Goal: Task Accomplishment & Management: Use online tool/utility

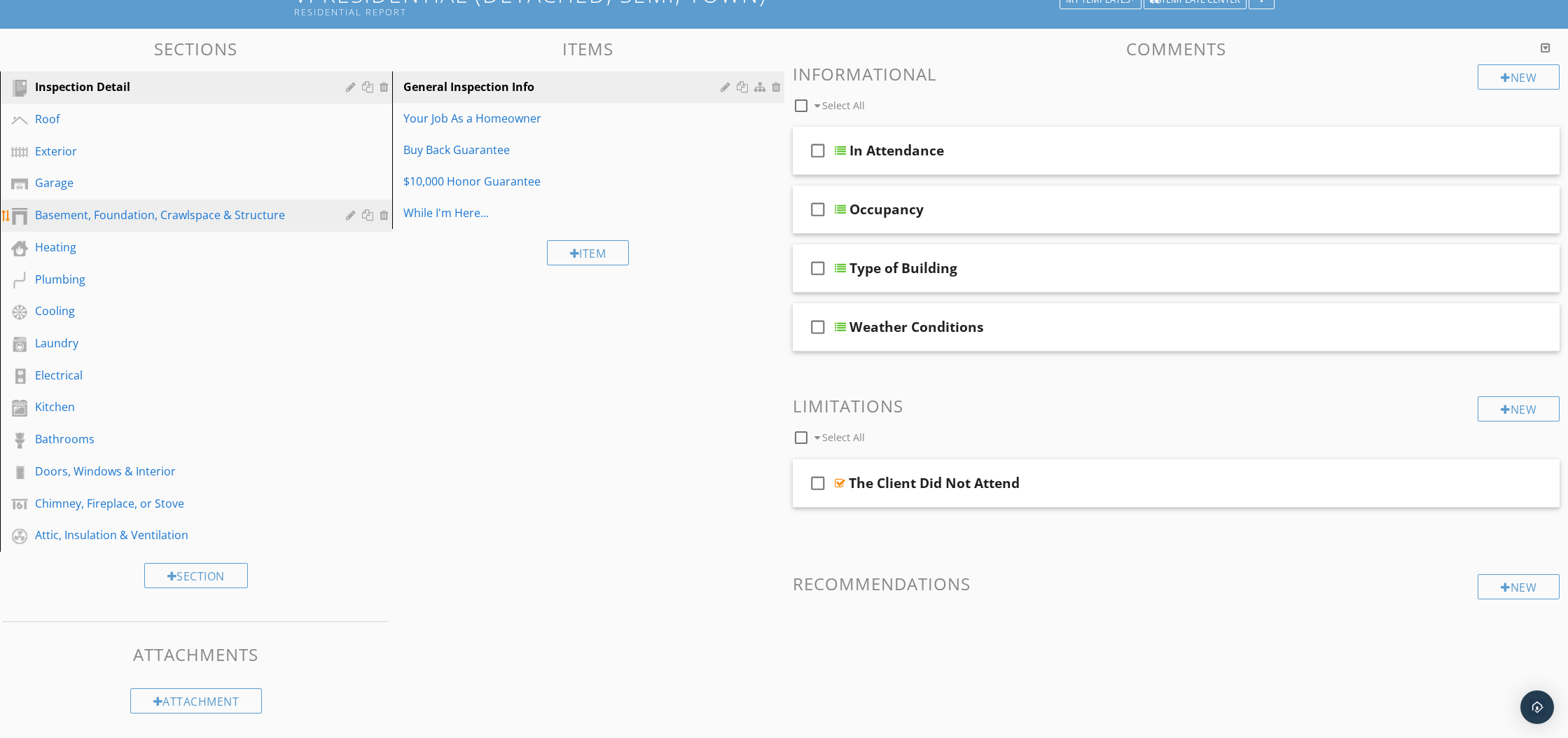
click at [139, 215] on div "Basement, Foundation, Crawlspace & Structure" at bounding box center [180, 215] width 290 height 17
click at [148, 221] on div "Basement, Foundation, Crawlspace & Structure" at bounding box center [180, 215] width 290 height 17
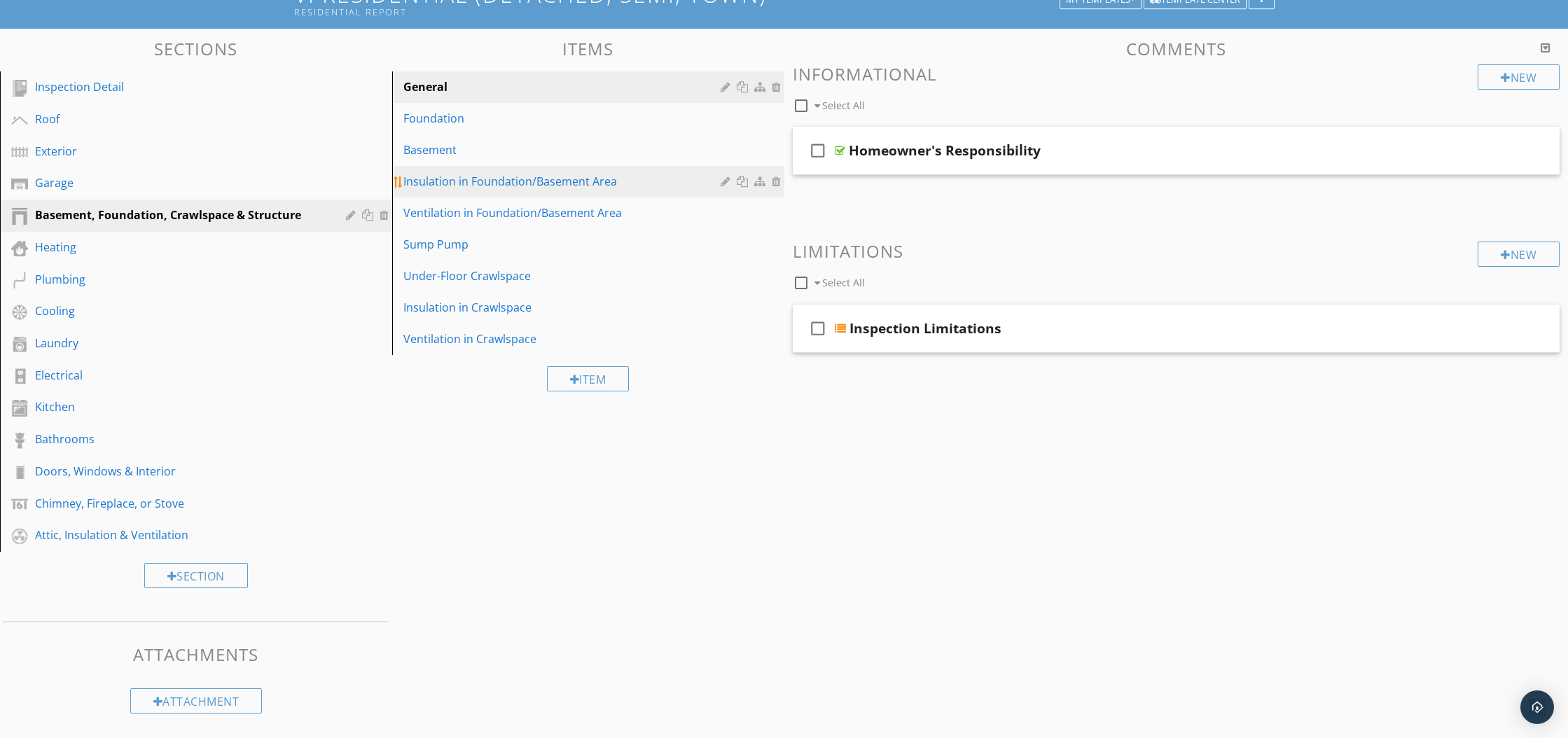
click at [502, 178] on div "Insulation in Foundation/Basement Area" at bounding box center [564, 181] width 322 height 17
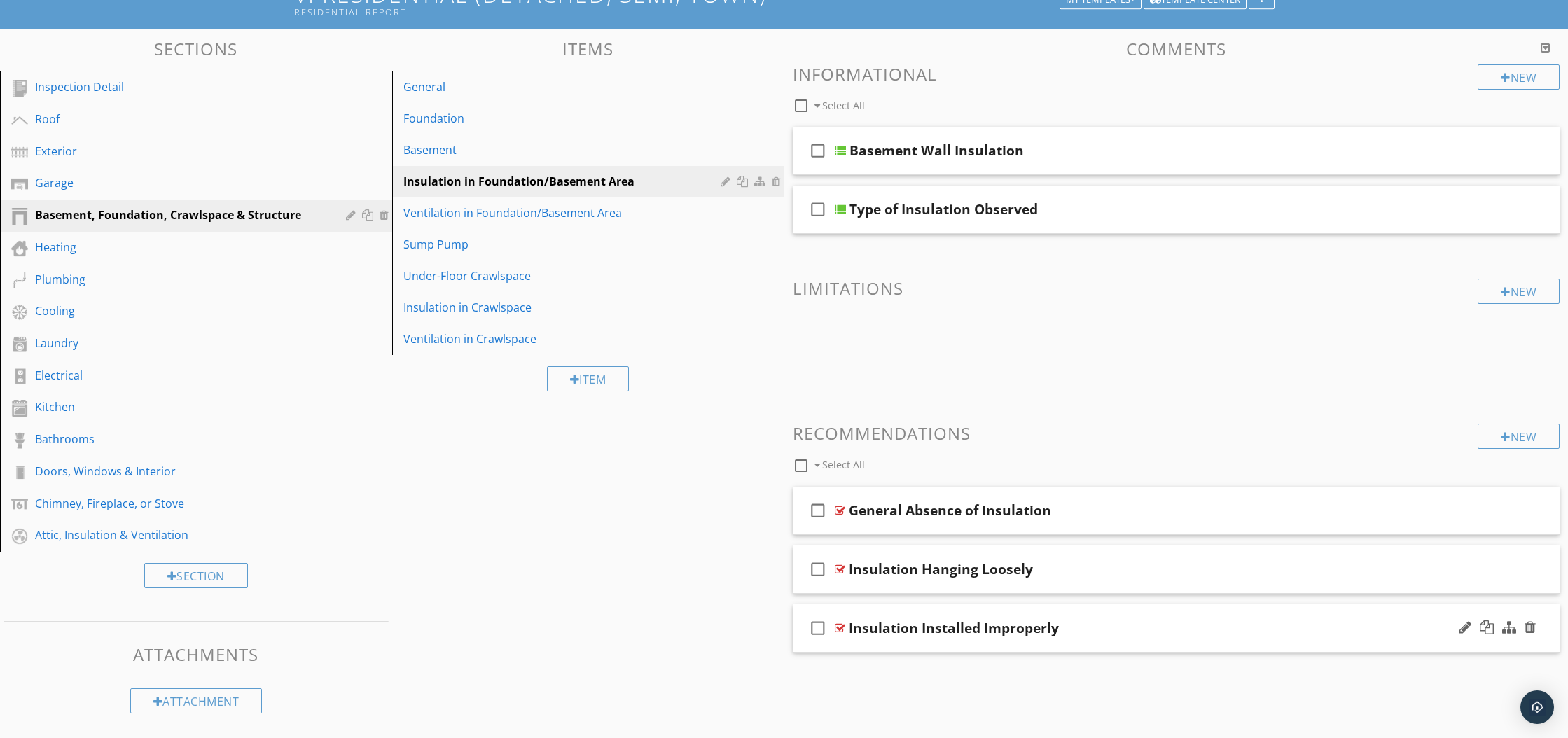
click at [843, 629] on div at bounding box center [839, 628] width 10 height 11
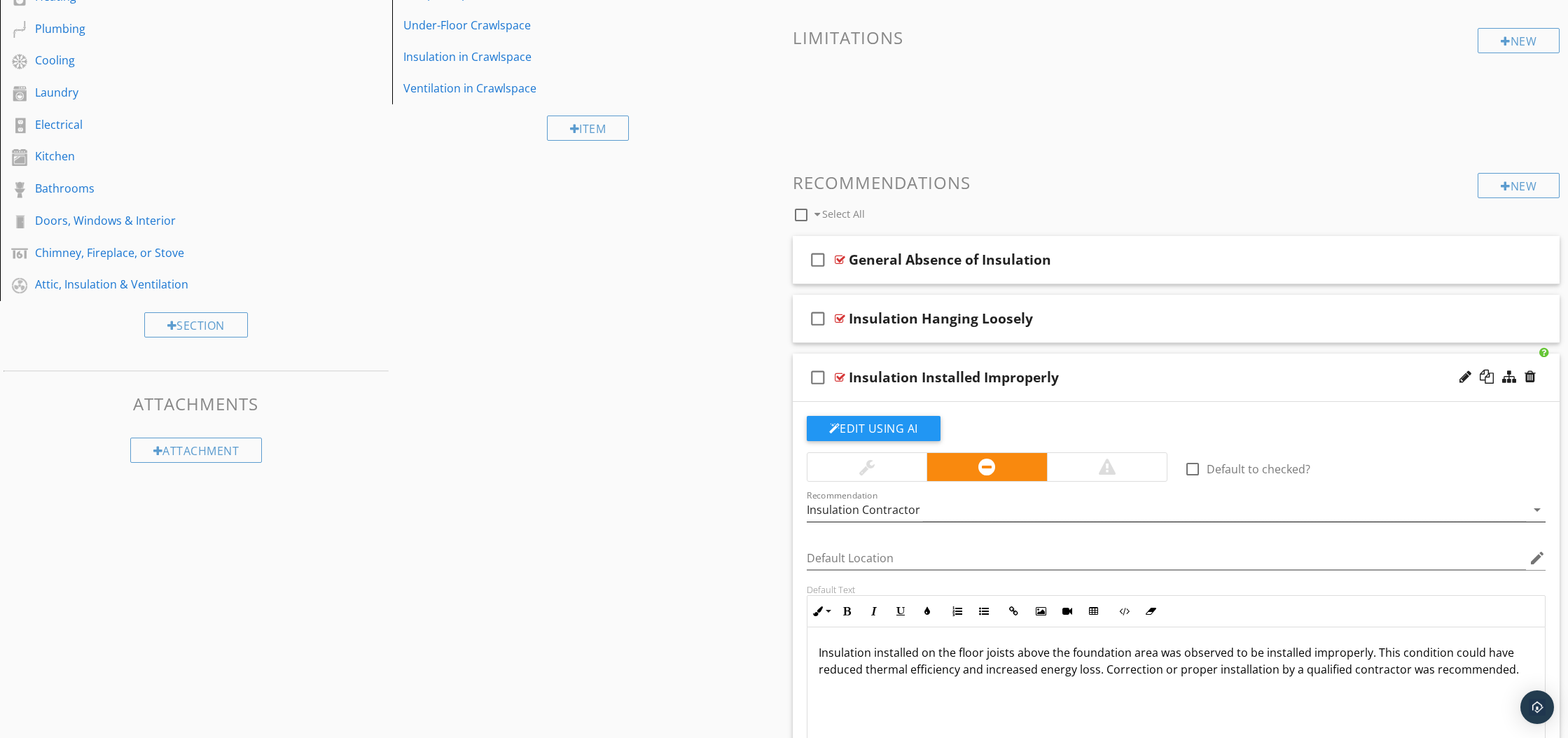
scroll to position [359, 0]
click at [836, 321] on div at bounding box center [839, 321] width 10 height 11
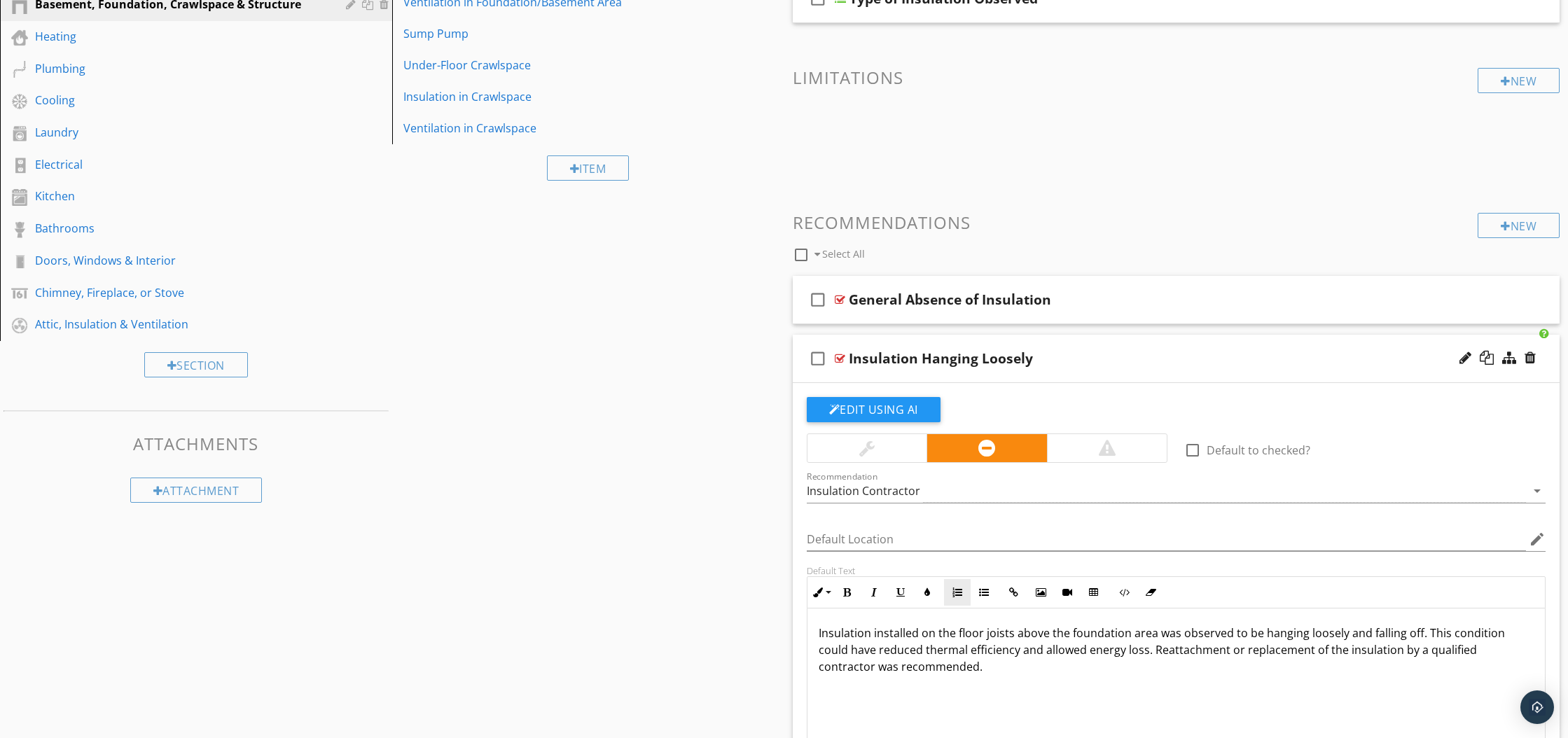
scroll to position [325, 0]
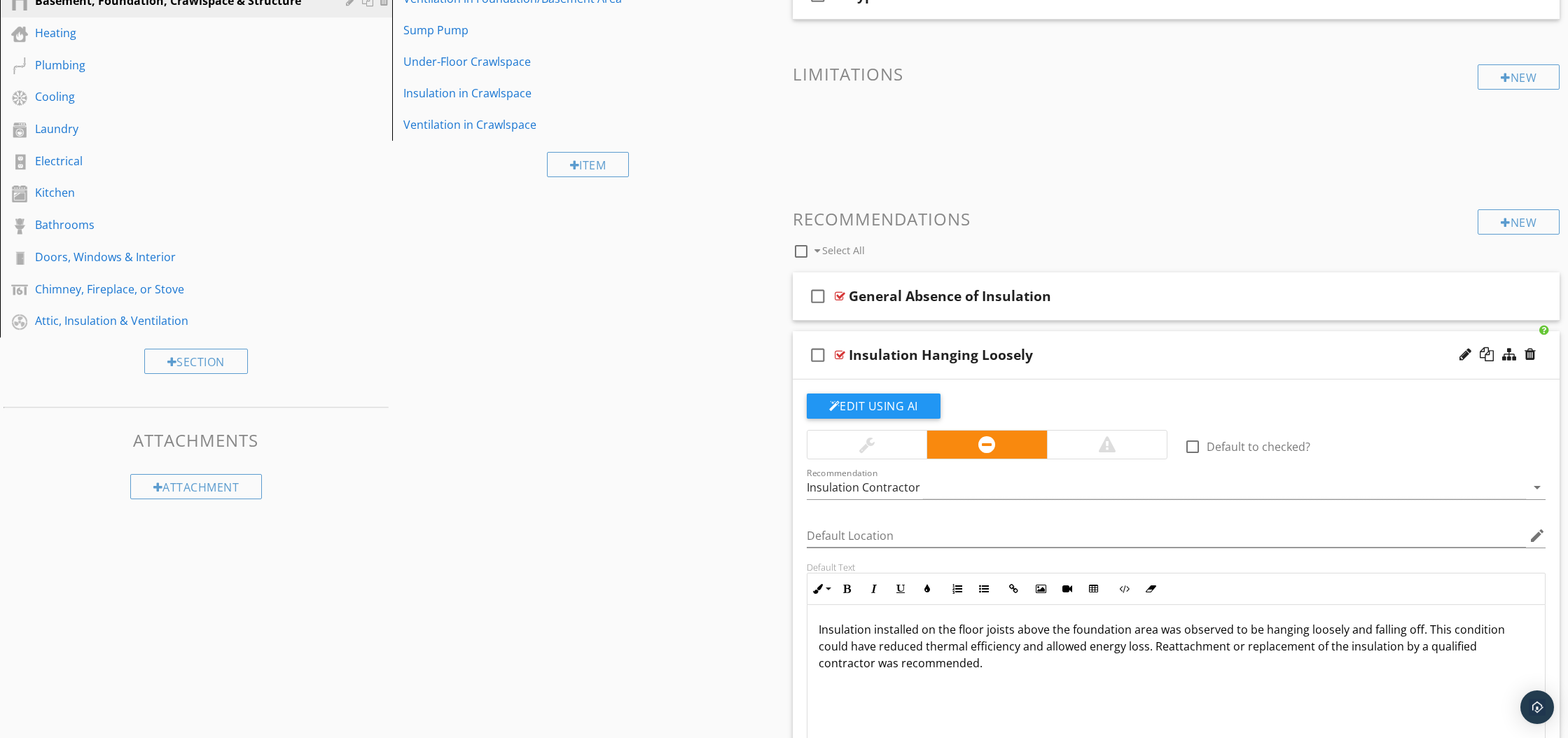
click at [1007, 635] on p "Insulation installed on the floor joists above the foundation area was observed…" at bounding box center [1176, 646] width 715 height 51
click at [1009, 634] on p "Insulation installed on the floor joists above the foundation area was observed…" at bounding box center [1176, 646] width 715 height 51
click at [973, 631] on p "Insulation installed above the foundation area was observed to be hanging loose…" at bounding box center [1176, 646] width 715 height 51
click at [1005, 635] on p "Insulation installed foundation area was observed to be hanging loosely and fal…" at bounding box center [1176, 637] width 715 height 33
click at [874, 628] on p "Insulation installed was observed to be hanging loosely and falling off. This c…" at bounding box center [1176, 637] width 715 height 33
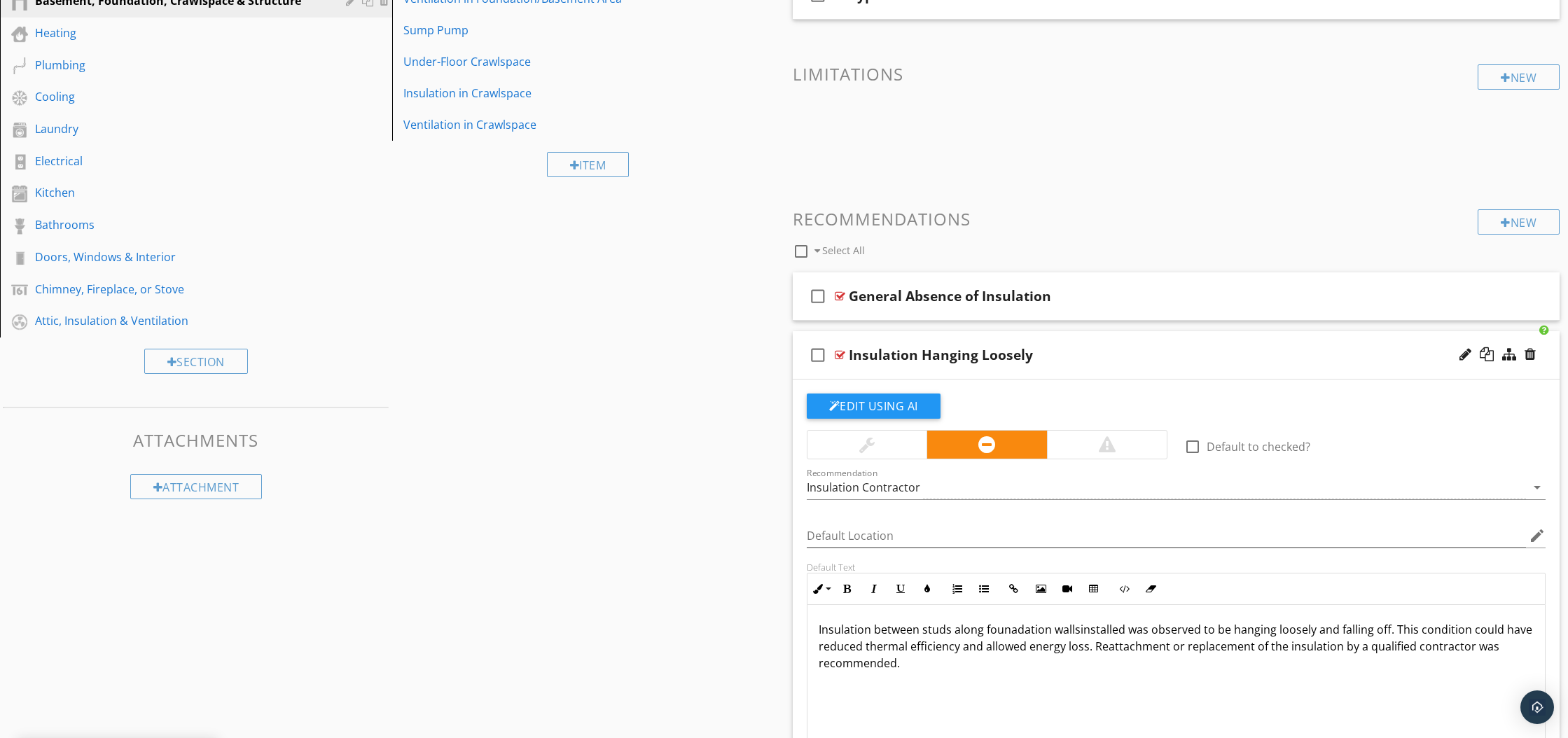
click at [1015, 630] on p "Insulation between studs along founadation wallsinstalled was observed to be ha…" at bounding box center [1176, 646] width 715 height 51
click at [1067, 632] on p "Insulation between studs along foundation wallsinstalled was observed to be han…" at bounding box center [1176, 646] width 715 height 51
click at [1071, 632] on p "Insulation between studs along foundation wallsinstalled was observed to be han…" at bounding box center [1176, 646] width 715 height 51
click at [1119, 632] on p "Insulation between studs along foundation walls installed was observed to be ha…" at bounding box center [1176, 646] width 715 height 51
click at [869, 631] on p "Insulation between studs along foundation walls was observed to be hanging loos…" at bounding box center [1176, 646] width 715 height 51
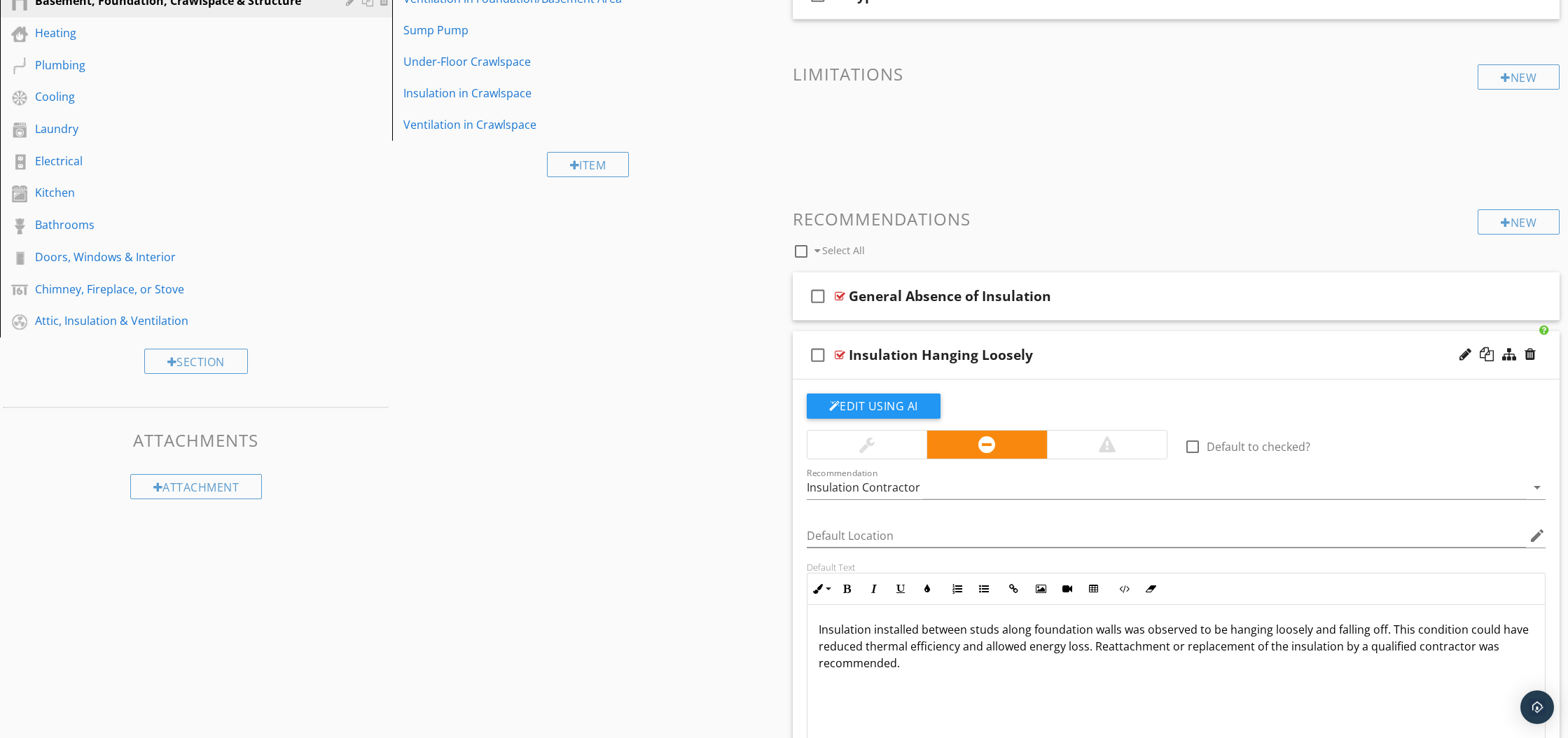
click at [853, 687] on div "Insulation installed between studs along foundation walls was observed to be ha…" at bounding box center [1176, 674] width 738 height 140
click at [837, 354] on div at bounding box center [839, 355] width 10 height 11
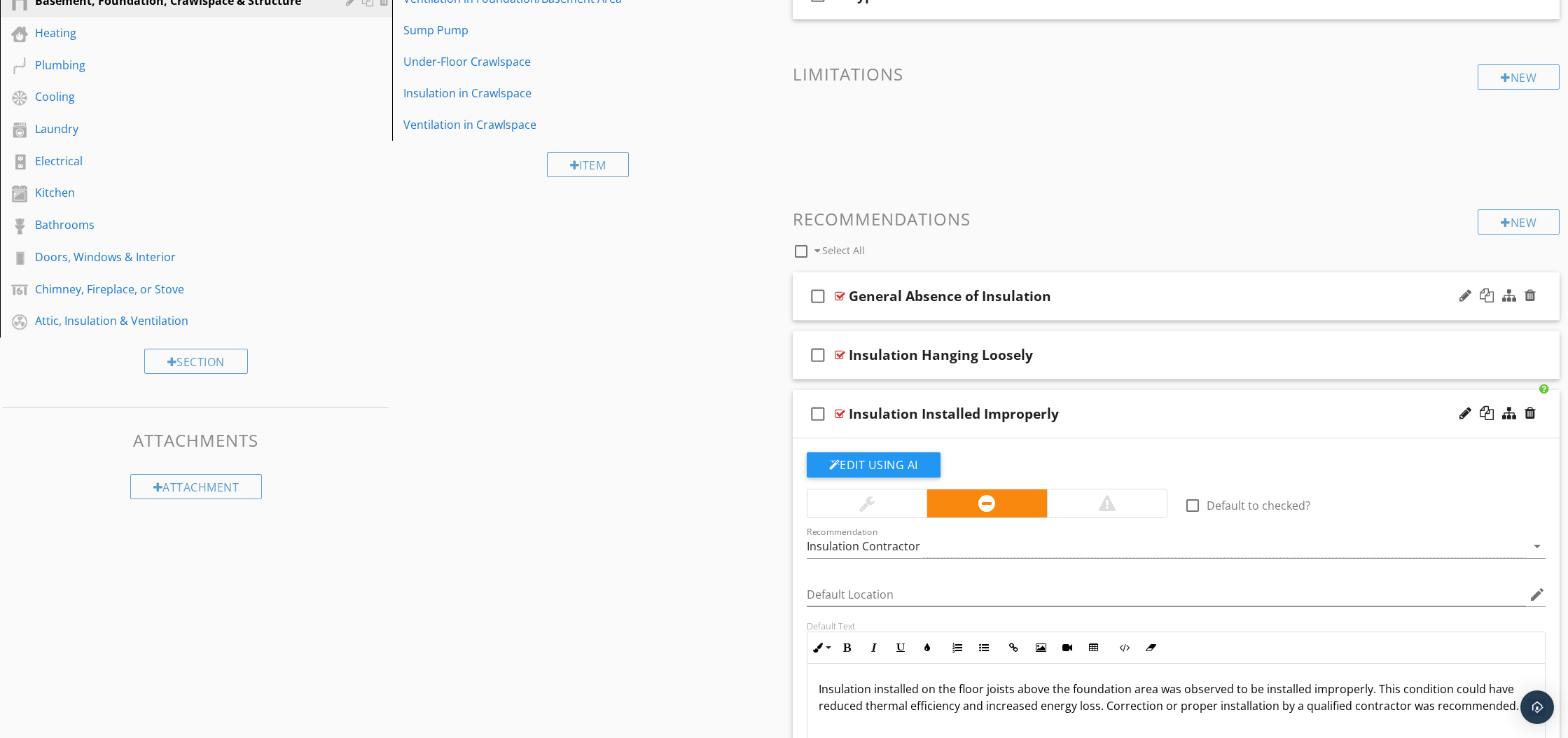
click at [842, 293] on div at bounding box center [839, 296] width 10 height 11
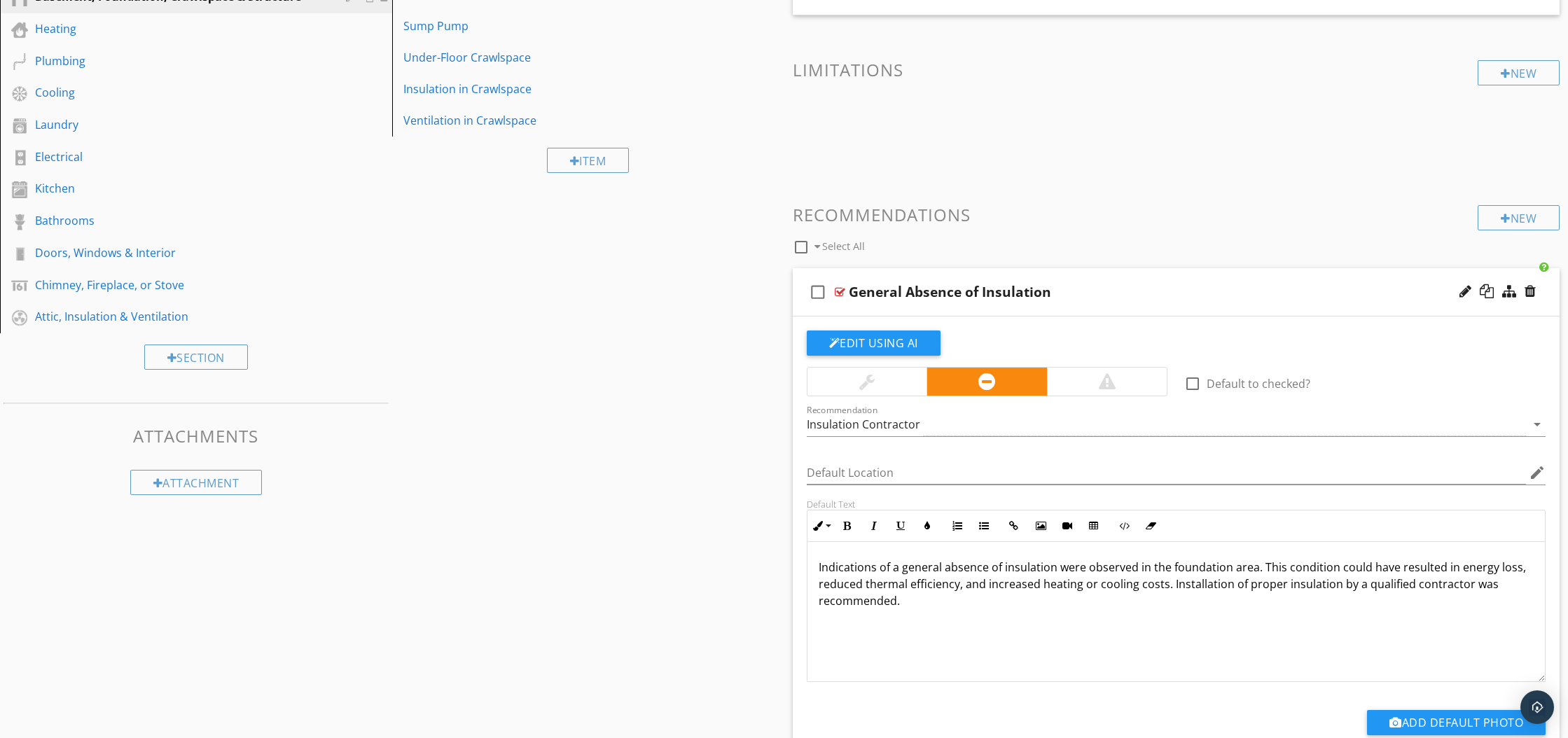
click at [836, 300] on div "check_box_outline_blank General Absence of Insulation" at bounding box center [1176, 292] width 767 height 48
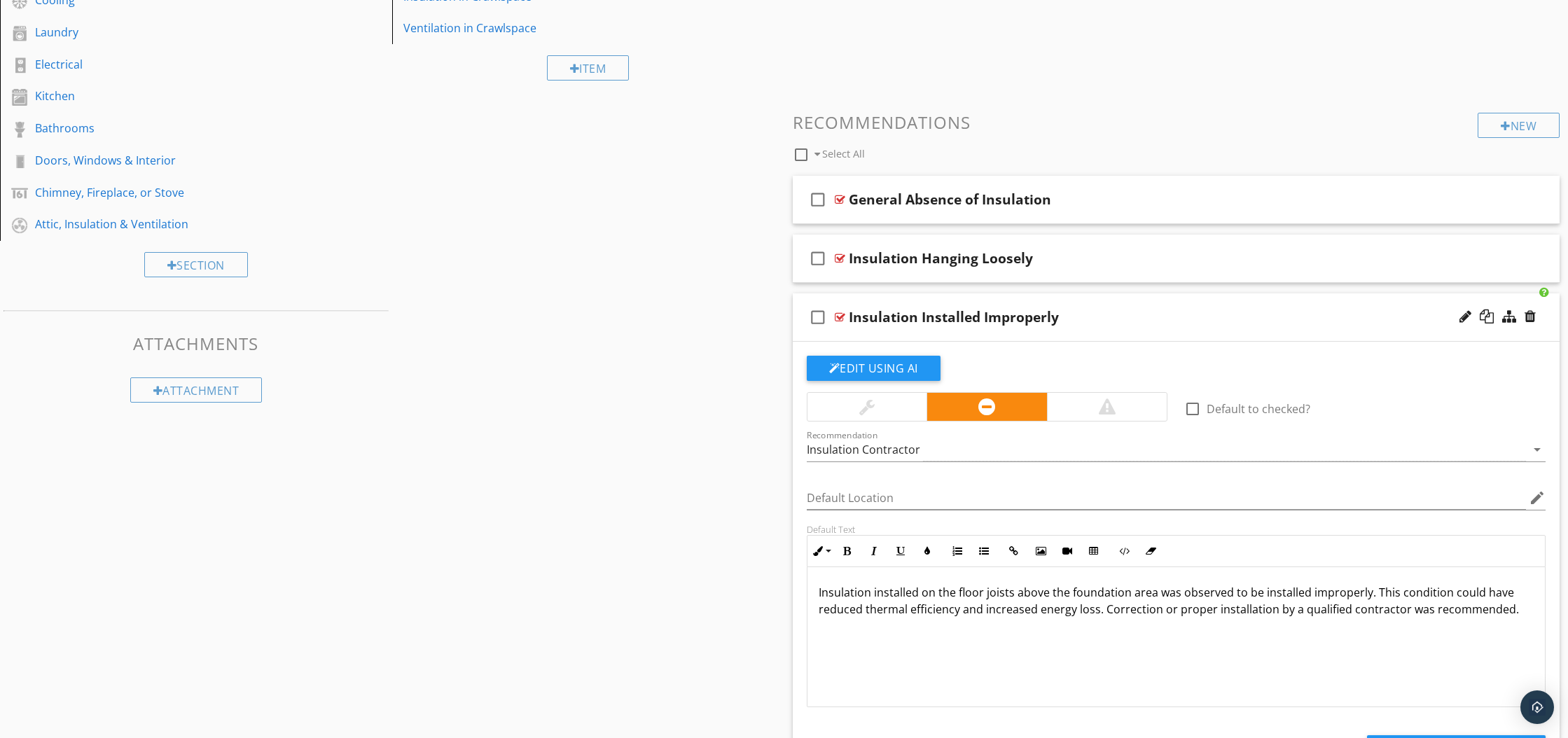
scroll to position [427, 0]
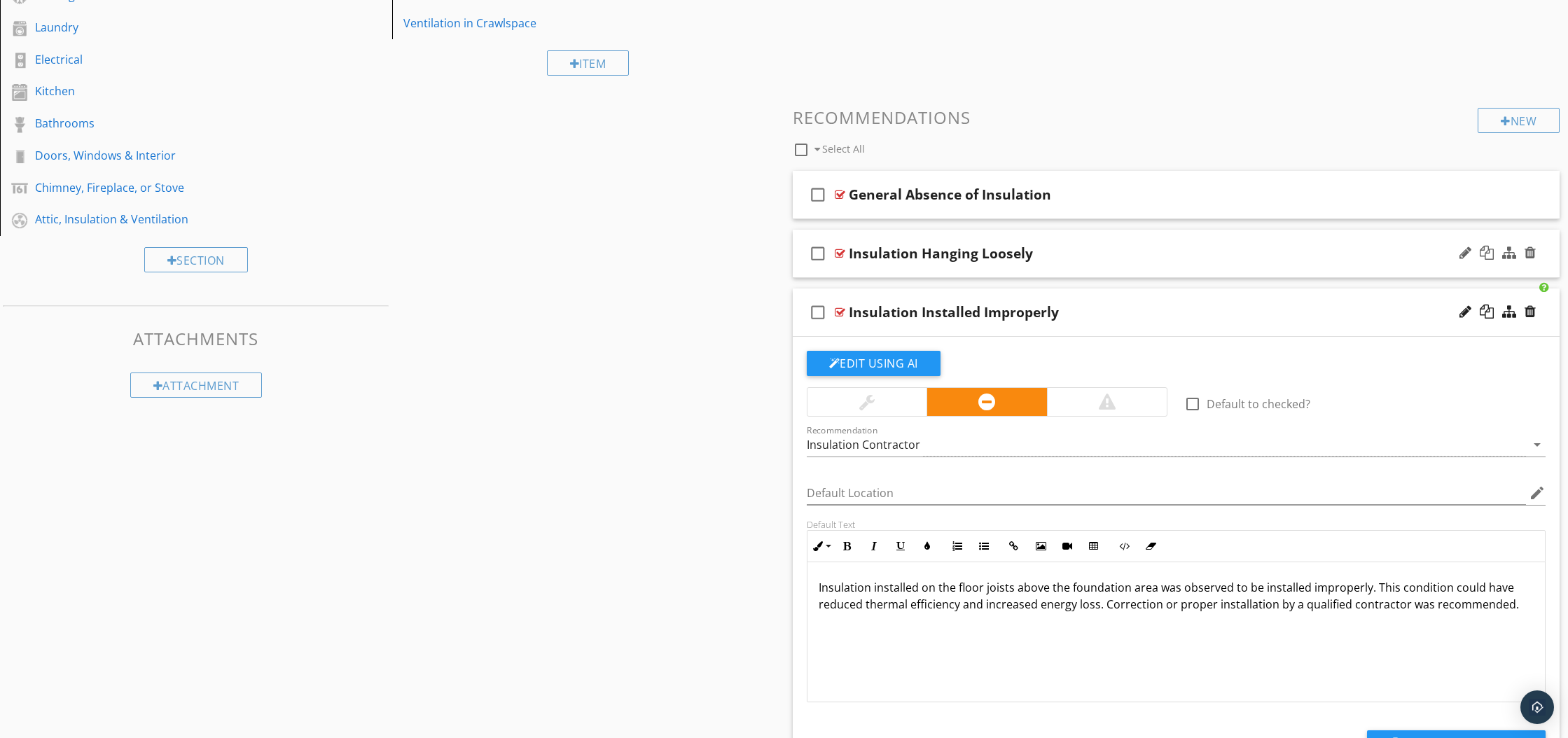
click at [840, 258] on div at bounding box center [839, 253] width 10 height 11
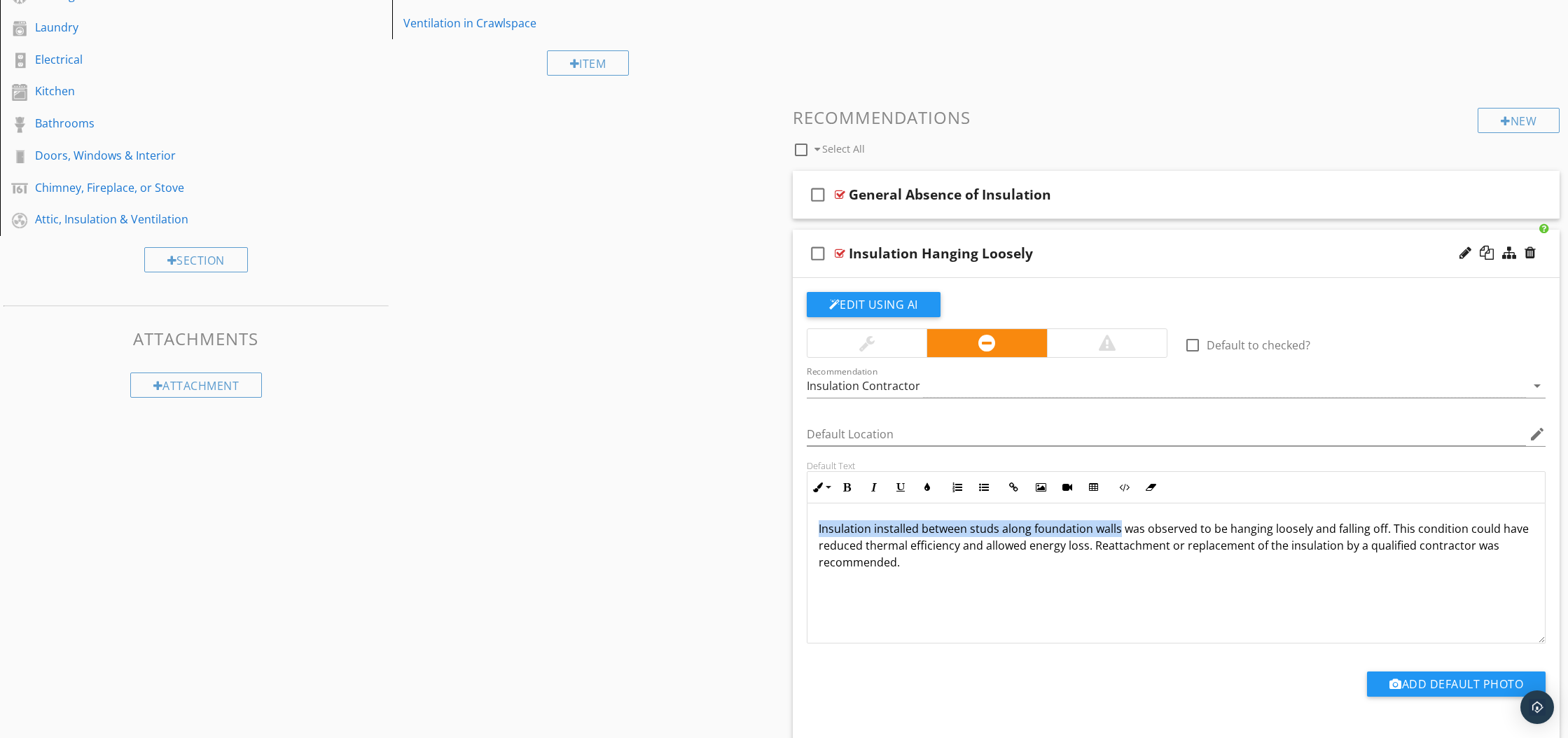
drag, startPoint x: 816, startPoint y: 530, endPoint x: 1117, endPoint y: 530, distance: 301.0
click at [1117, 530] on div "Insulation installed between studs along foundation walls was observed to be ha…" at bounding box center [1176, 574] width 738 height 140
copy p "Insulation installed between studs along foundation walls"
click at [985, 677] on div "Add Default Photo" at bounding box center [1176, 689] width 756 height 36
click at [845, 252] on div "check_box_outline_blank Insulation Hanging Loosely" at bounding box center [1176, 254] width 767 height 48
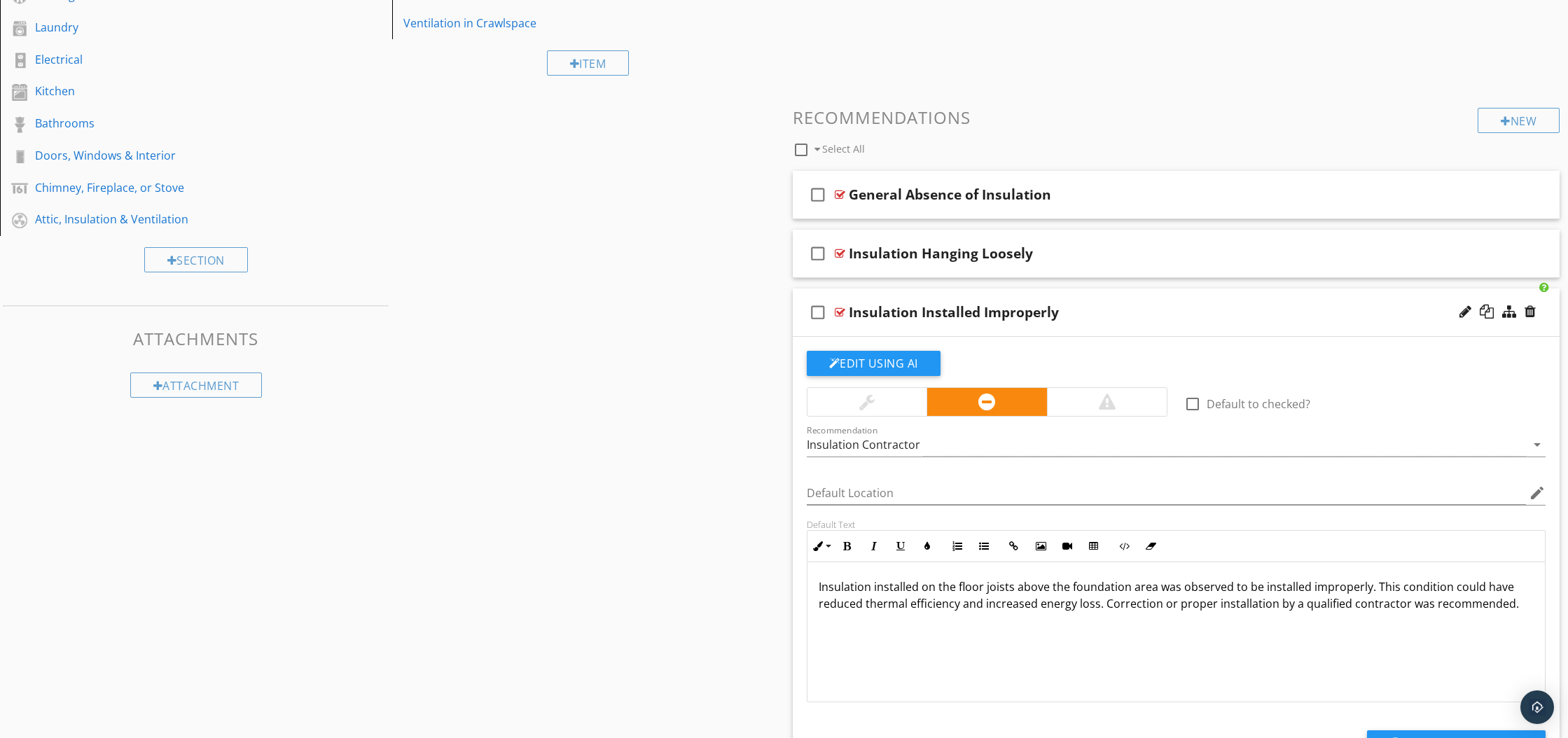
scroll to position [432, 0]
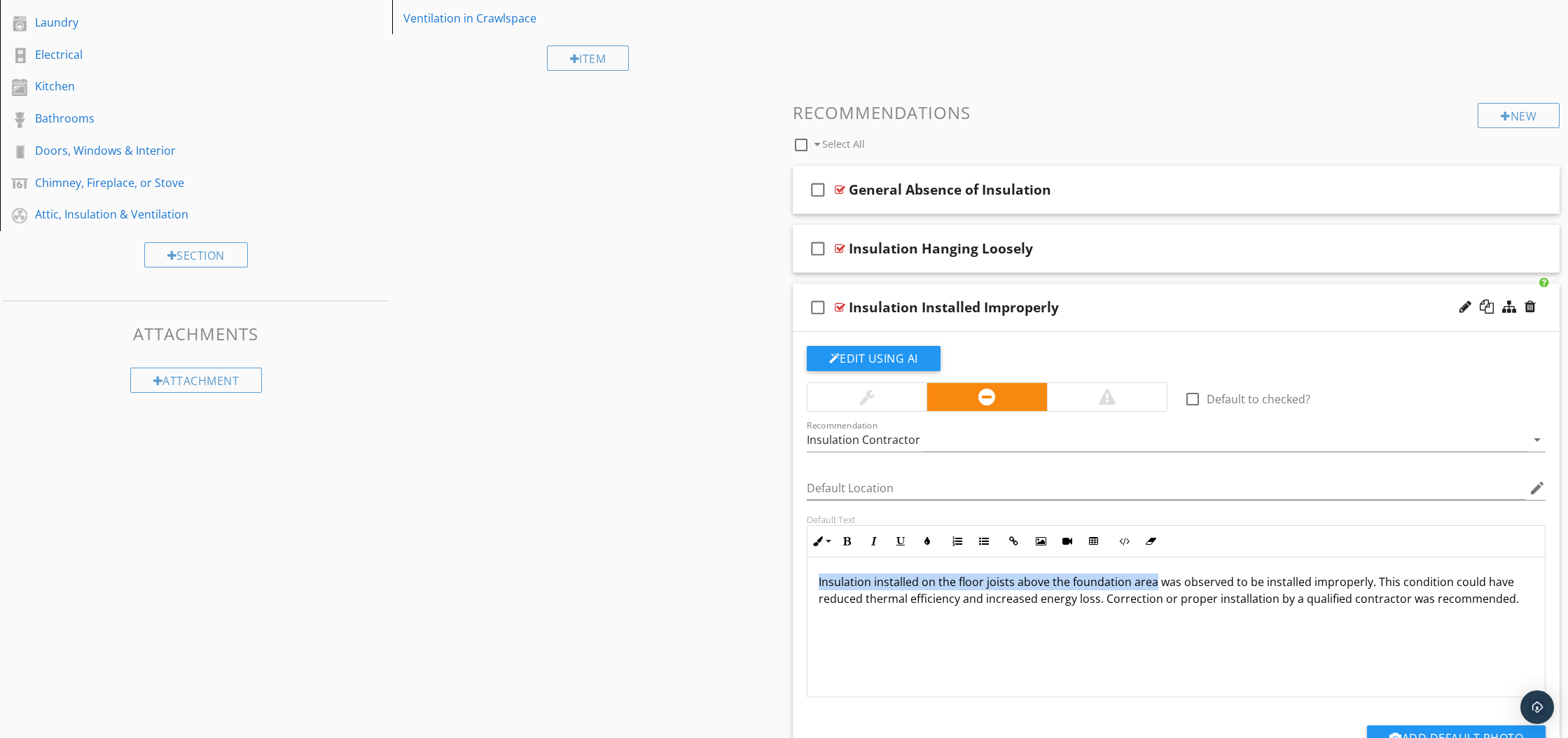
drag, startPoint x: 817, startPoint y: 584, endPoint x: 1151, endPoint y: 579, distance: 334.0
click at [1151, 579] on div "Insulation installed on the floor joists above the foundation area was observed…" at bounding box center [1176, 626] width 738 height 140
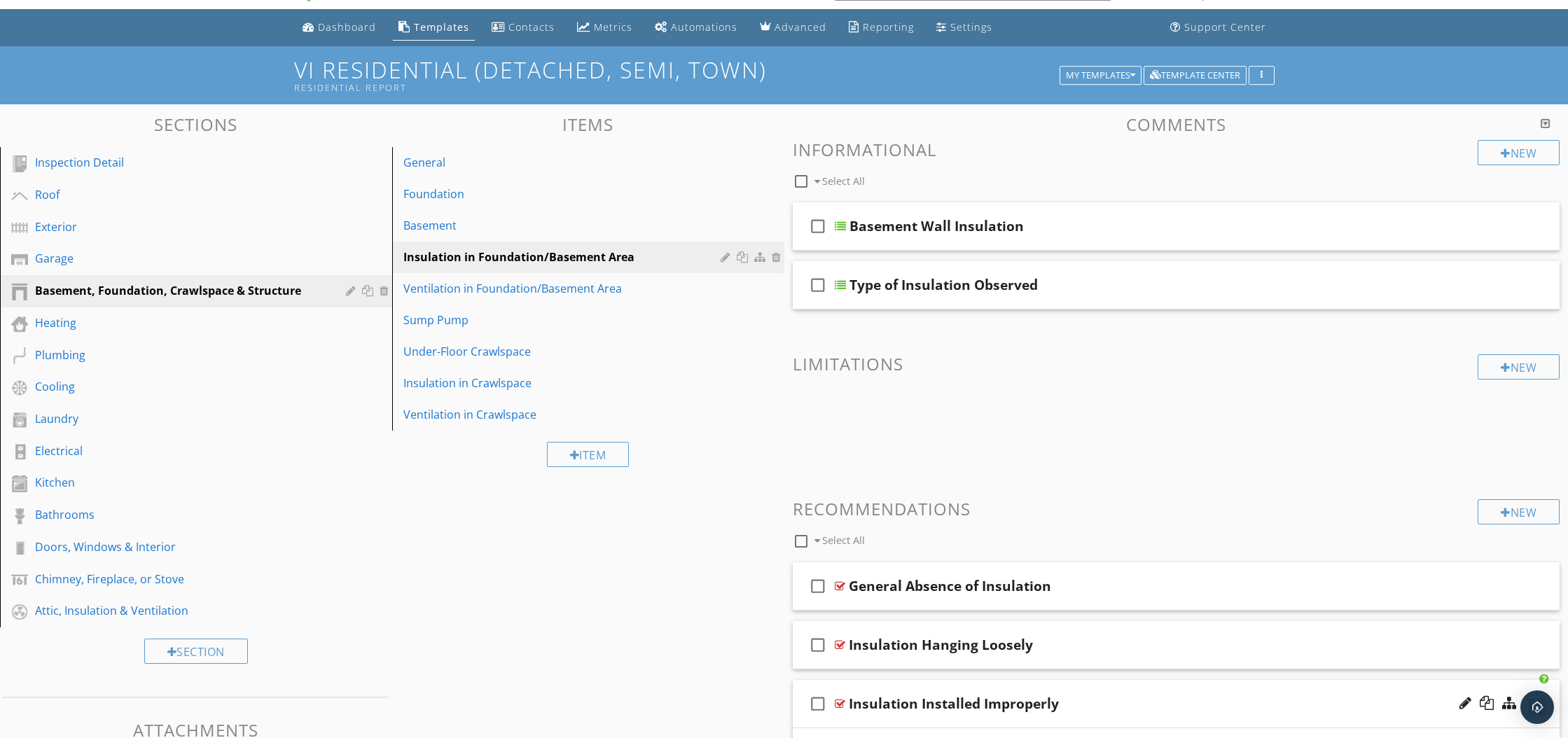
scroll to position [0, 0]
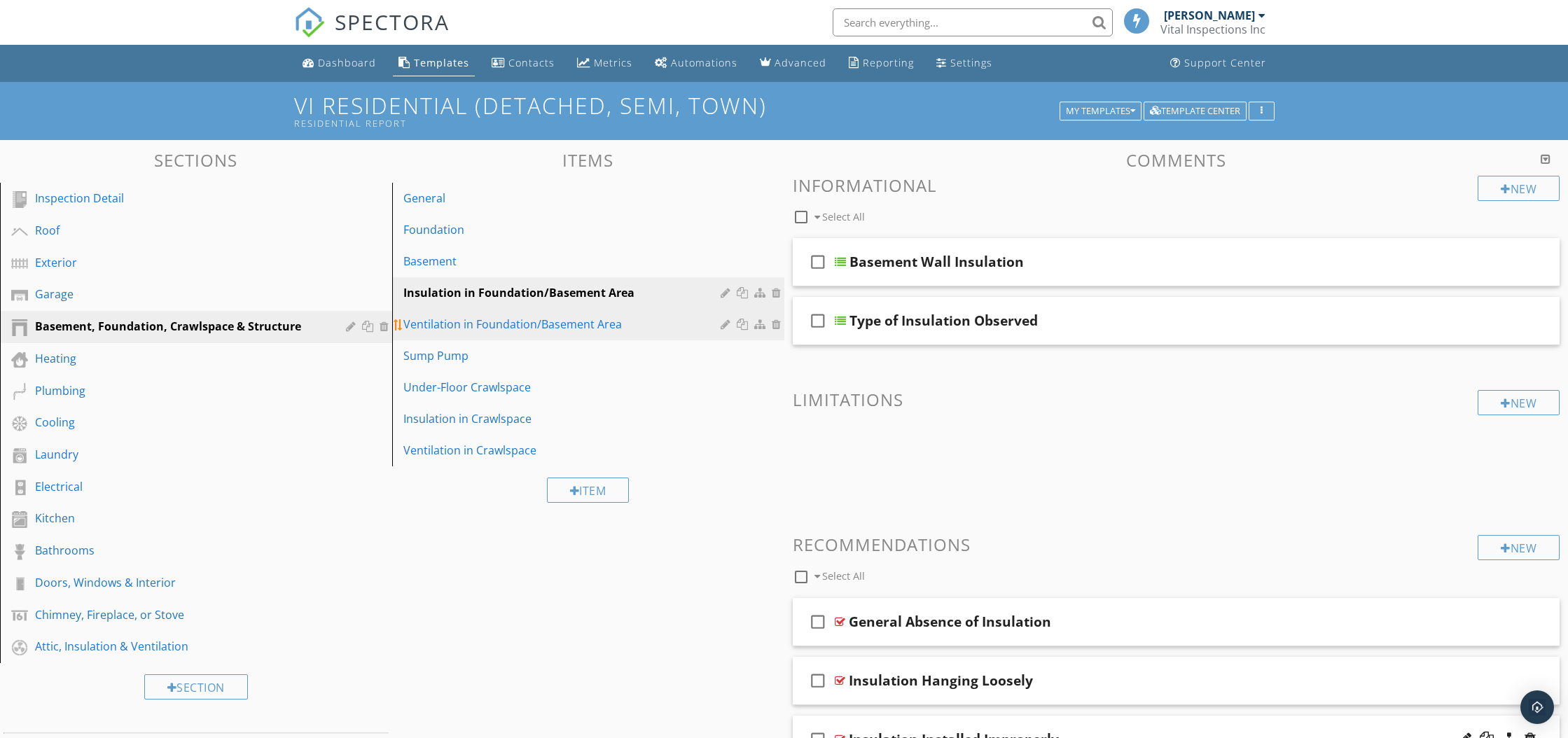
click at [475, 321] on div "Ventilation in Foundation/Basement Area" at bounding box center [564, 324] width 322 height 17
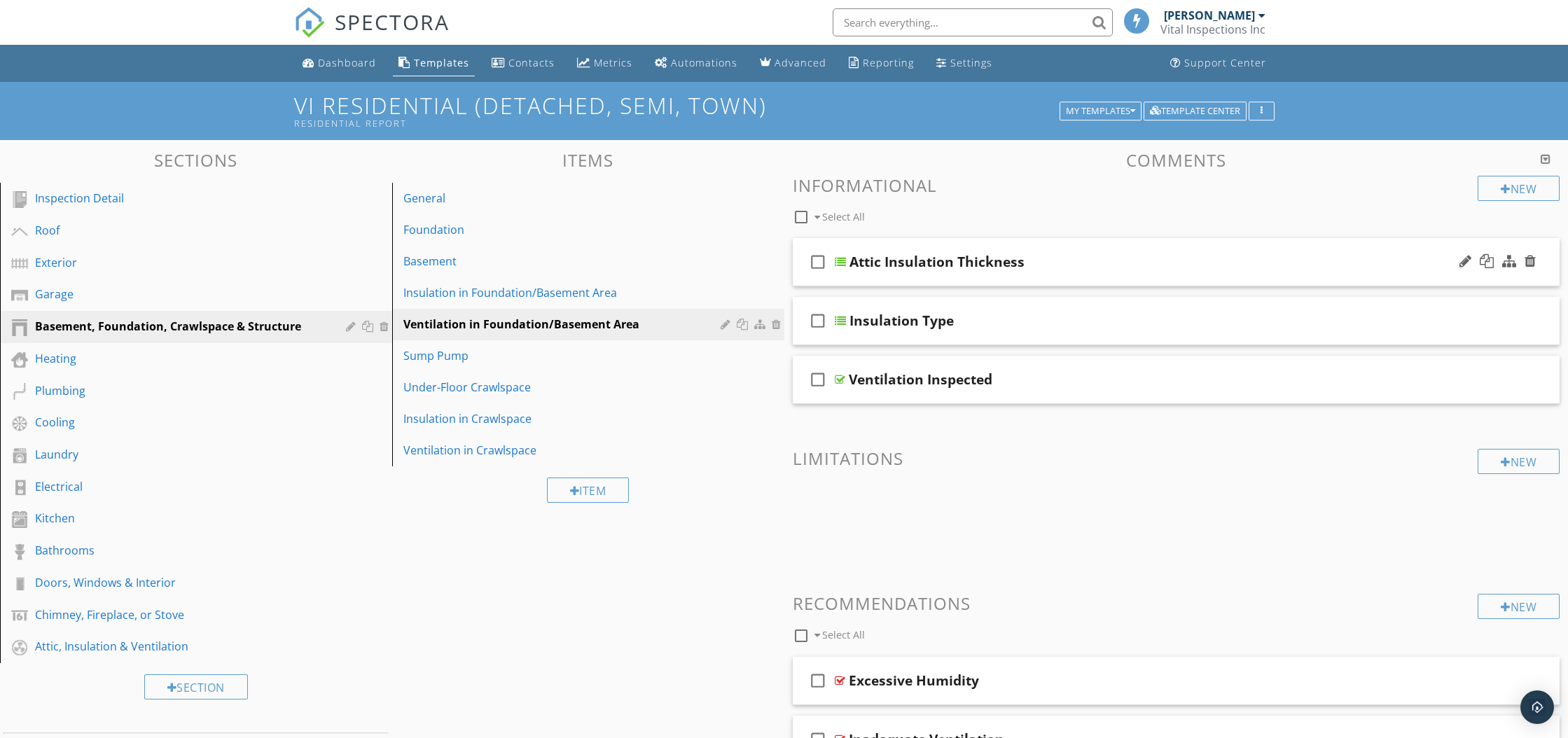
click at [840, 258] on div at bounding box center [840, 261] width 11 height 11
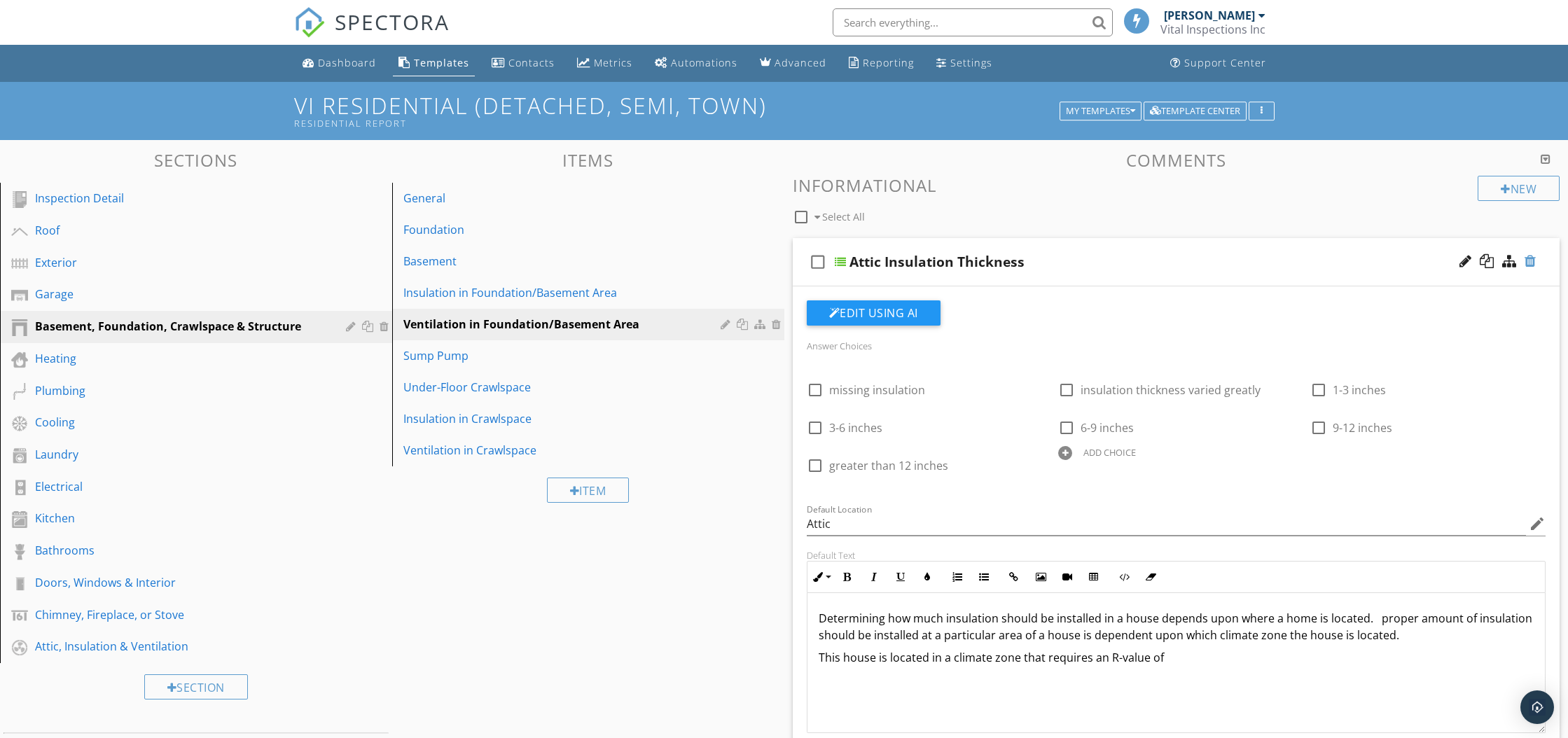
click at [1530, 262] on div at bounding box center [1530, 260] width 11 height 14
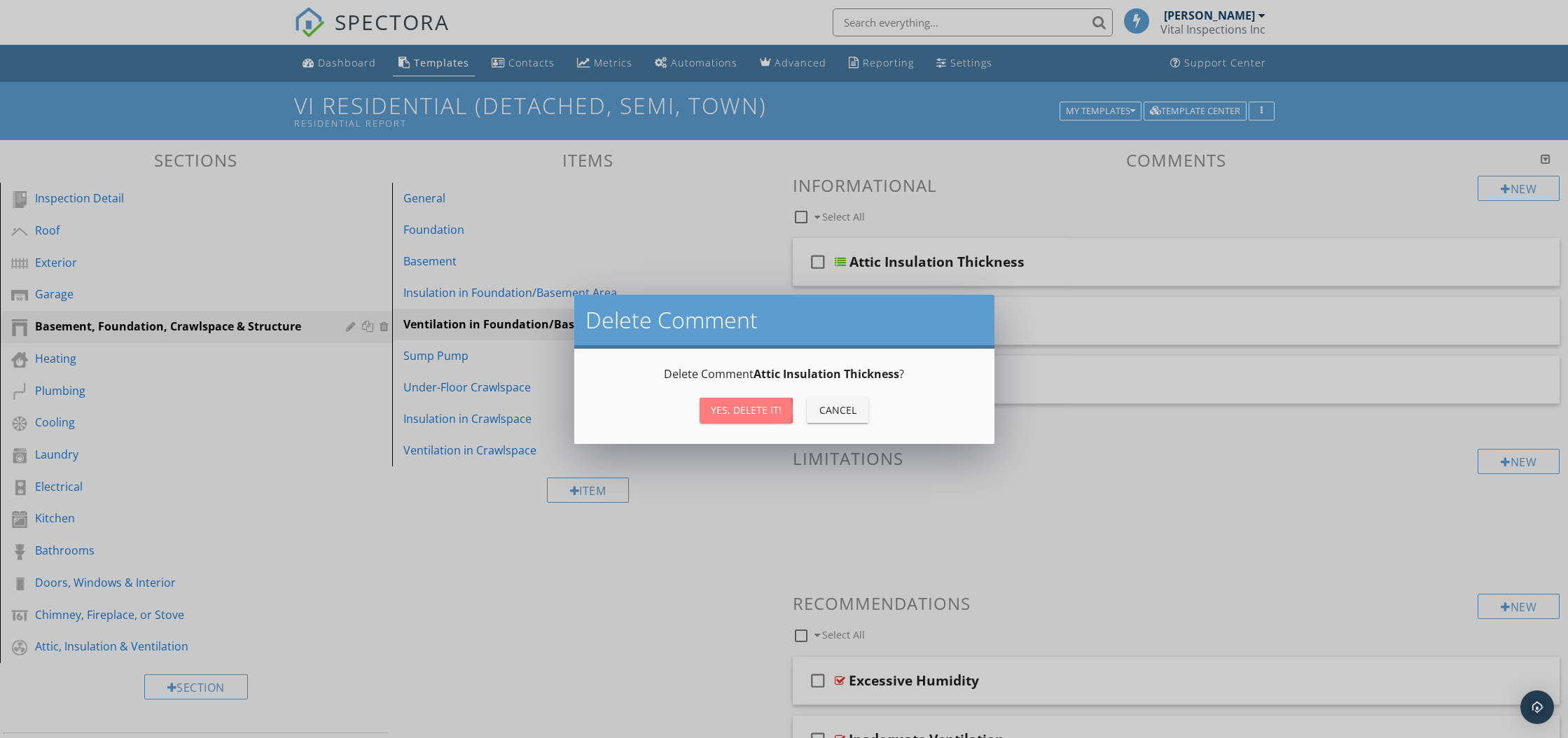
click at [756, 409] on div "Yes, Delete it!" at bounding box center [746, 410] width 71 height 15
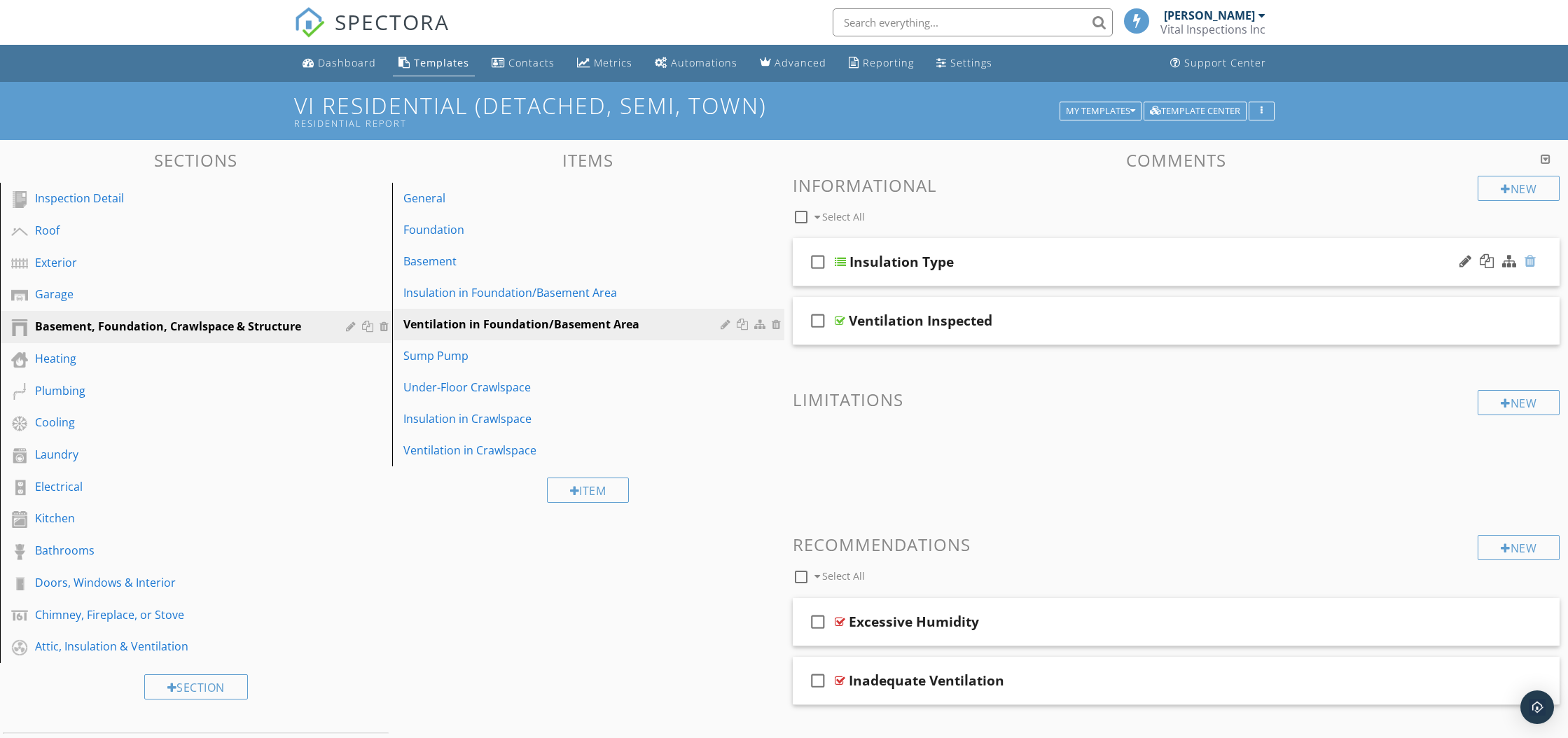
click at [1534, 263] on div at bounding box center [1530, 260] width 11 height 14
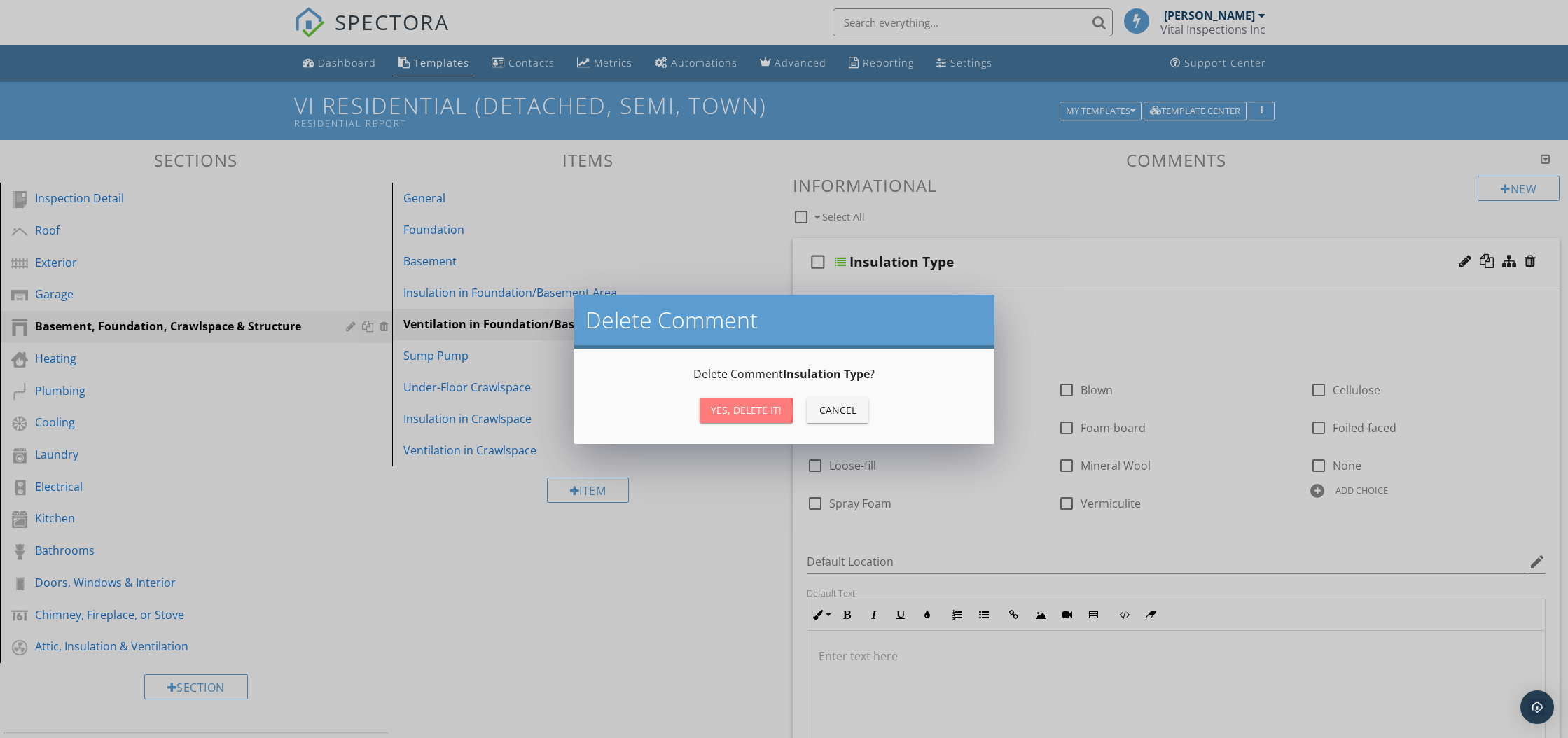
click at [747, 412] on div "Yes, Delete it!" at bounding box center [746, 410] width 71 height 15
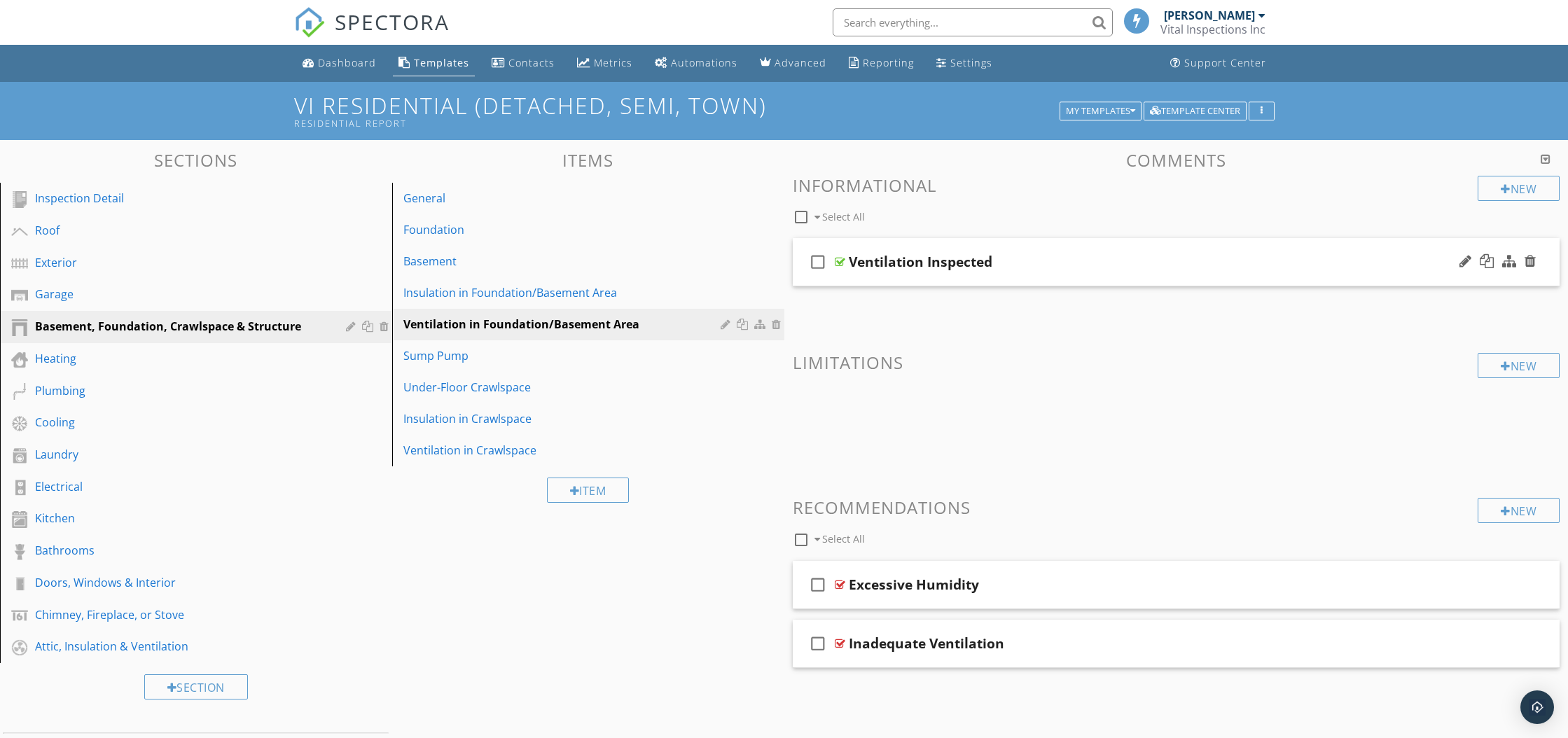
click at [875, 262] on div "Ventilation Inspected" at bounding box center [919, 261] width 143 height 17
click at [903, 308] on div "New Informational check_box_outline_blank Select All check_box_outline_blank Ve…" at bounding box center [1176, 421] width 767 height 492
click at [837, 259] on div at bounding box center [839, 261] width 10 height 11
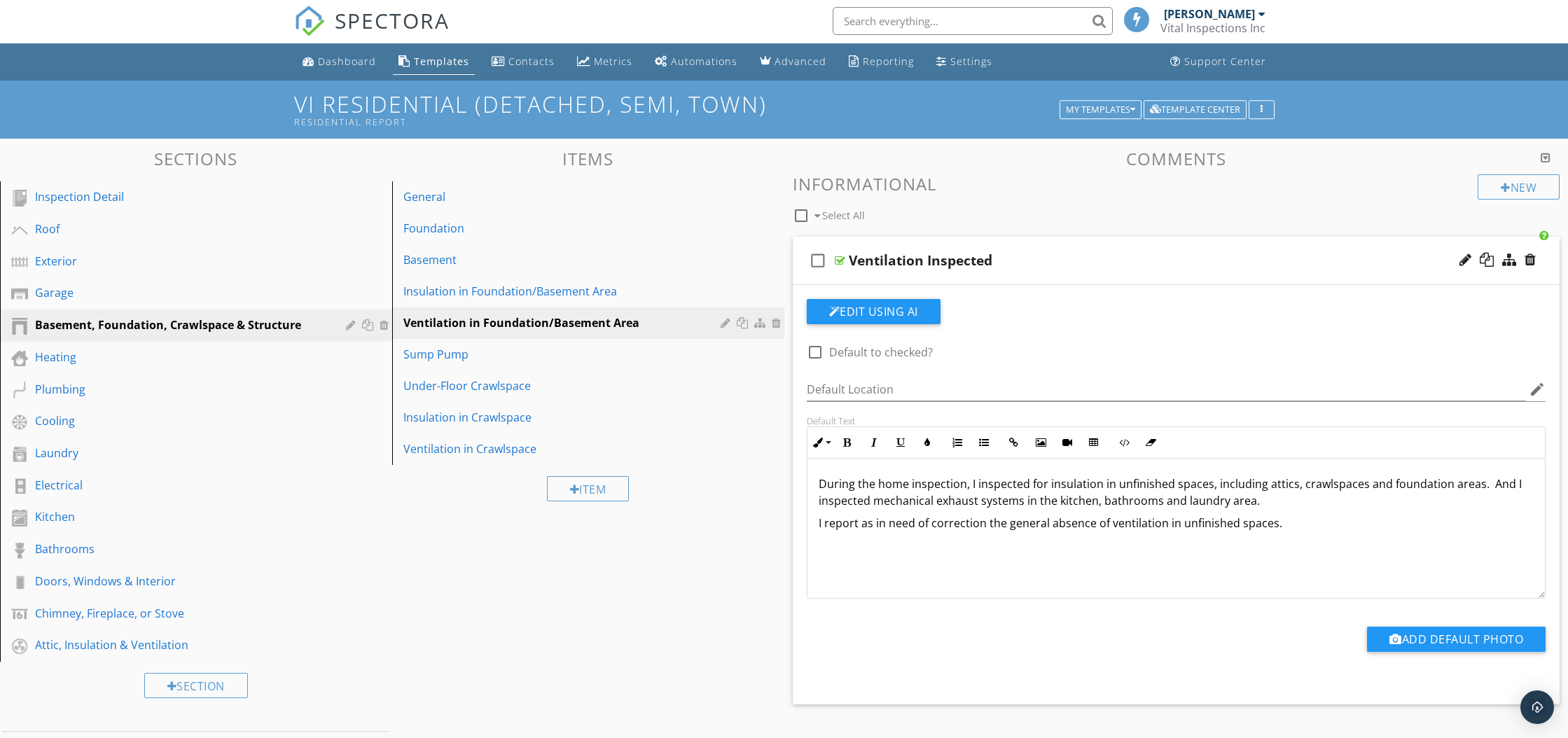
scroll to position [3, 0]
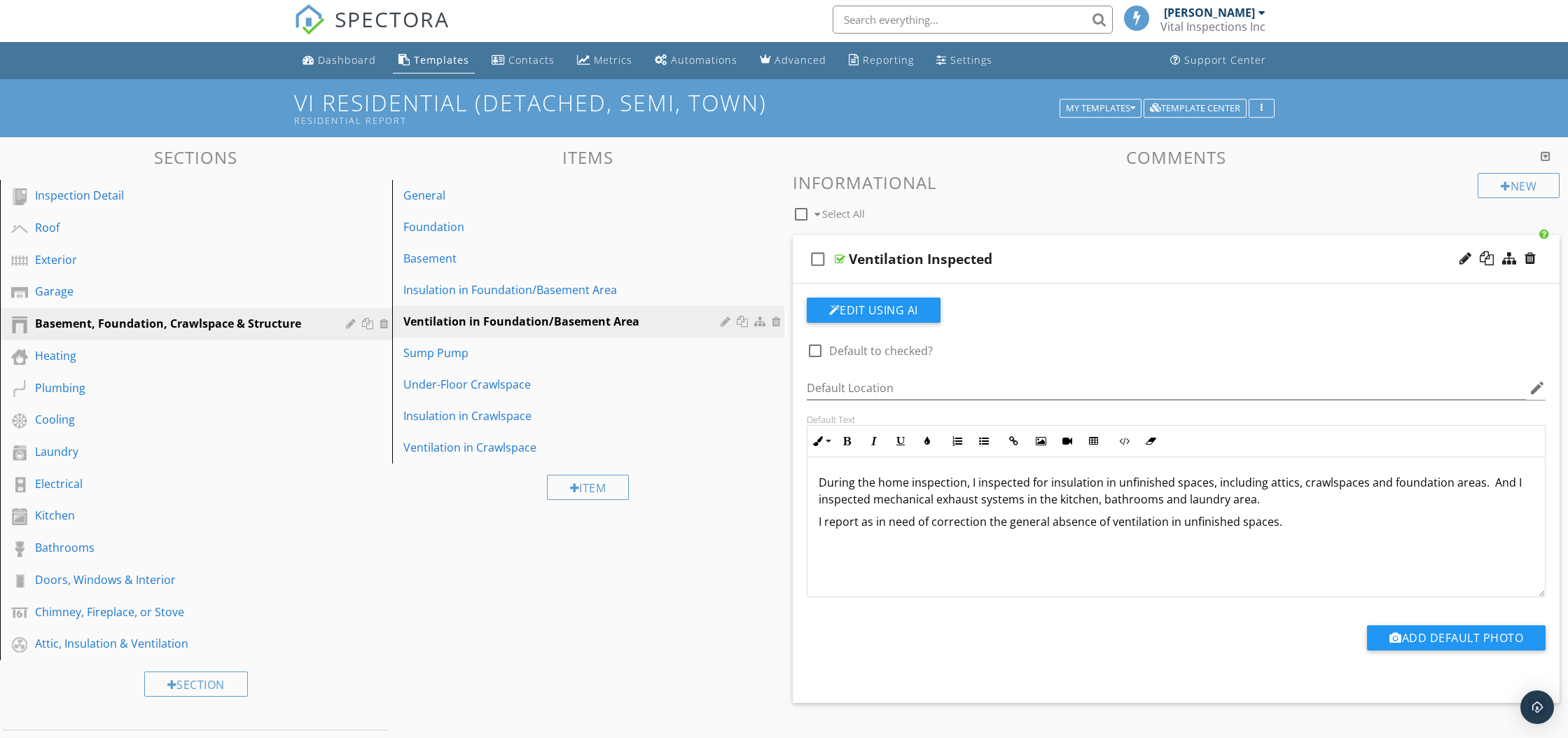
click at [697, 530] on div "Sections Inspection Detail Roof Exterior Garage Basement, Foundation, Crawlspac…" at bounding box center [784, 623] width 1568 height 970
click at [738, 599] on div "Sections Inspection Detail Roof Exterior Garage Basement, Foundation, Crawlspac…" at bounding box center [784, 623] width 1568 height 970
click at [1530, 260] on div at bounding box center [1530, 259] width 11 height 14
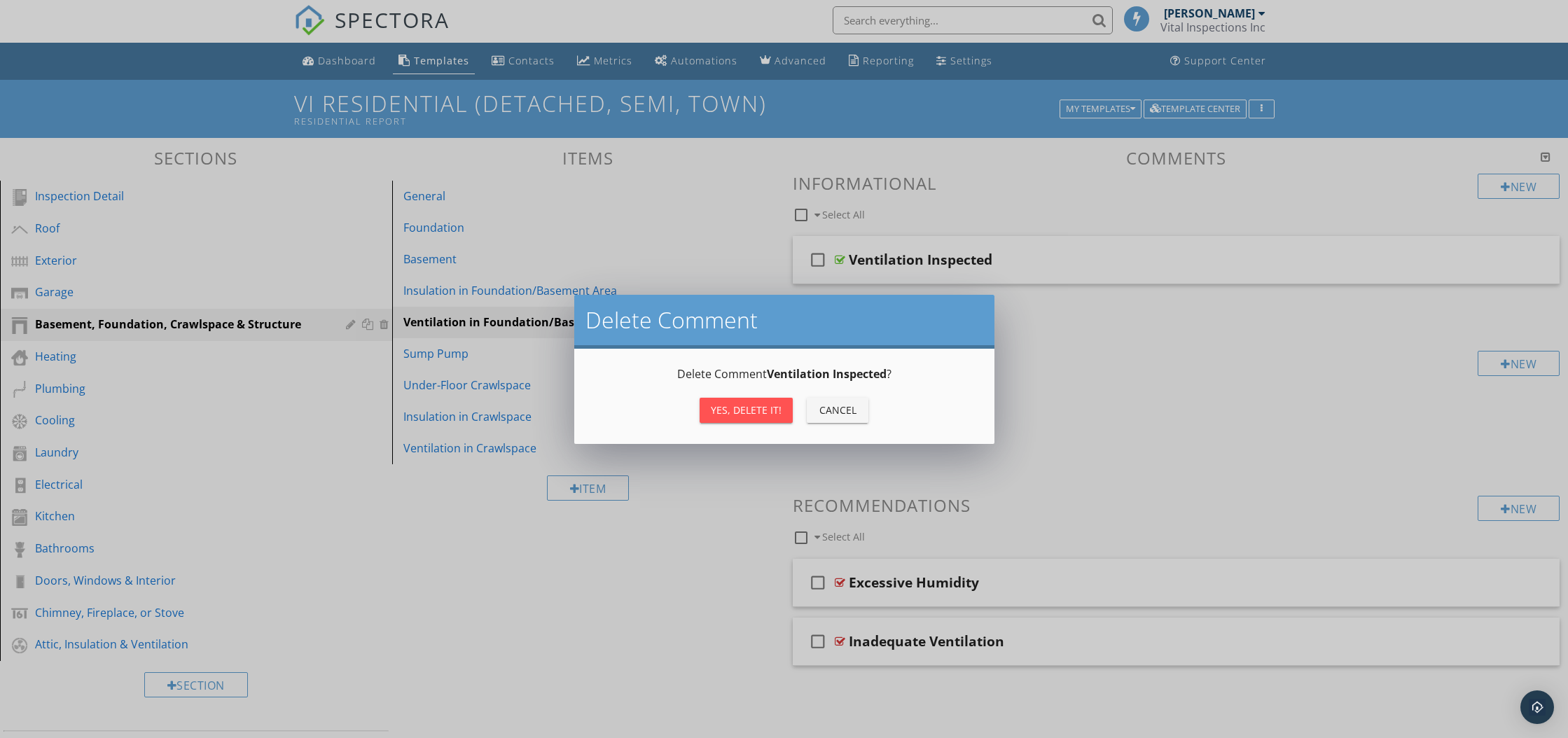
click at [764, 413] on div "Yes, Delete it!" at bounding box center [746, 410] width 71 height 15
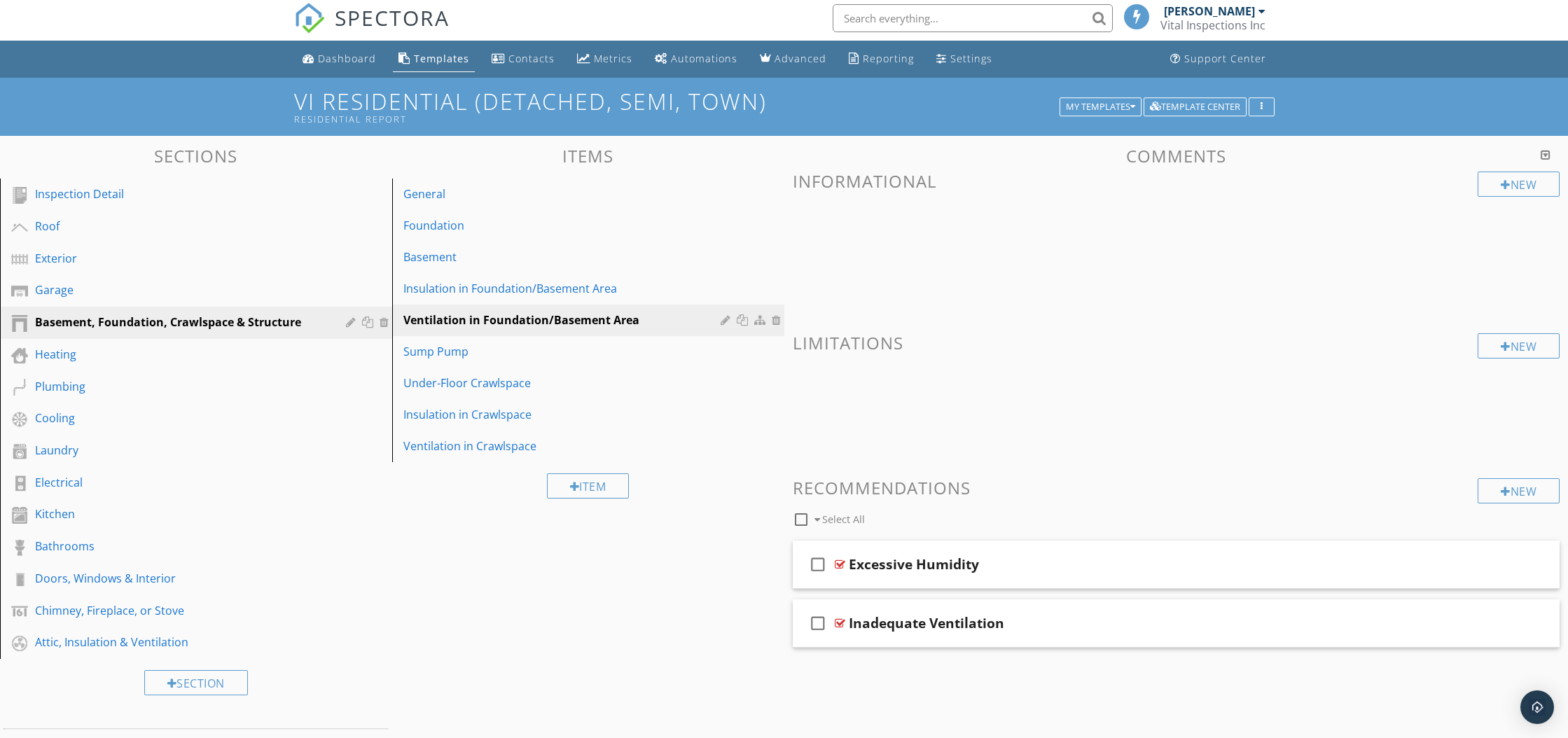
scroll to position [5, 0]
click at [838, 563] on div at bounding box center [839, 563] width 10 height 11
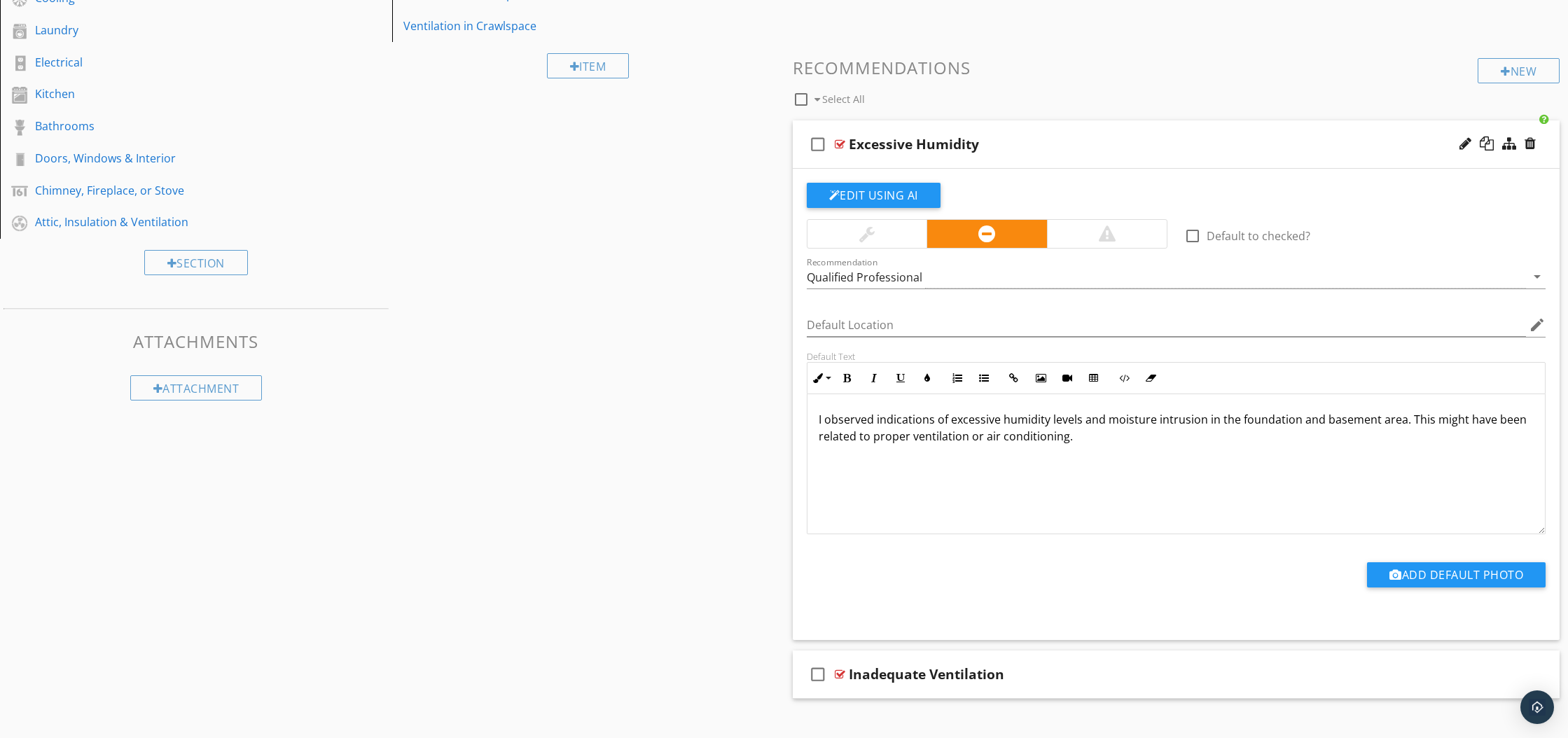
scroll to position [414, 0]
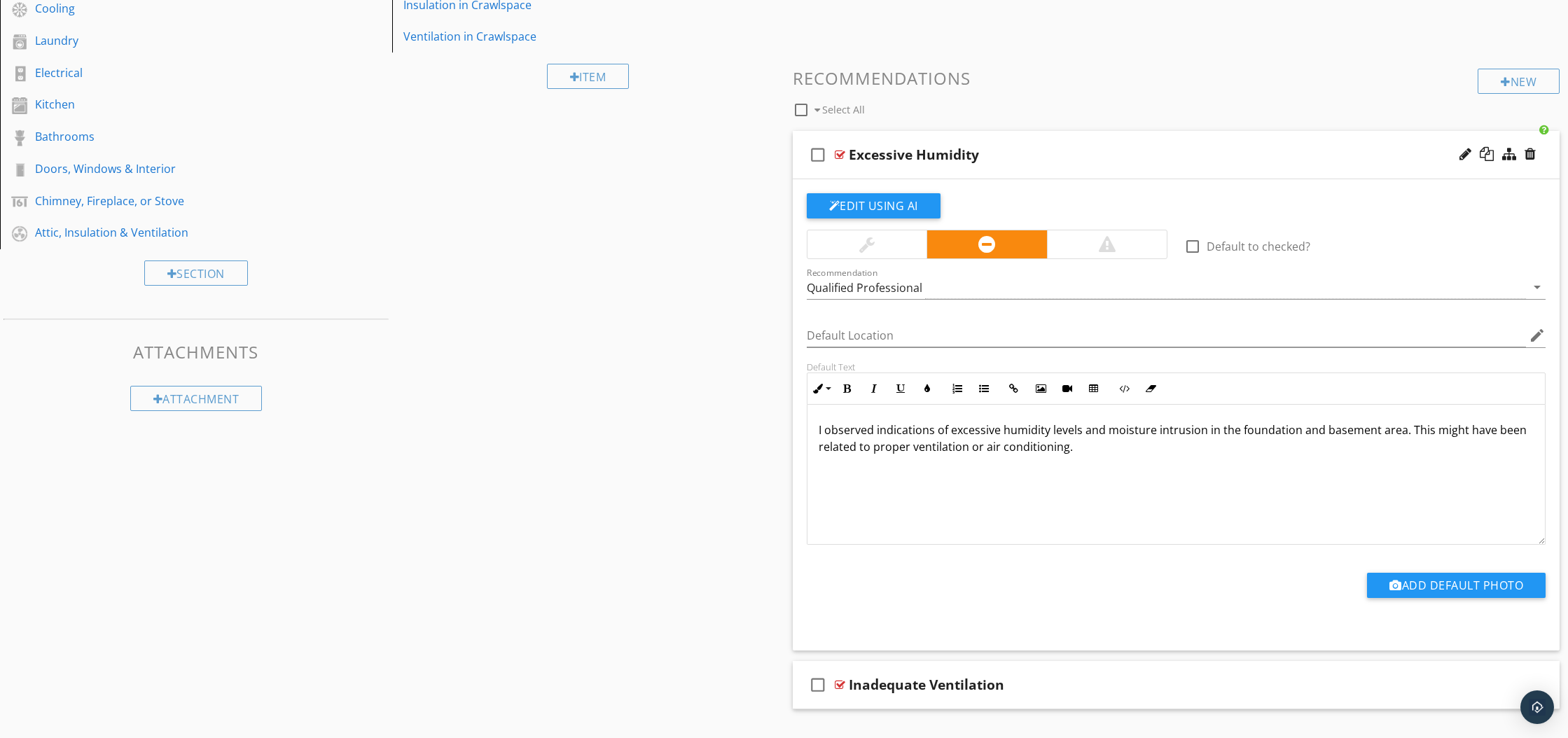
drag, startPoint x: 812, startPoint y: 425, endPoint x: 1090, endPoint y: 466, distance: 281.0
click at [1090, 466] on div "I observed indications of excessive humidity levels and moisture intrusion in t…" at bounding box center [1176, 475] width 738 height 140
copy p "I observed indications of excessive humidity levels and moisture intrusion in t…"
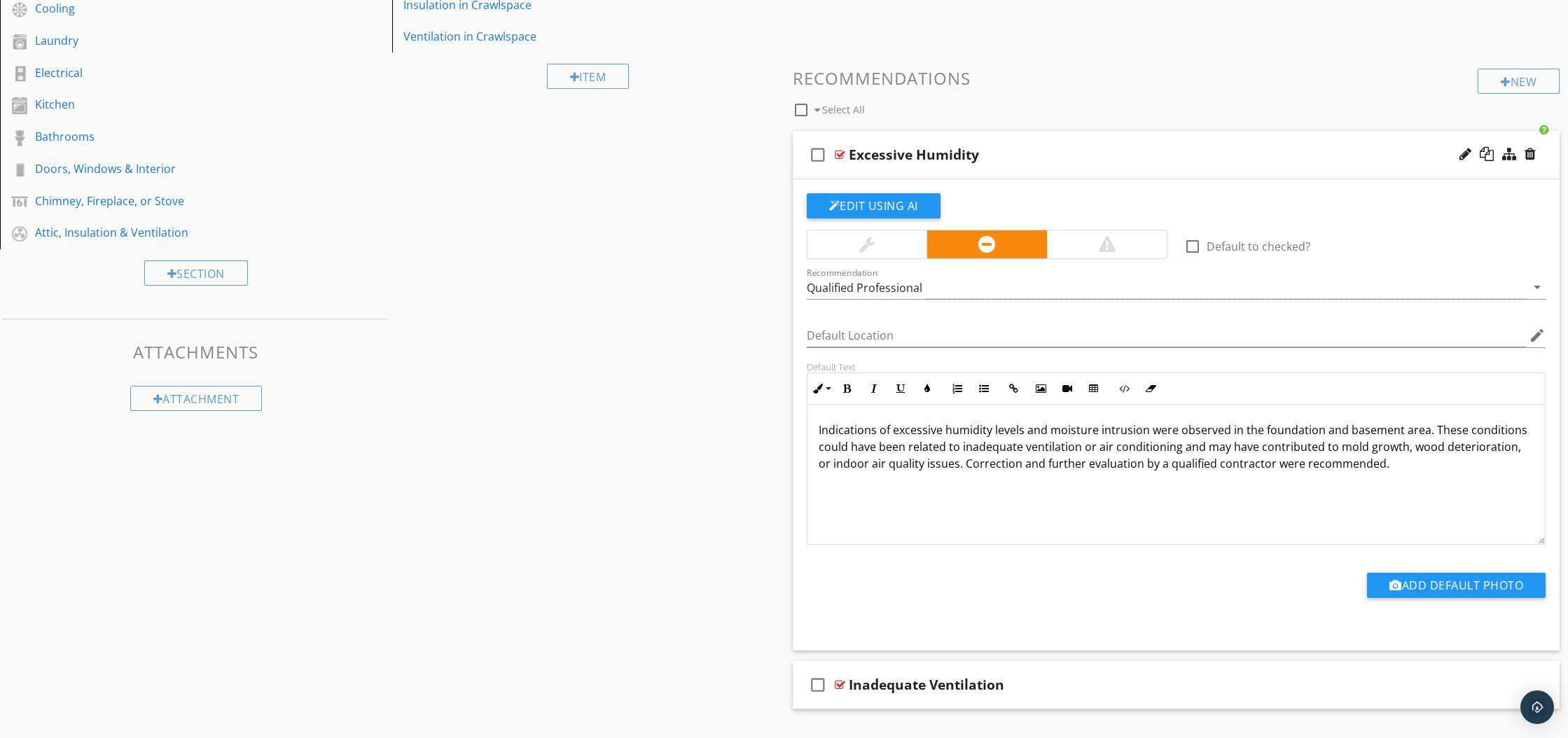
click at [1237, 432] on p "Indications of excessive humidity levels and moisture intrusion were observed i…" at bounding box center [1176, 446] width 715 height 51
click at [1341, 431] on p "Indications of excessive humidity levels and moisture intrusion were observed a…" at bounding box center [1176, 446] width 715 height 51
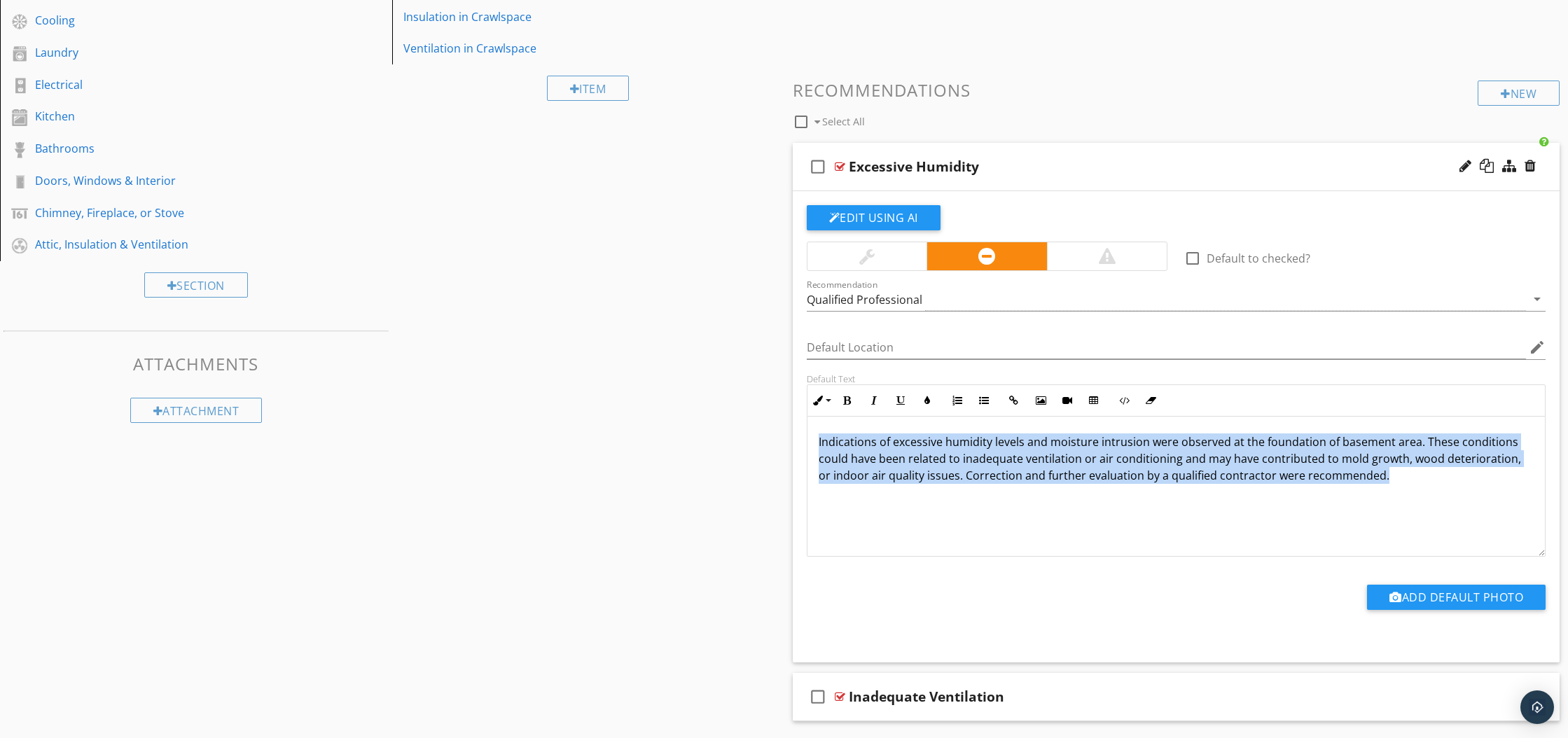
drag, startPoint x: 819, startPoint y: 441, endPoint x: 1379, endPoint y: 488, distance: 562.0
click at [1379, 488] on div "Indications of excessive humidity levels and moisture intrusion were observed a…" at bounding box center [1176, 487] width 738 height 140
copy p "Indications of excessive humidity levels and moisture intrusion were observed a…"
click at [936, 512] on div "Indications of excessive humidity levels and moisture intrusion were observed a…" at bounding box center [1176, 487] width 738 height 140
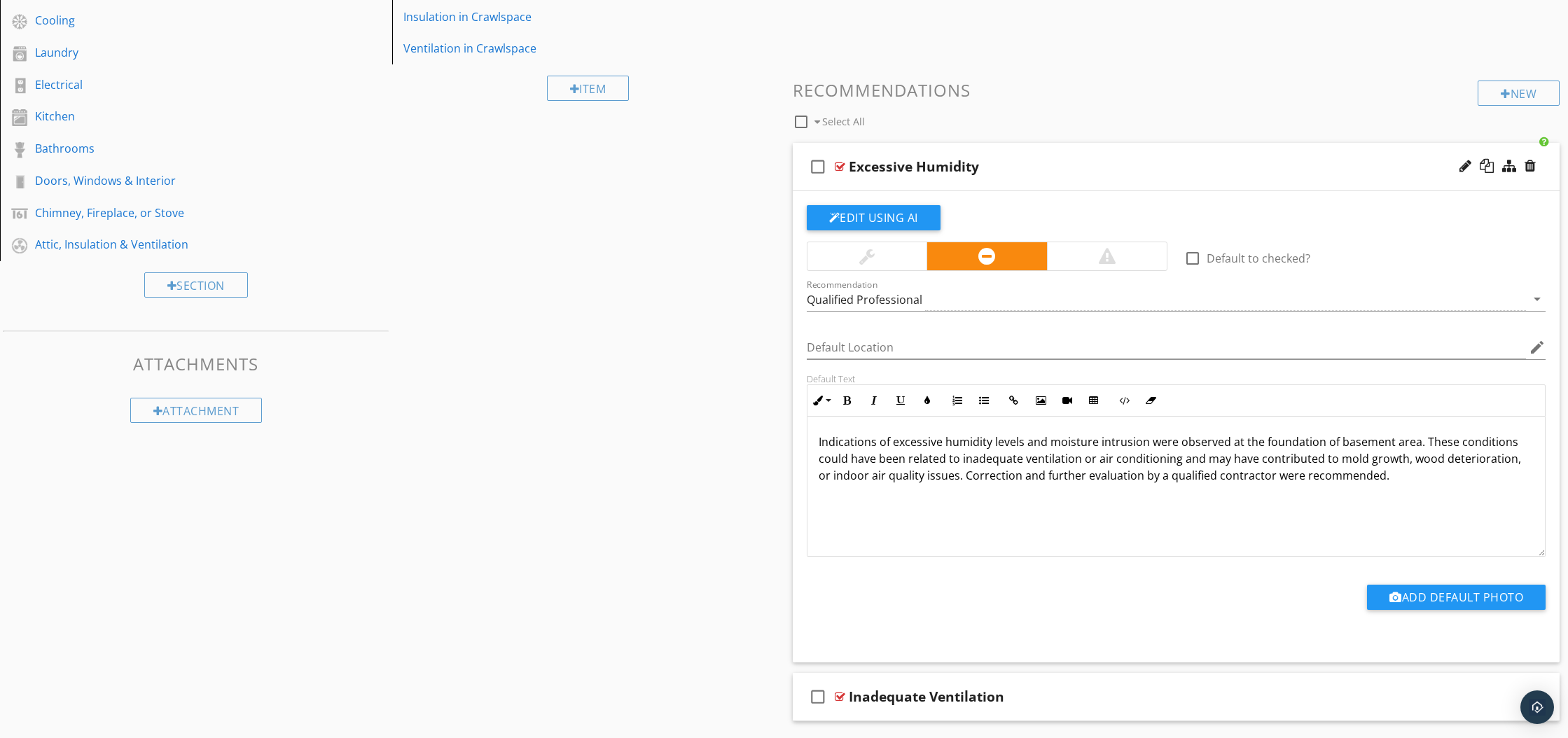
click at [835, 166] on div at bounding box center [839, 166] width 10 height 11
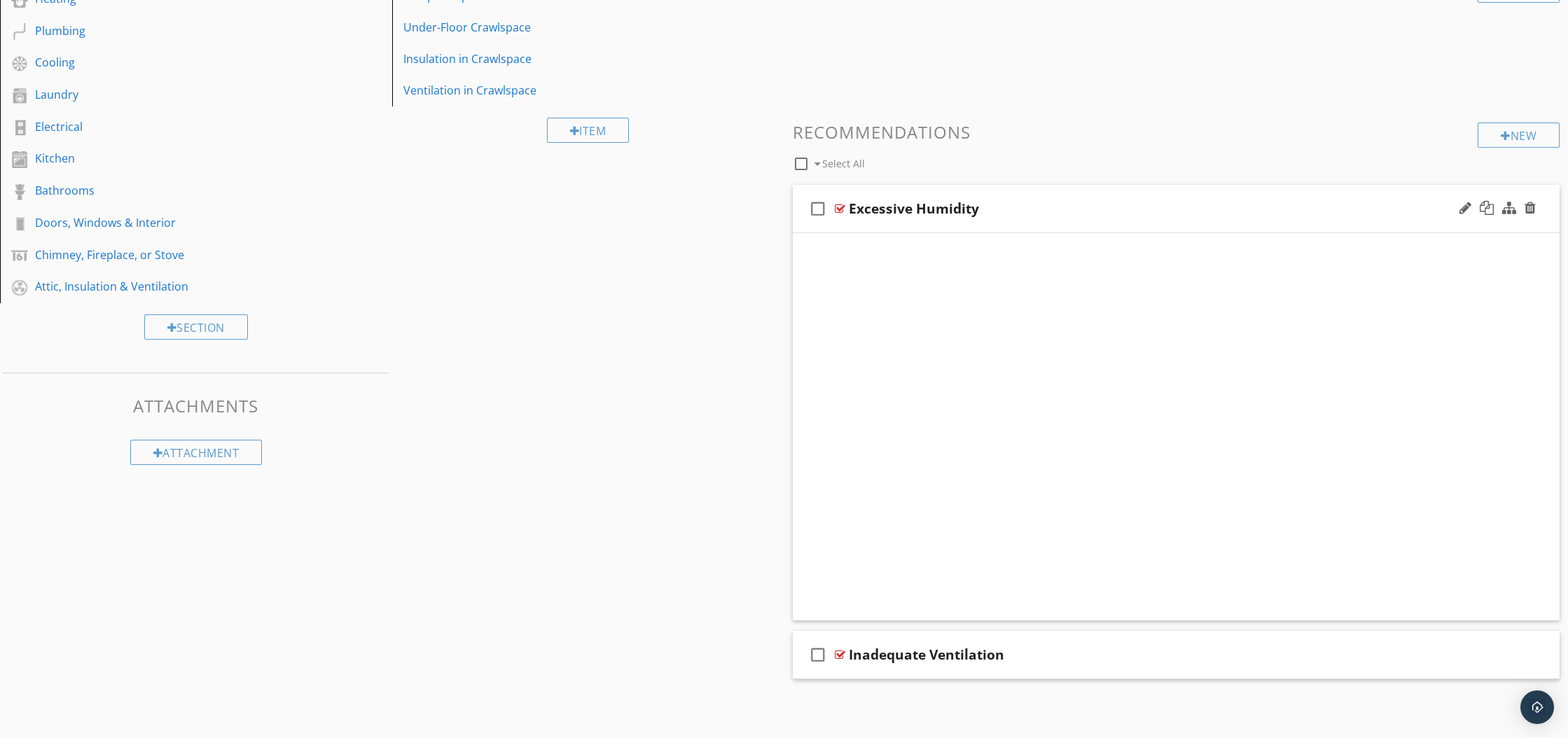
scroll to position [111, 0]
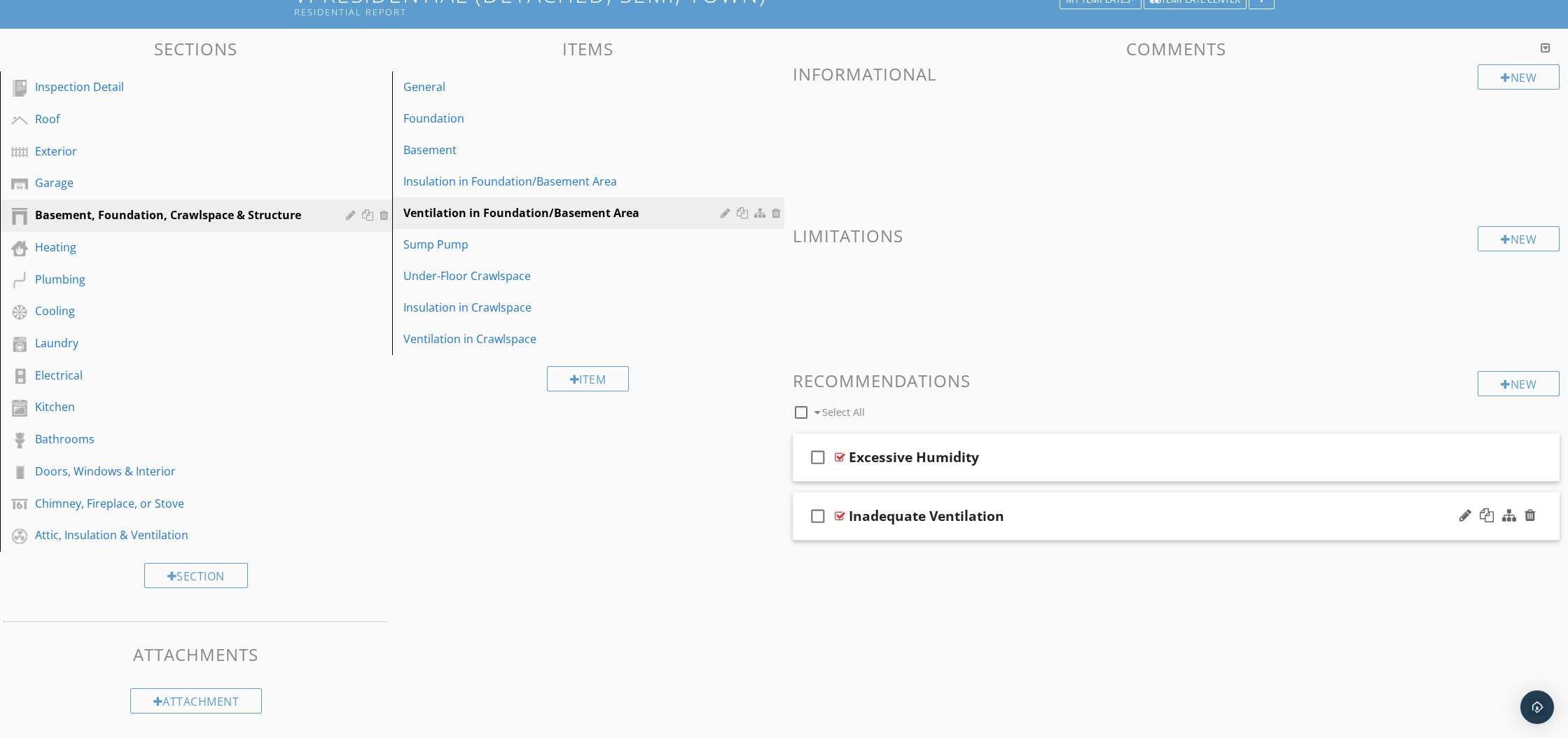
click at [836, 521] on div at bounding box center [839, 515] width 10 height 11
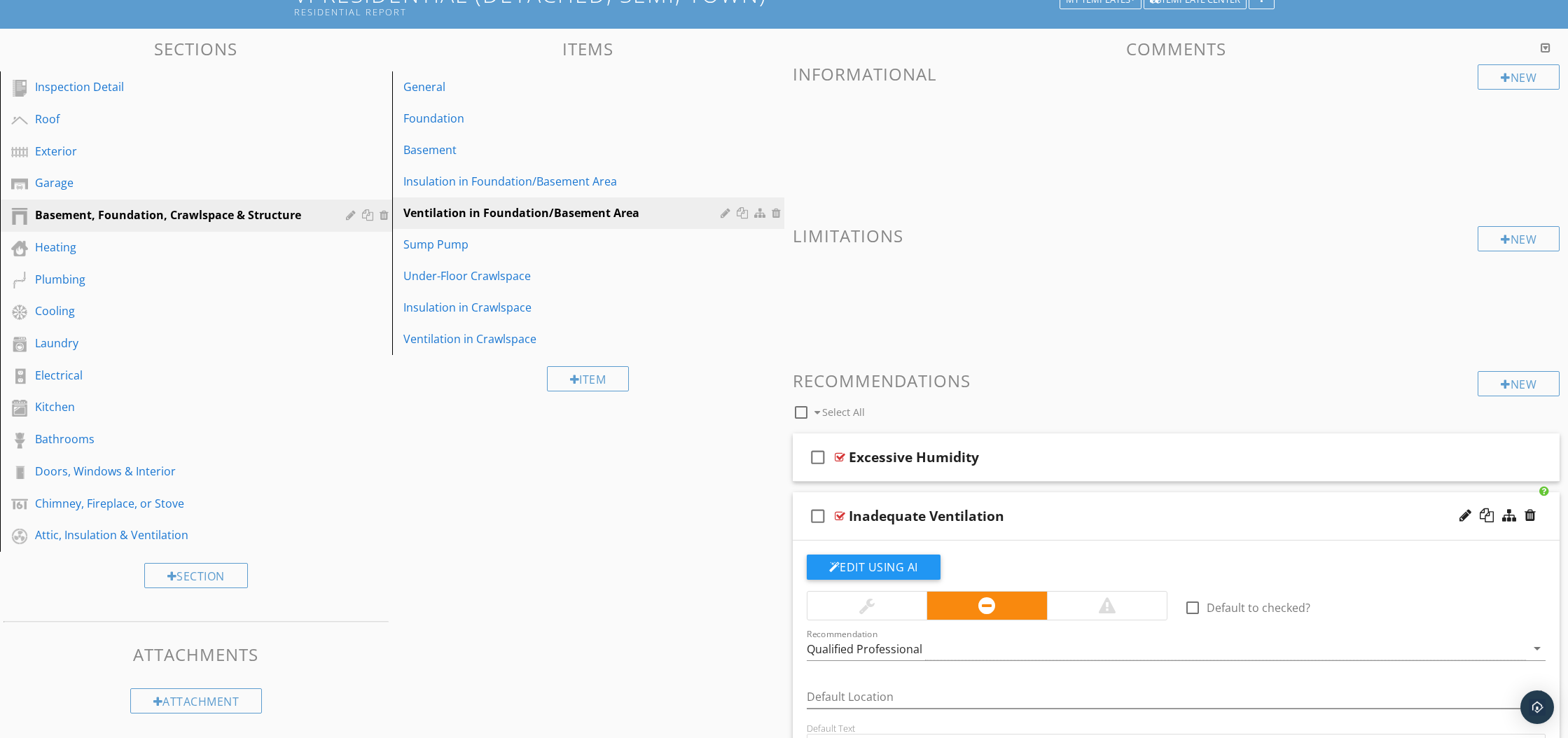
scroll to position [359, 0]
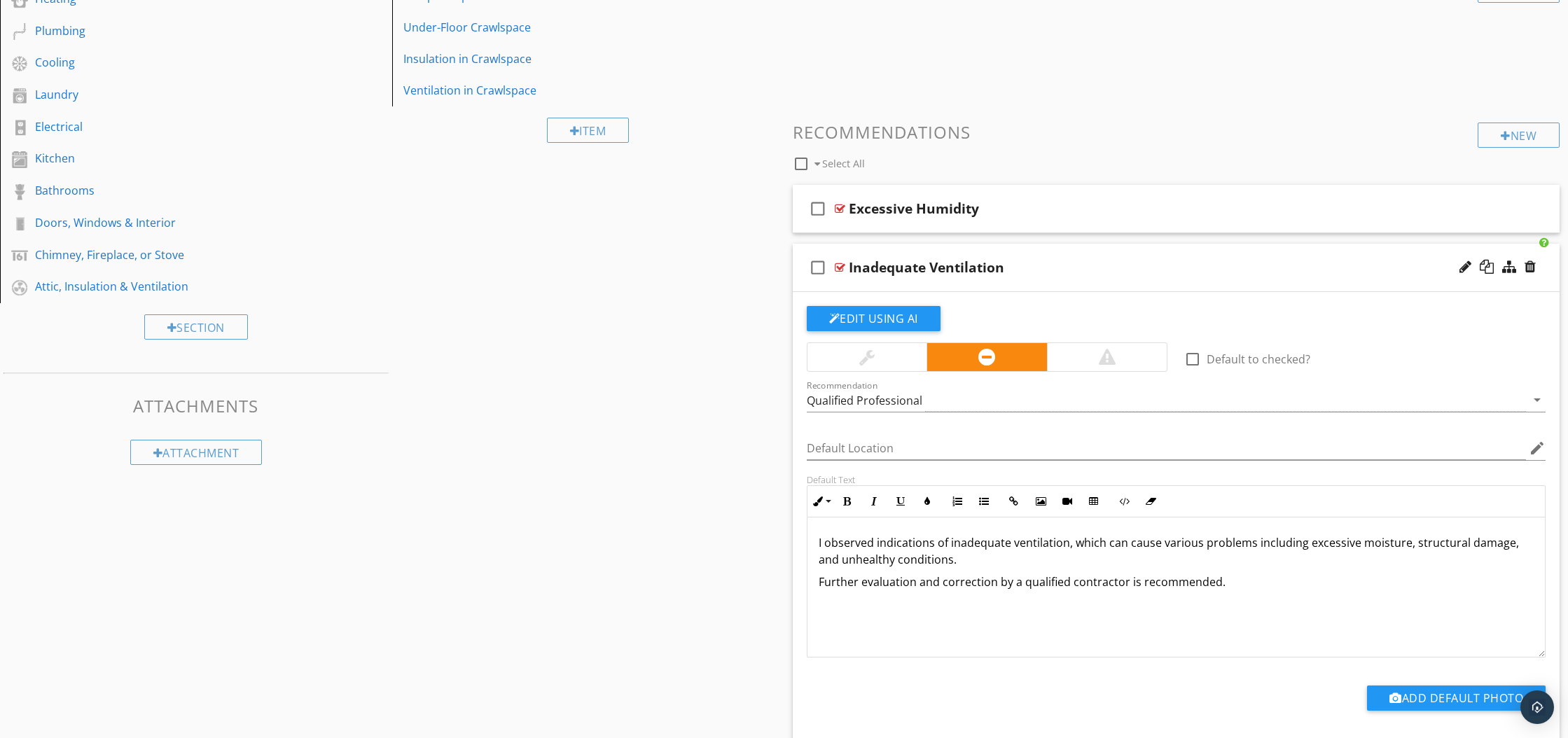
drag, startPoint x: 816, startPoint y: 543, endPoint x: 1252, endPoint y: 595, distance: 439.1
click at [1252, 595] on div "I observed indications of inadequate ventilation, which can cause various probl…" at bounding box center [1176, 587] width 738 height 140
copy div "I observed indications of inadequate ventilation, which can cause various probl…"
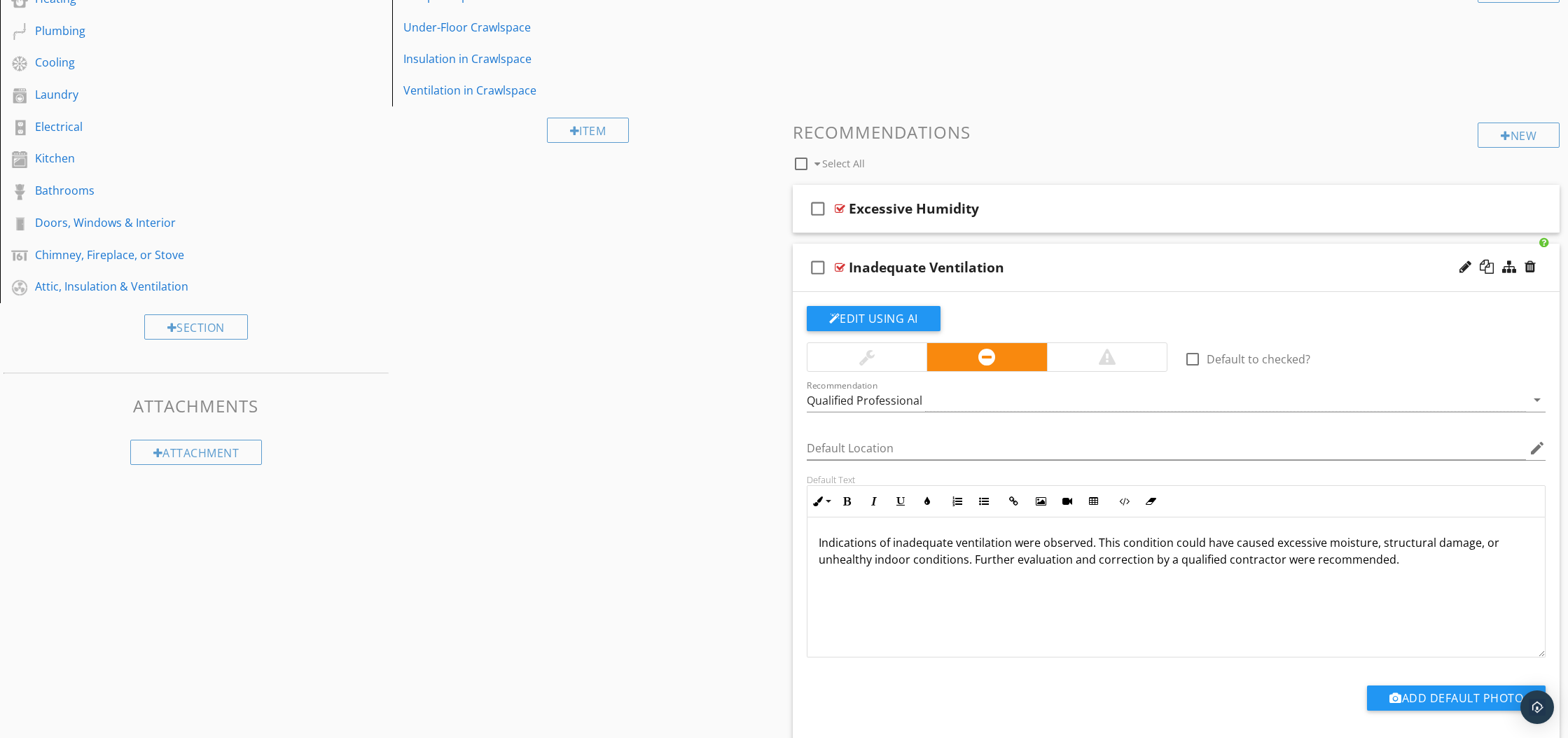
click at [1304, 561] on p "Indications of inadequate ventilation were observed. This condition could have …" at bounding box center [1176, 550] width 715 height 33
click at [841, 267] on div at bounding box center [839, 267] width 10 height 11
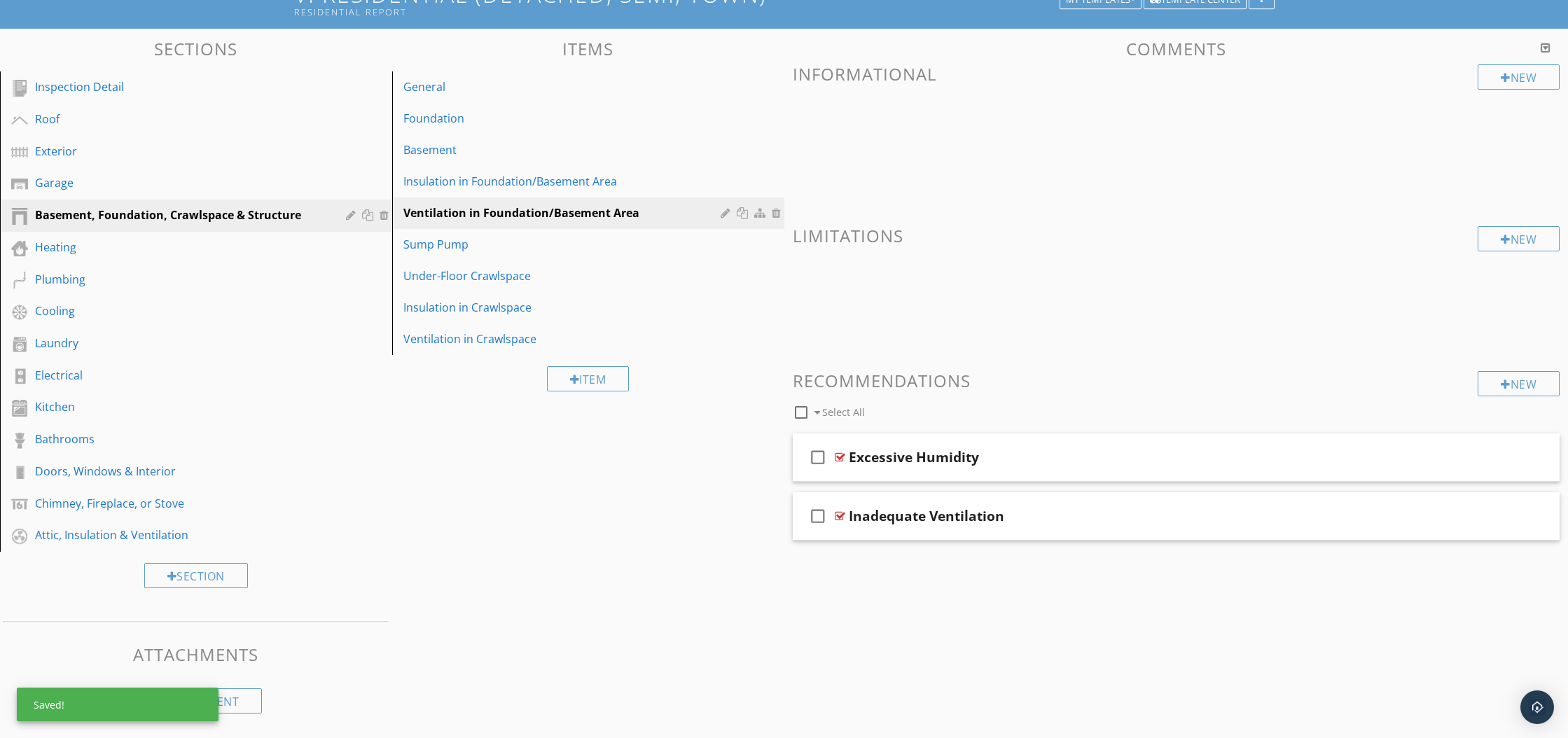
scroll to position [111, 0]
click at [838, 458] on div at bounding box center [839, 457] width 10 height 11
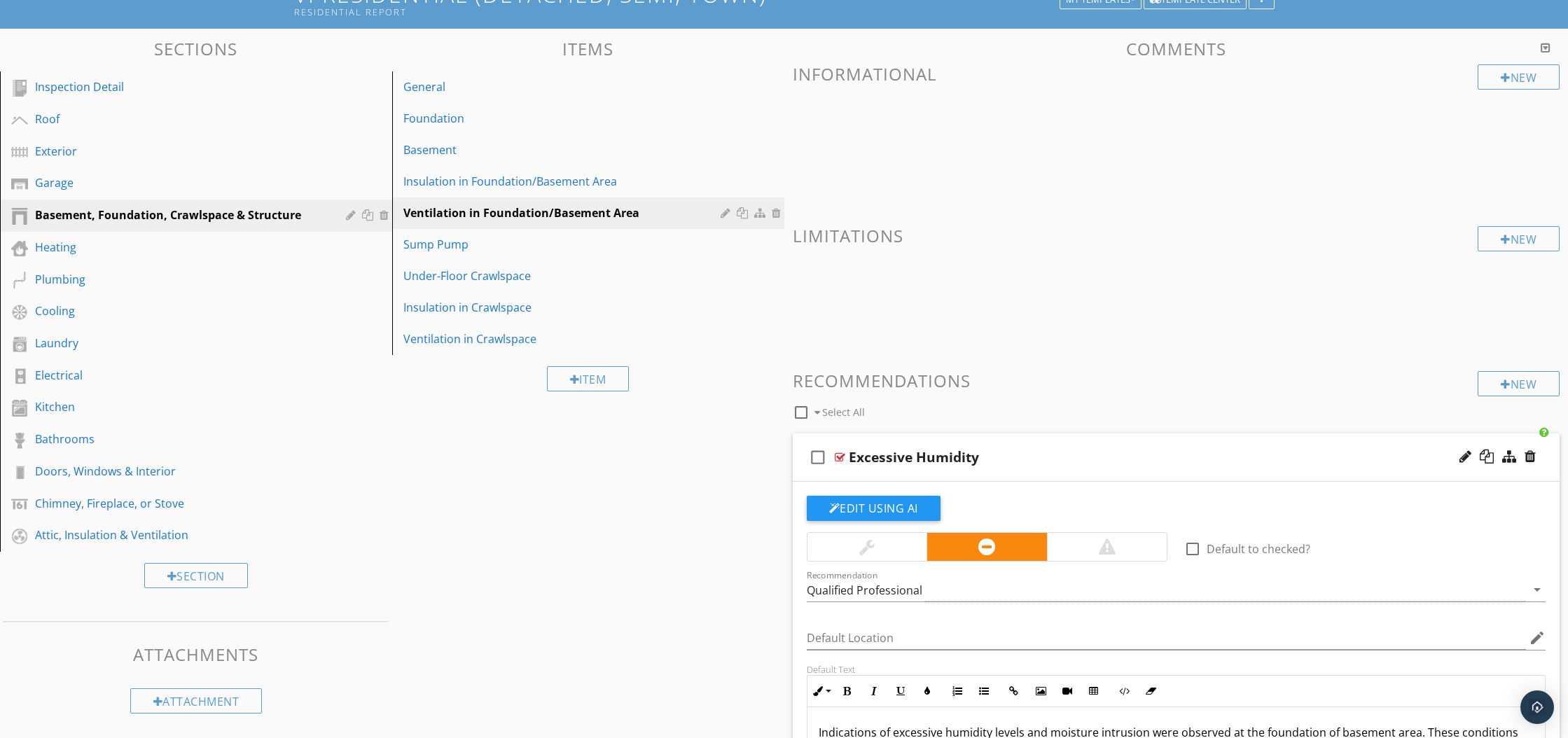
scroll to position [359, 0]
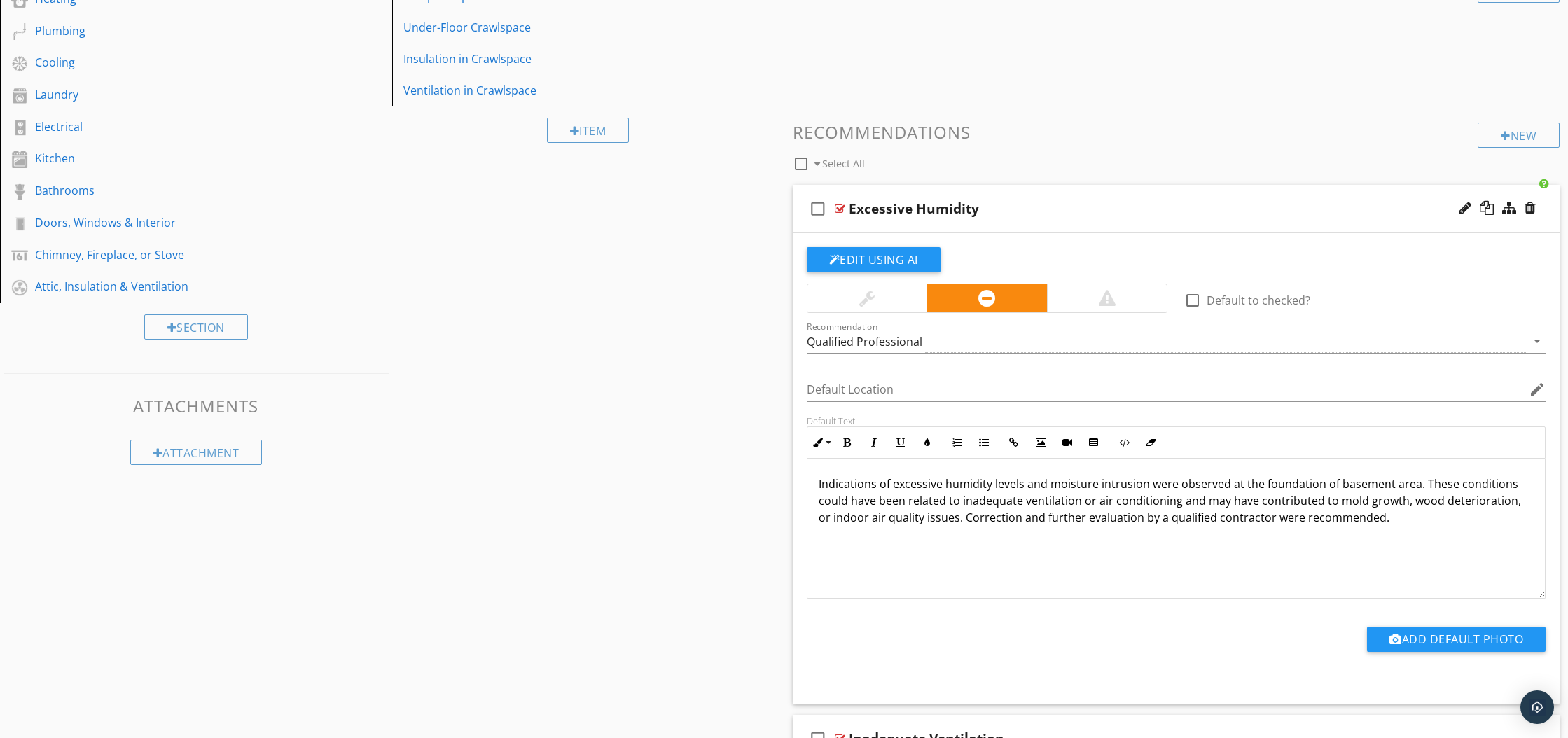
click at [1280, 518] on p "Indications of excessive humidity levels and moisture intrusion were observed a…" at bounding box center [1176, 500] width 715 height 51
click at [1270, 521] on p "Indications of excessive humidity levels and moisture intrusion were observed a…" at bounding box center [1176, 500] width 715 height 51
click at [842, 207] on div at bounding box center [839, 209] width 10 height 11
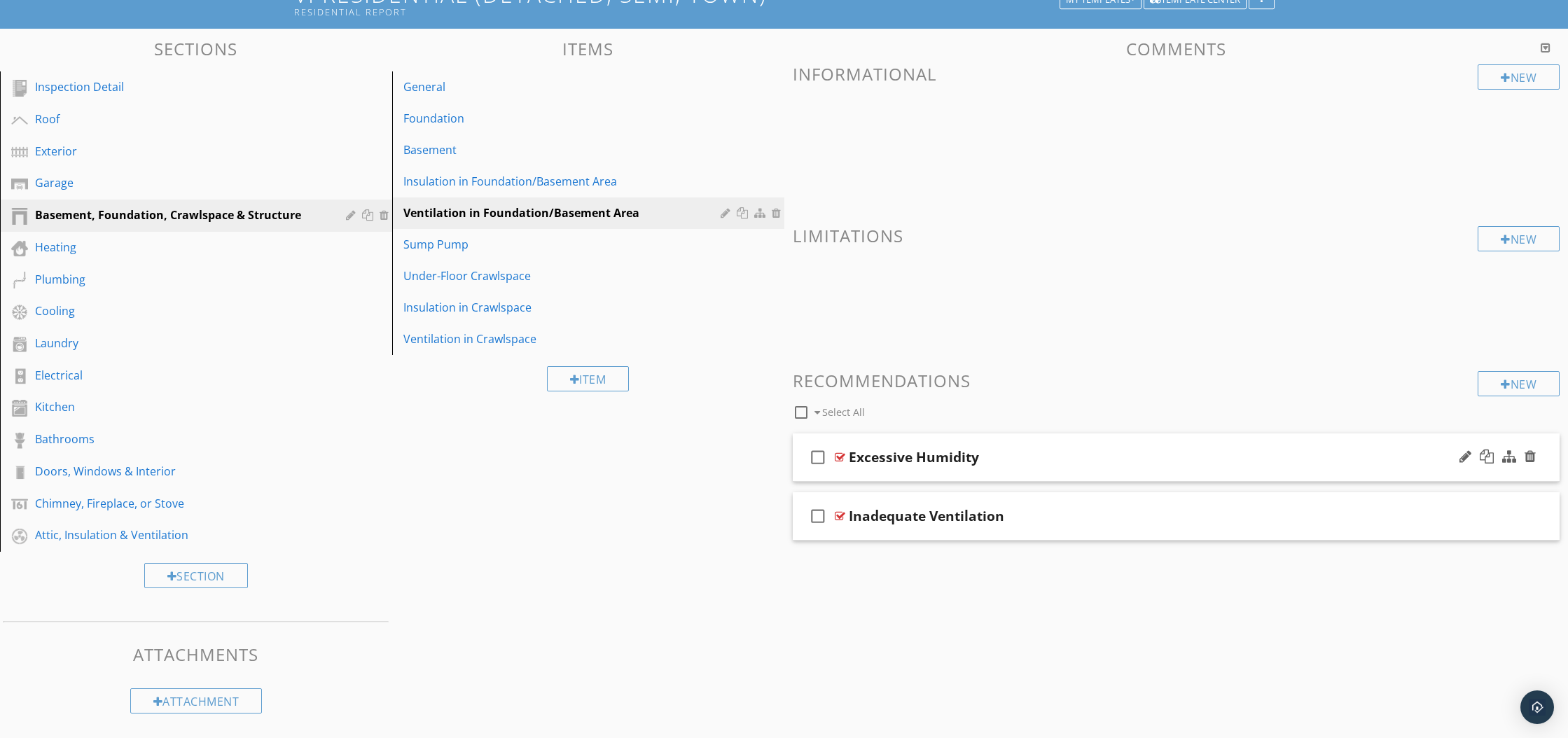
scroll to position [111, 0]
click at [469, 247] on div "Sump Pump" at bounding box center [564, 244] width 322 height 17
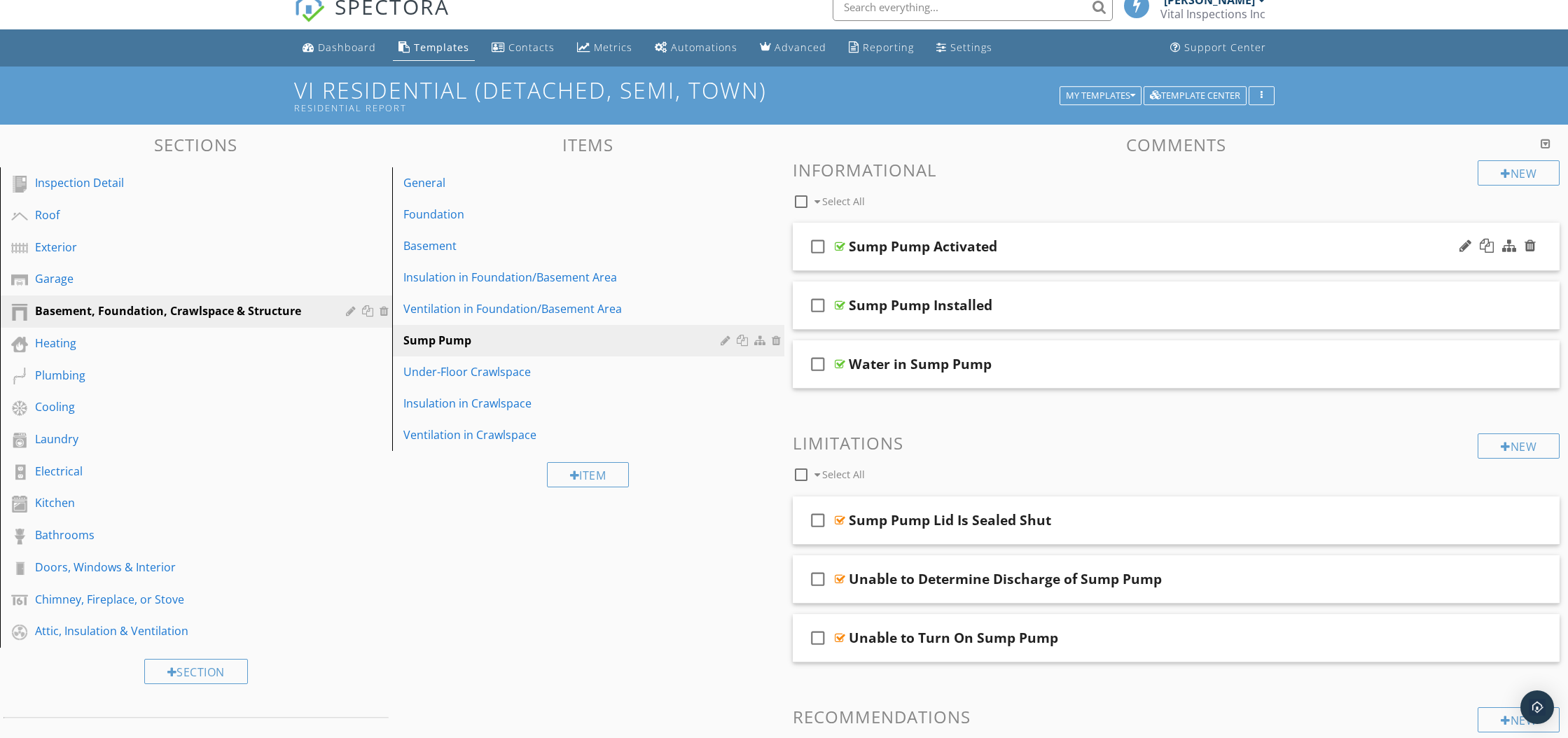
scroll to position [0, 0]
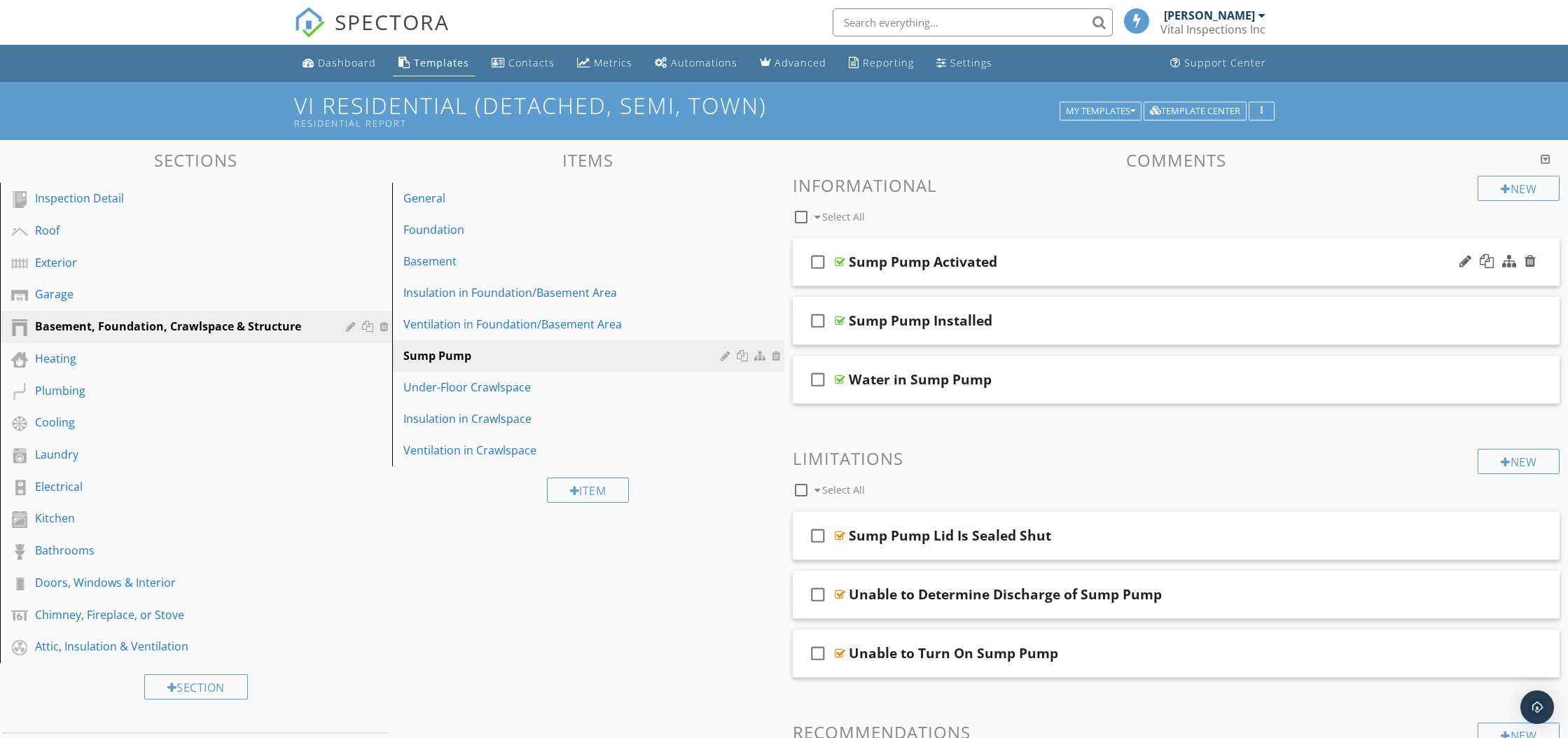
click at [835, 262] on div at bounding box center [839, 261] width 10 height 11
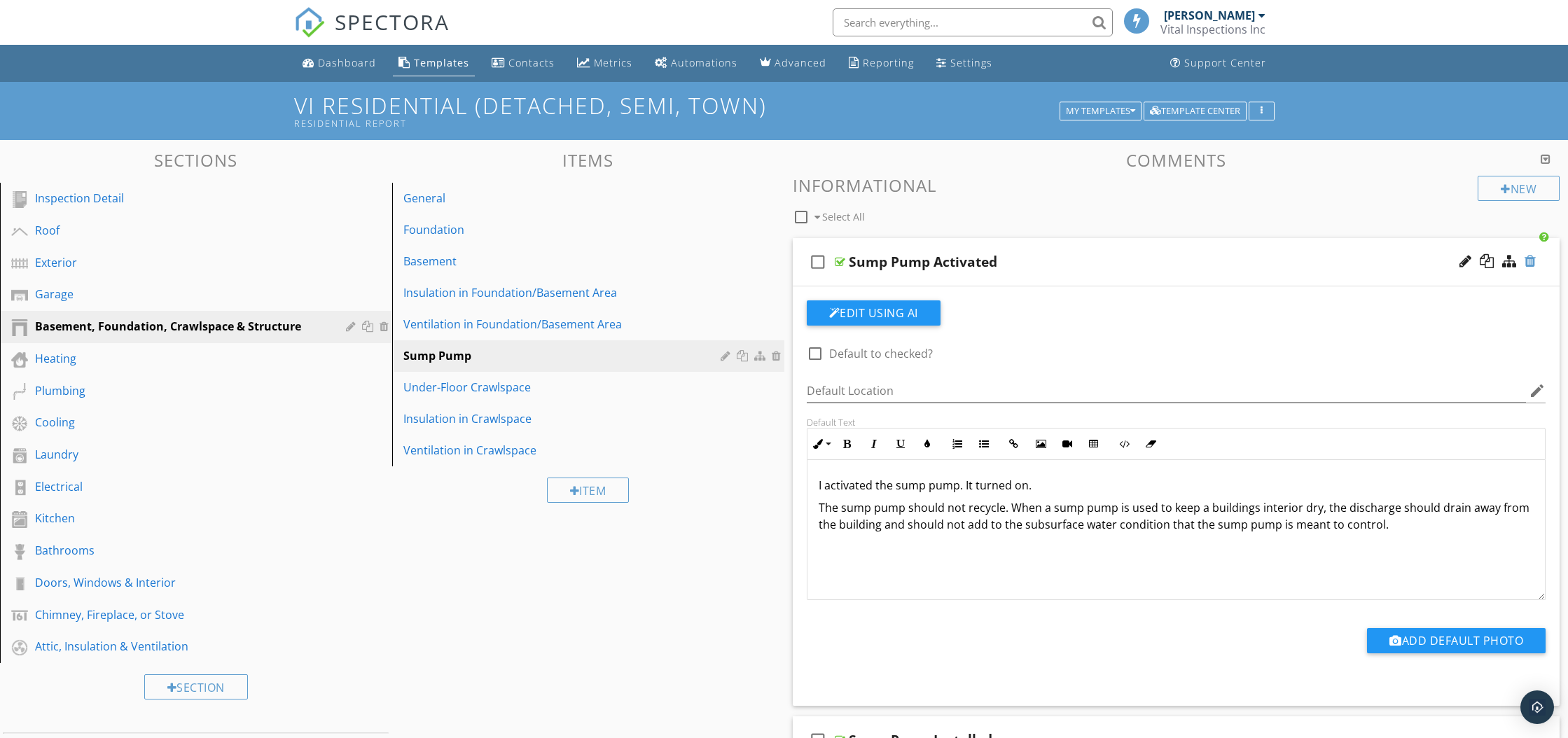
click at [1527, 265] on div at bounding box center [1530, 260] width 11 height 14
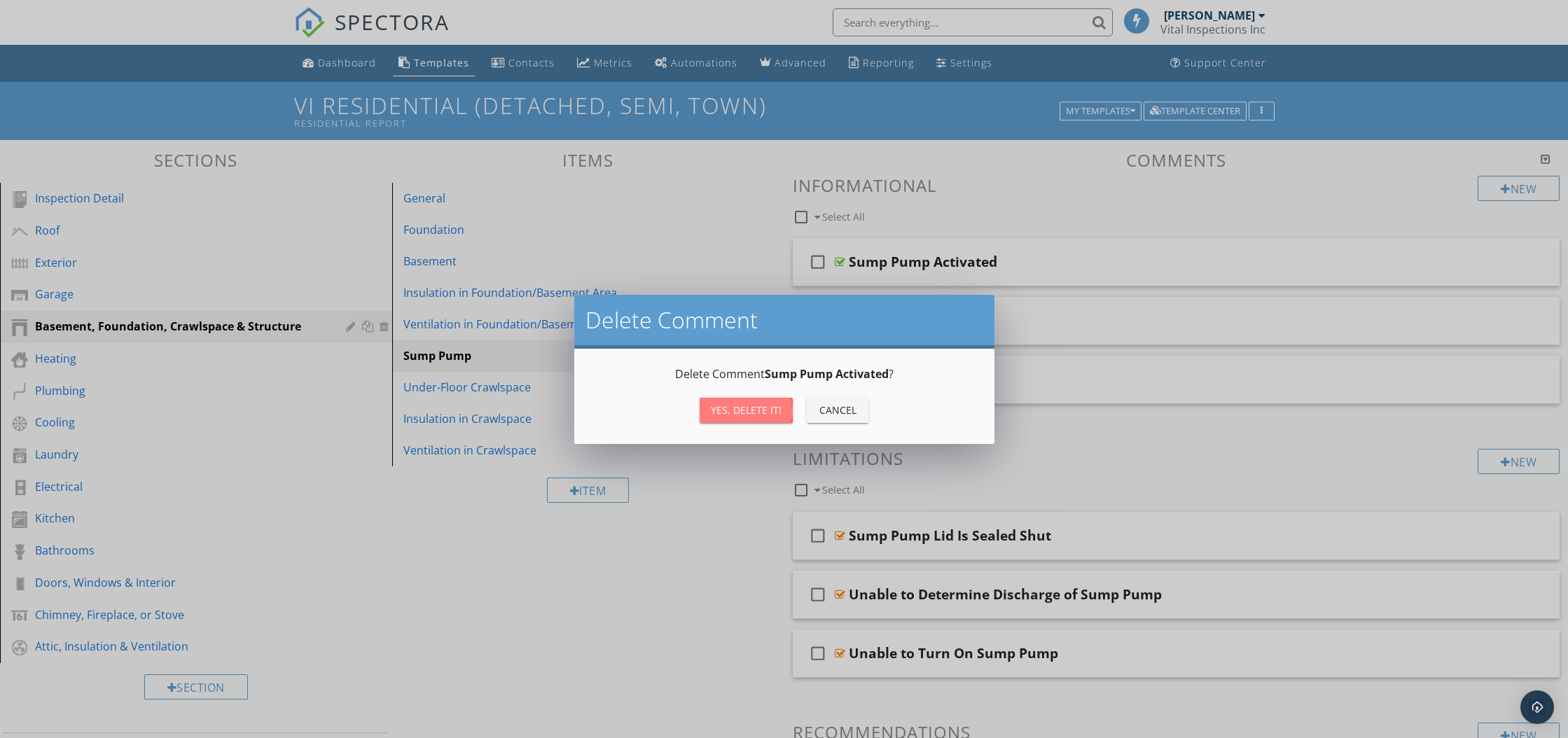
click at [778, 410] on div "Yes, Delete it!" at bounding box center [746, 410] width 71 height 15
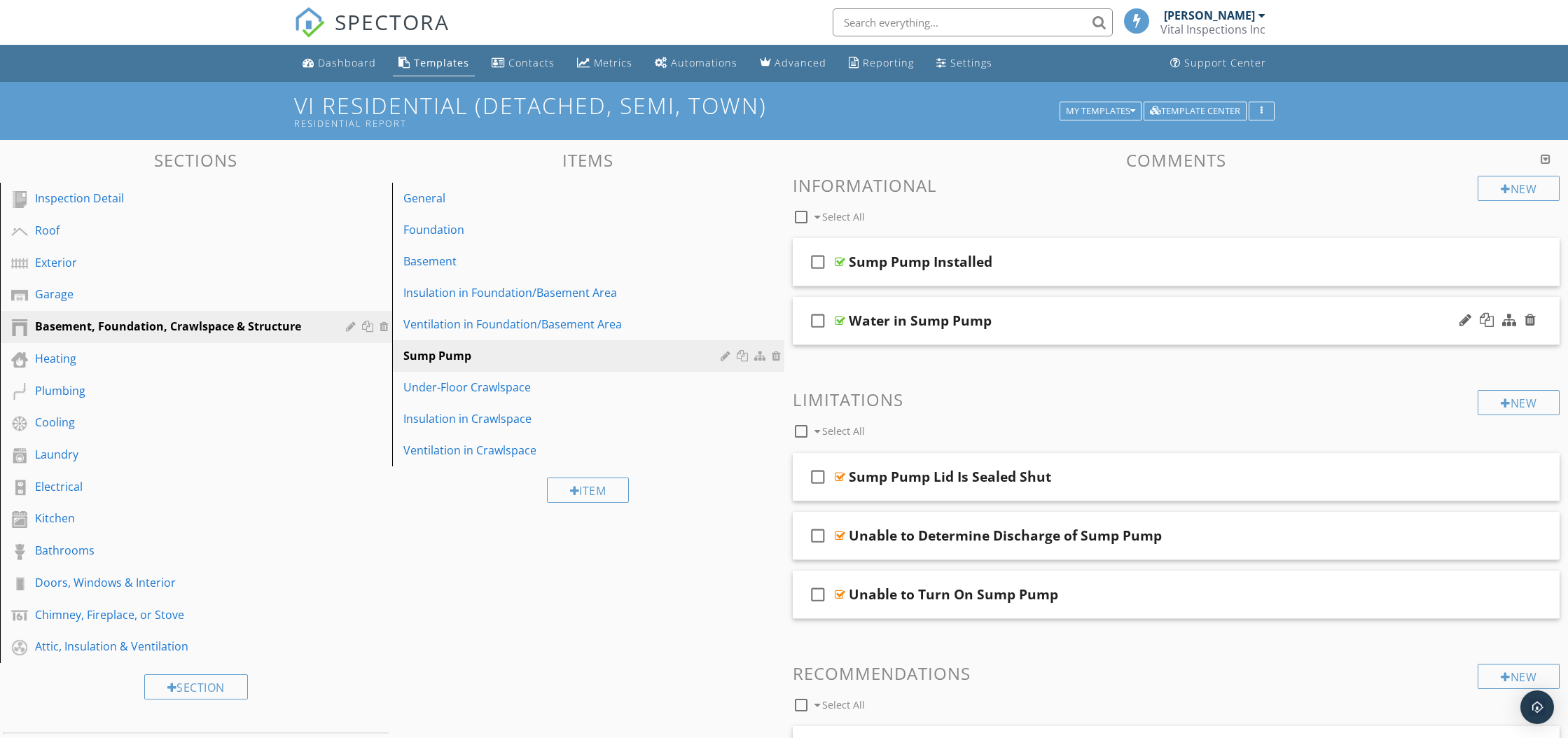
click at [843, 319] on div at bounding box center [839, 321] width 10 height 11
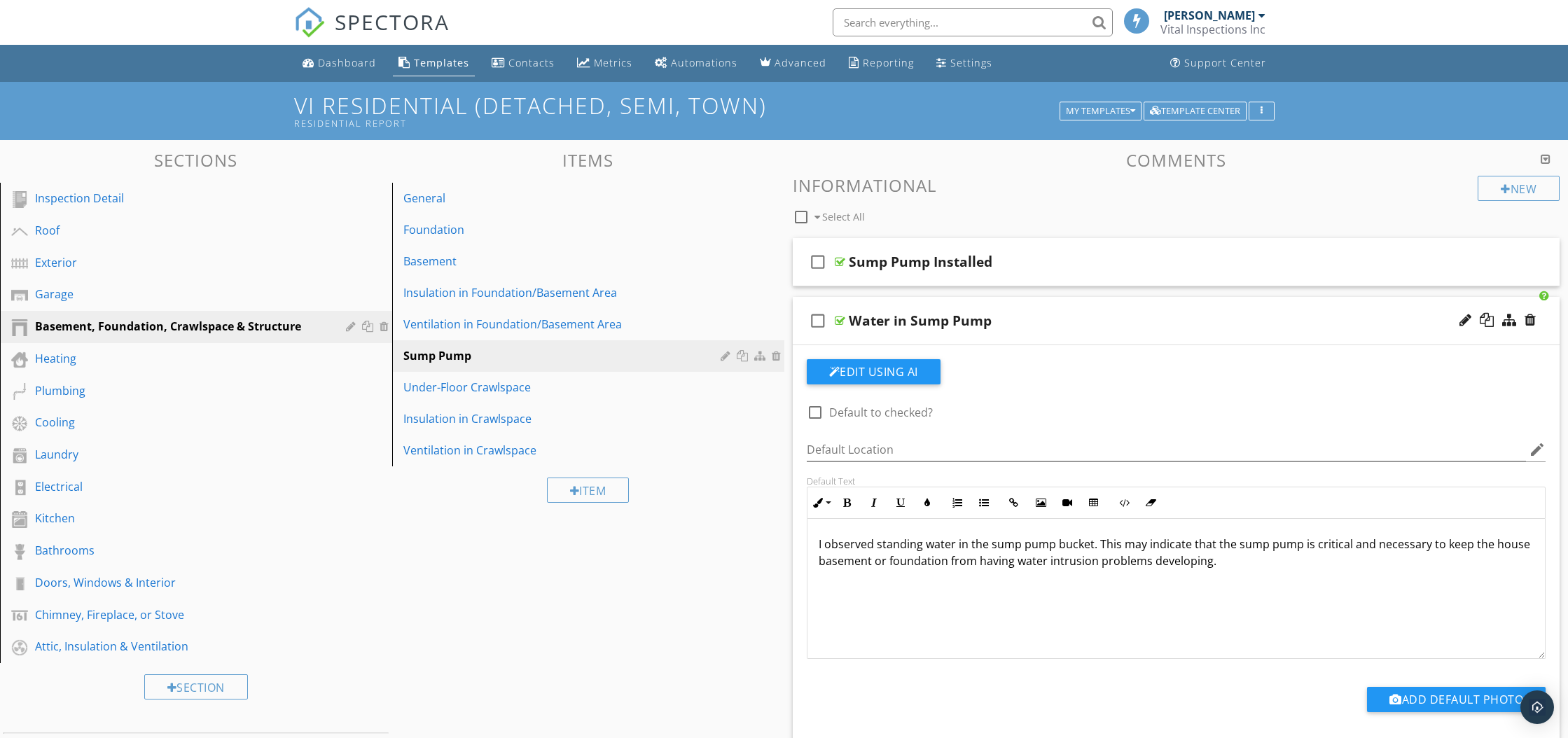
scroll to position [6, 0]
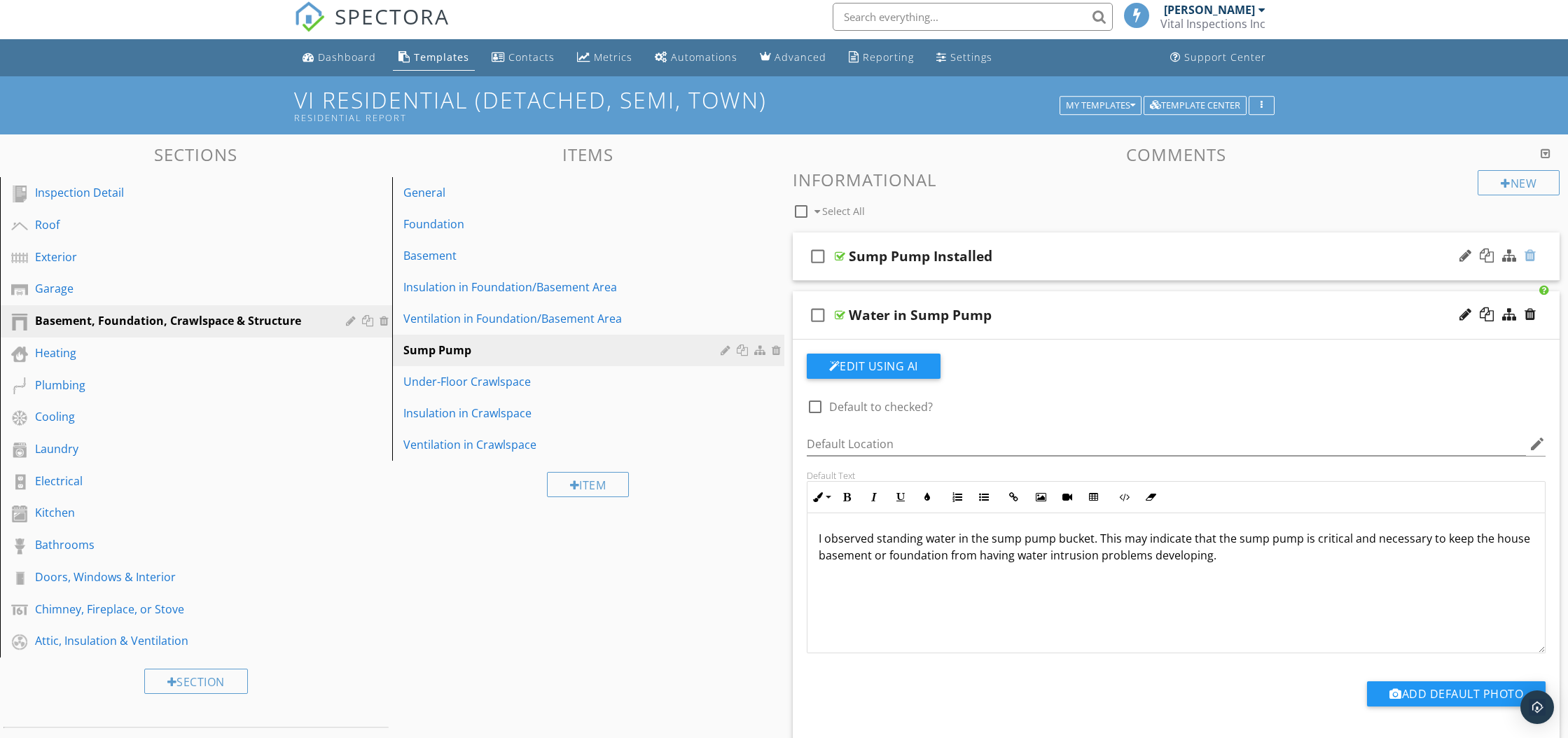
click at [1528, 259] on div at bounding box center [1530, 255] width 11 height 14
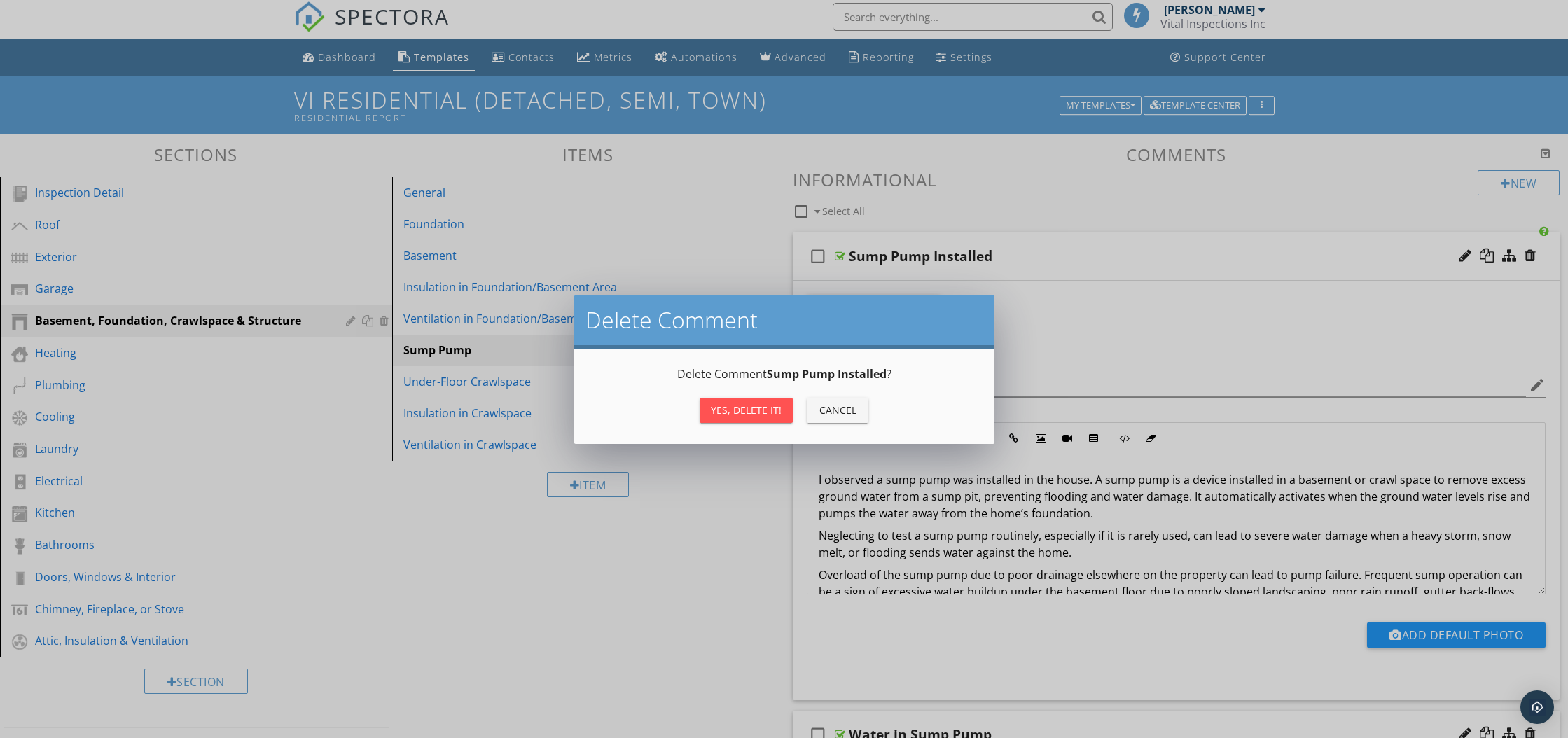
click at [747, 401] on button "Yes, Delete it!" at bounding box center [746, 409] width 93 height 25
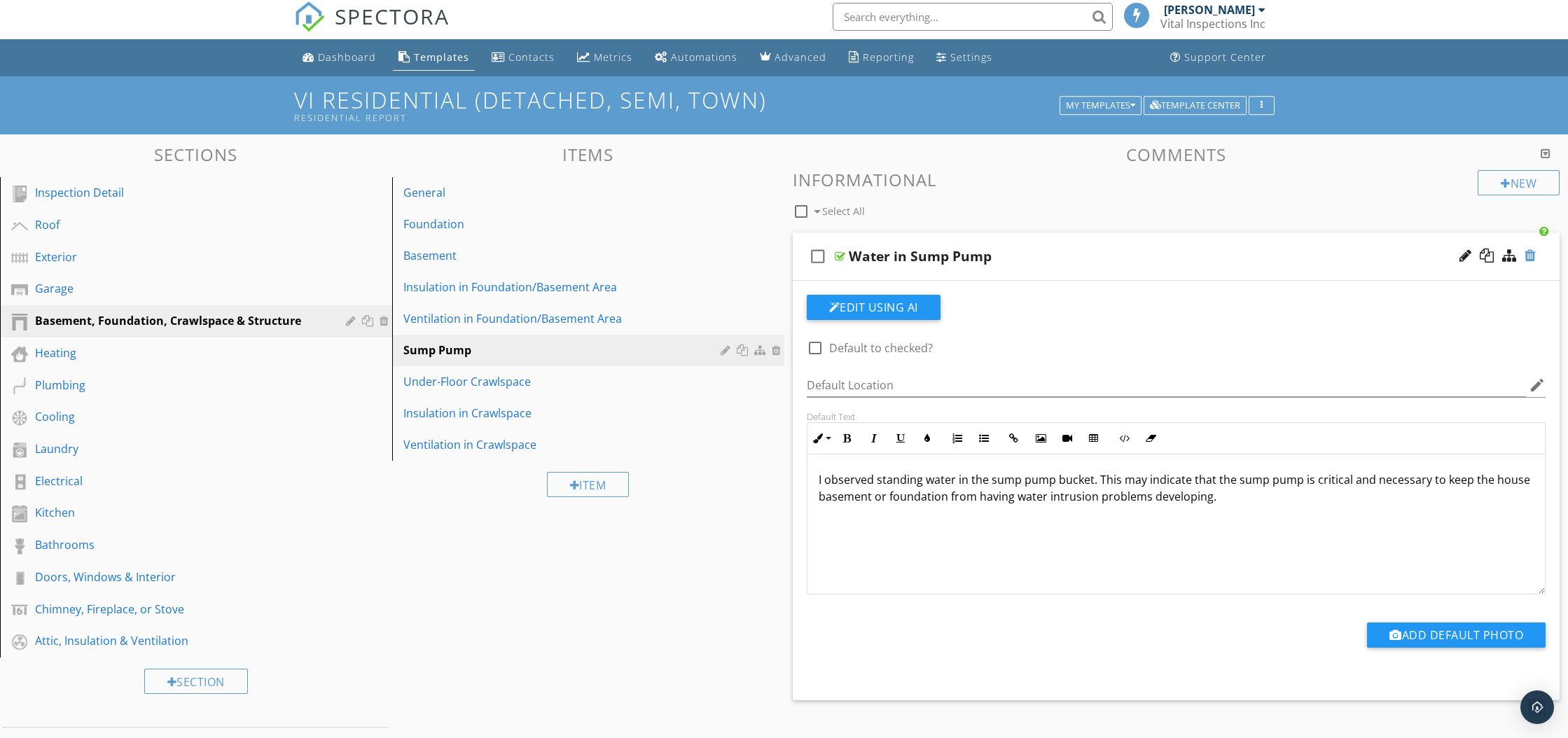
click at [1531, 251] on div at bounding box center [1530, 255] width 11 height 14
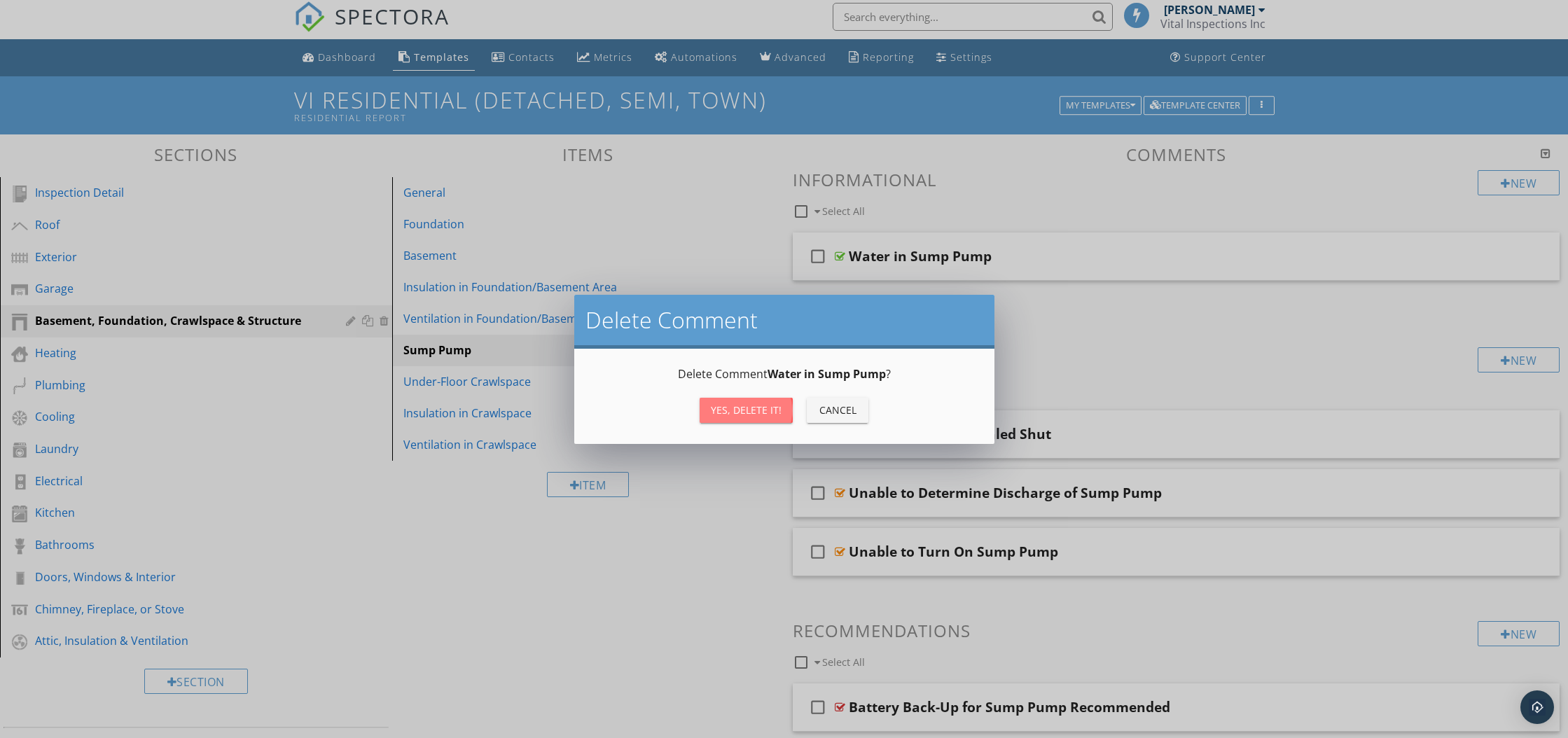
click at [759, 412] on div "Yes, Delete it!" at bounding box center [746, 410] width 71 height 15
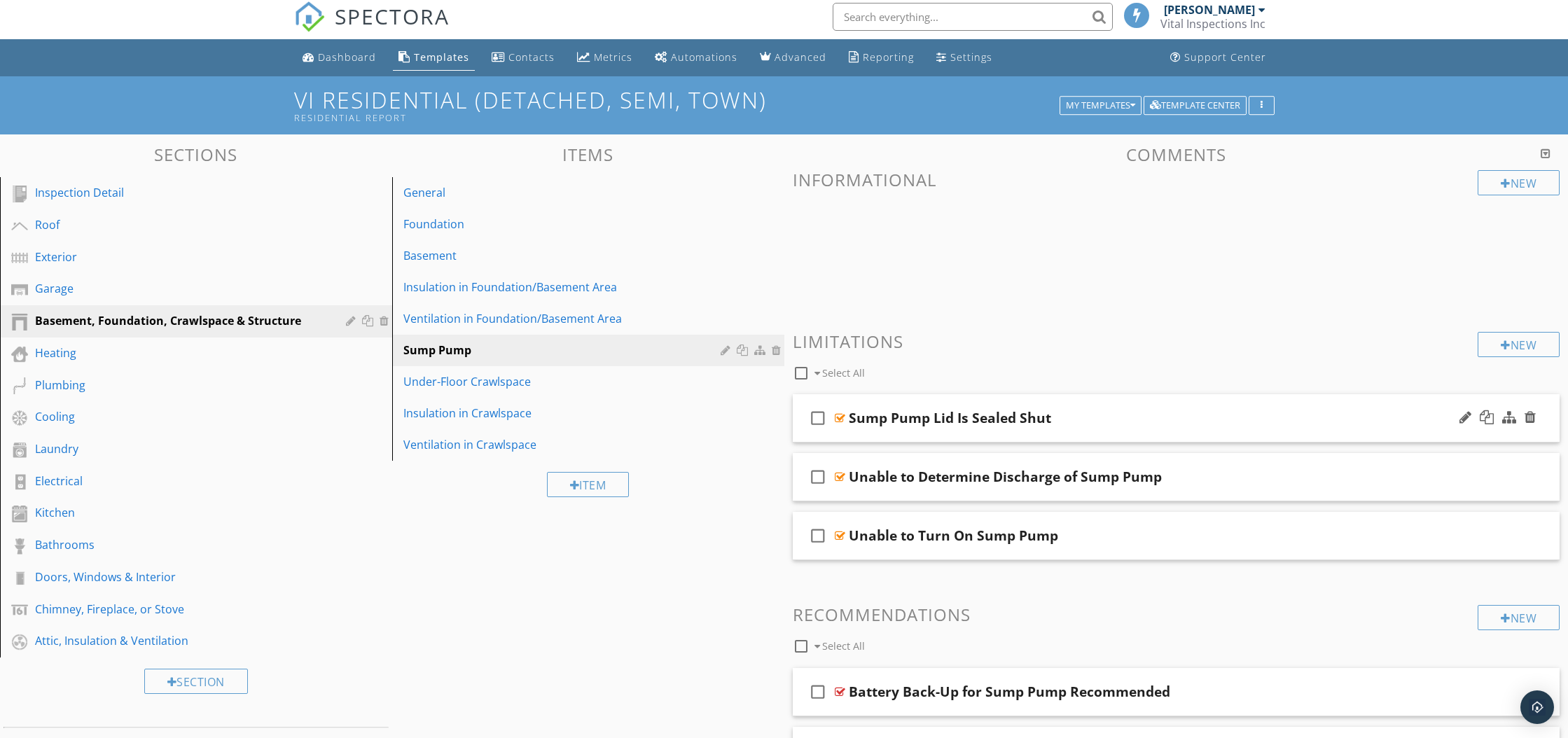
click at [841, 420] on div at bounding box center [839, 417] width 10 height 11
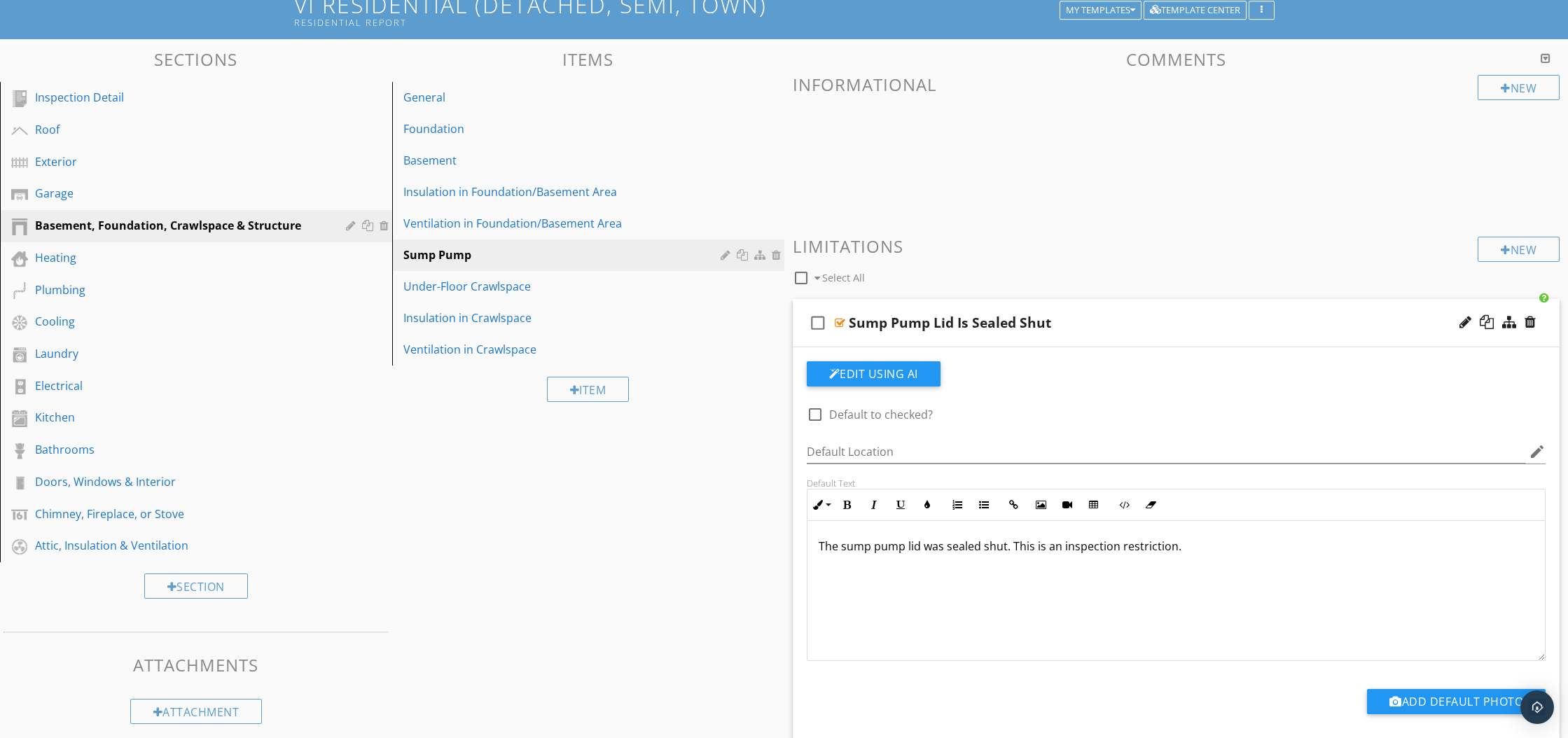
scroll to position [103, 0]
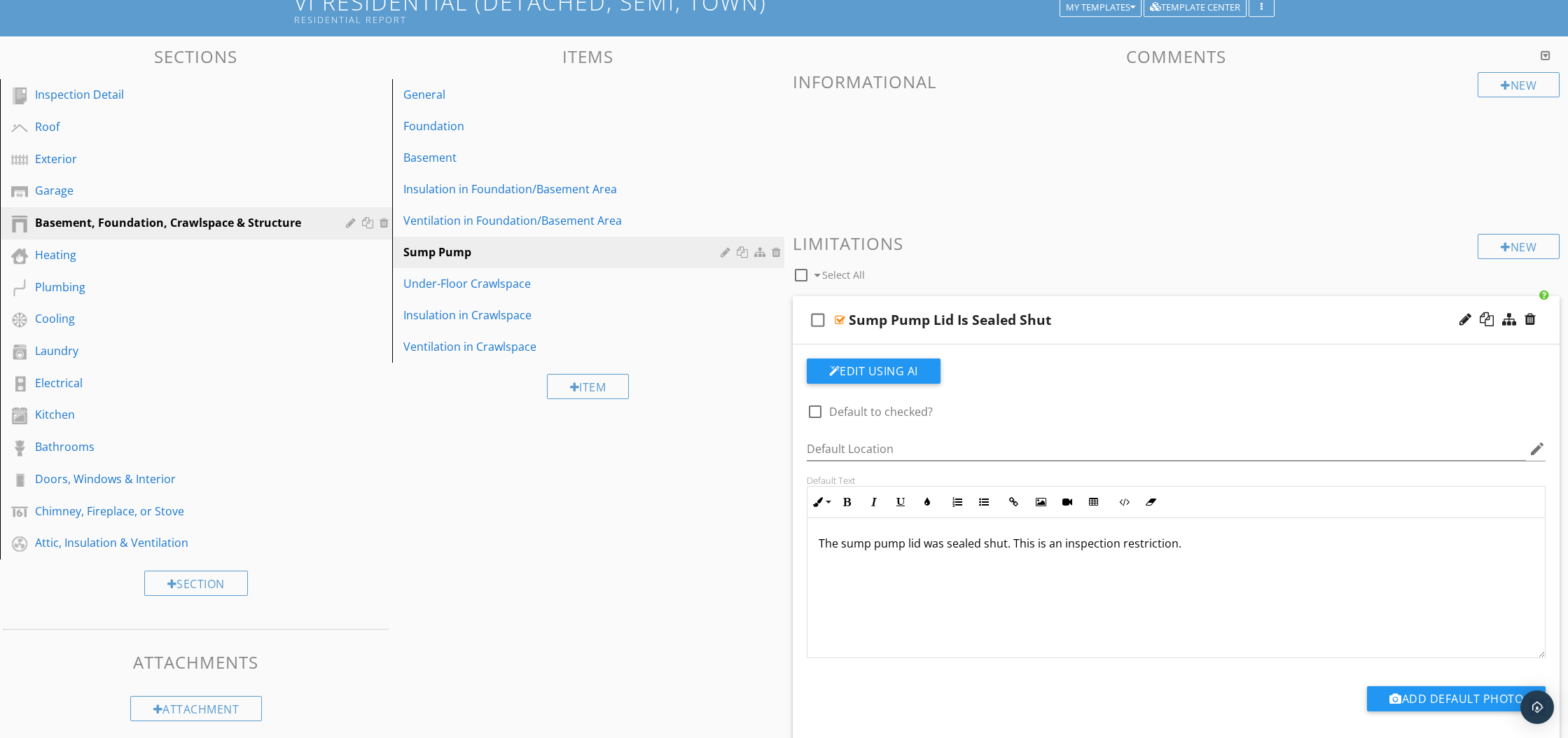
drag, startPoint x: 819, startPoint y: 544, endPoint x: 1169, endPoint y: 560, distance: 350.4
click at [1169, 560] on div "The sump pump lid was sealed shut. This is an inspection restriction." at bounding box center [1176, 588] width 738 height 140
copy p "The sump pump lid was sealed shut. This is an inspection restriction."
click at [851, 320] on div "Sump Pump Lid Is Sealed Shut" at bounding box center [949, 320] width 202 height 17
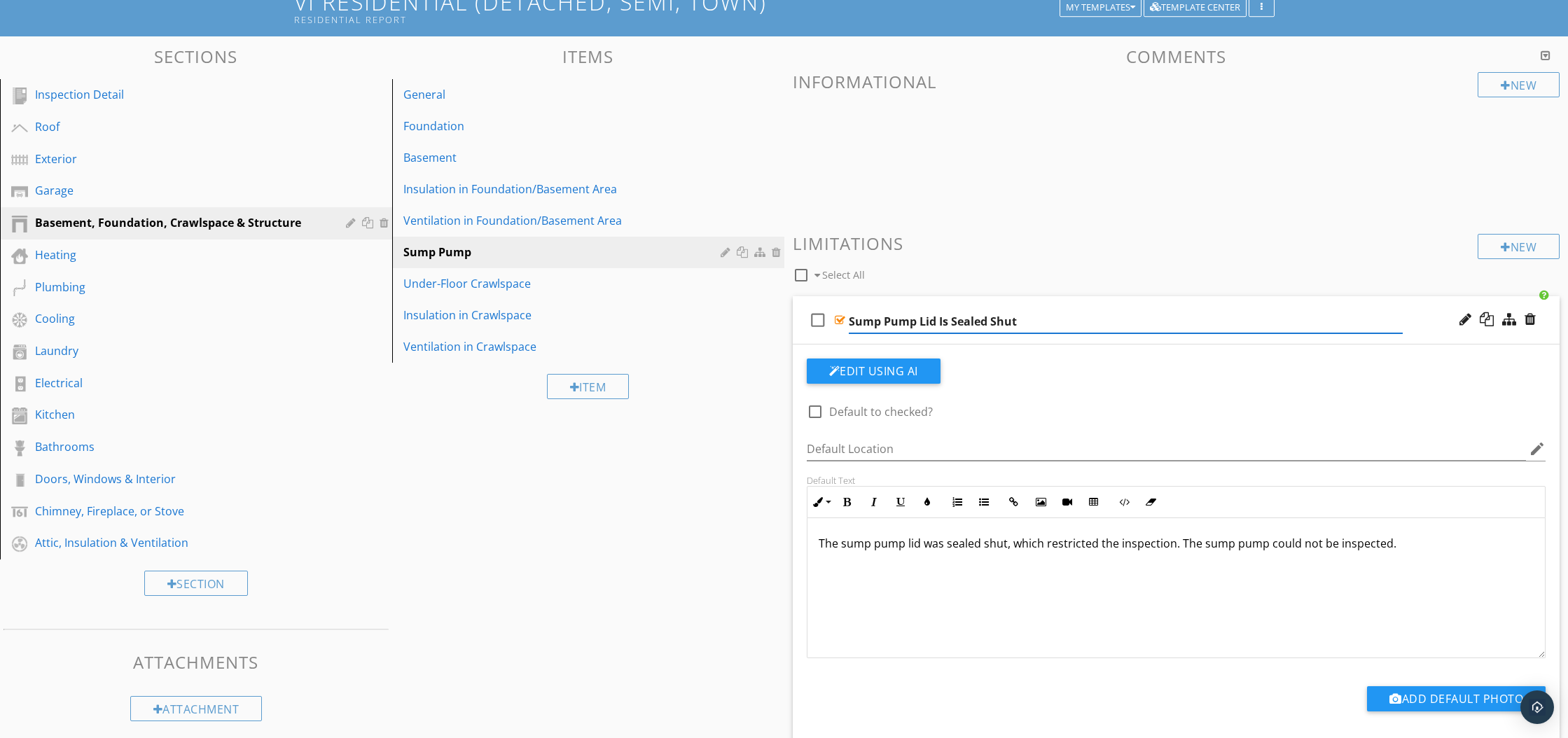
click at [851, 321] on input "Sump Pump Lid Is Sealed Shut" at bounding box center [1125, 321] width 554 height 23
click at [848, 321] on input "Sump Pump Lid Is Sealed Shut" at bounding box center [1125, 321] width 554 height 23
type input "Limitation to Inspection - Sump Pump Lid Is Sealed Shut"
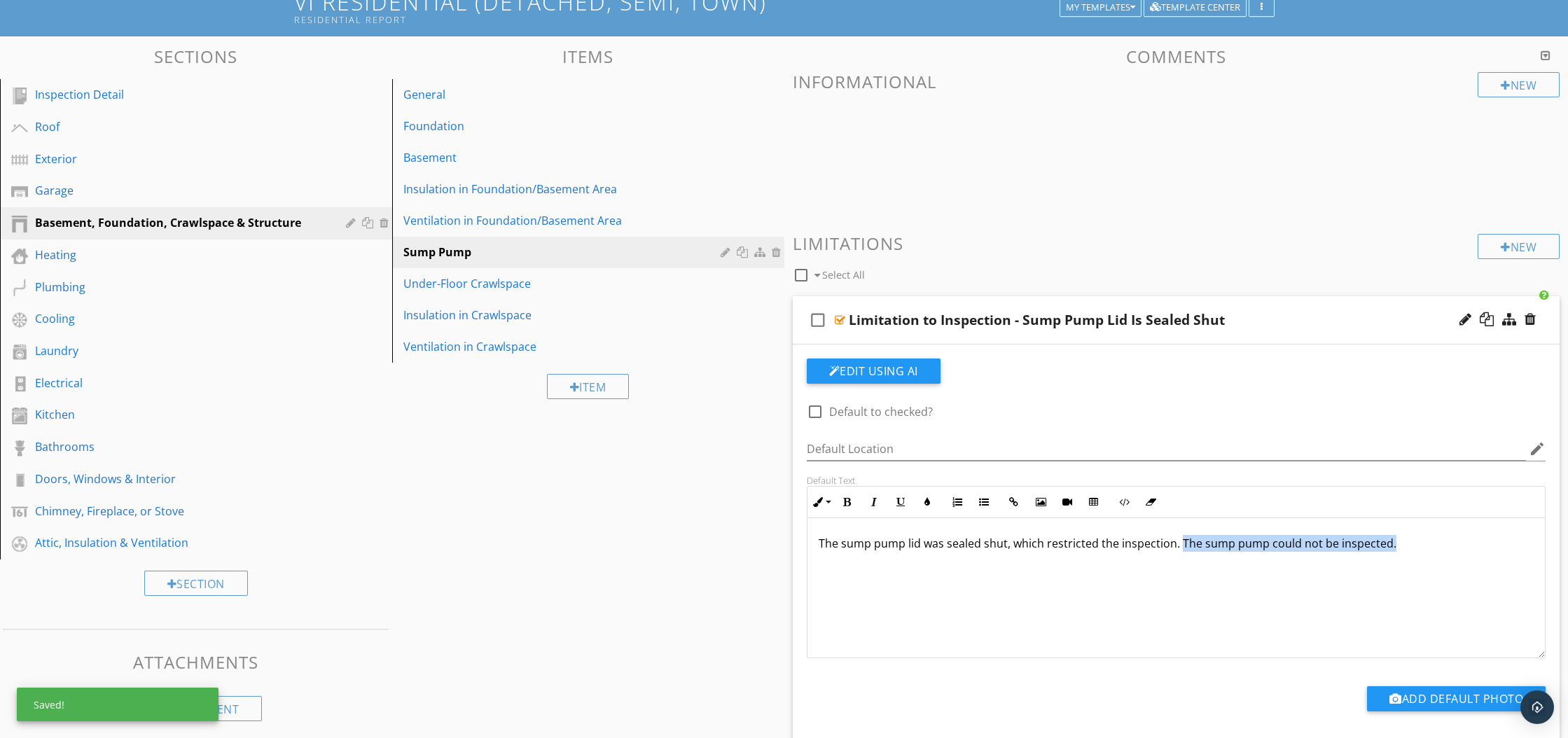
drag, startPoint x: 1179, startPoint y: 545, endPoint x: 1393, endPoint y: 547, distance: 214.0
click at [1393, 547] on p "The sump pump lid was sealed shut, which restricted the inspection. The sump pu…" at bounding box center [1176, 543] width 715 height 17
click at [841, 319] on div at bounding box center [839, 320] width 10 height 11
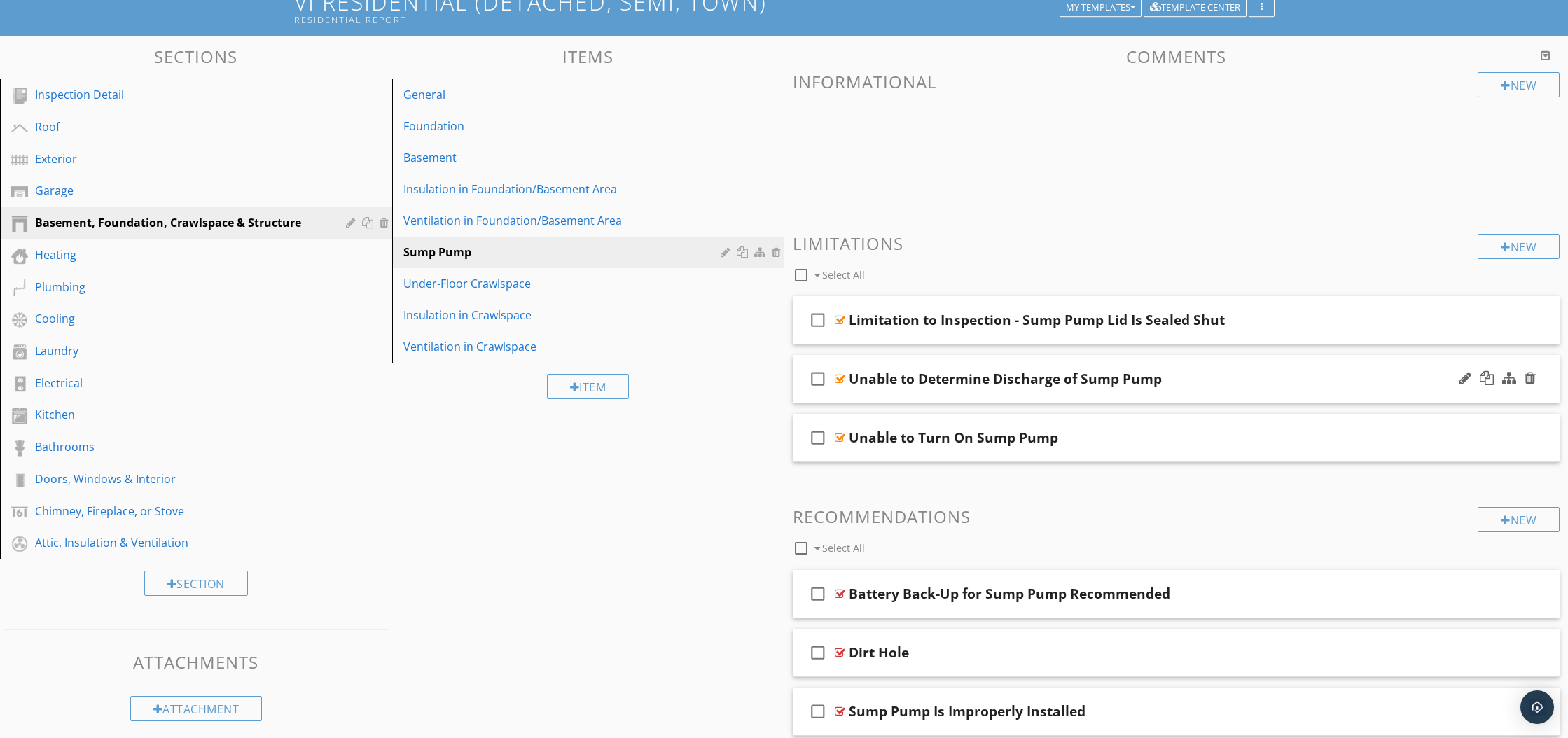
click at [840, 377] on div at bounding box center [839, 379] width 10 height 11
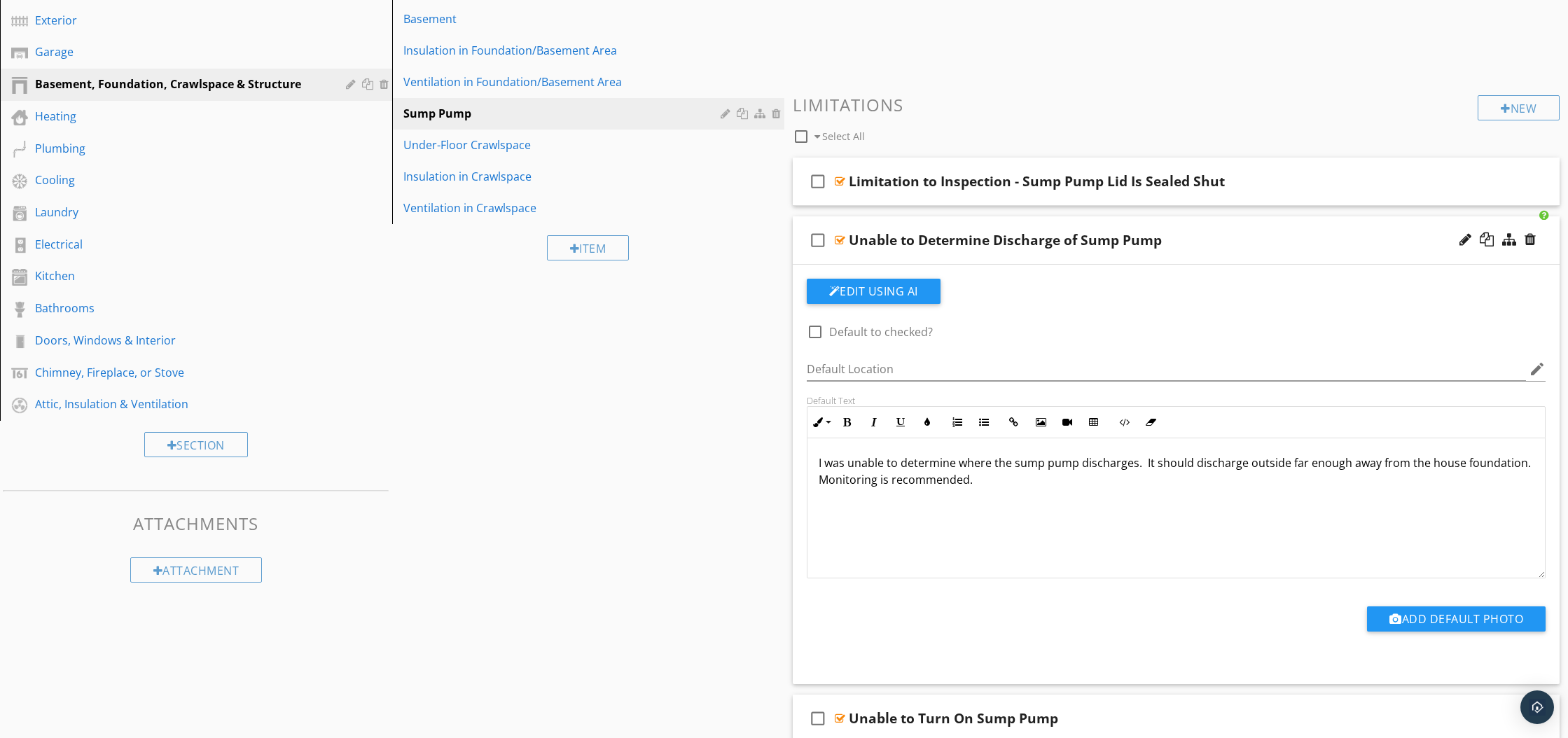
scroll to position [245, 0]
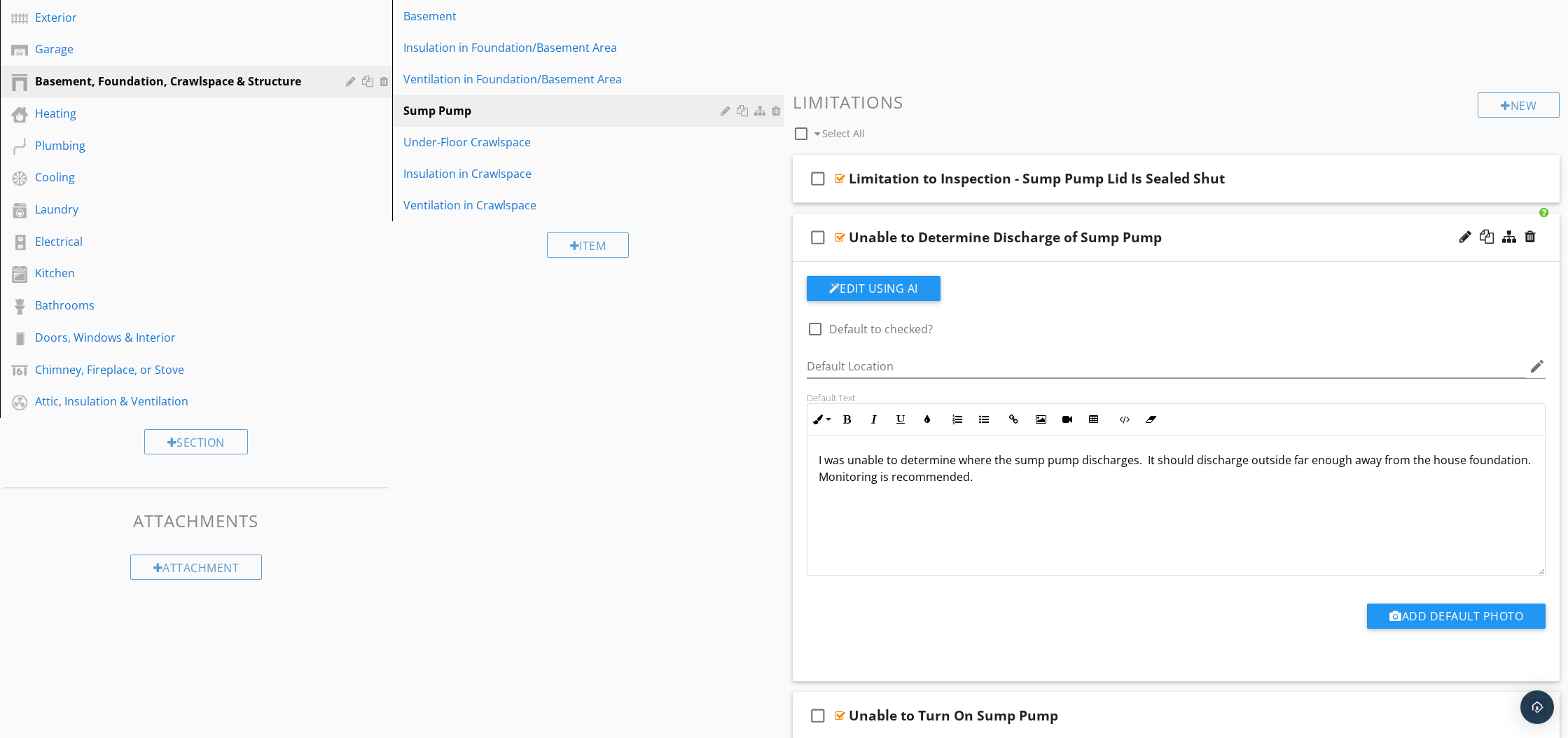
drag, startPoint x: 816, startPoint y: 459, endPoint x: 1002, endPoint y: 503, distance: 191.1
click at [1002, 503] on div "I was unable to determine where the sump pump discharges. It should discharge o…" at bounding box center [1176, 505] width 738 height 140
copy p "I was unable to determine where the sump pump discharges. It should discharge o…"
click at [1371, 480] on p "The discharge location of the sump pump could not be determined. Sump pumps sho…" at bounding box center [1176, 468] width 715 height 33
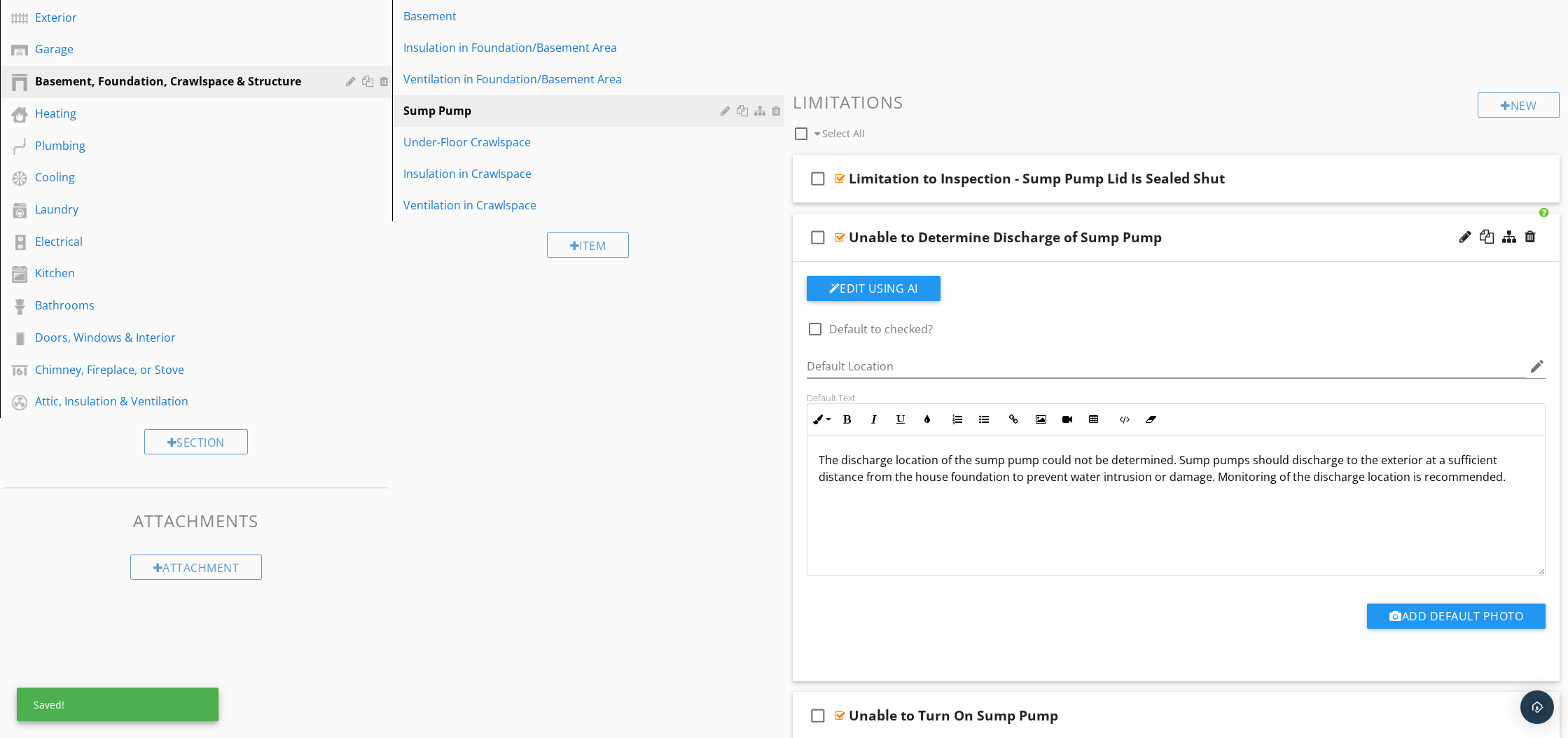
click at [842, 236] on div at bounding box center [839, 237] width 10 height 11
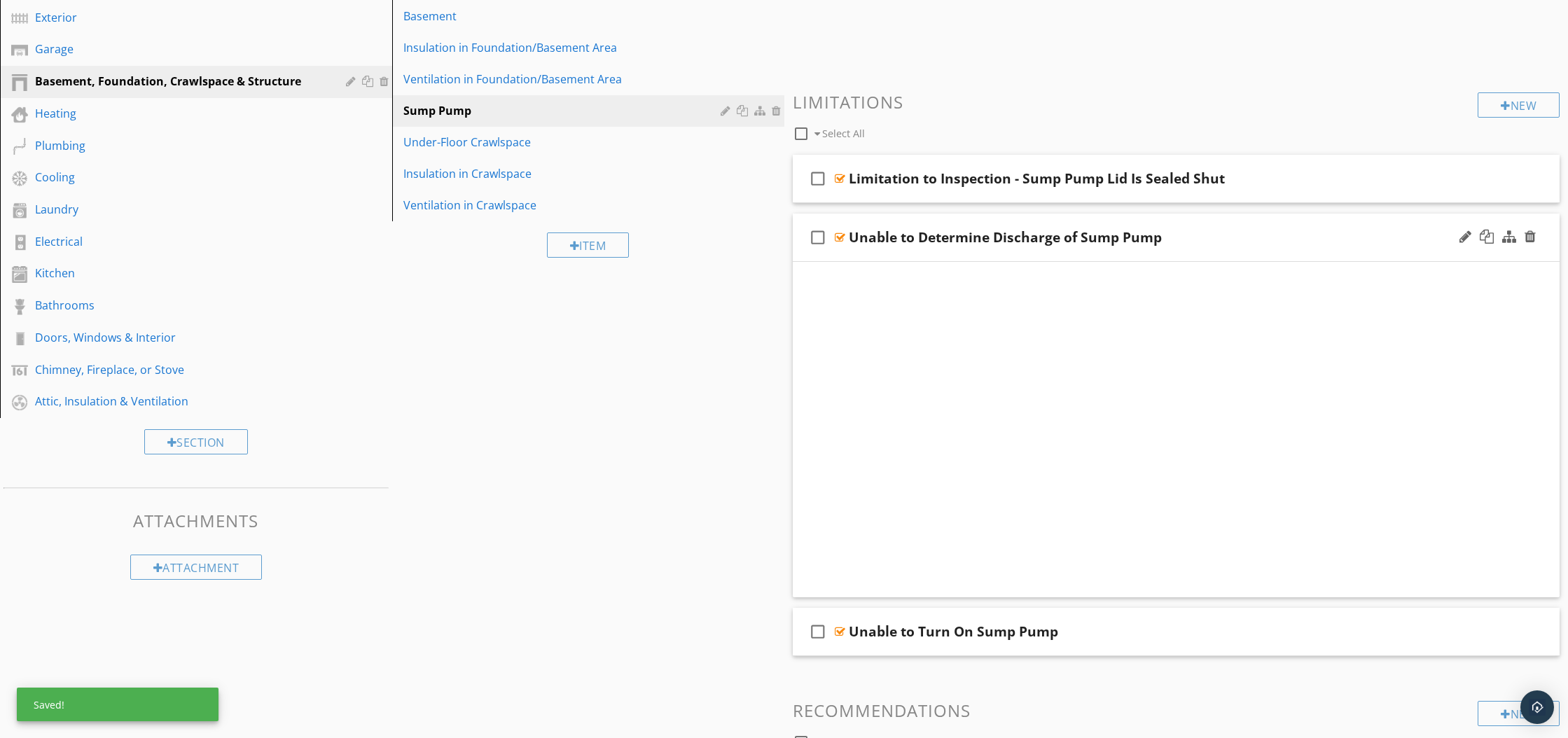
scroll to position [160, 0]
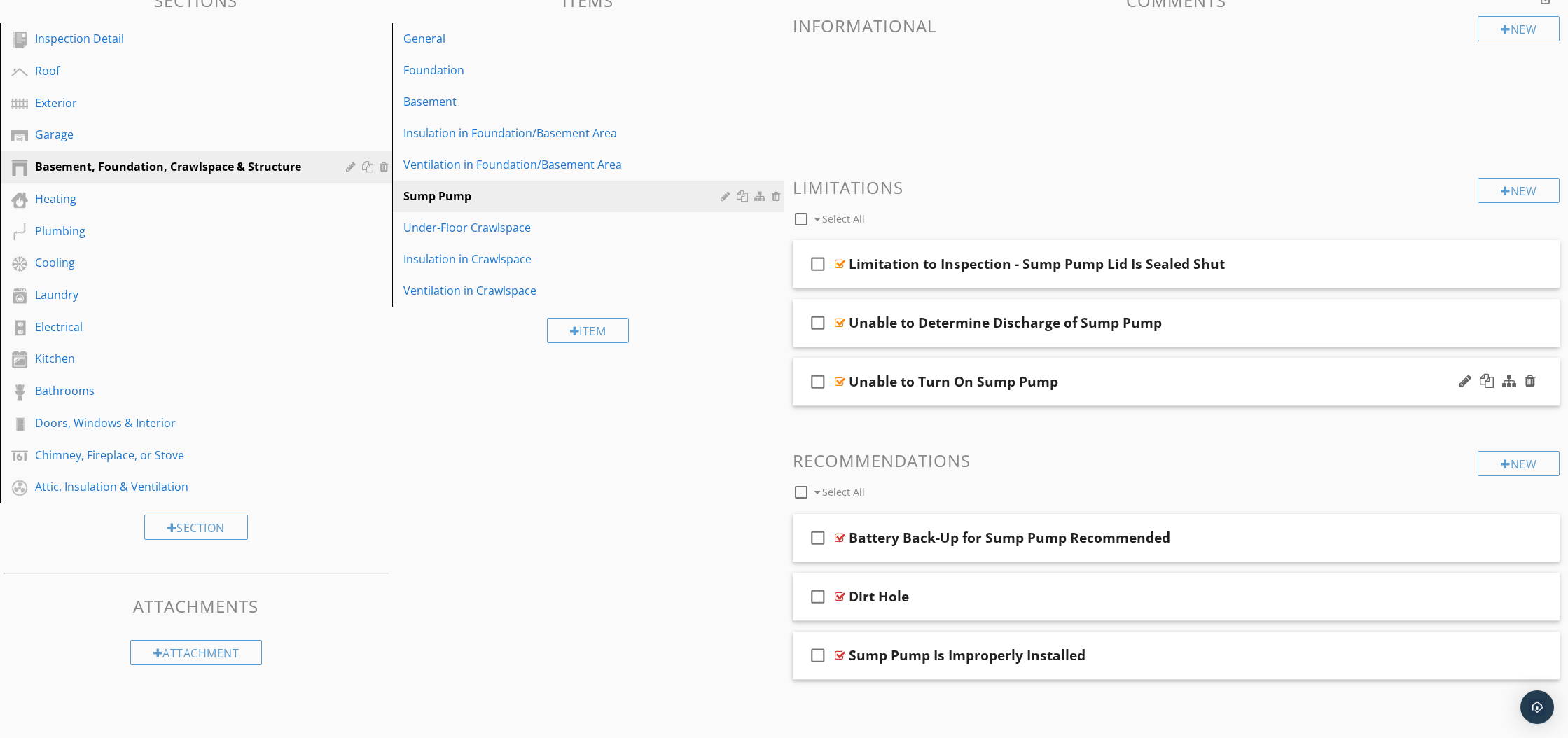
click at [840, 380] on div at bounding box center [839, 381] width 10 height 11
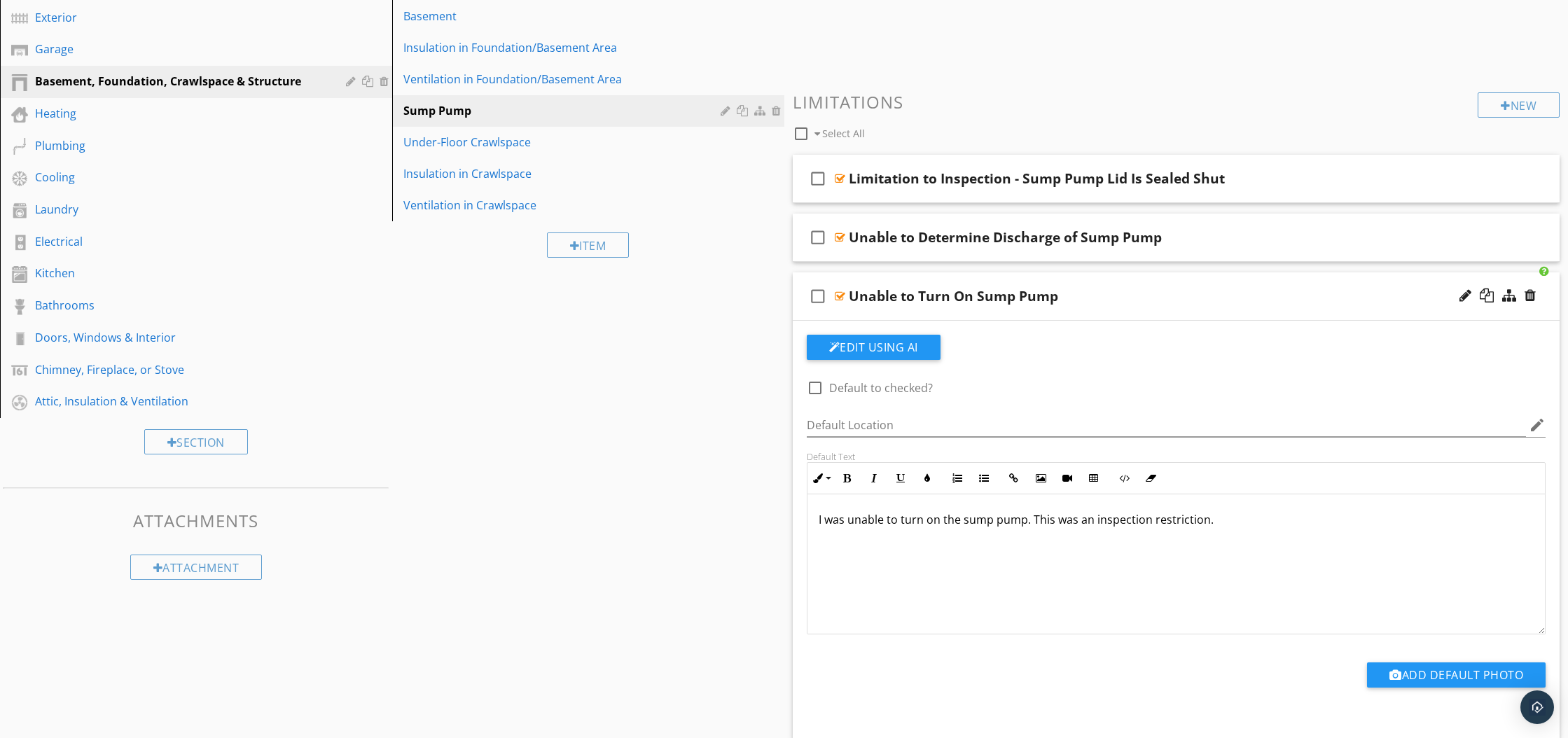
scroll to position [246, 0]
click at [1531, 295] on div at bounding box center [1530, 294] width 11 height 14
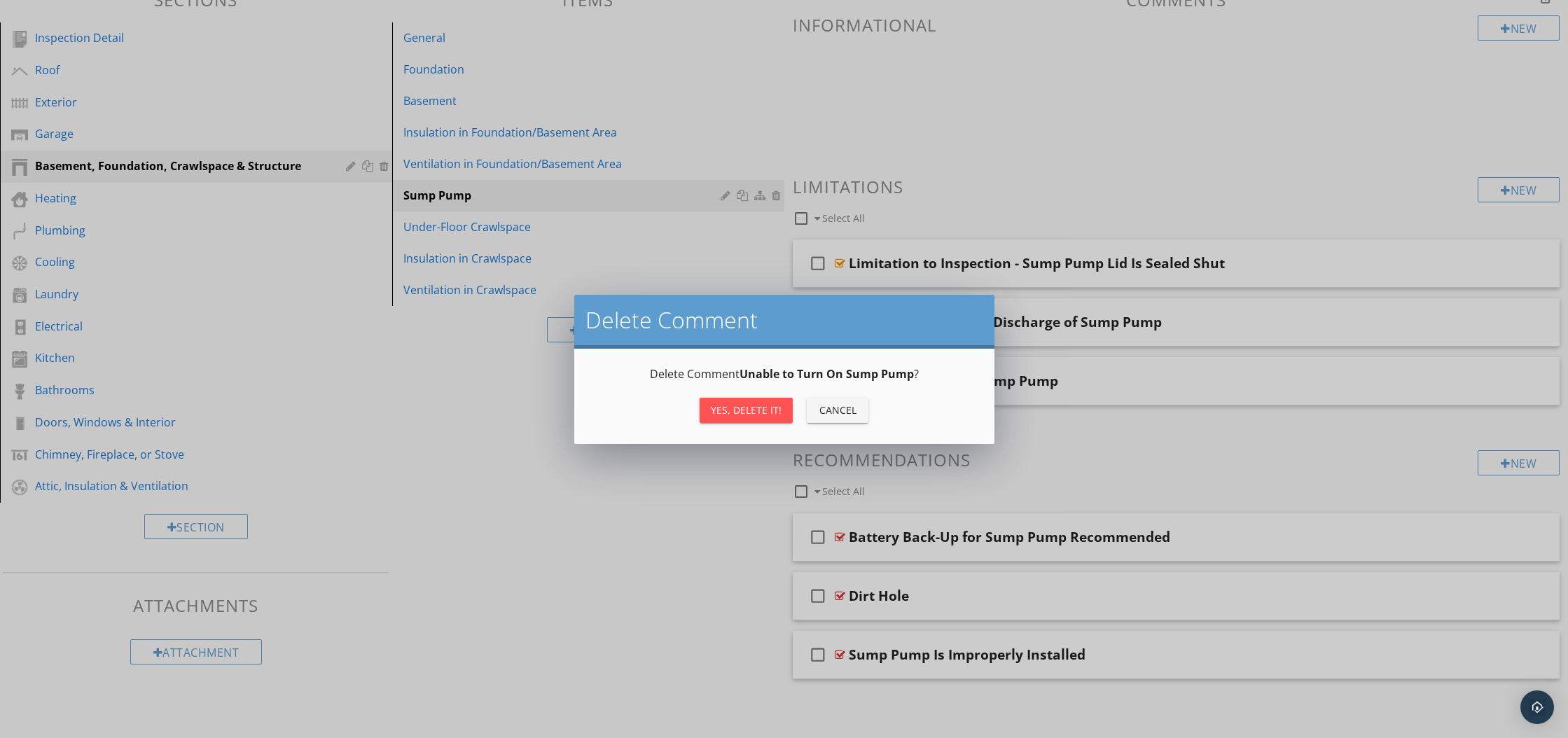
scroll to position [160, 0]
click at [738, 412] on div "Yes, Delete it!" at bounding box center [746, 410] width 71 height 15
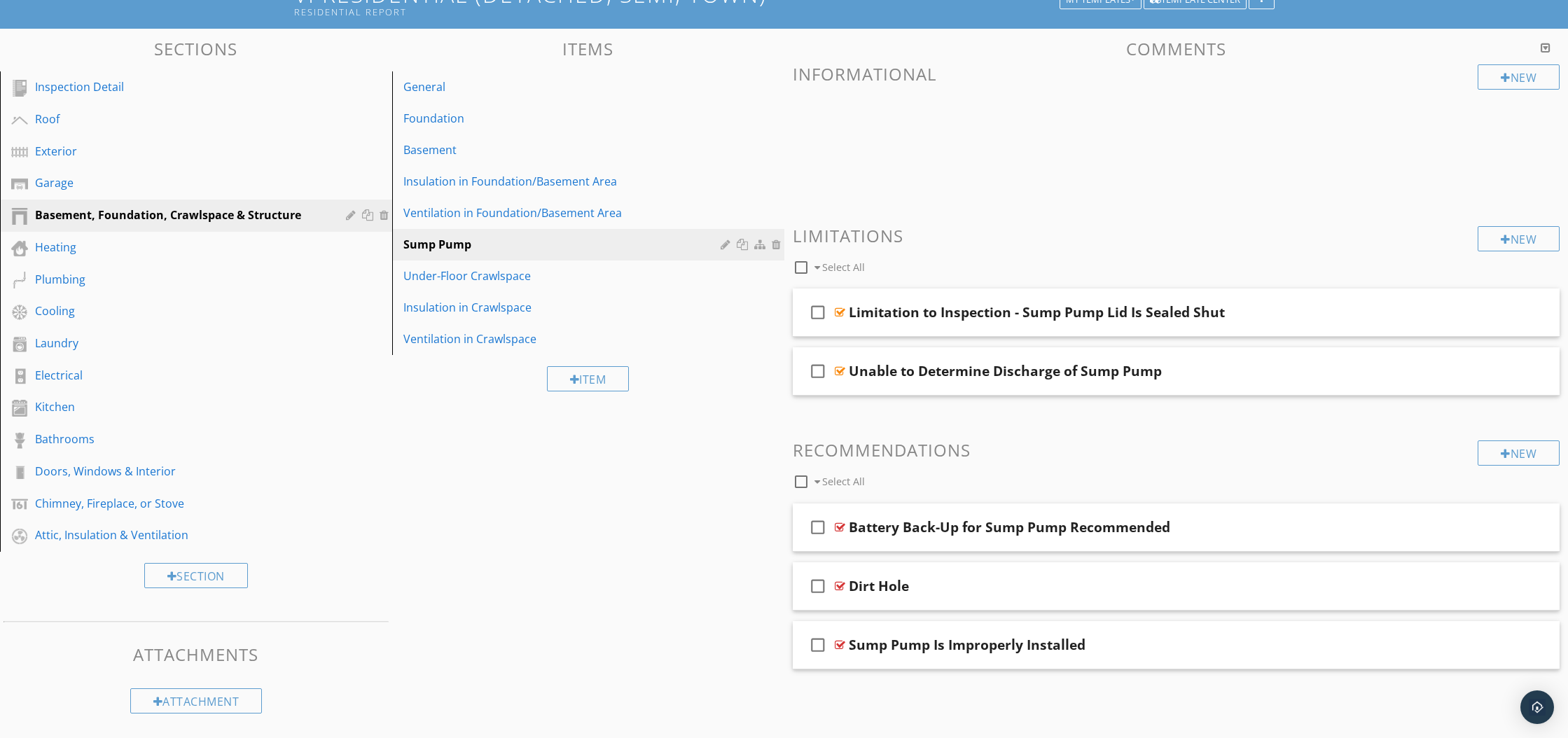
scroll to position [111, 0]
click at [1527, 527] on div at bounding box center [1530, 526] width 11 height 14
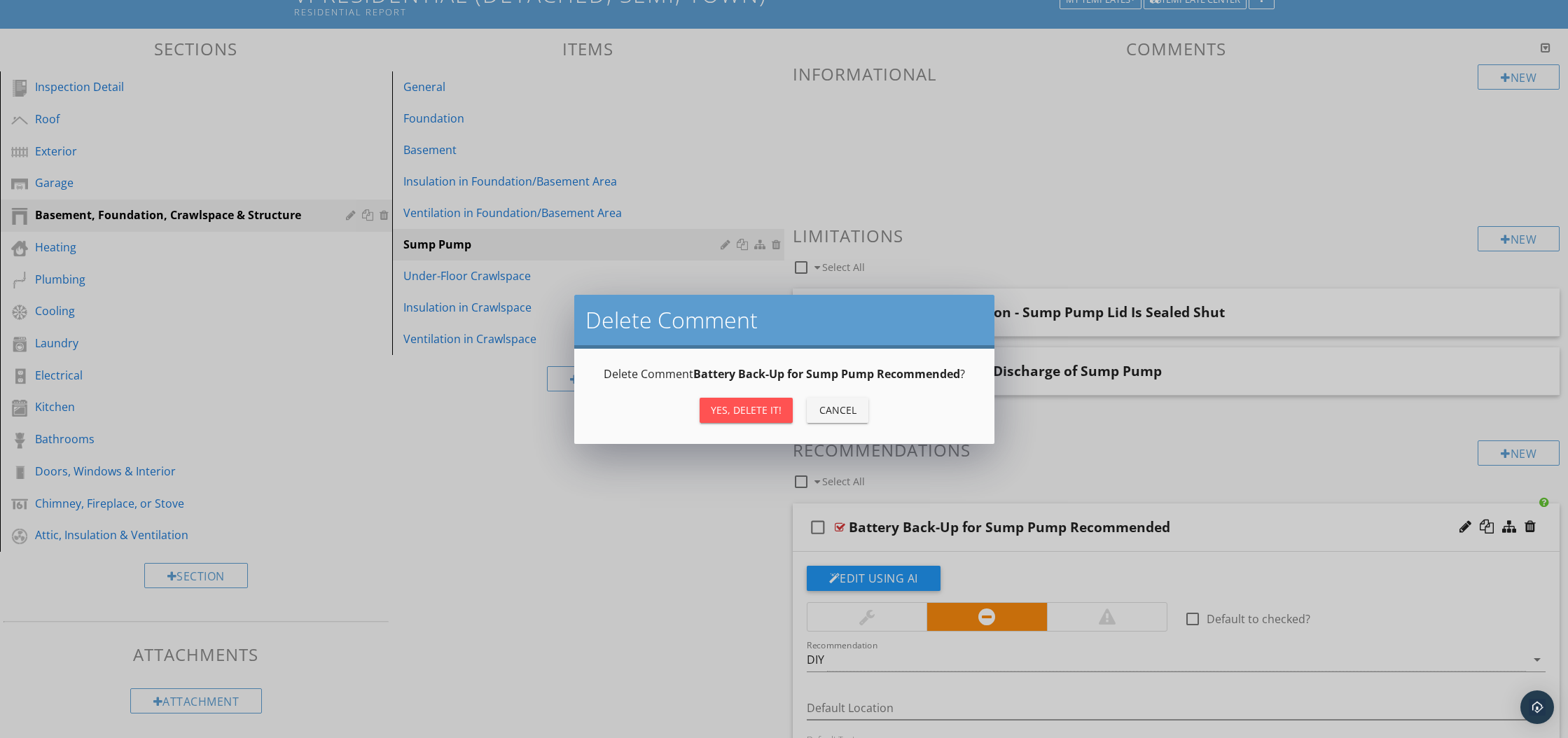
click at [765, 412] on div "Yes, Delete it!" at bounding box center [746, 410] width 71 height 15
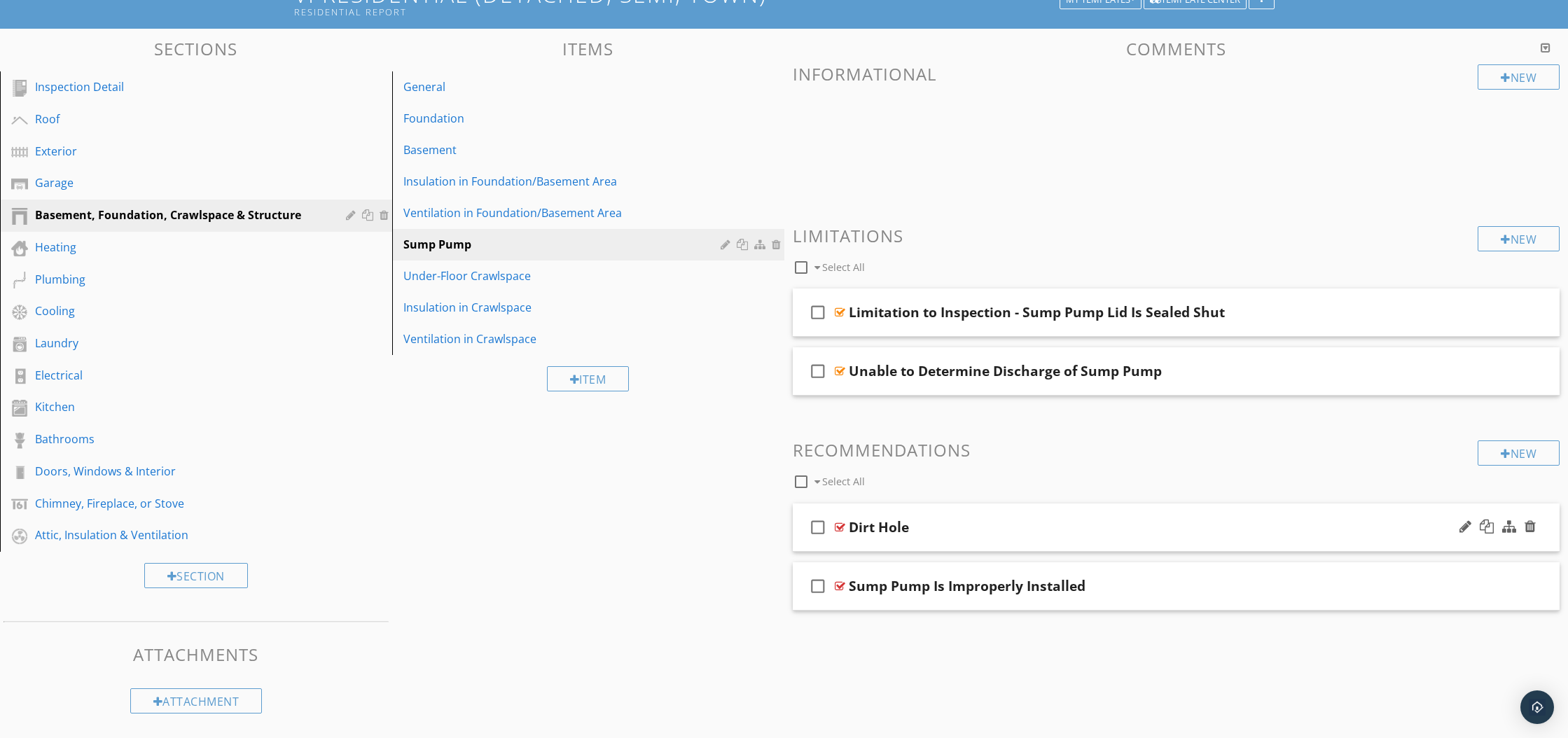
click at [842, 527] on div at bounding box center [839, 526] width 10 height 11
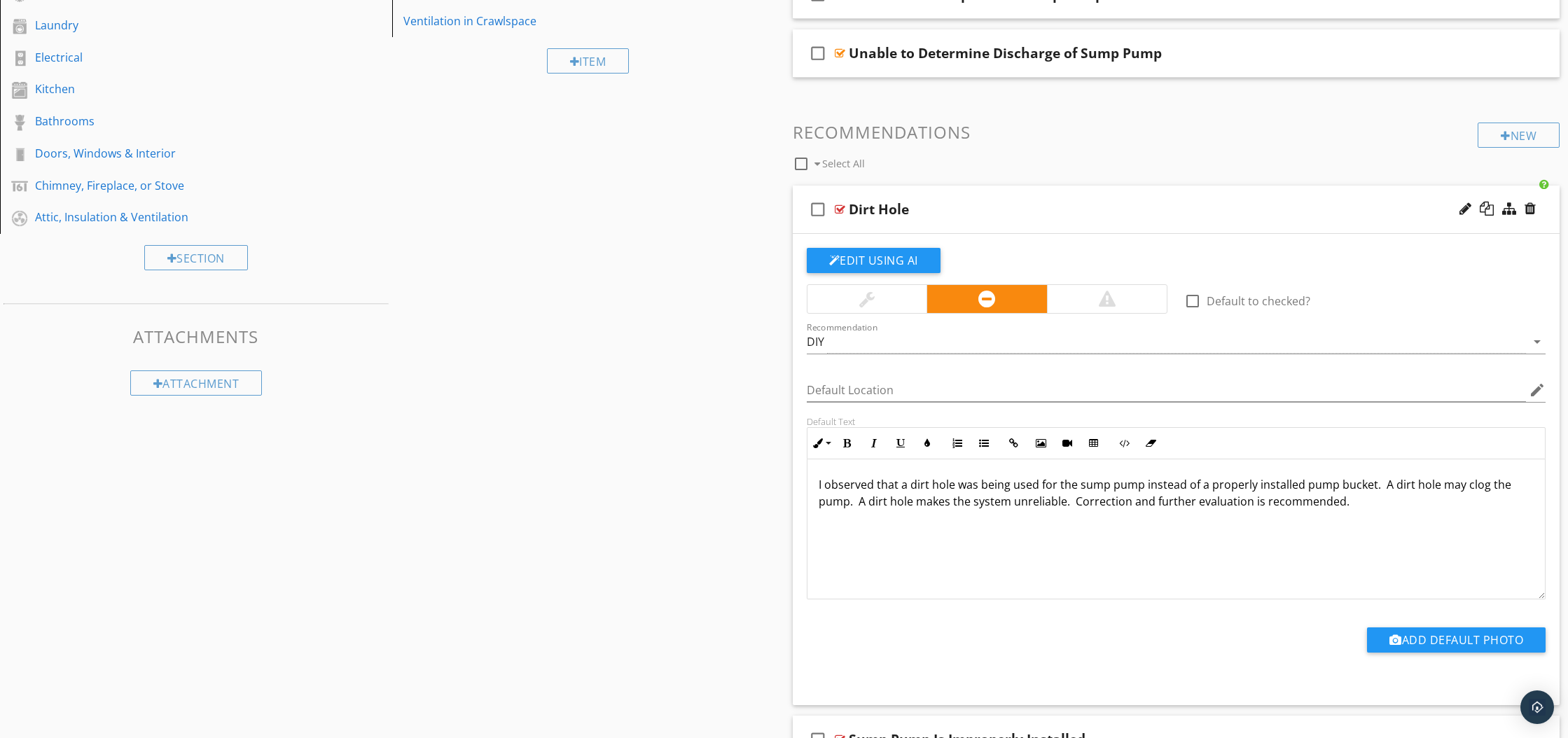
scroll to position [482, 0]
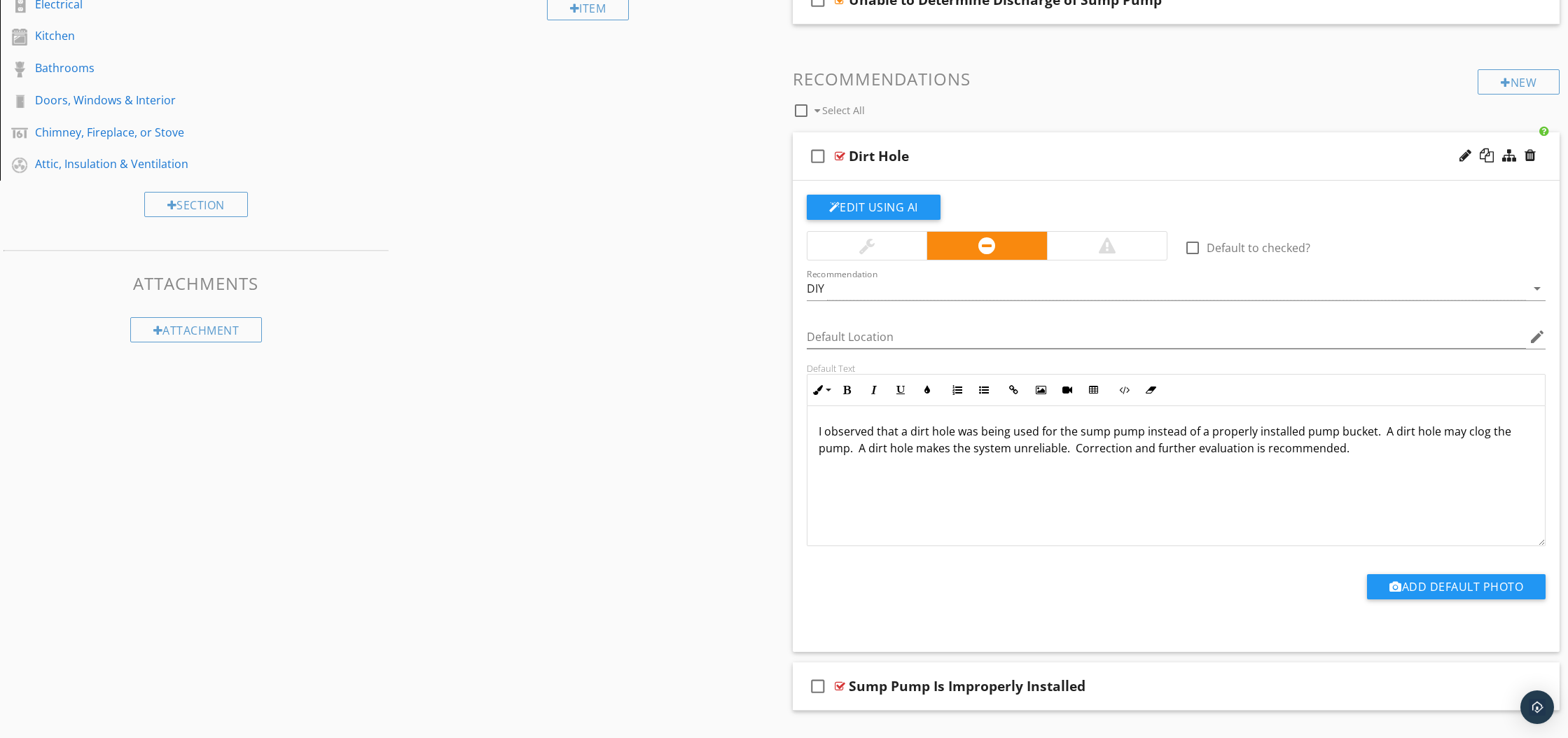
drag, startPoint x: 814, startPoint y: 431, endPoint x: 1354, endPoint y: 452, distance: 540.4
click at [1354, 452] on div "I observed that a dirt hole was being used for the sump pump instead of a prope…" at bounding box center [1176, 476] width 738 height 140
copy p "I observed that a dirt hole was being used for the sump pump instead of a prope…"
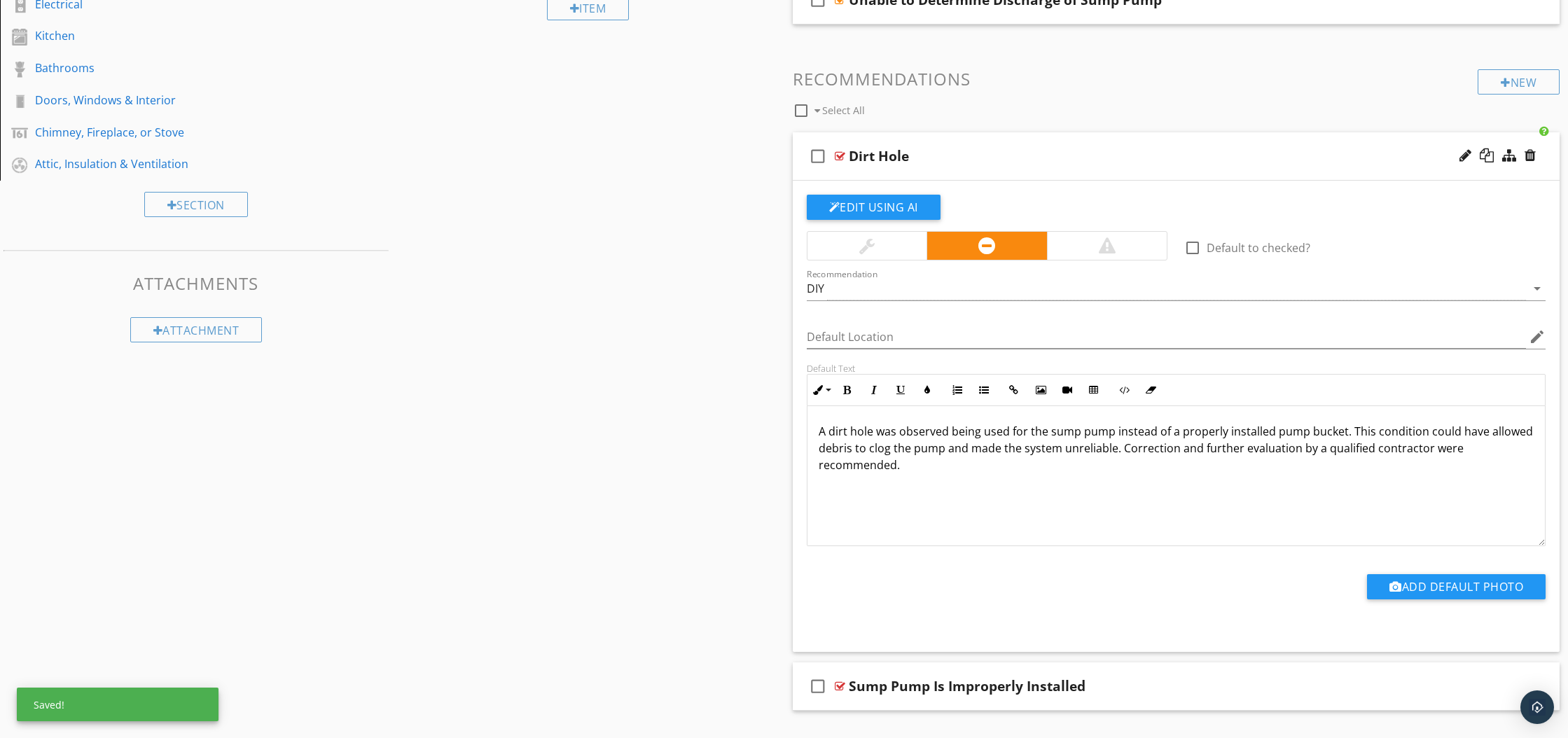
click at [1455, 448] on p "A dirt hole was observed being used for the sump pump instead of a properly ins…" at bounding box center [1176, 448] width 715 height 51
click at [831, 293] on div "DIY" at bounding box center [1166, 288] width 720 height 23
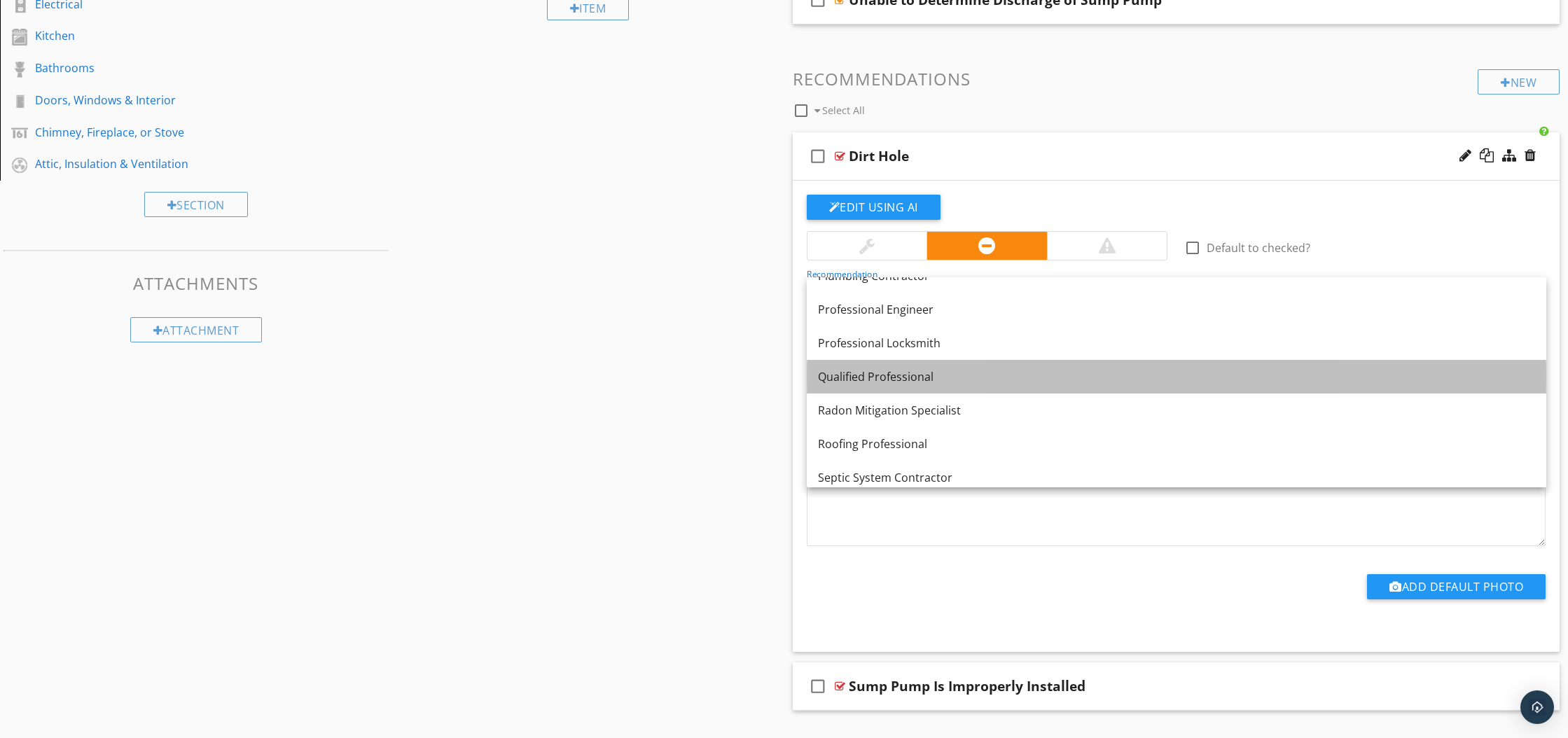
scroll to position [1528, 0]
click at [899, 388] on link "Qualified Professional" at bounding box center [1176, 379] width 739 height 33
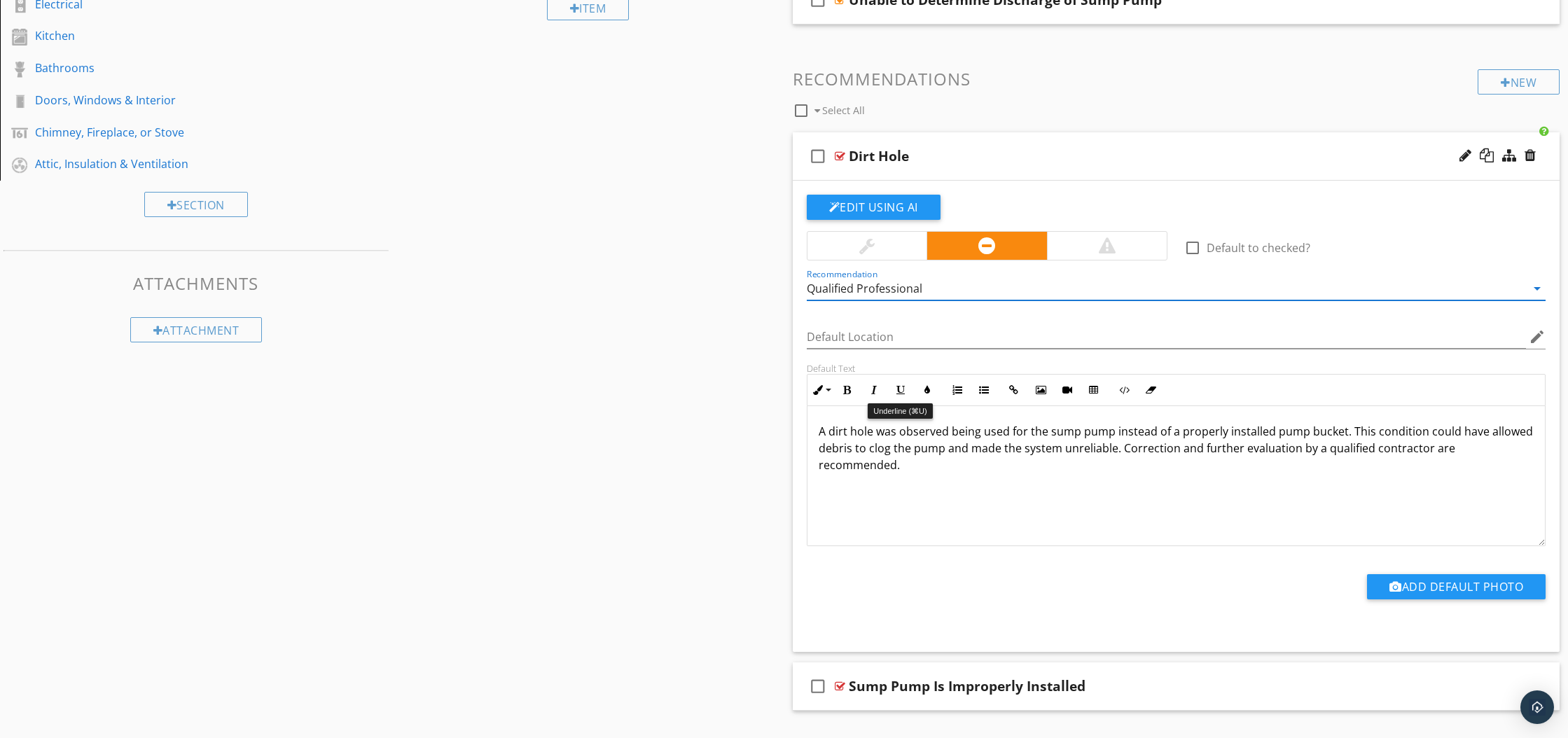
scroll to position [0, 0]
click at [842, 153] on div at bounding box center [839, 156] width 10 height 11
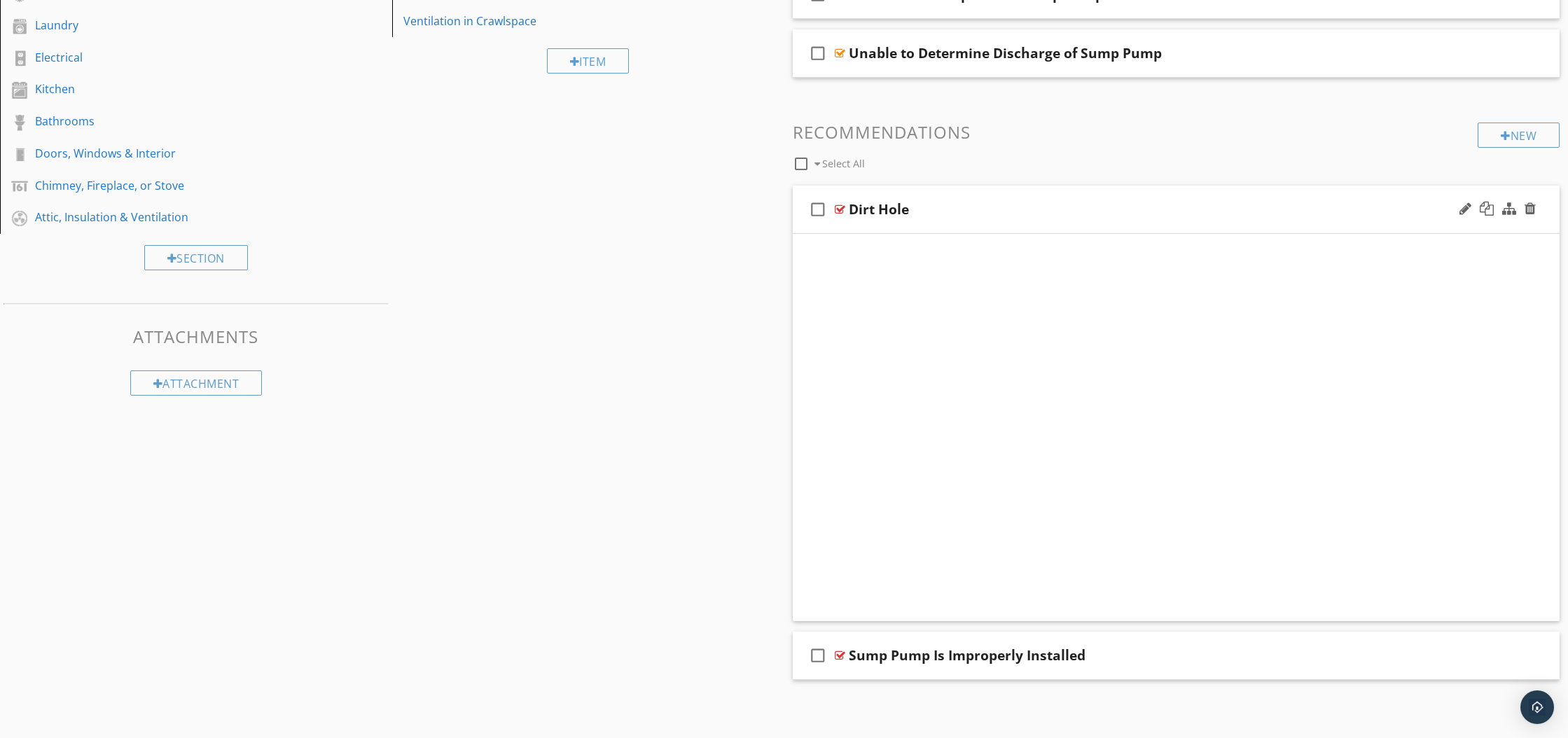
scroll to position [111, 0]
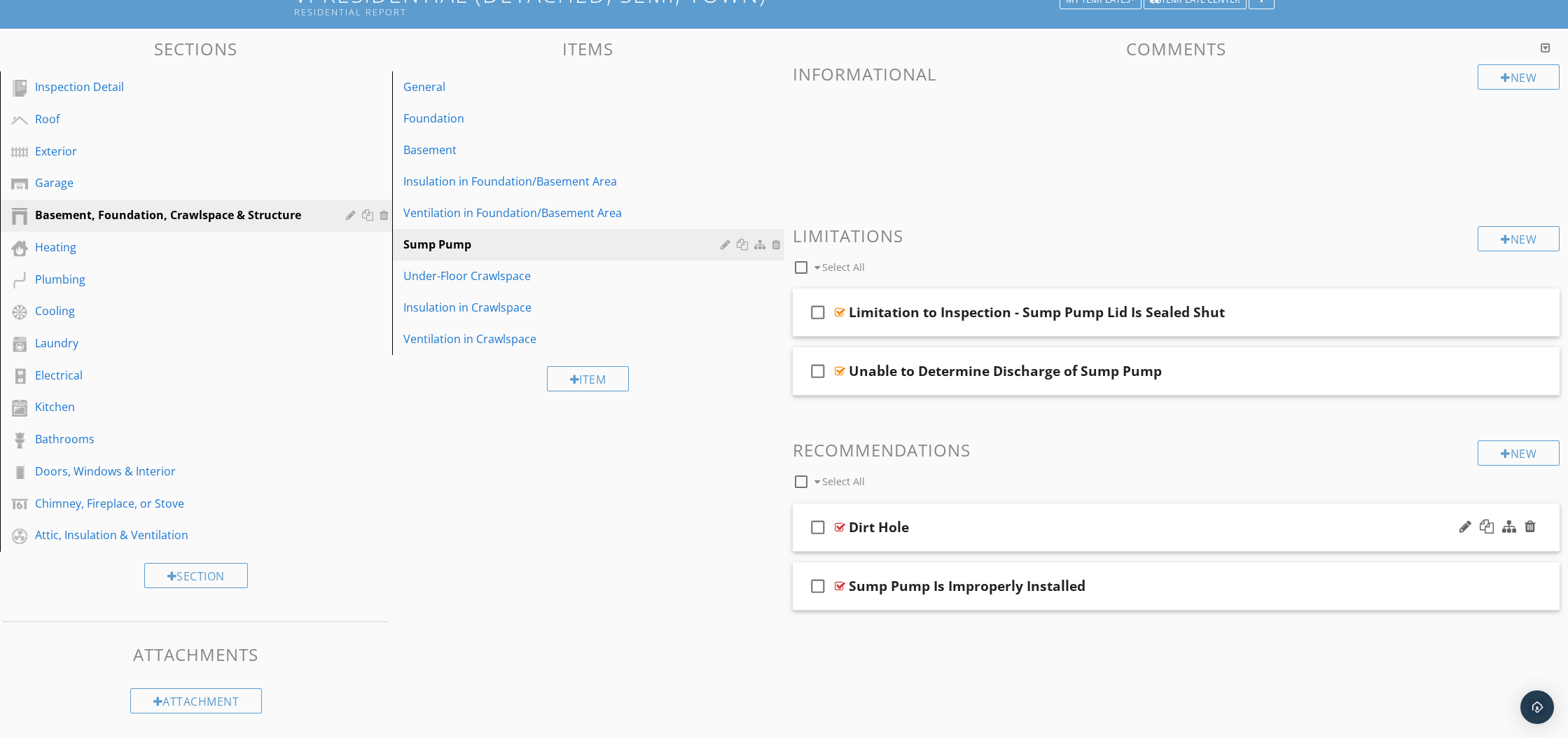
click at [841, 527] on div at bounding box center [839, 526] width 10 height 11
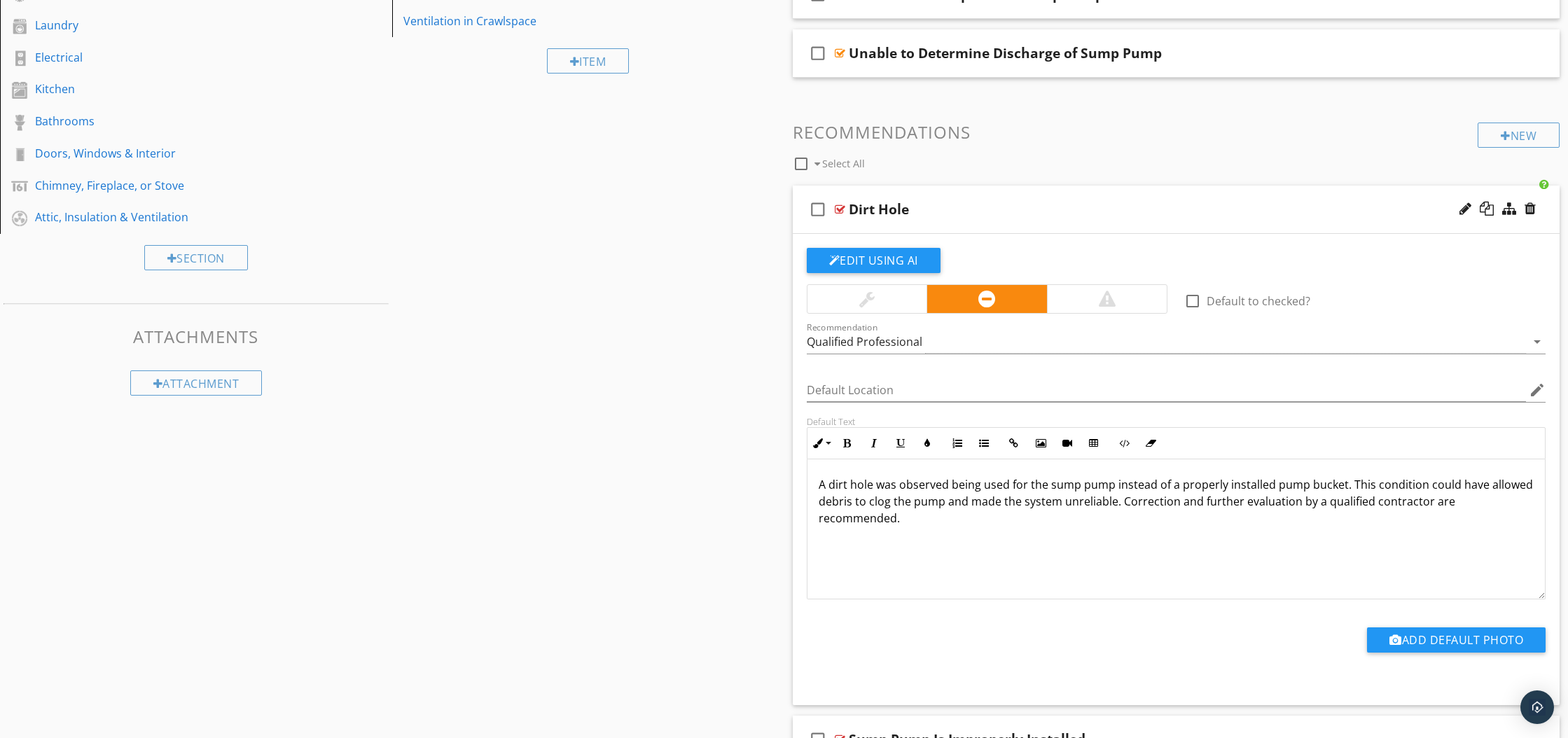
click at [838, 207] on div at bounding box center [839, 209] width 10 height 11
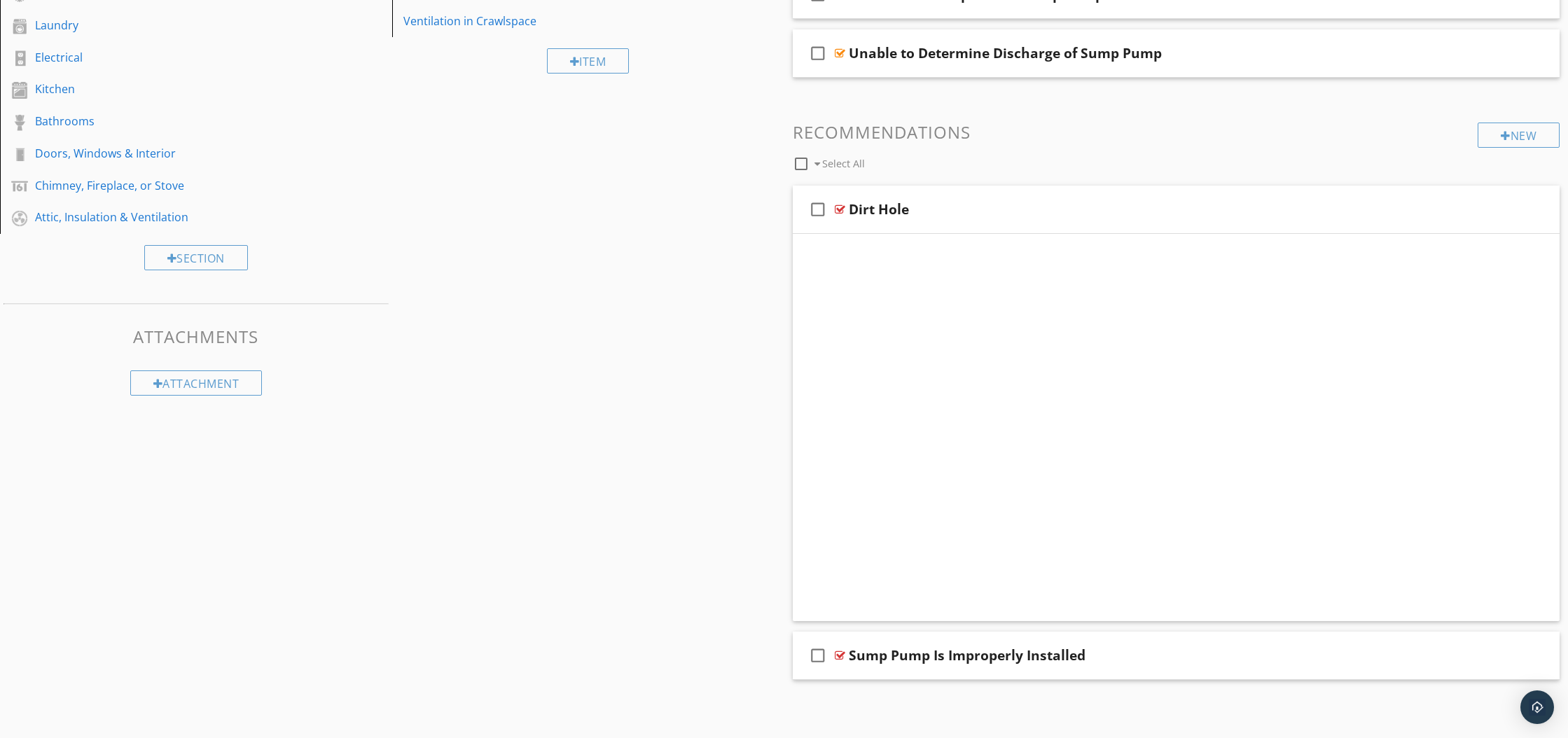
scroll to position [111, 0]
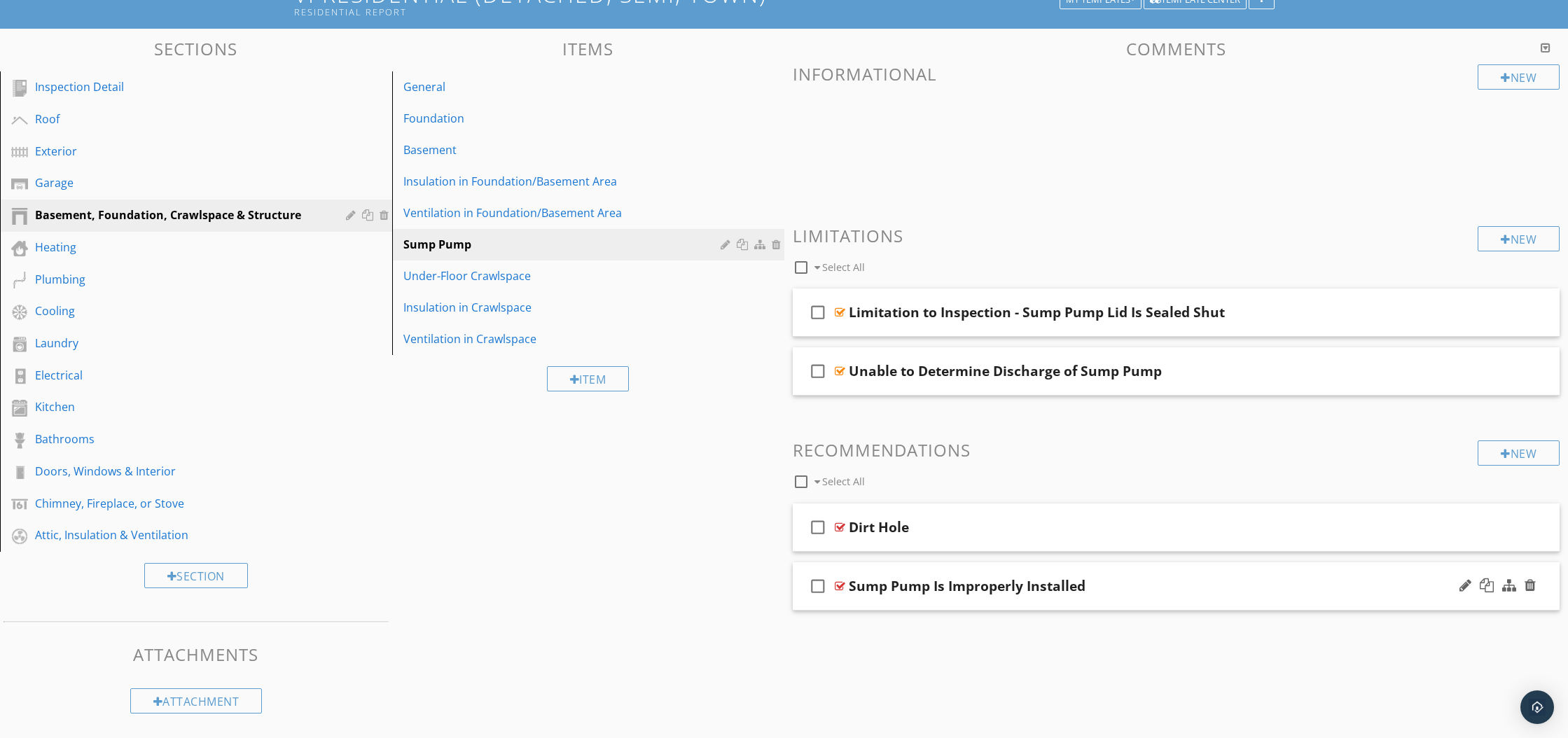
click at [837, 585] on div at bounding box center [839, 586] width 10 height 11
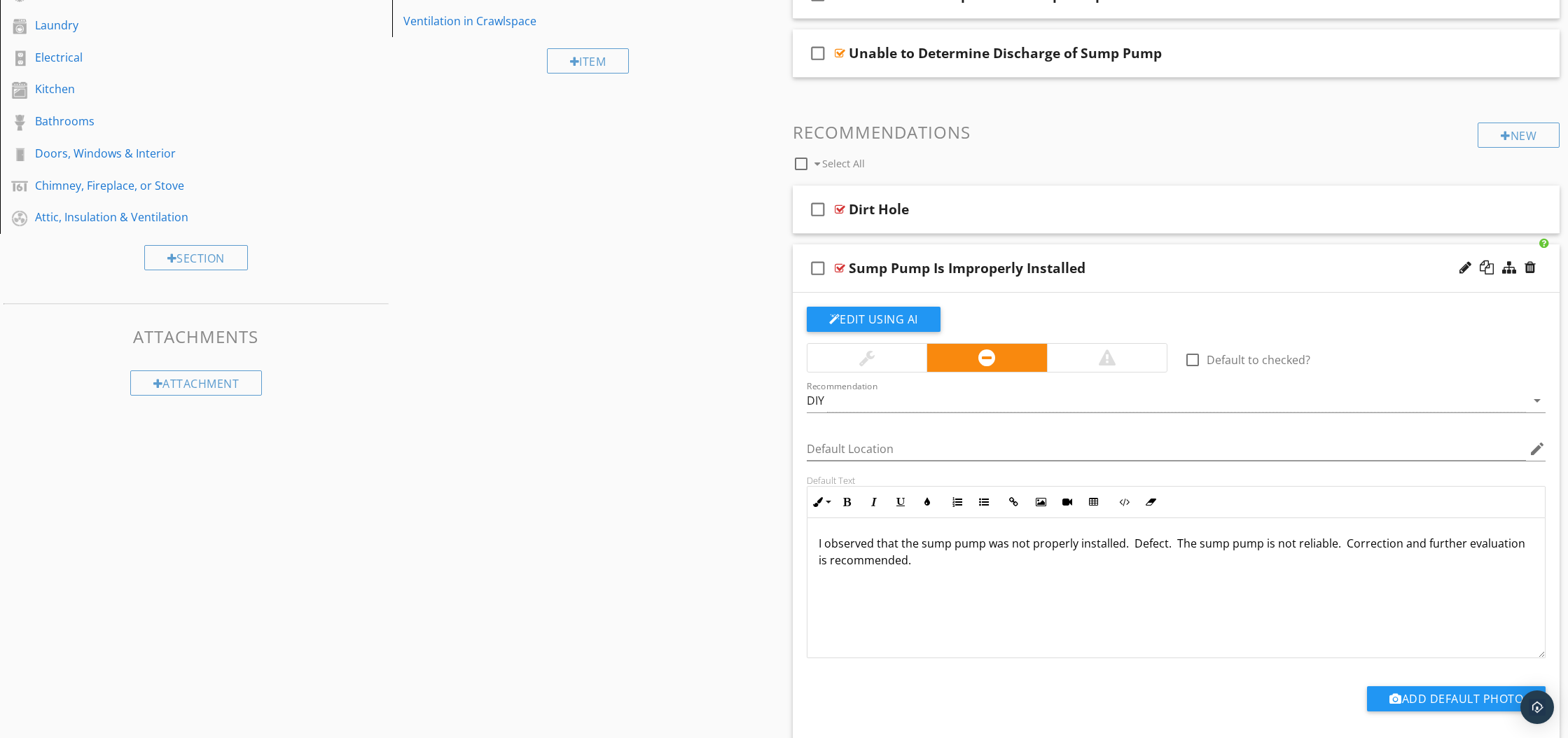
scroll to position [1, 0]
drag, startPoint x: 816, startPoint y: 544, endPoint x: 918, endPoint y: 572, distance: 105.8
click at [918, 572] on div "I observed that the sump pump was not properly installed. Defect. The sump pump…" at bounding box center [1176, 587] width 738 height 140
copy p "I observed that the sump pump was not properly installed. Defect. The sump pump…"
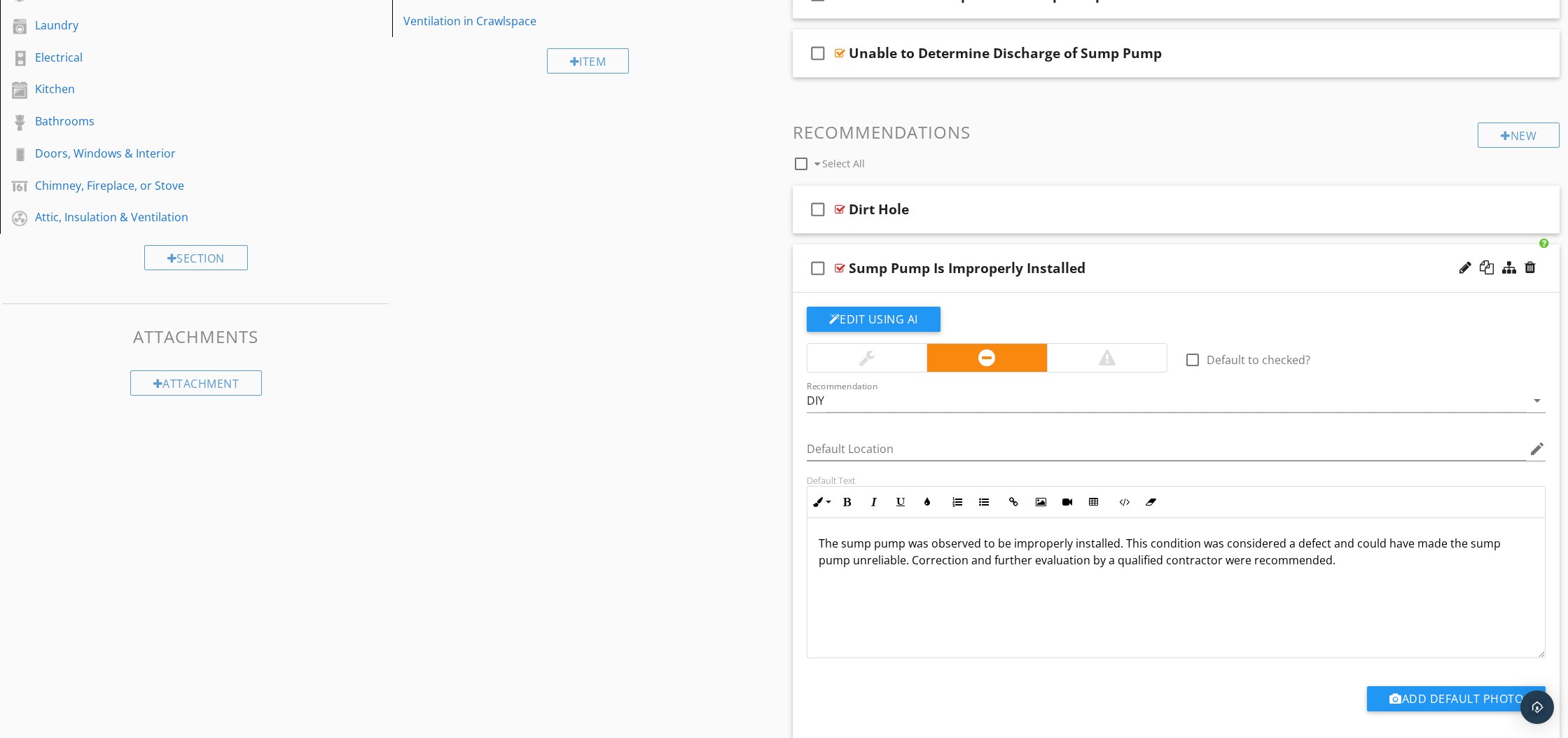
click at [1199, 561] on p "The sump pump was observed to be improperly installed. This condition was consi…" at bounding box center [1176, 551] width 715 height 33
click at [838, 267] on div at bounding box center [839, 268] width 10 height 11
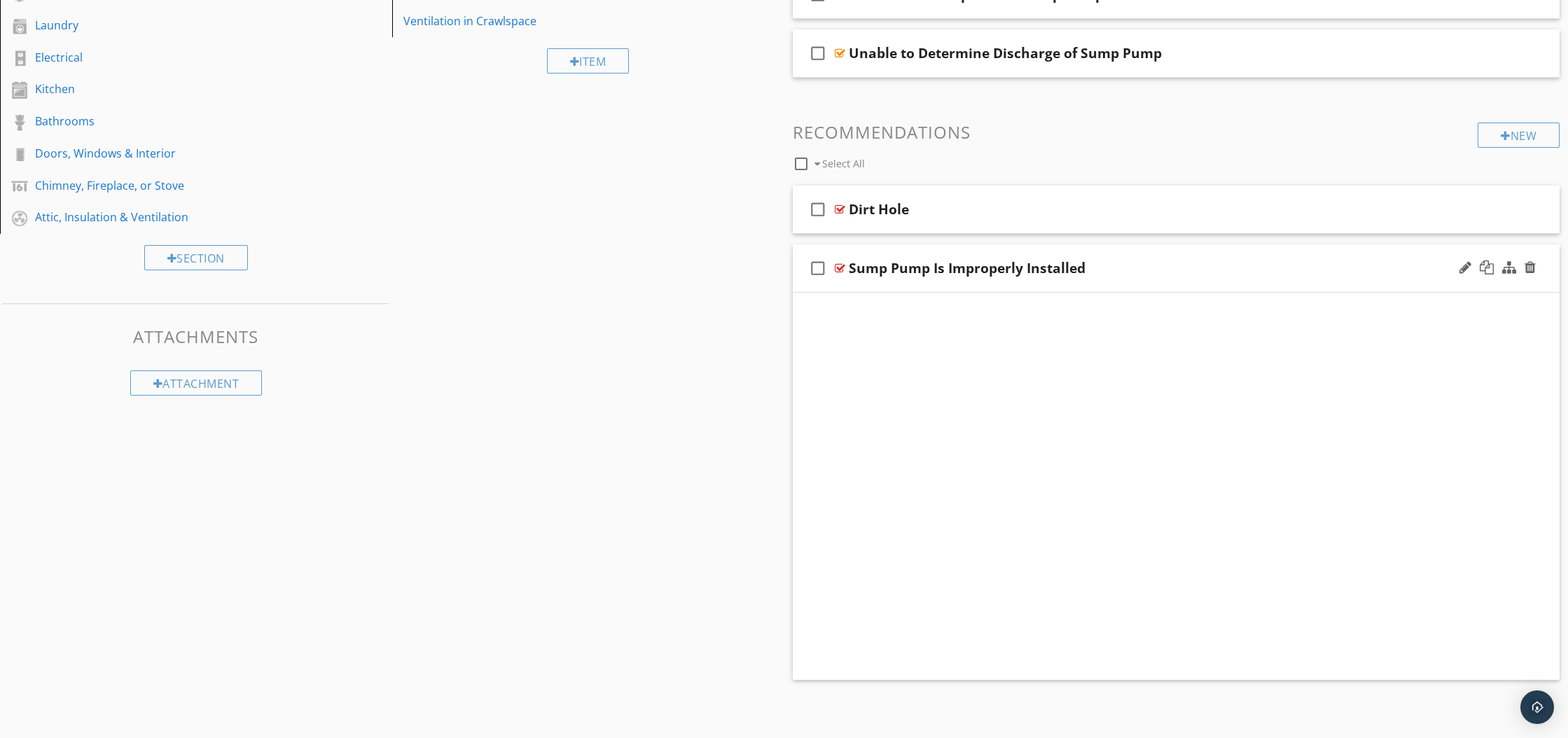
scroll to position [111, 0]
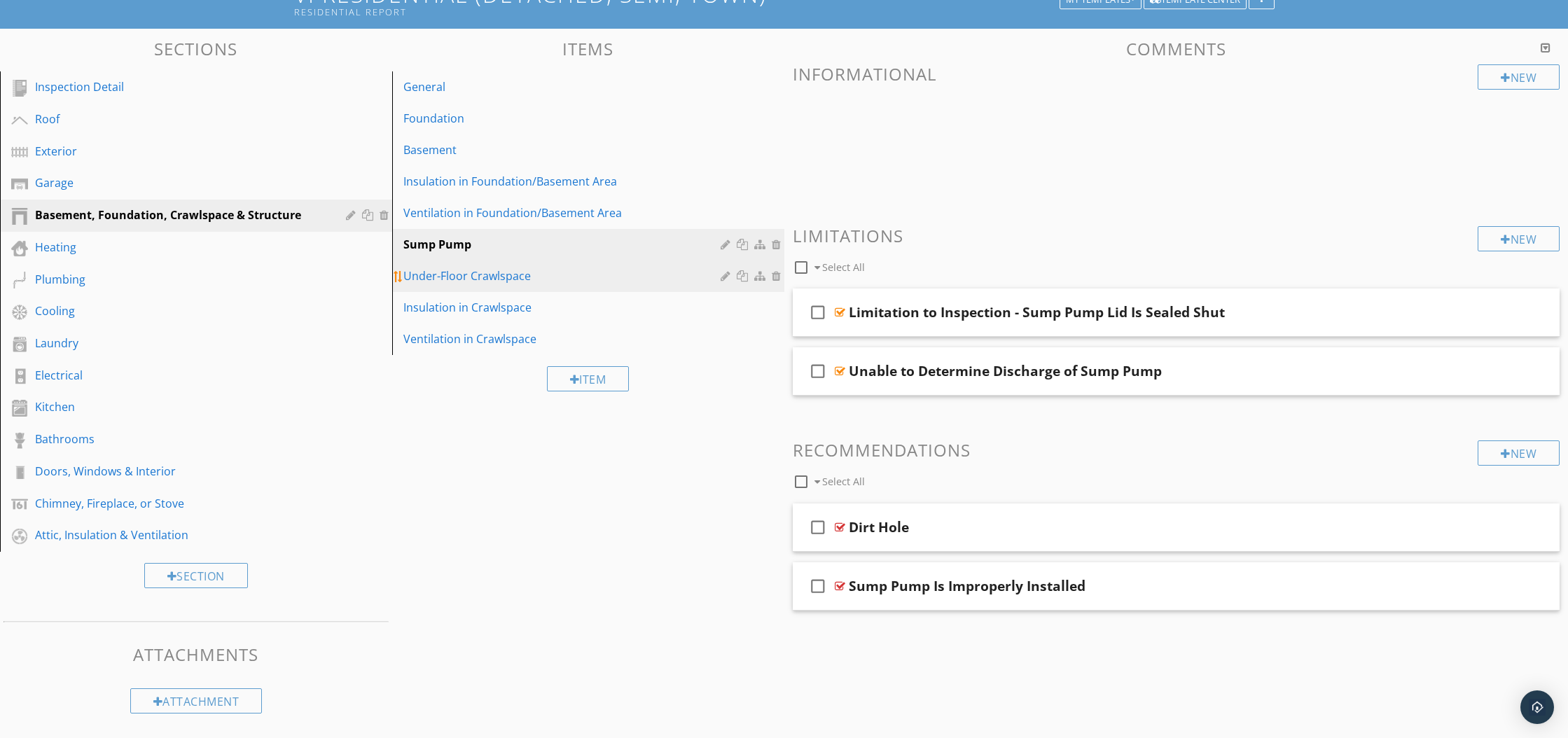
click at [462, 280] on div "Under-Floor Crawlspace" at bounding box center [564, 275] width 322 height 17
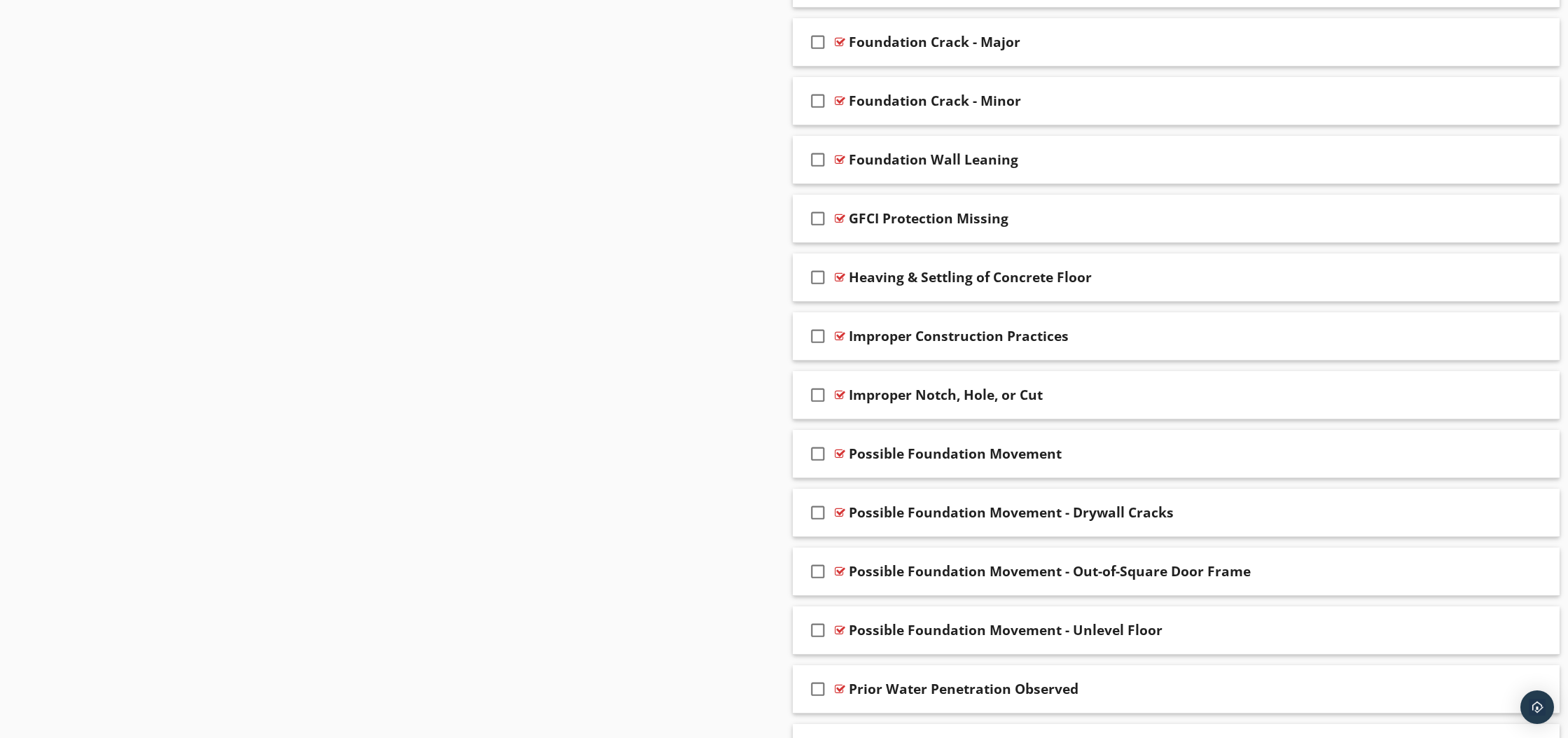
scroll to position [1024, 0]
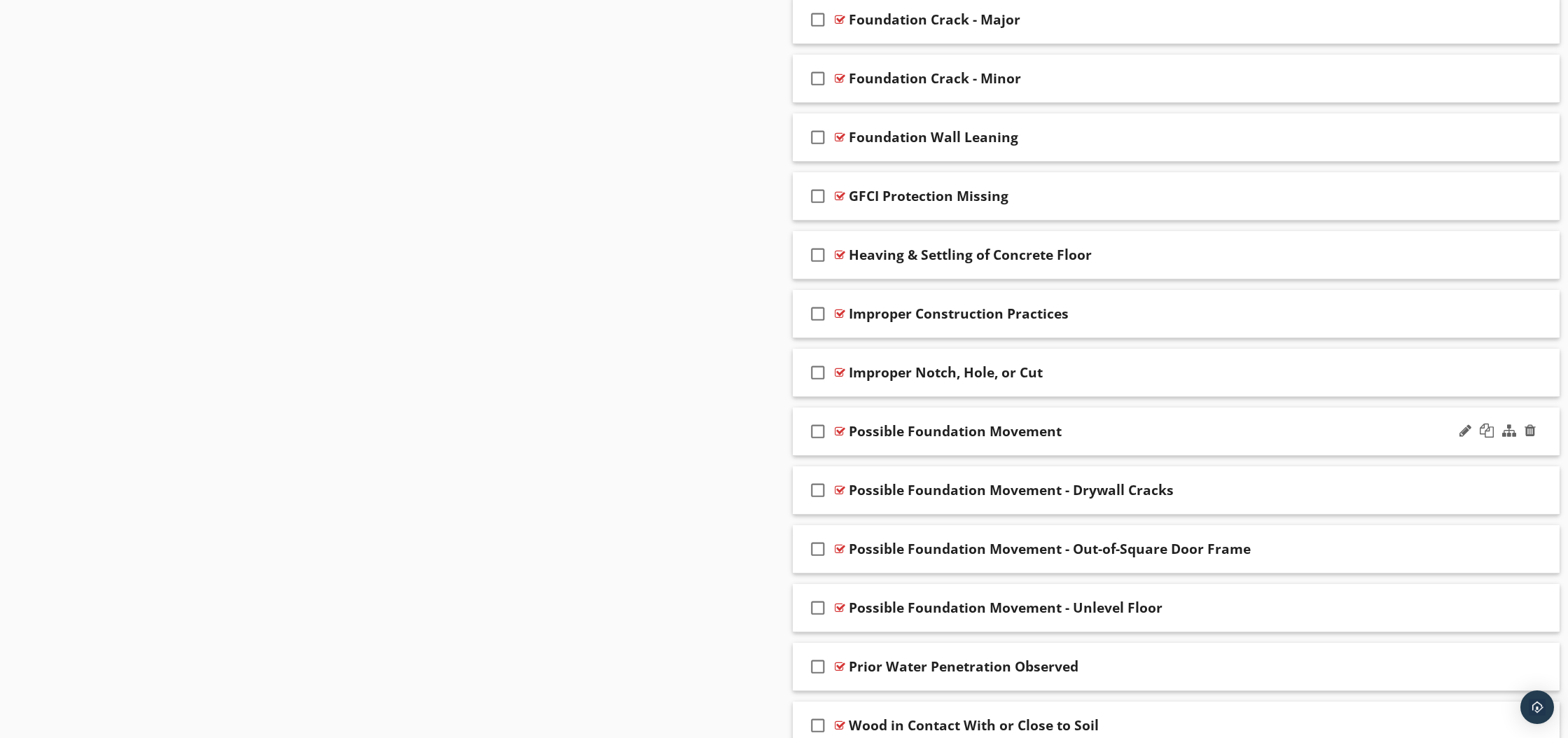
click at [842, 432] on div at bounding box center [839, 431] width 10 height 11
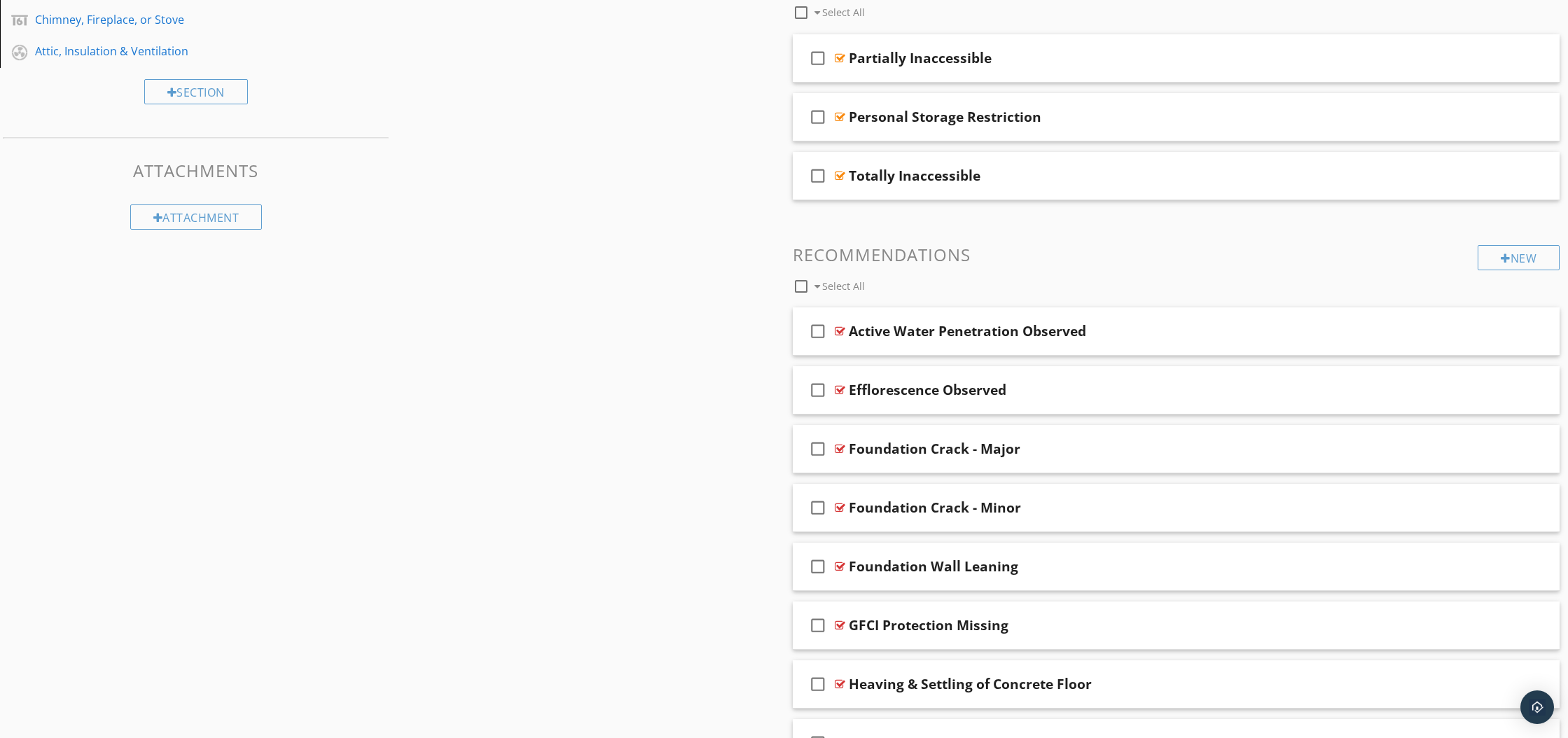
scroll to position [599, 0]
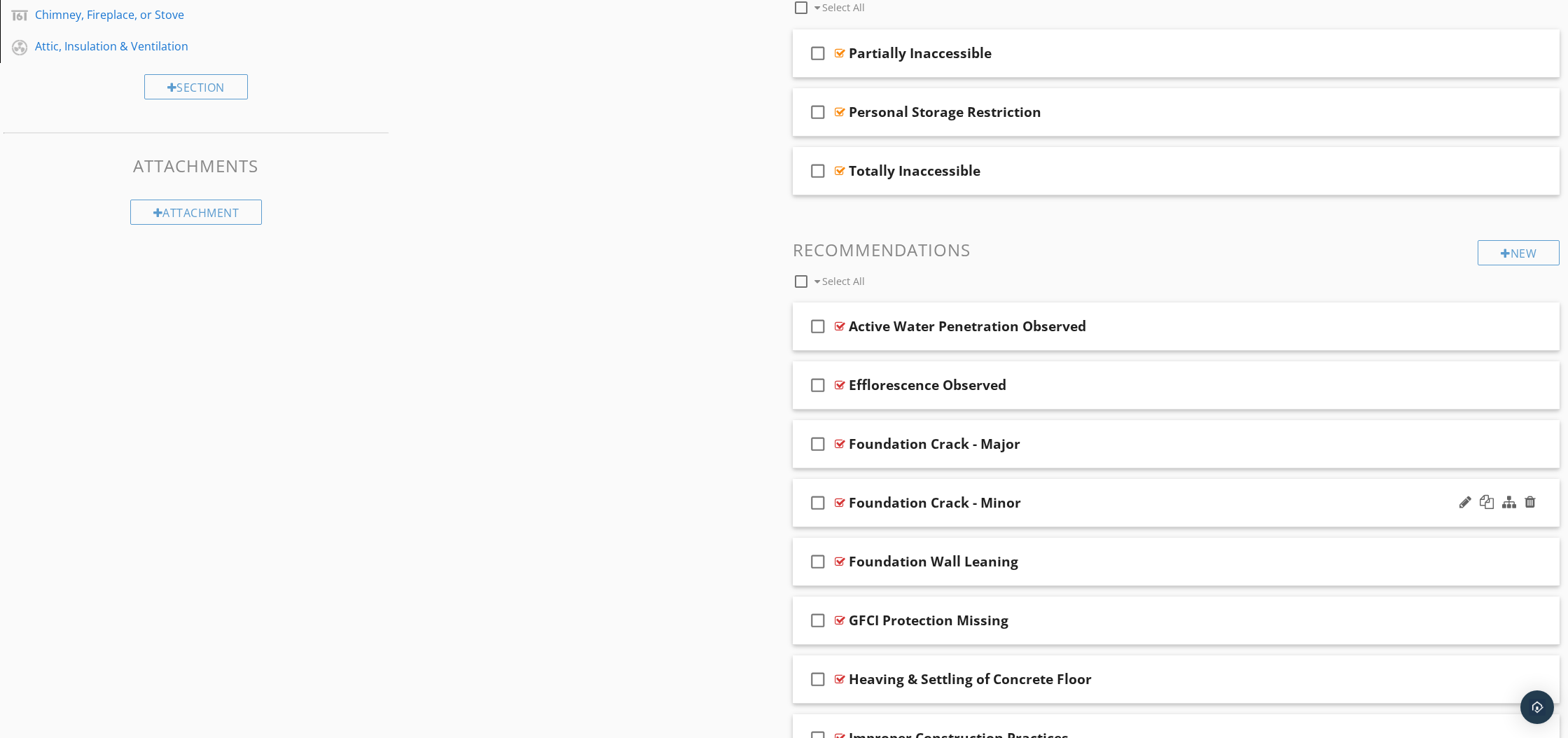
click at [838, 502] on div at bounding box center [839, 502] width 10 height 11
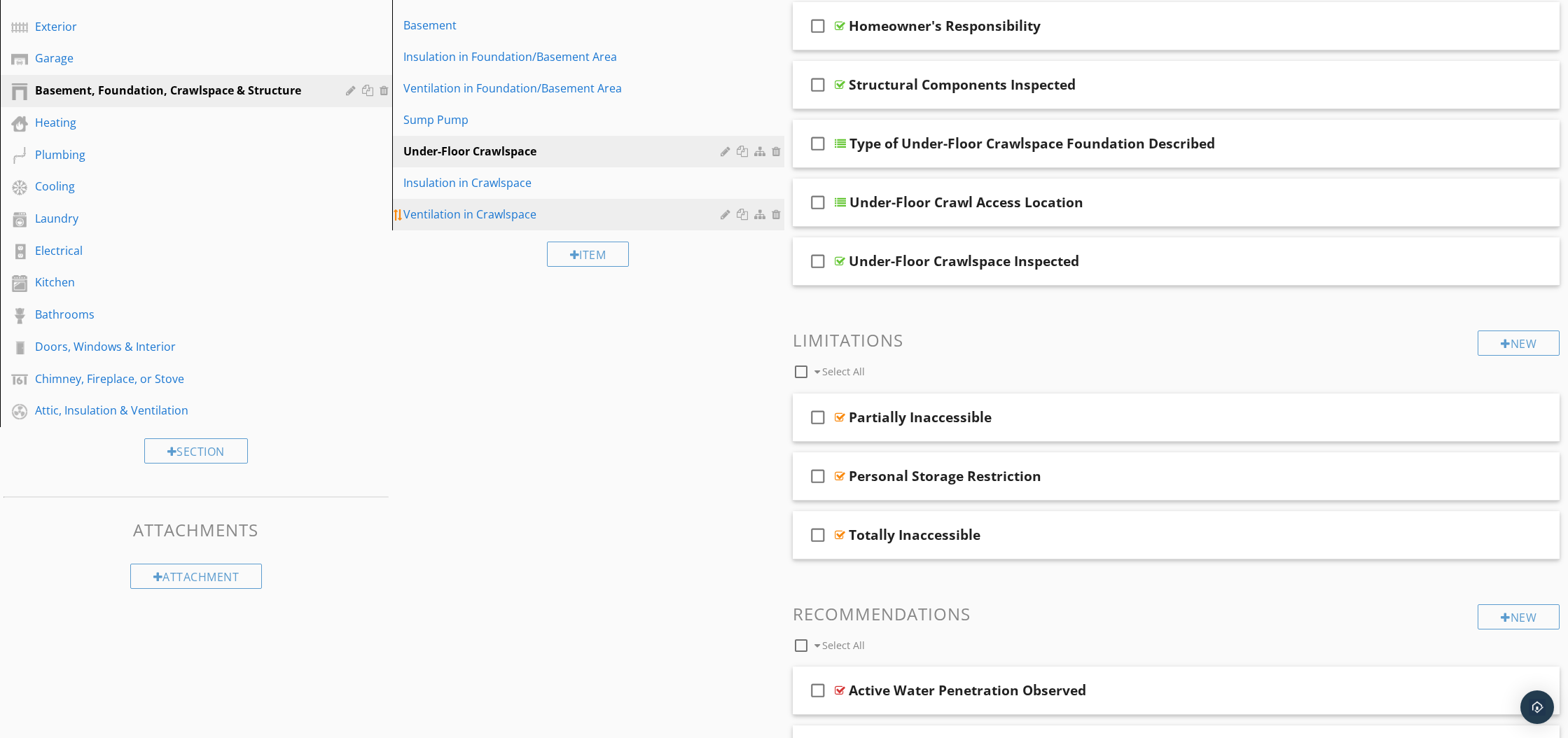
scroll to position [238, 0]
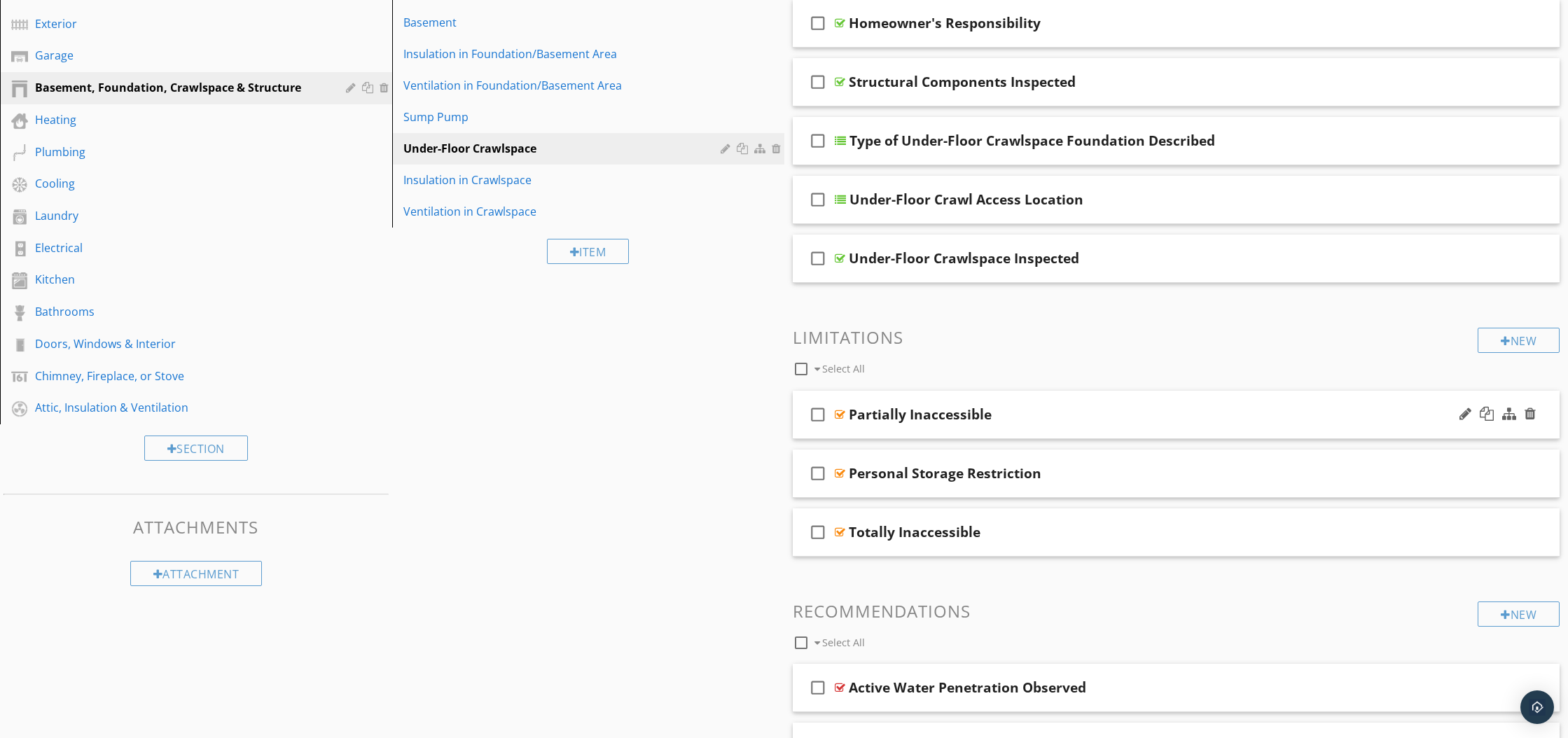
click at [838, 415] on div at bounding box center [839, 415] width 10 height 11
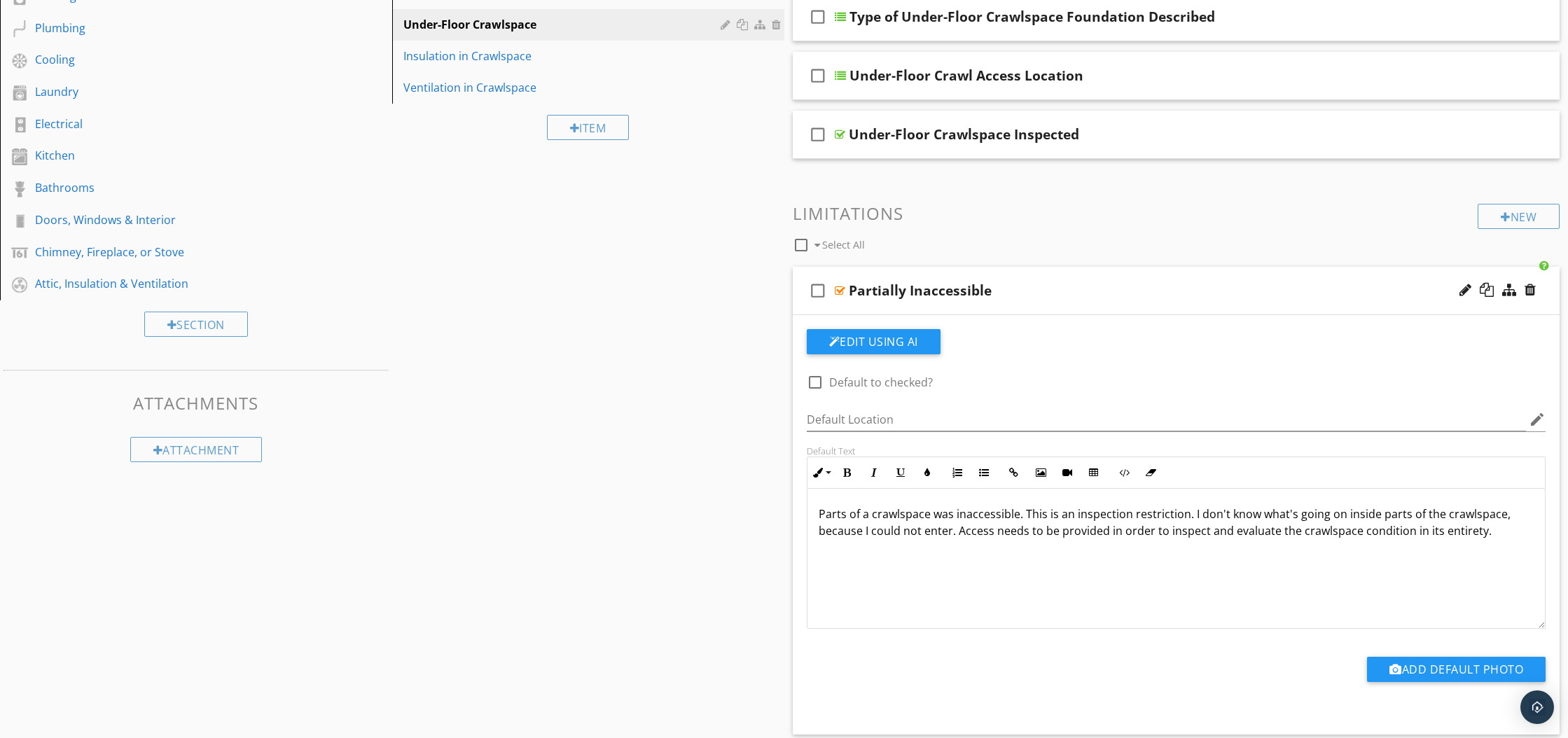
scroll to position [366, 0]
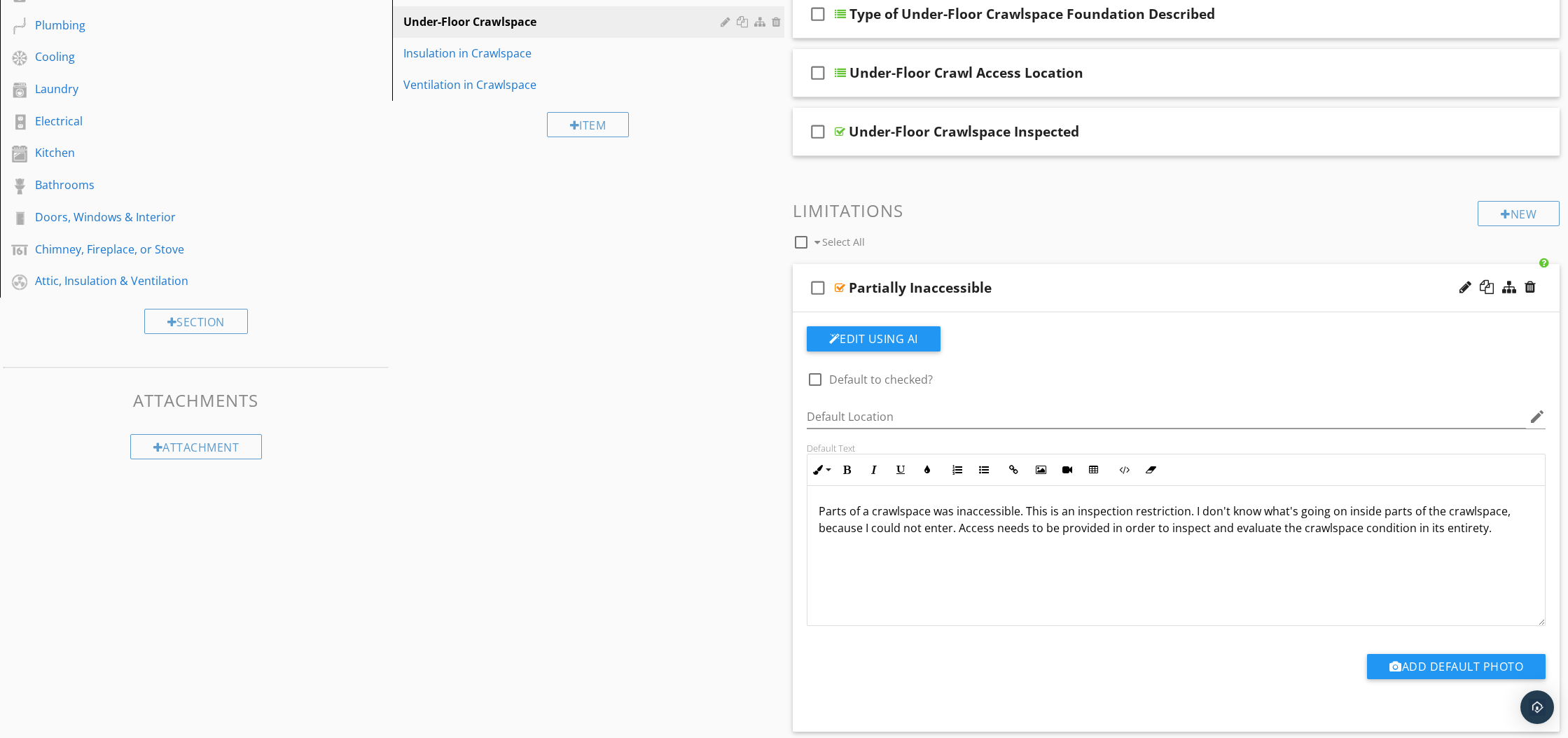
drag, startPoint x: 815, startPoint y: 507, endPoint x: 1266, endPoint y: 587, distance: 458.0
click at [1266, 587] on div "Parts of a crawlspace was inaccessible. This is an inspection restriction. I do…" at bounding box center [1176, 556] width 738 height 140
copy p "Parts of a crawlspace was inaccessible. This is an inspection restriction. I do…"
click at [836, 287] on div at bounding box center [839, 287] width 10 height 11
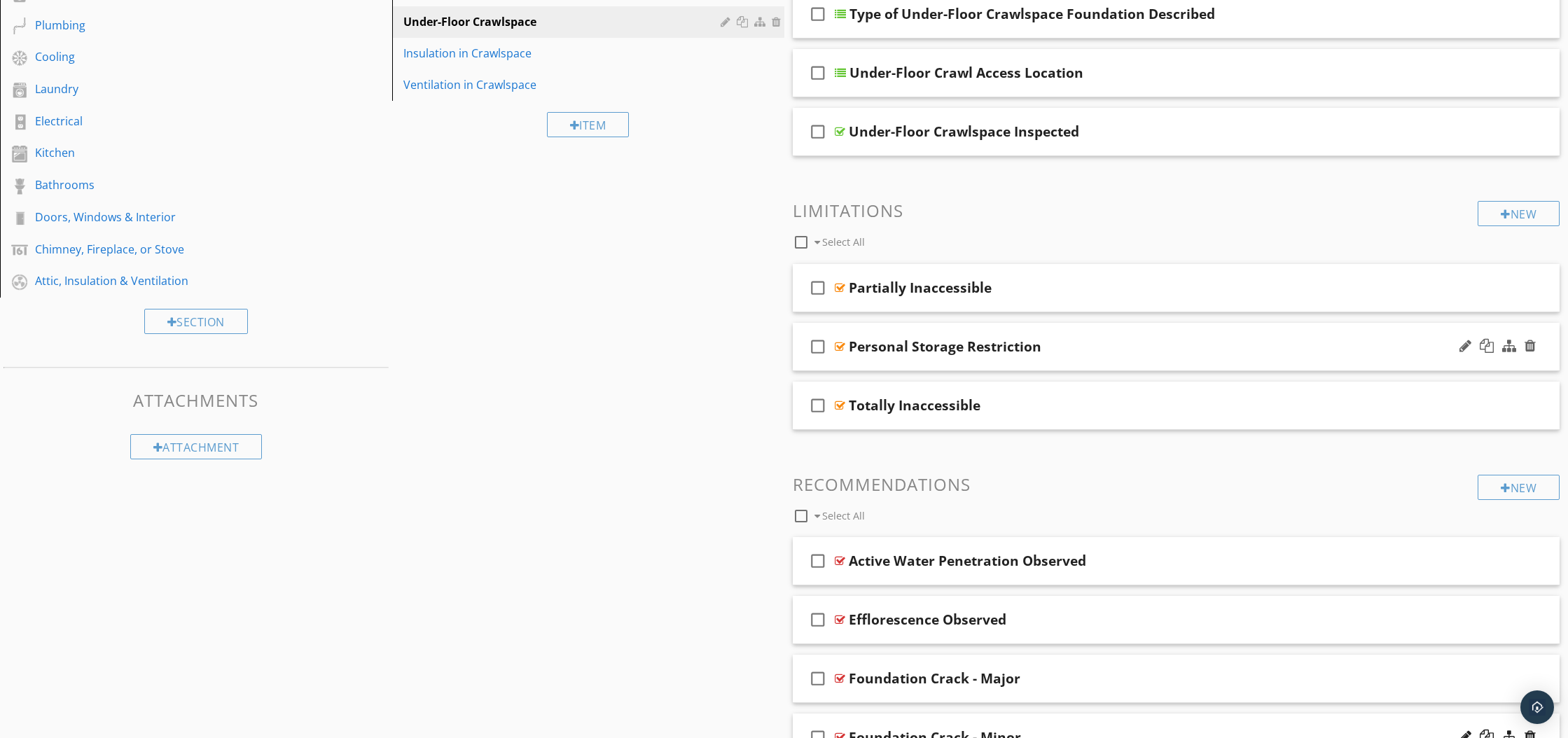
click at [840, 347] on div at bounding box center [839, 346] width 10 height 11
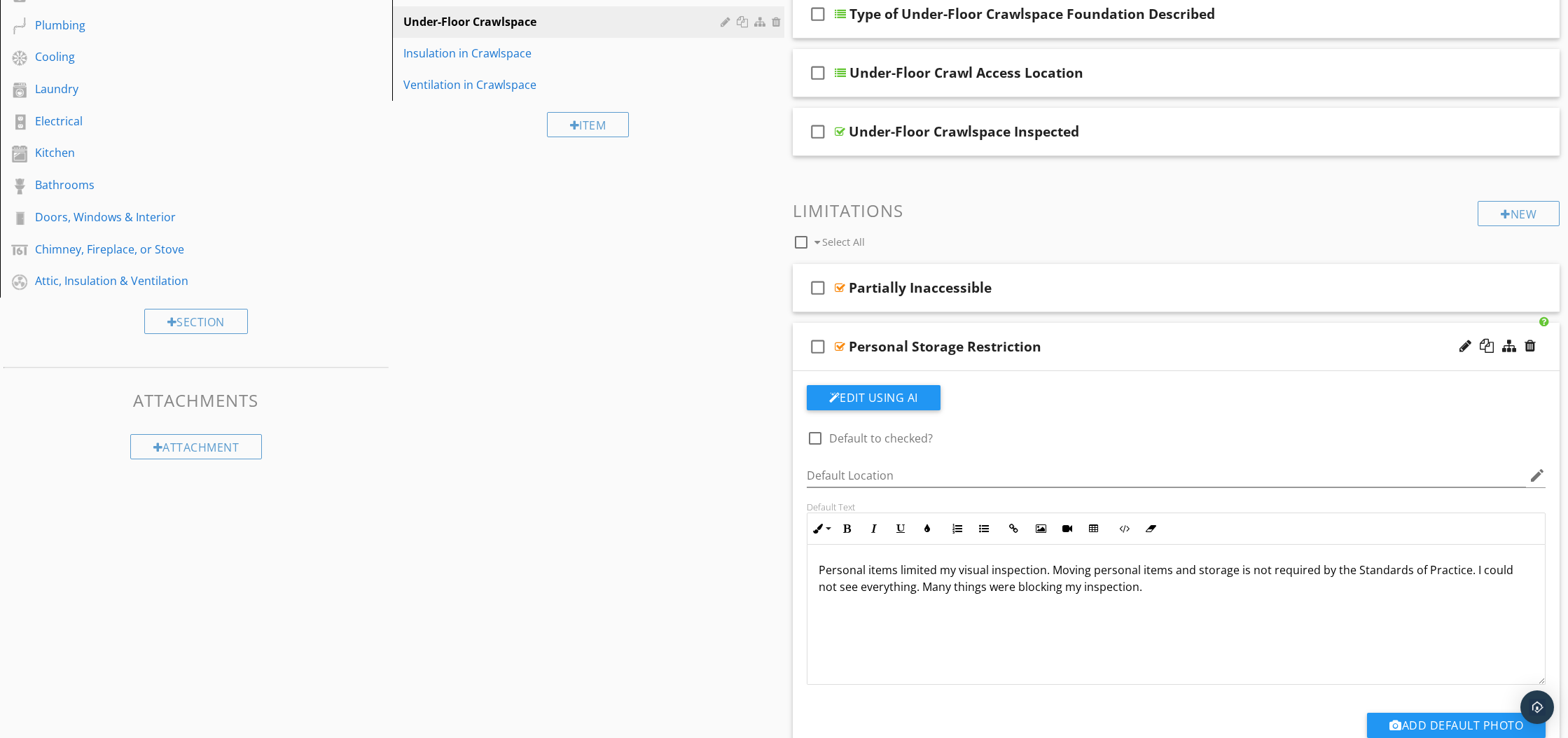
drag, startPoint x: 813, startPoint y: 564, endPoint x: 1117, endPoint y: 604, distance: 306.6
click at [1117, 604] on div "Personal items limited my visual inspection. Moving personal items and storage …" at bounding box center [1176, 615] width 738 height 140
copy p "Personal items limited my visual inspection. Moving personal items and storage …"
click at [839, 341] on div at bounding box center [839, 346] width 10 height 11
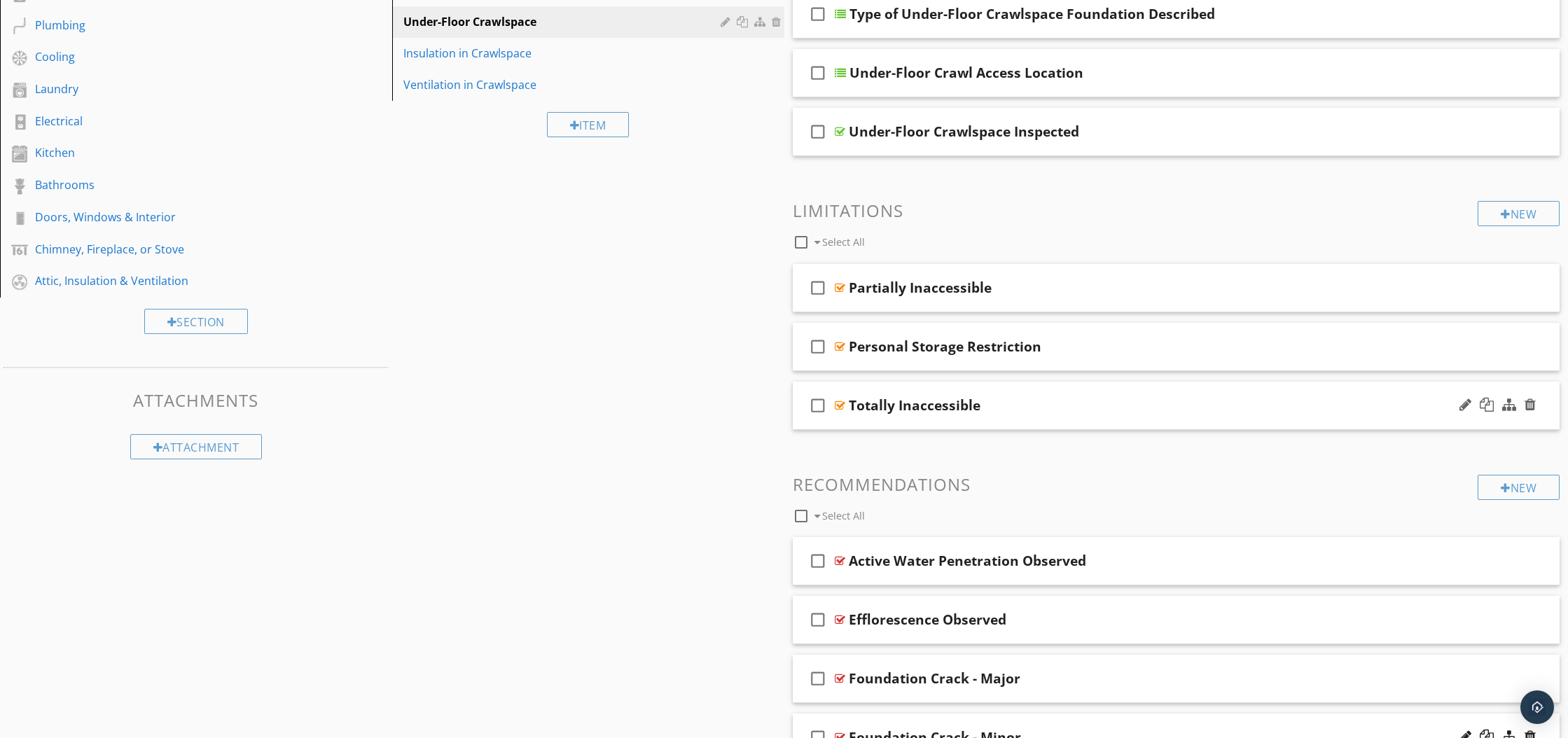
click at [838, 405] on div at bounding box center [839, 405] width 10 height 11
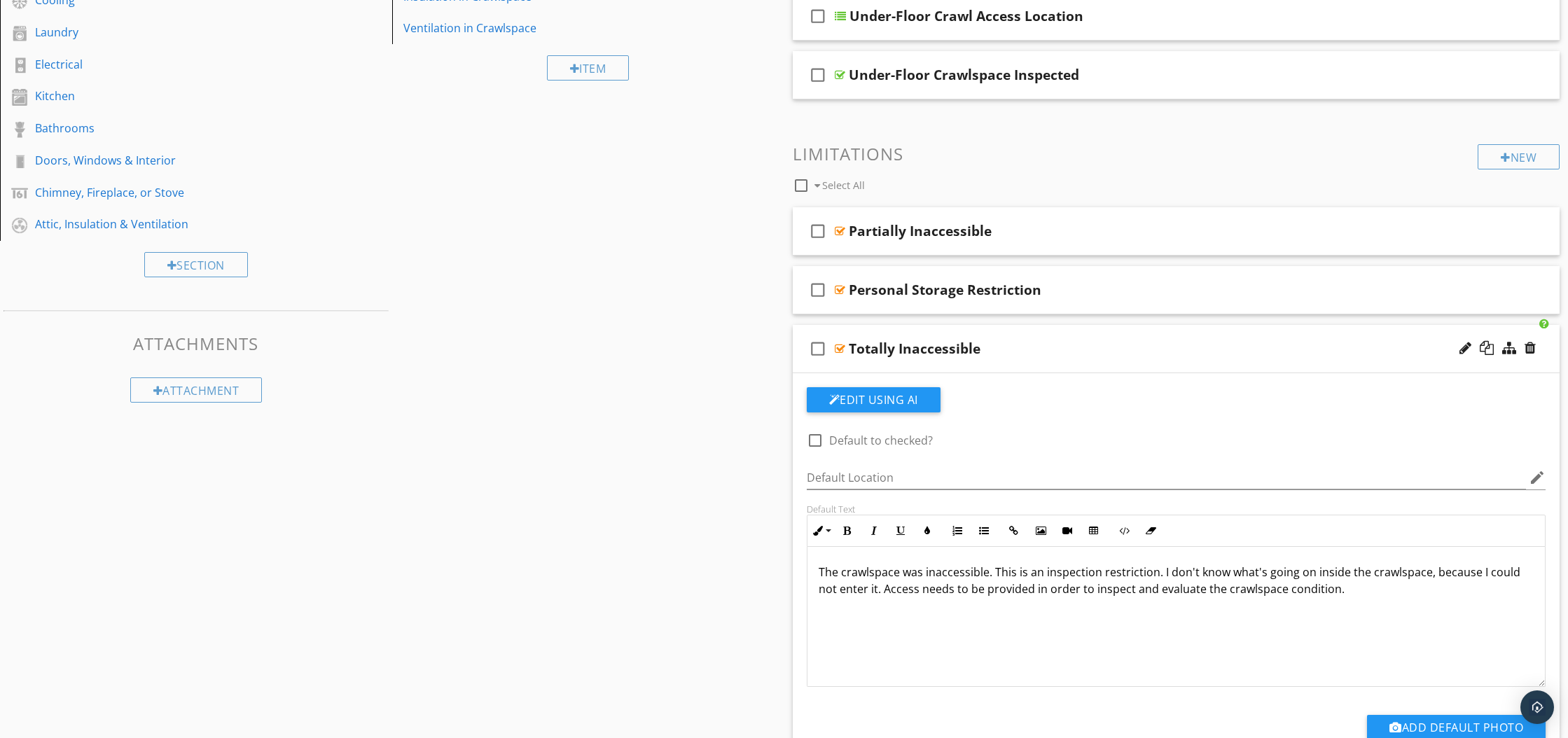
scroll to position [423, 0]
drag, startPoint x: 820, startPoint y: 566, endPoint x: 1309, endPoint y: 611, distance: 491.1
click at [1309, 611] on div "The crawlspace was inaccessible. This is an inspection restriction. I don't kno…" at bounding box center [1176, 615] width 738 height 140
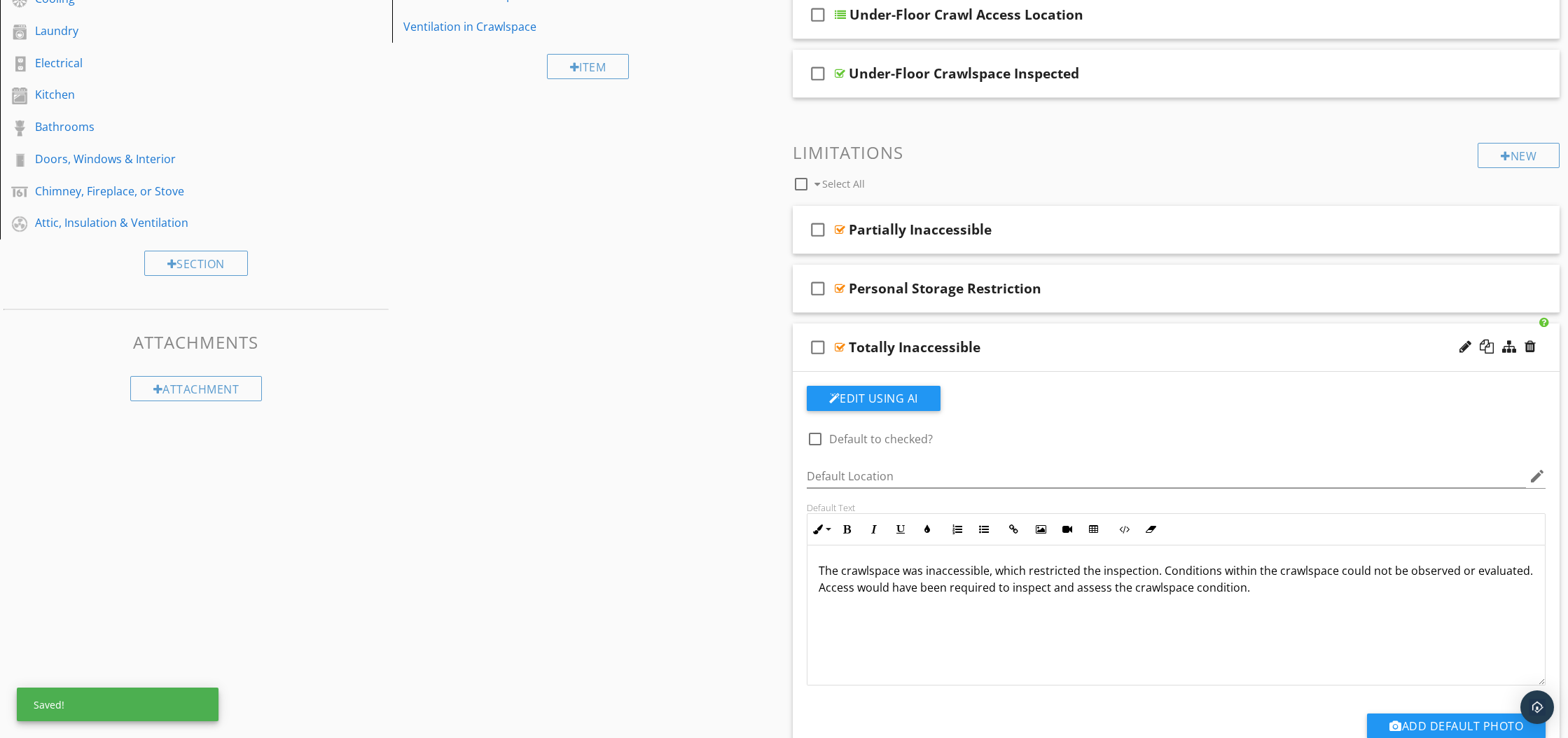
click at [839, 348] on div at bounding box center [839, 347] width 10 height 11
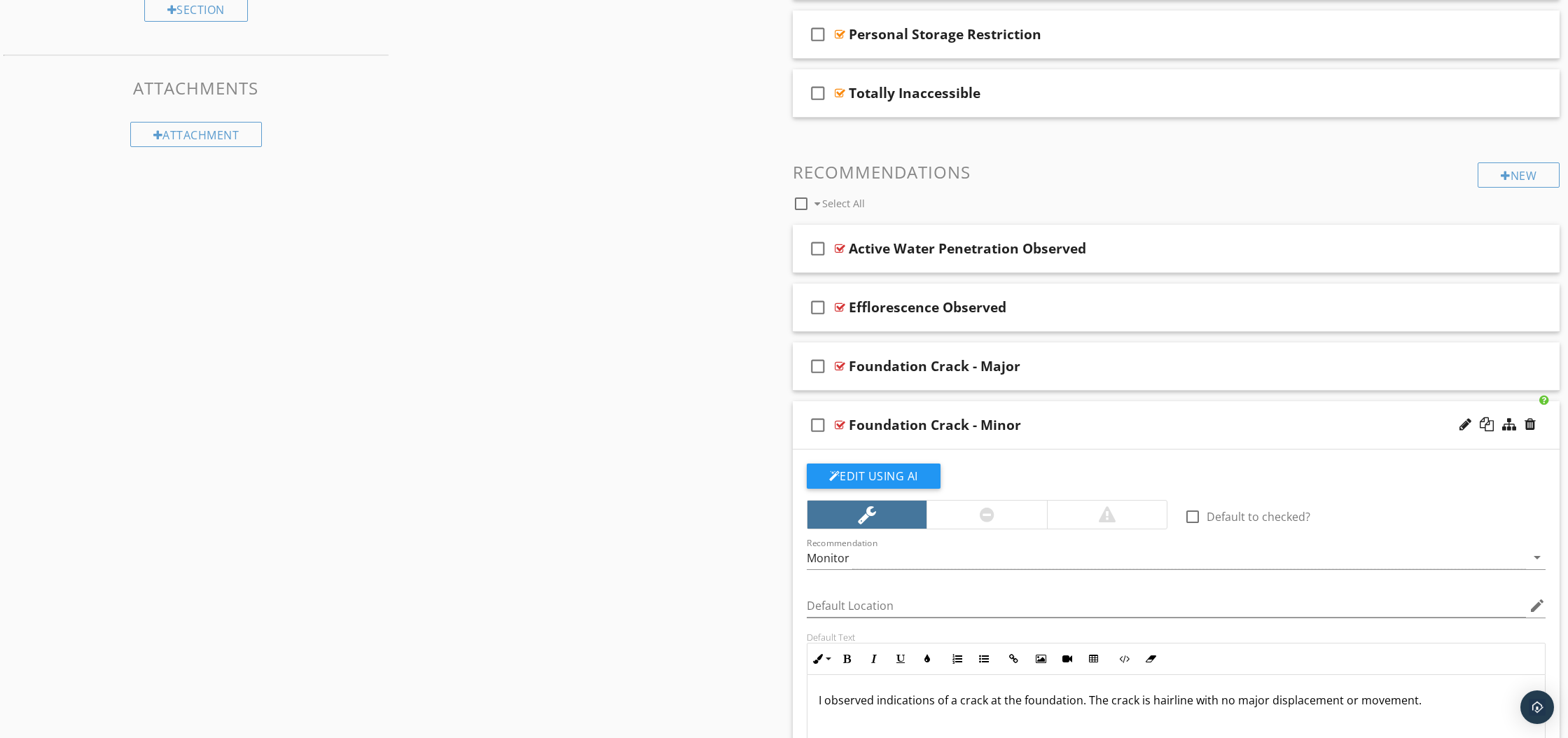
scroll to position [680, 0]
click at [839, 423] on div at bounding box center [839, 423] width 10 height 11
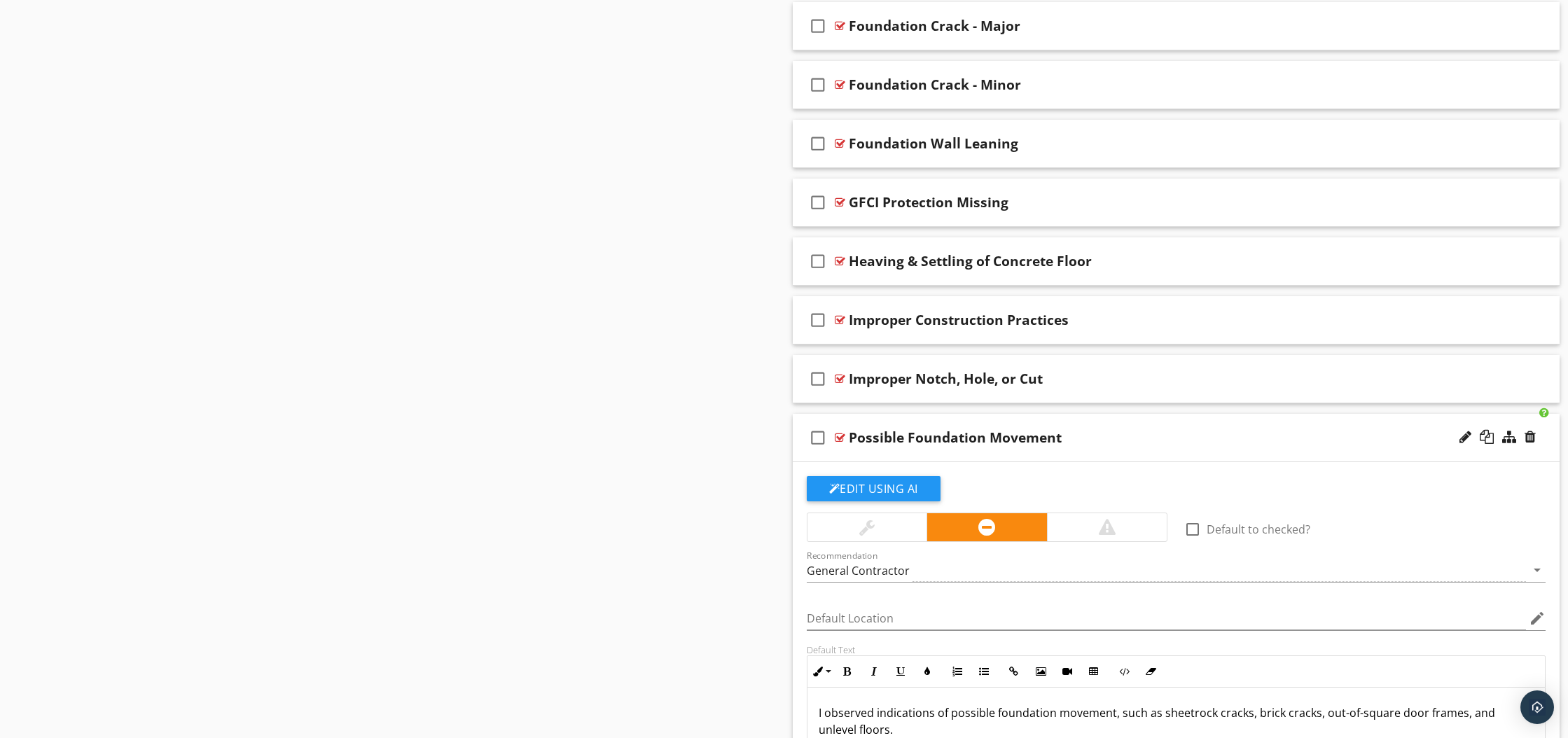
scroll to position [1022, 0]
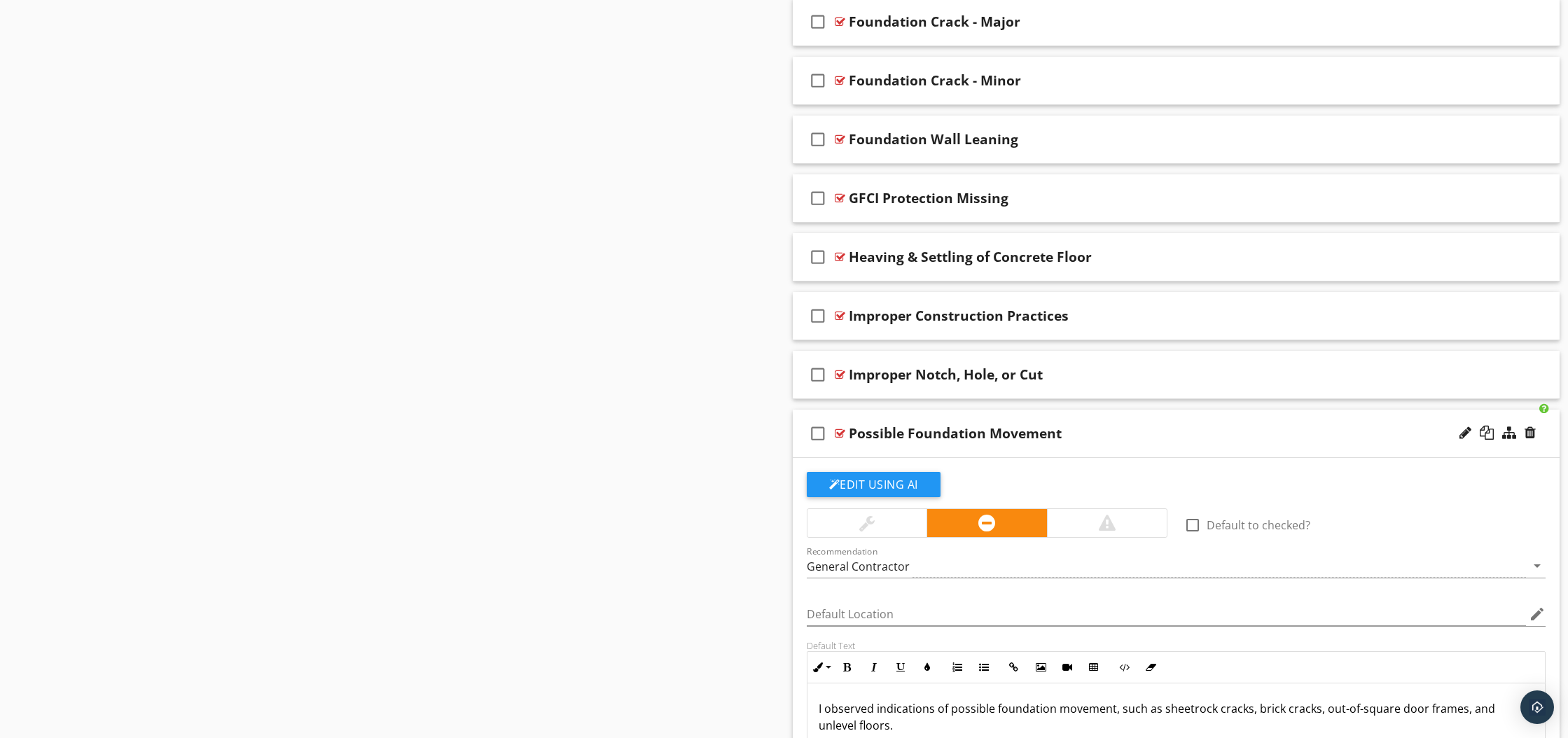
click at [842, 434] on div at bounding box center [839, 433] width 10 height 11
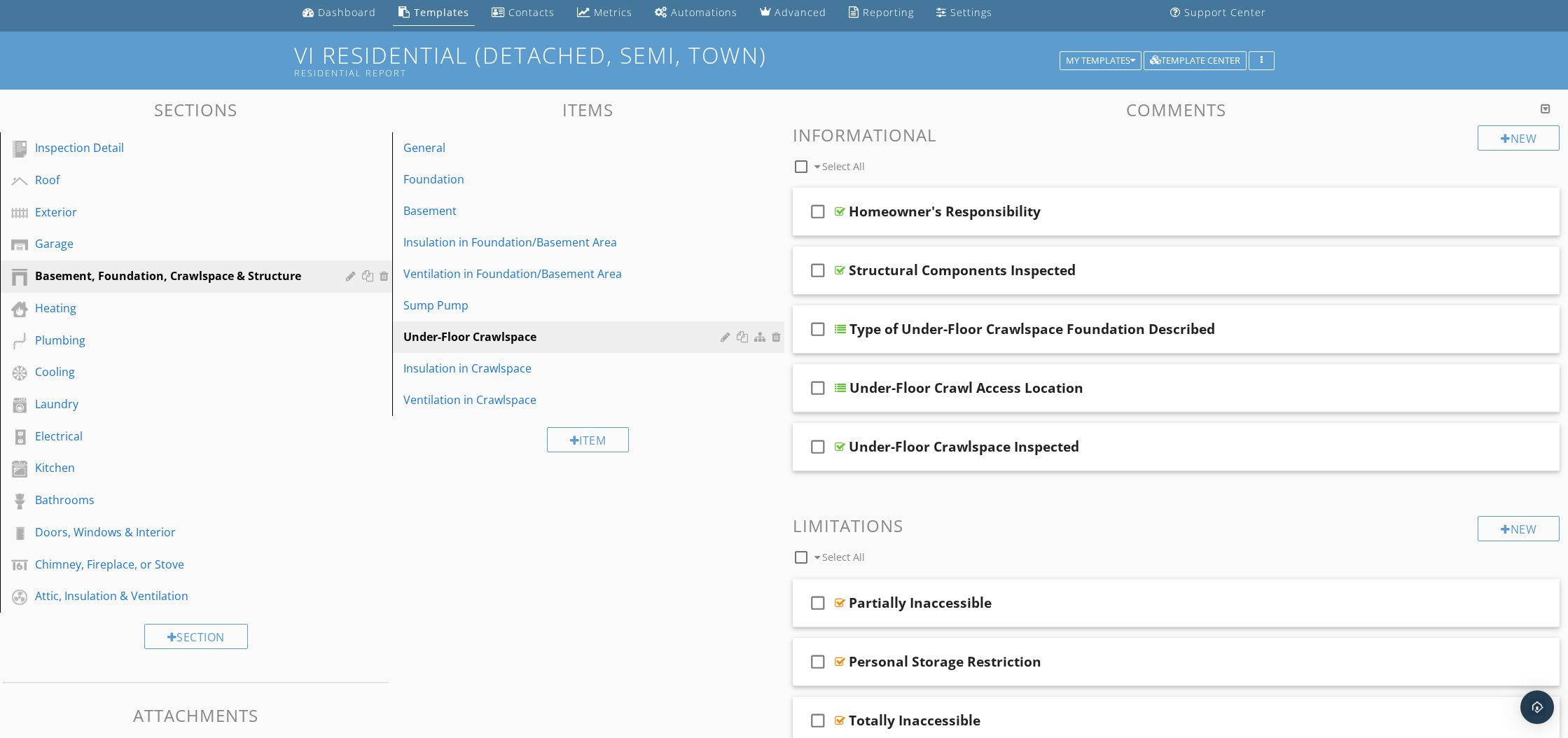
scroll to position [0, 0]
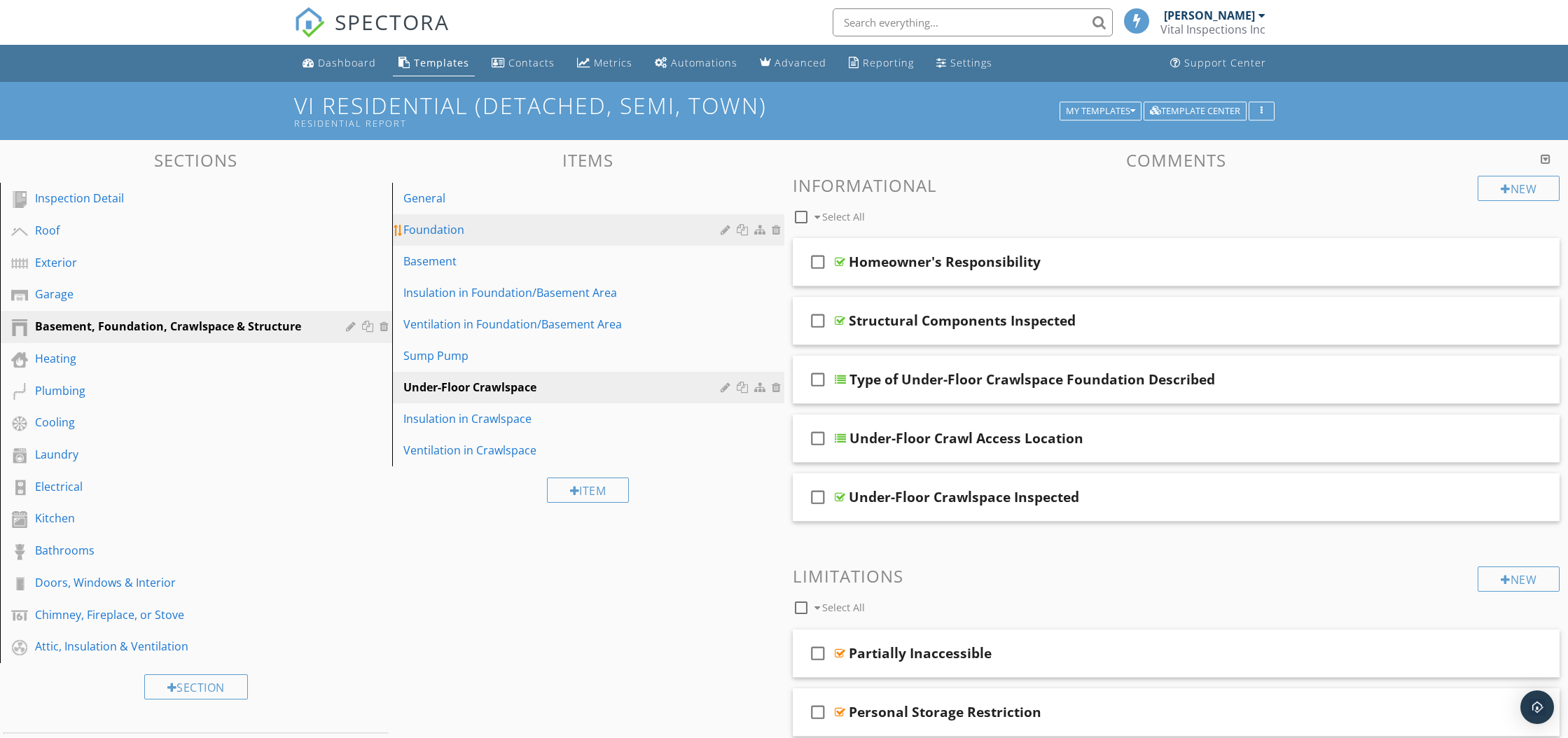
click at [423, 225] on div "Foundation" at bounding box center [564, 229] width 322 height 17
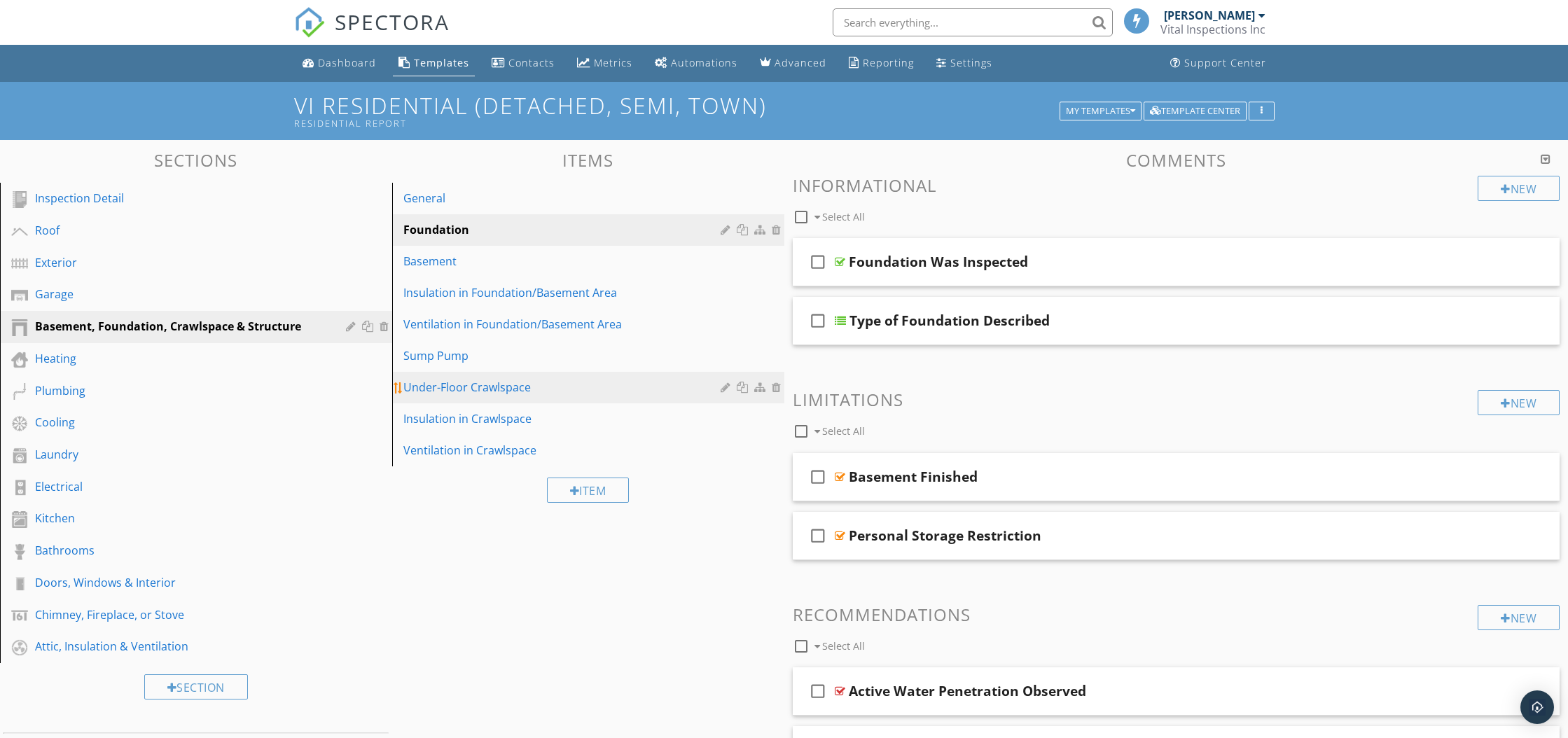
click at [443, 388] on div "Under-Floor Crawlspace" at bounding box center [564, 387] width 322 height 17
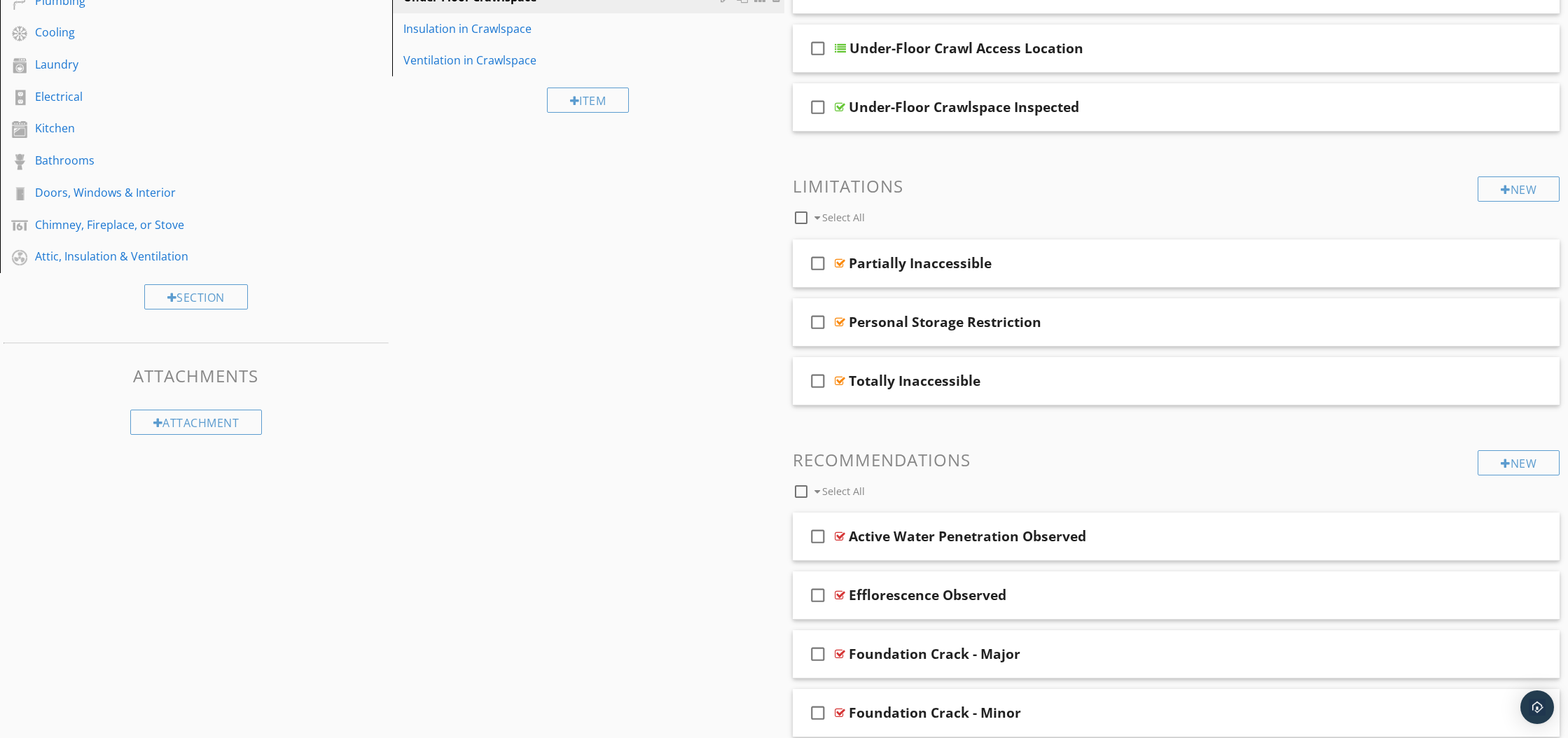
scroll to position [393, 0]
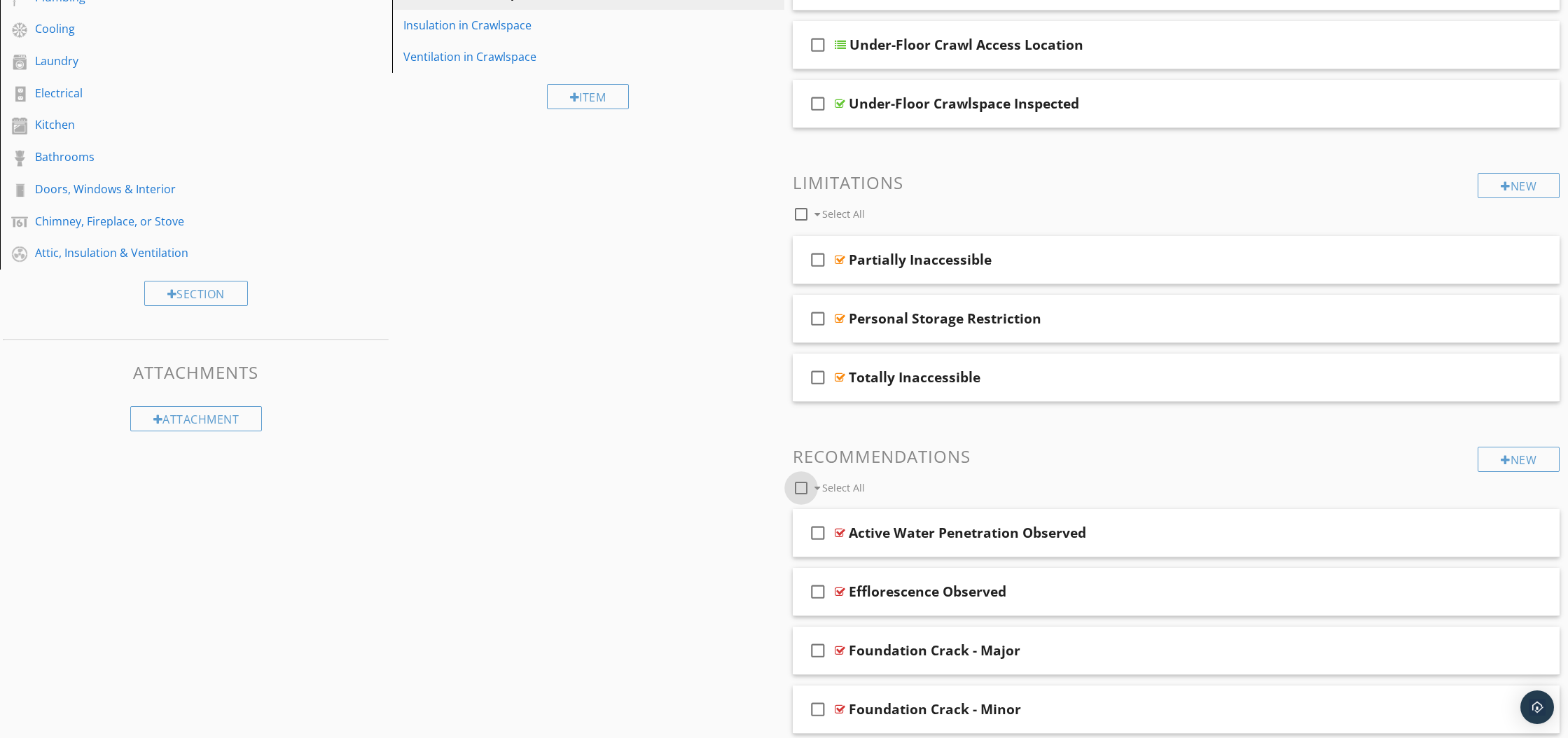
click at [798, 488] on div at bounding box center [801, 488] width 24 height 24
checkbox input "true"
click at [920, 488] on div at bounding box center [922, 487] width 9 height 11
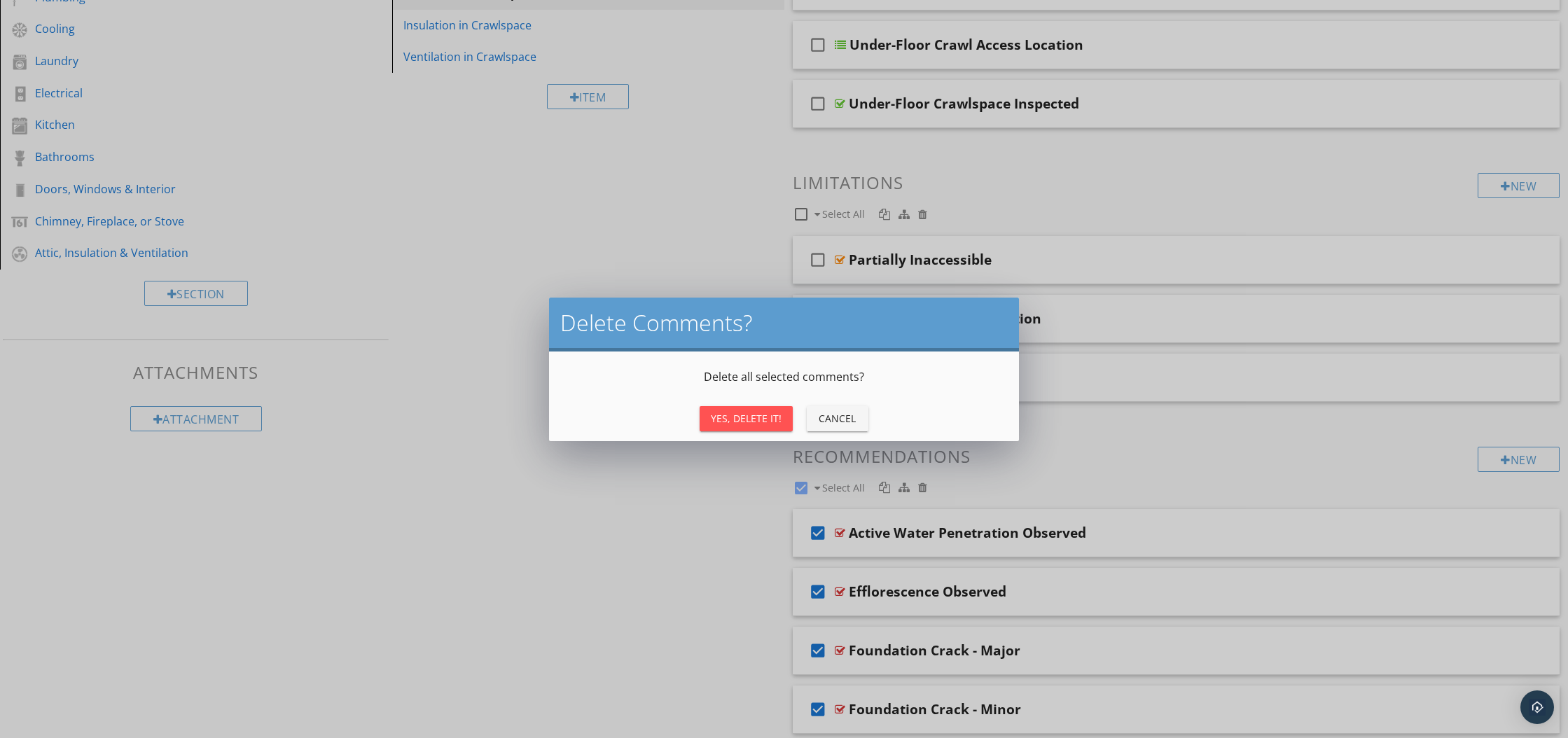
click at [733, 424] on div "Yes, Delete It!" at bounding box center [746, 418] width 71 height 15
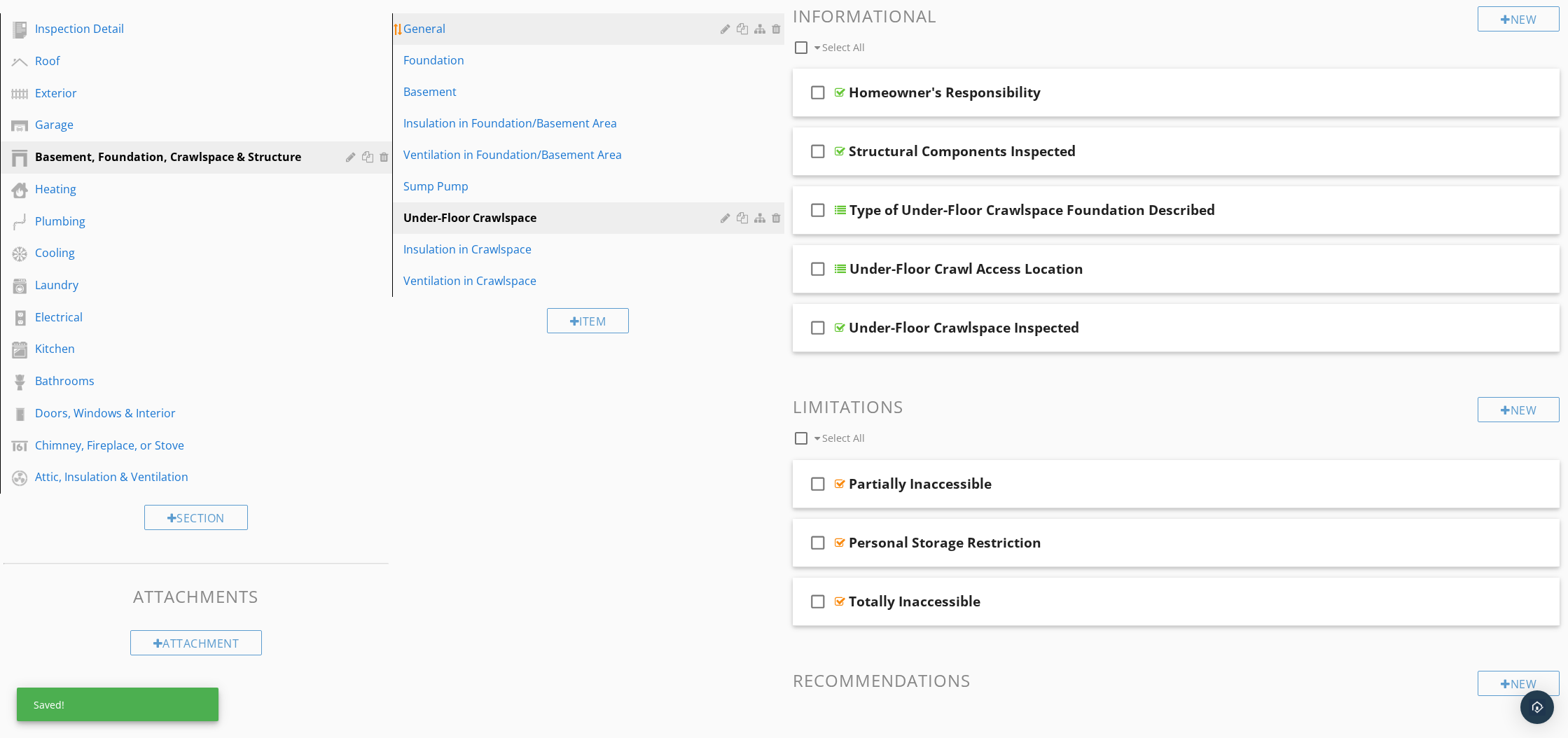
scroll to position [166, 0]
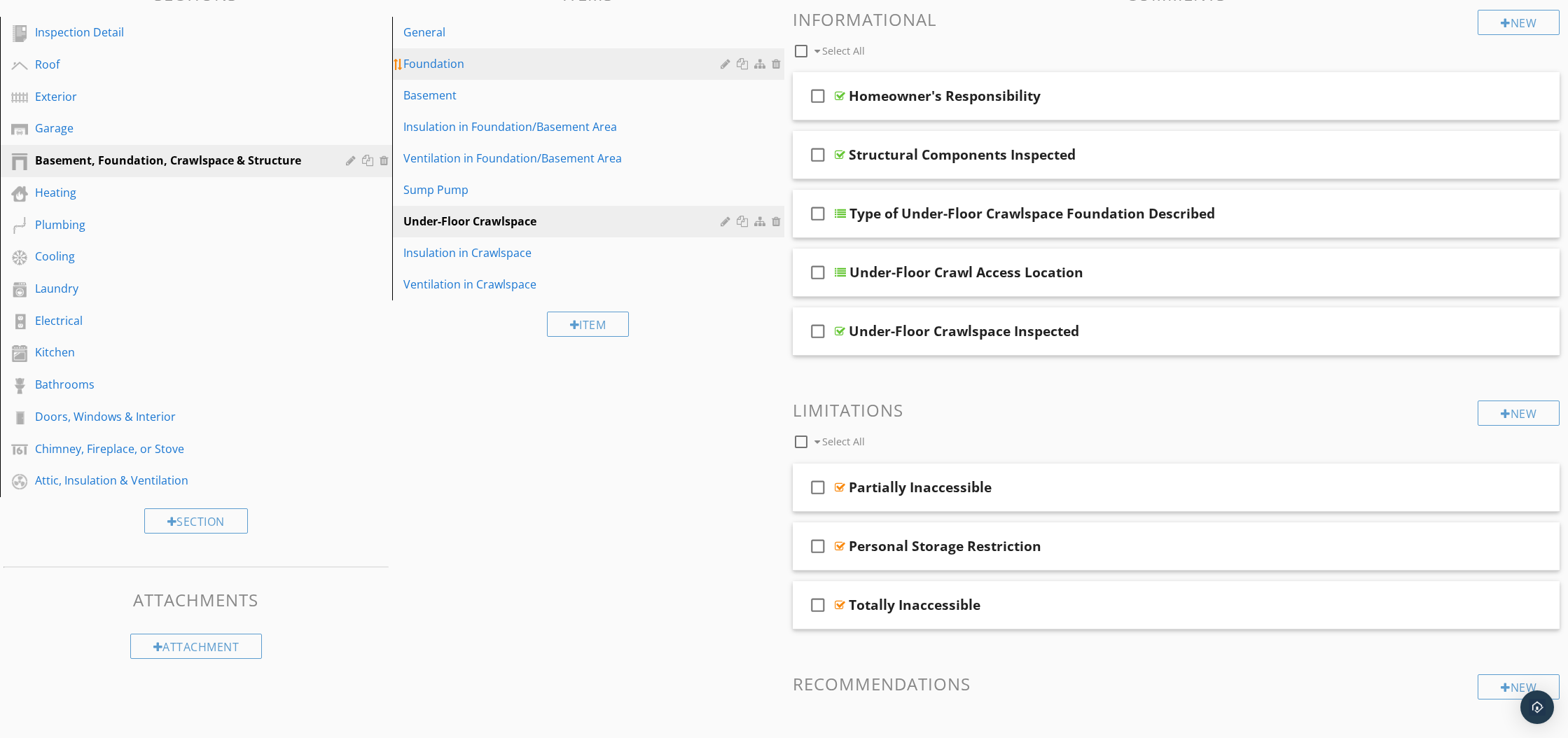
click at [441, 67] on div "Foundation" at bounding box center [564, 64] width 322 height 17
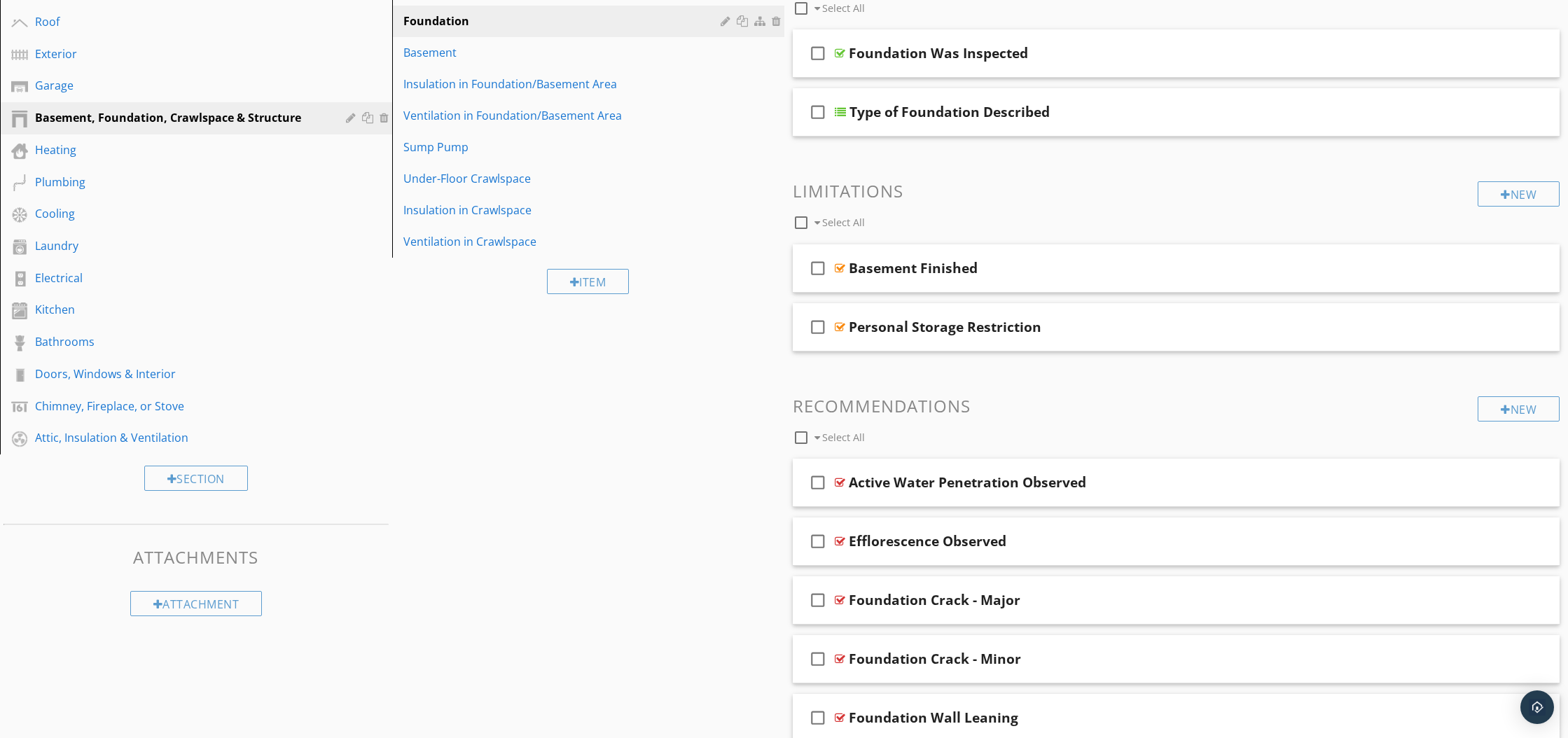
scroll to position [221, 0]
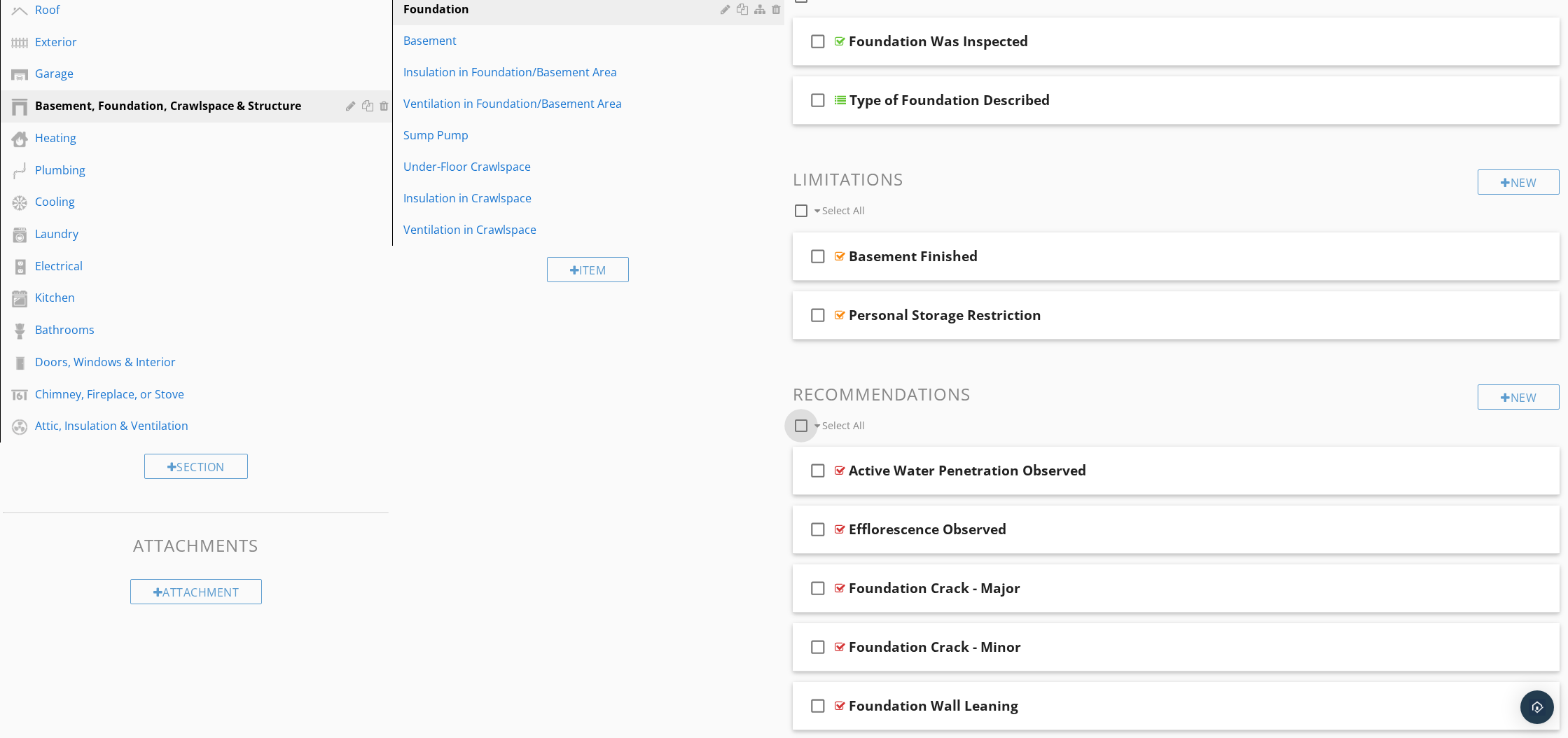
click at [805, 426] on div at bounding box center [801, 426] width 24 height 24
click at [883, 426] on div at bounding box center [884, 425] width 11 height 11
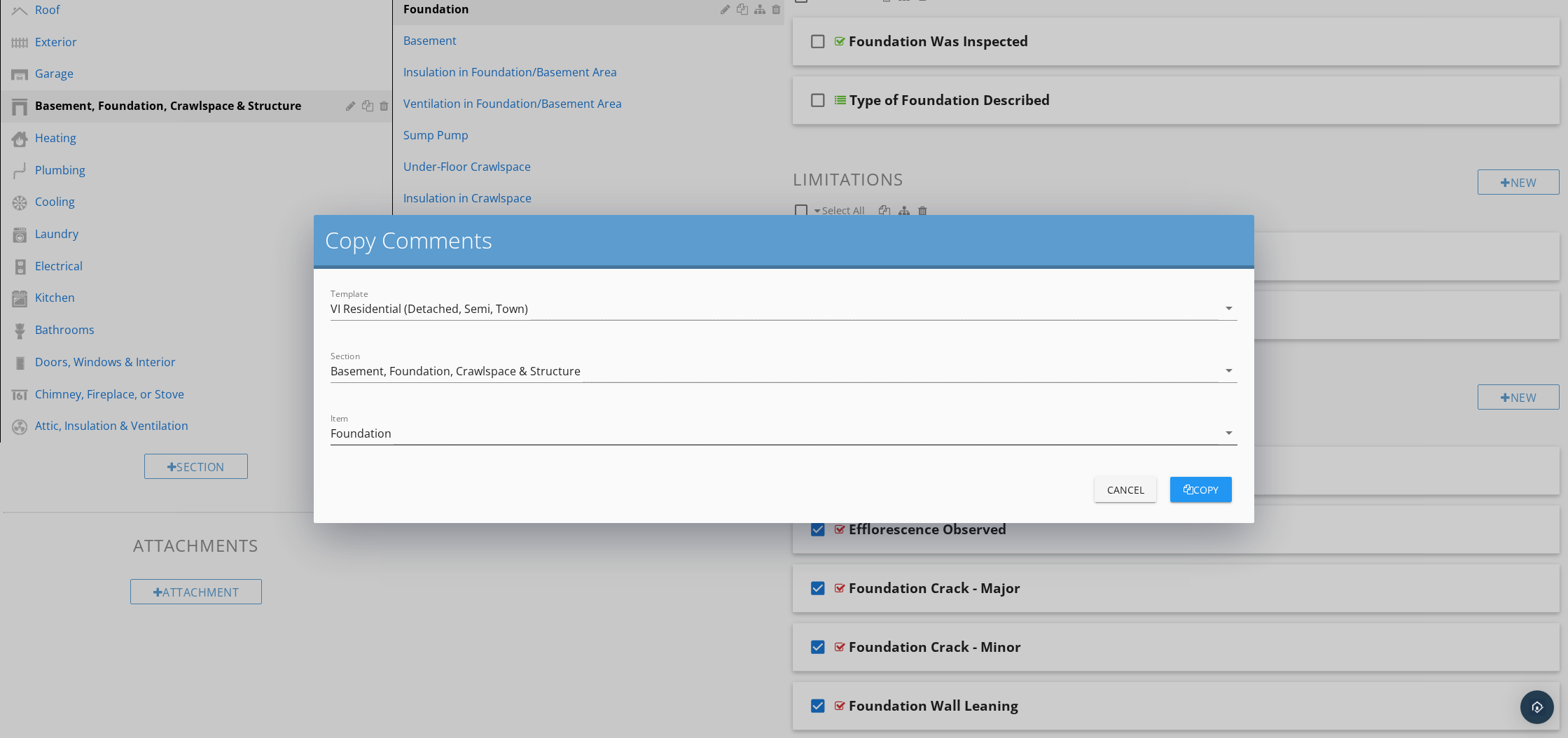
click at [1232, 435] on icon "arrow_drop_down" at bounding box center [1229, 432] width 17 height 17
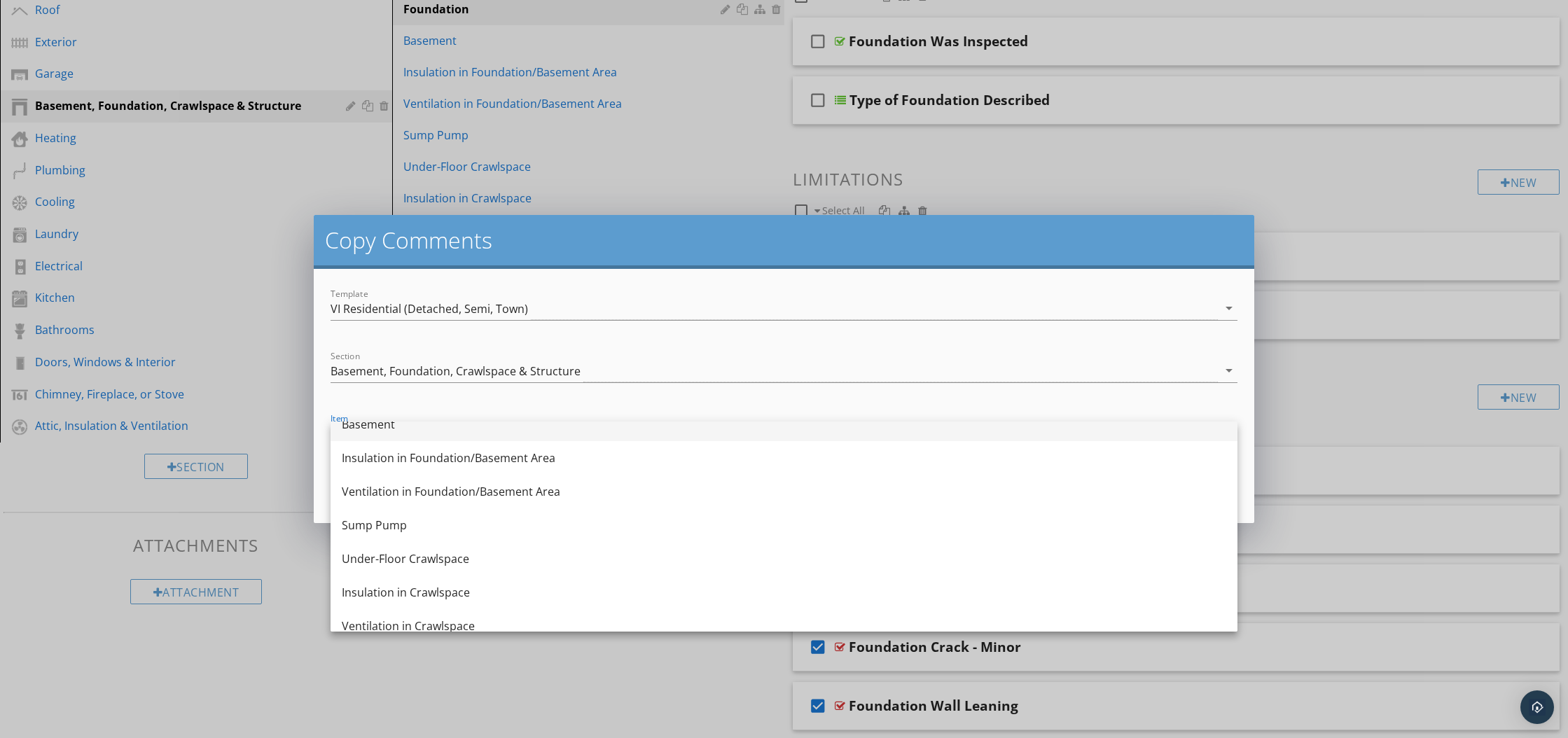
scroll to position [92, 0]
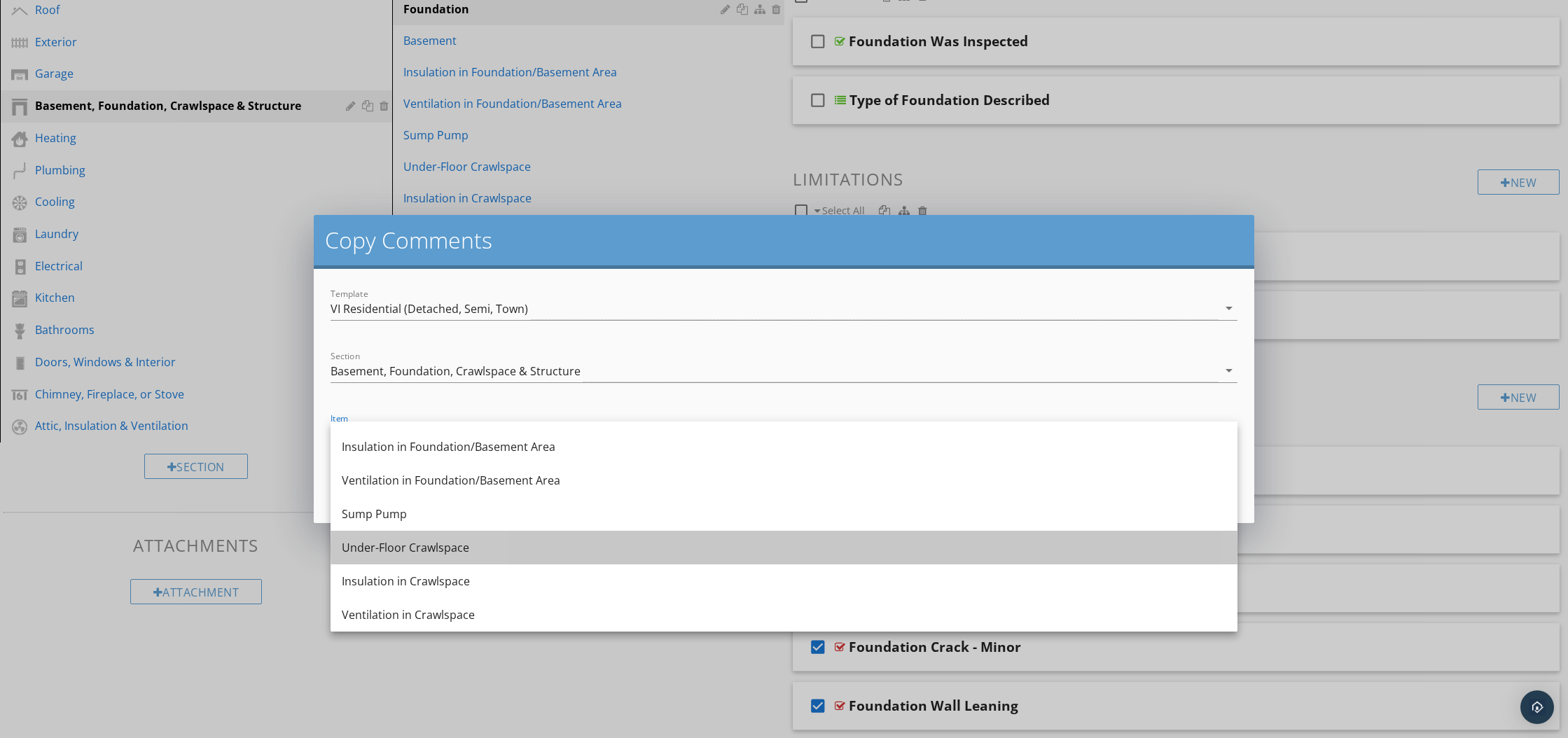
click at [579, 543] on div "Under-Floor Crawlspace" at bounding box center [784, 547] width 884 height 17
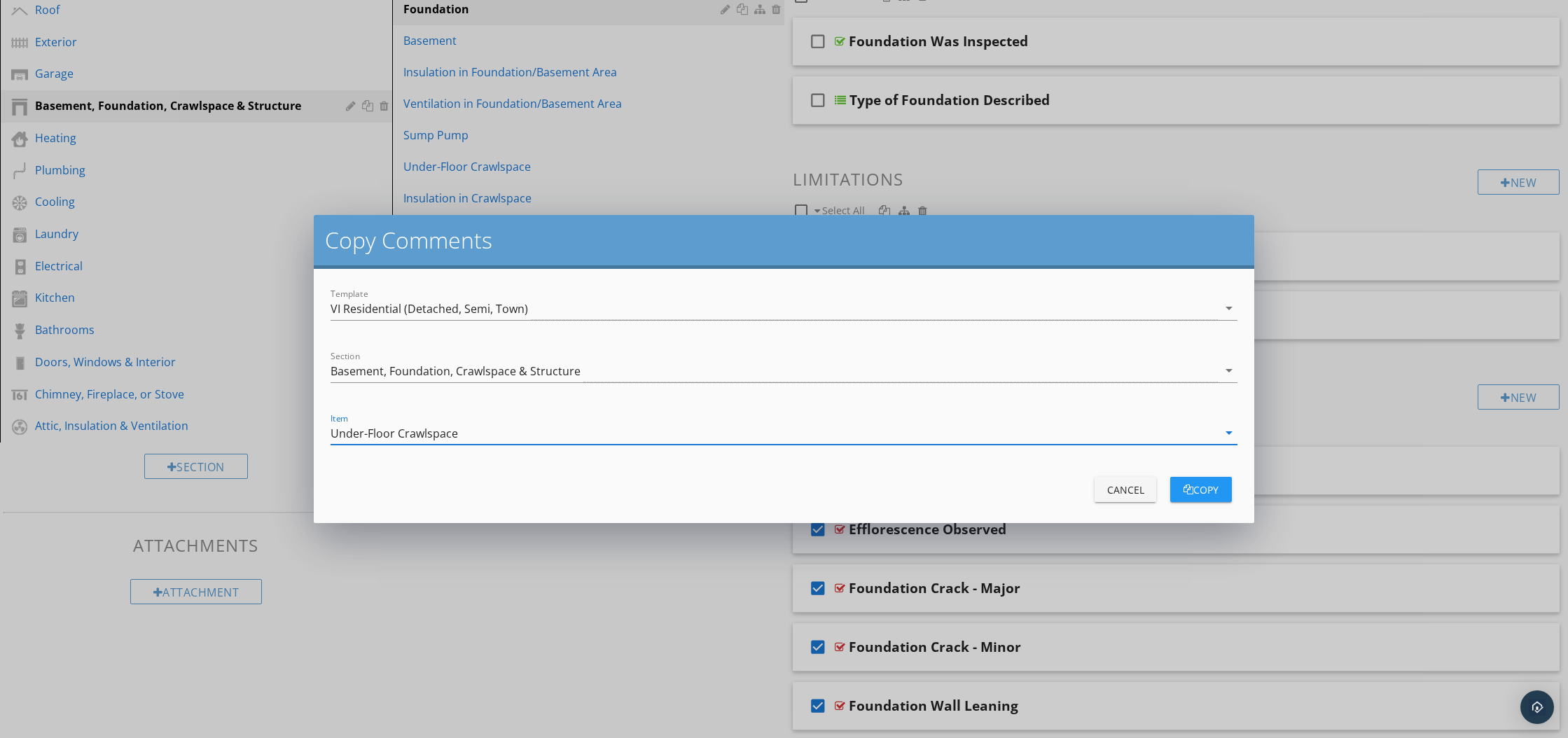
click at [1198, 490] on div "copy" at bounding box center [1200, 490] width 39 height 15
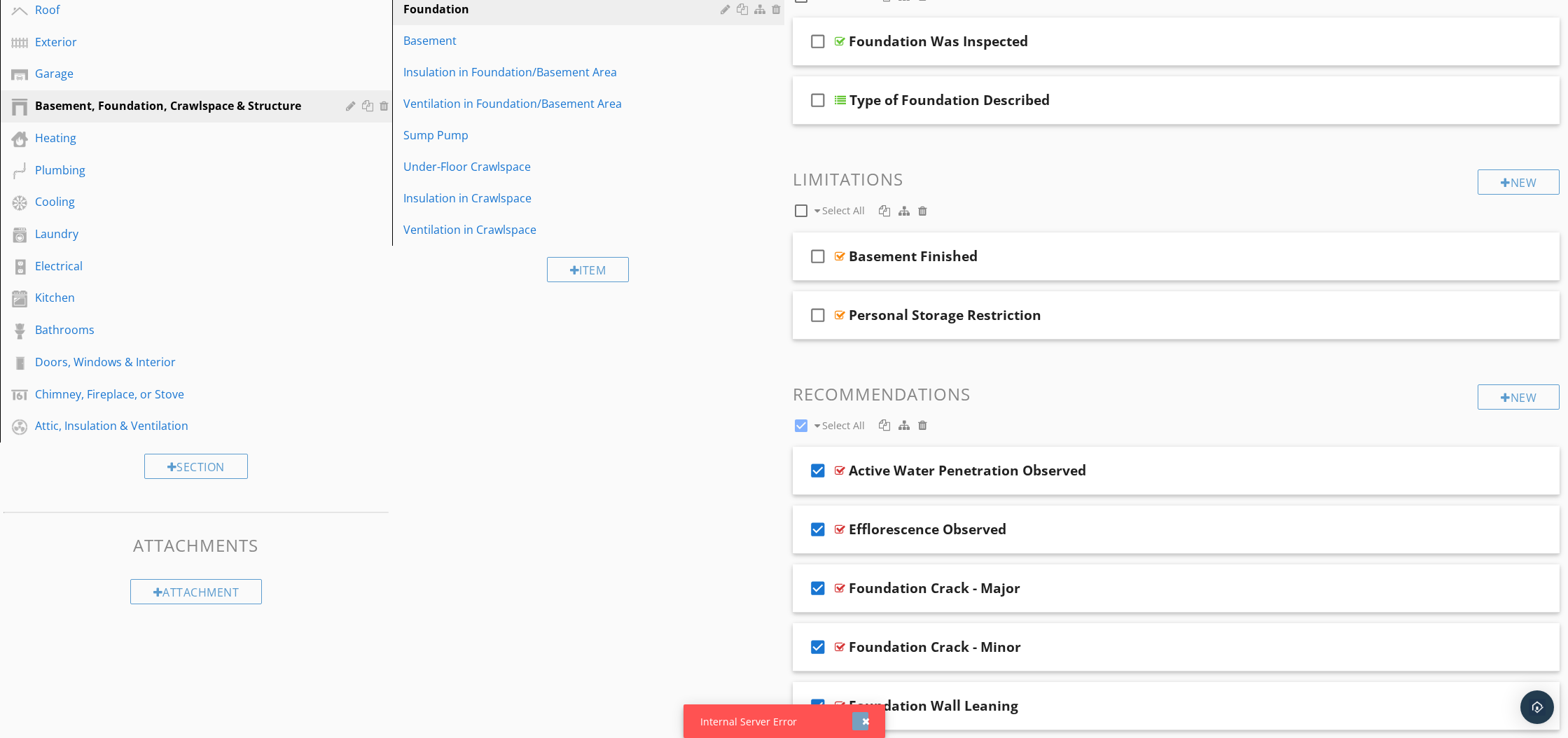
click at [869, 718] on div "button" at bounding box center [866, 720] width 7 height 10
click at [754, 486] on div "Sections Inspection Detail Roof Exterior Garage Basement, Foundation, Crawlspac…" at bounding box center [784, 641] width 1568 height 1443
click at [797, 428] on div at bounding box center [801, 426] width 24 height 24
checkbox input "false"
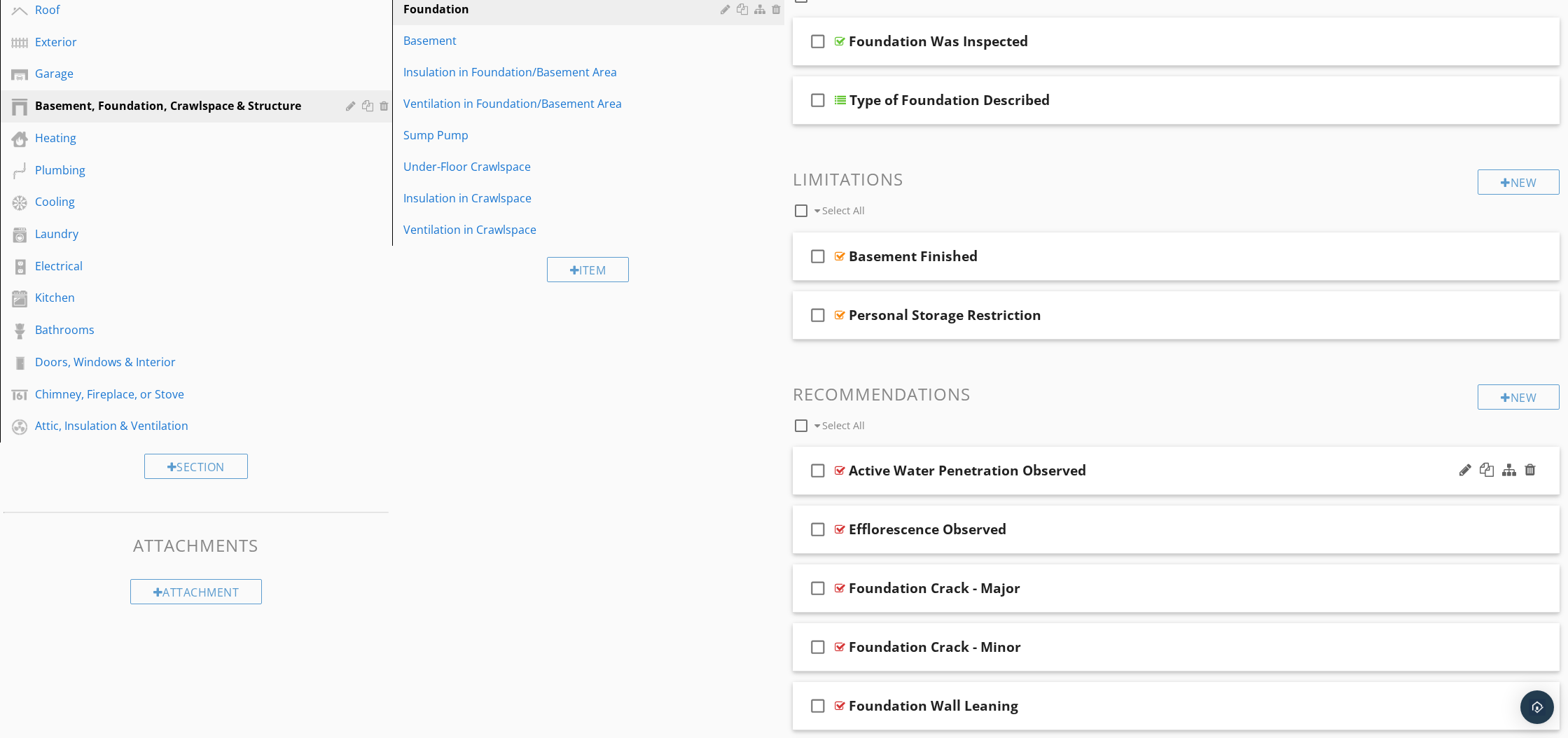
drag, startPoint x: 818, startPoint y: 470, endPoint x: 820, endPoint y: 481, distance: 11.2
click at [818, 470] on icon "check_box_outline_blank" at bounding box center [818, 470] width 22 height 33
drag, startPoint x: 819, startPoint y: 532, endPoint x: 818, endPoint y: 552, distance: 20.0
click at [819, 532] on icon "check_box_outline_blank" at bounding box center [818, 529] width 22 height 33
drag, startPoint x: 816, startPoint y: 585, endPoint x: 818, endPoint y: 593, distance: 8.2
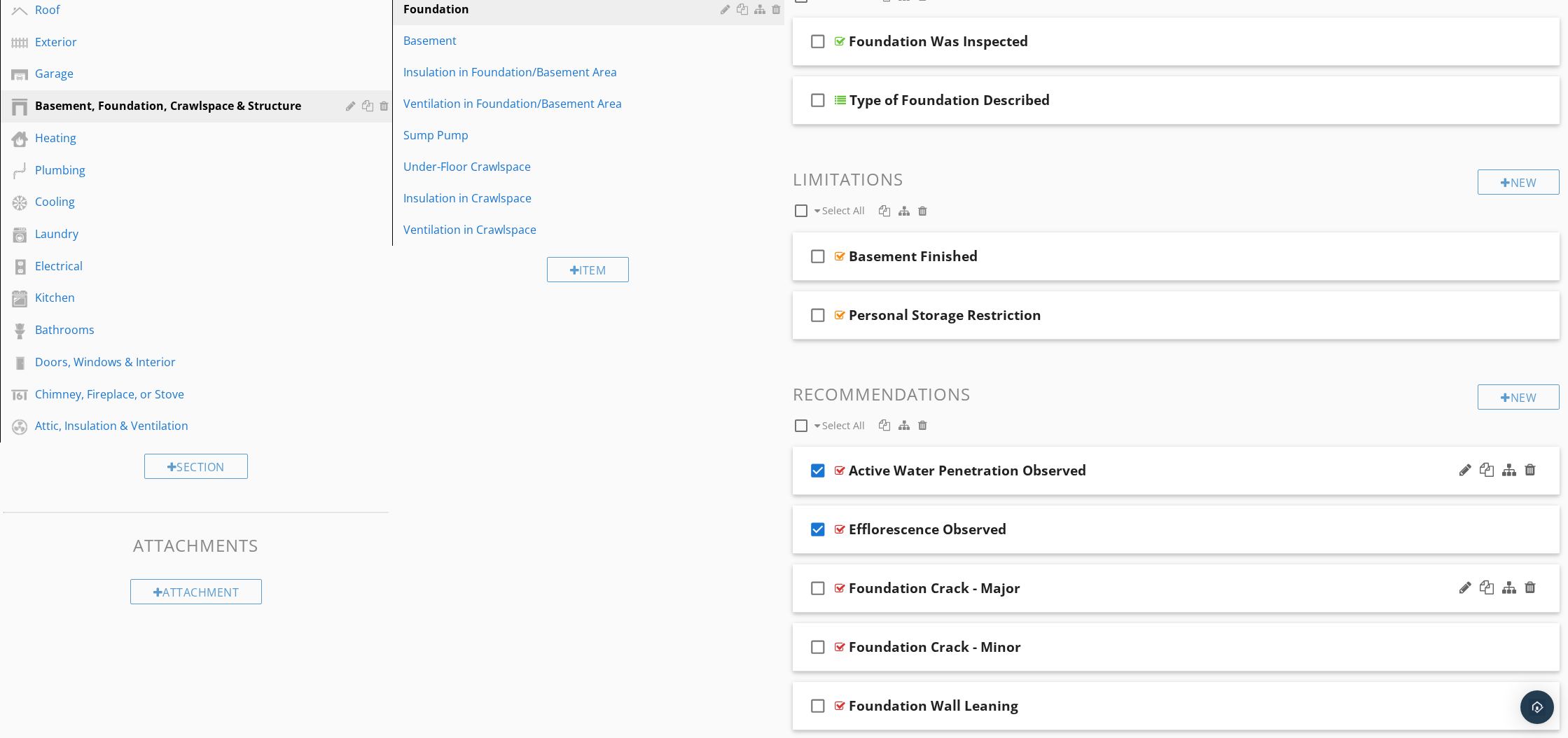
click at [817, 585] on icon "check_box_outline_blank" at bounding box center [818, 587] width 22 height 33
click at [817, 648] on icon "check_box_outline_blank" at bounding box center [818, 647] width 22 height 33
click at [818, 704] on icon "check_box_outline_blank" at bounding box center [818, 706] width 22 height 33
click at [882, 429] on div at bounding box center [884, 425] width 11 height 11
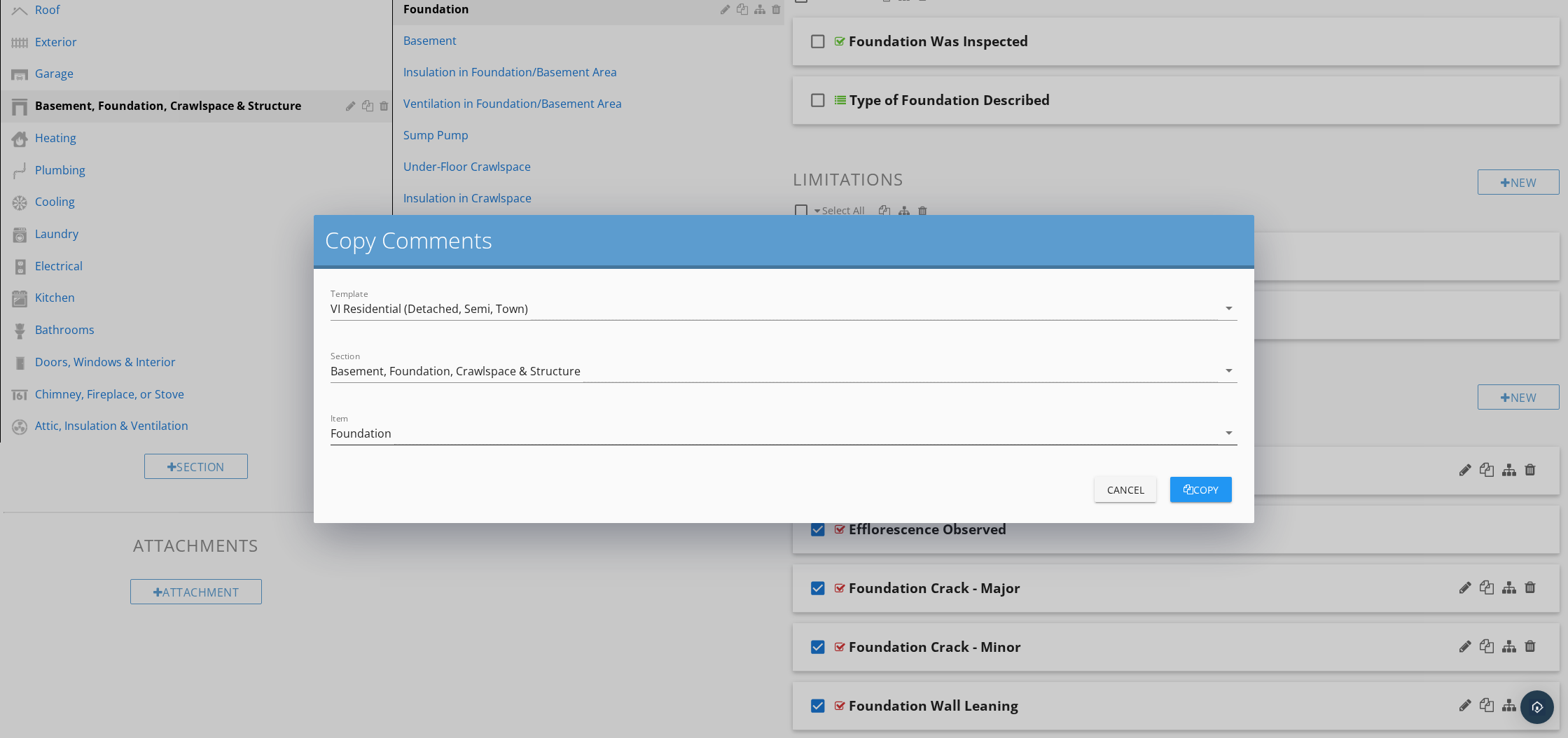
click at [1223, 434] on icon "arrow_drop_down" at bounding box center [1229, 432] width 17 height 17
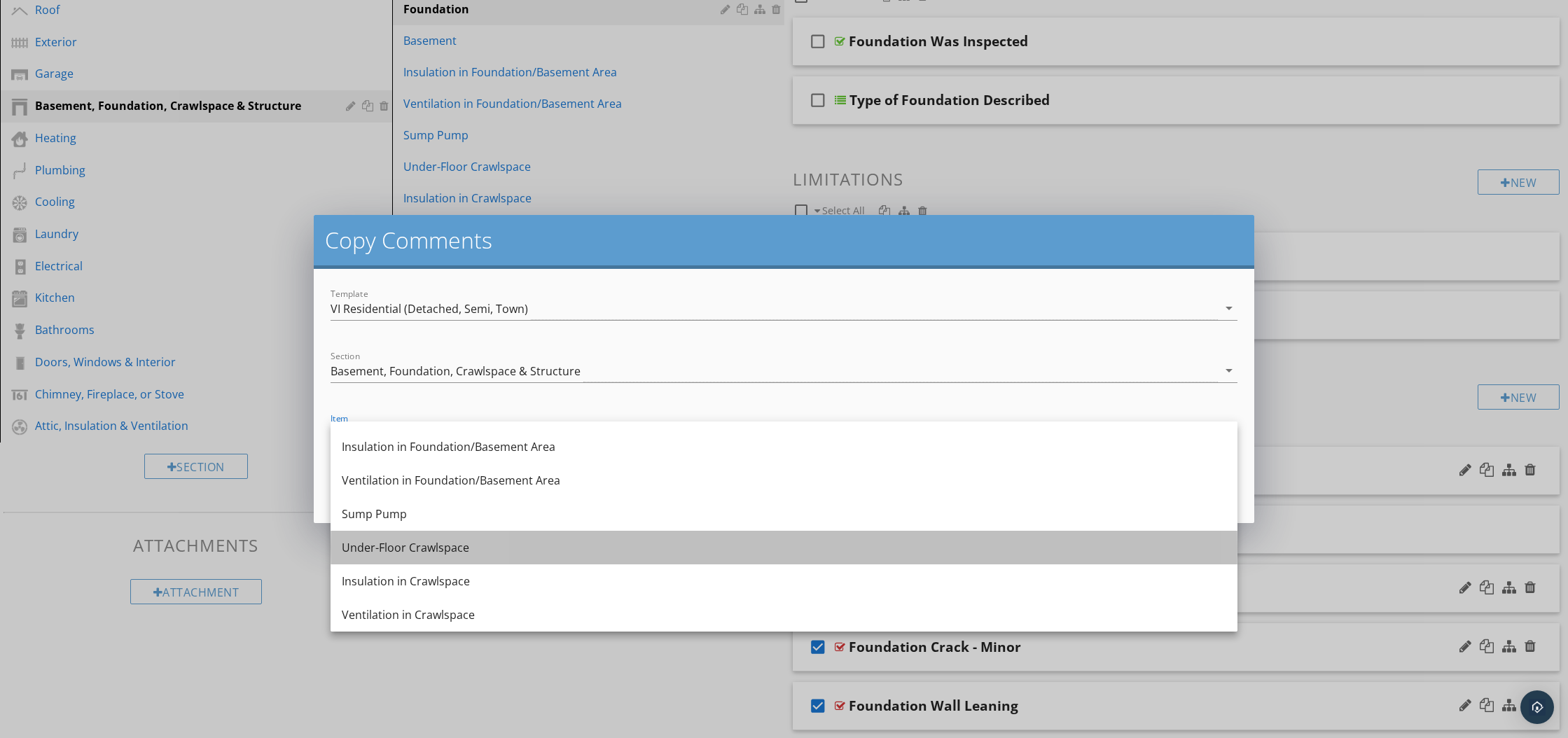
click at [631, 547] on div "Under-Floor Crawlspace" at bounding box center [784, 547] width 884 height 17
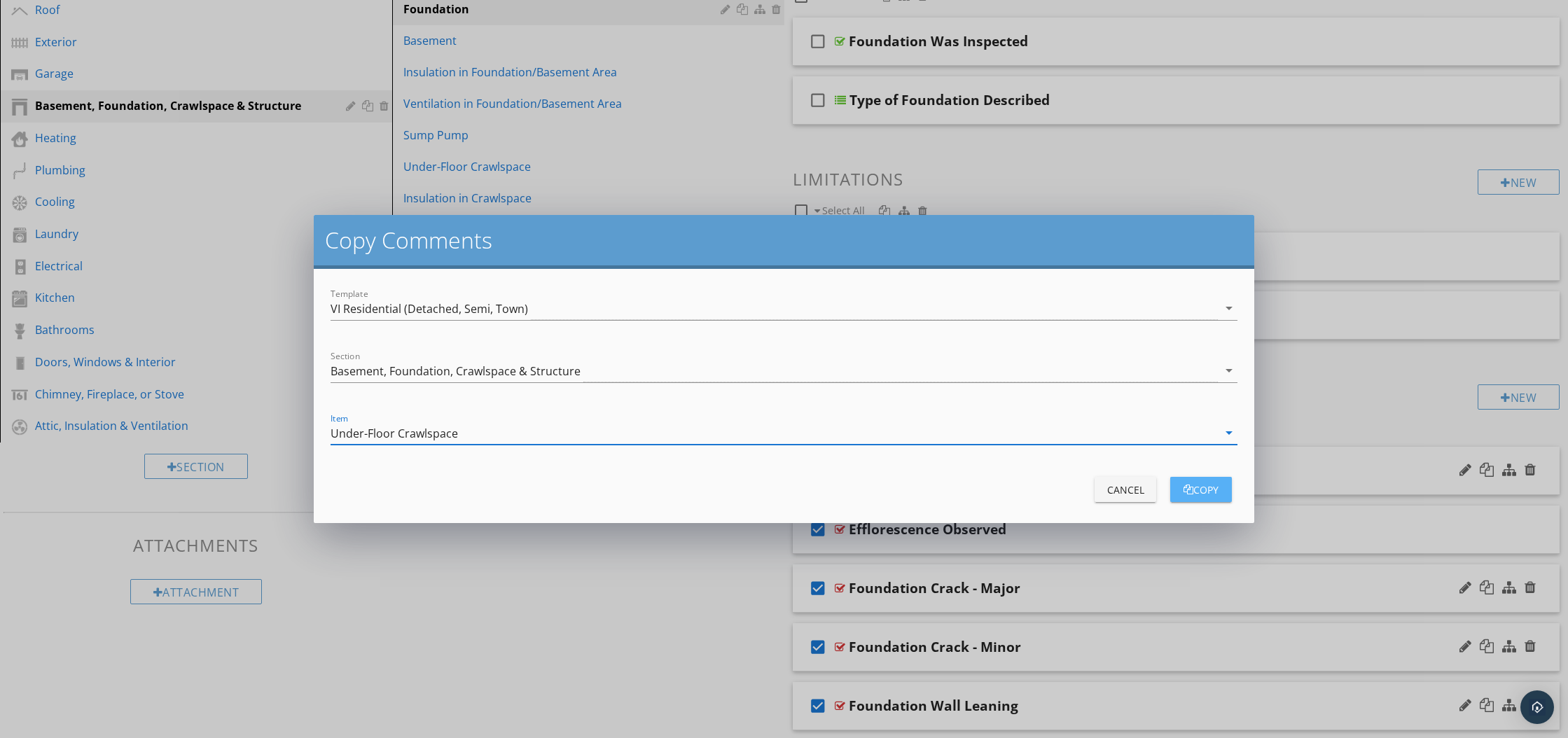
click at [1222, 490] on button "copy" at bounding box center [1200, 489] width 62 height 25
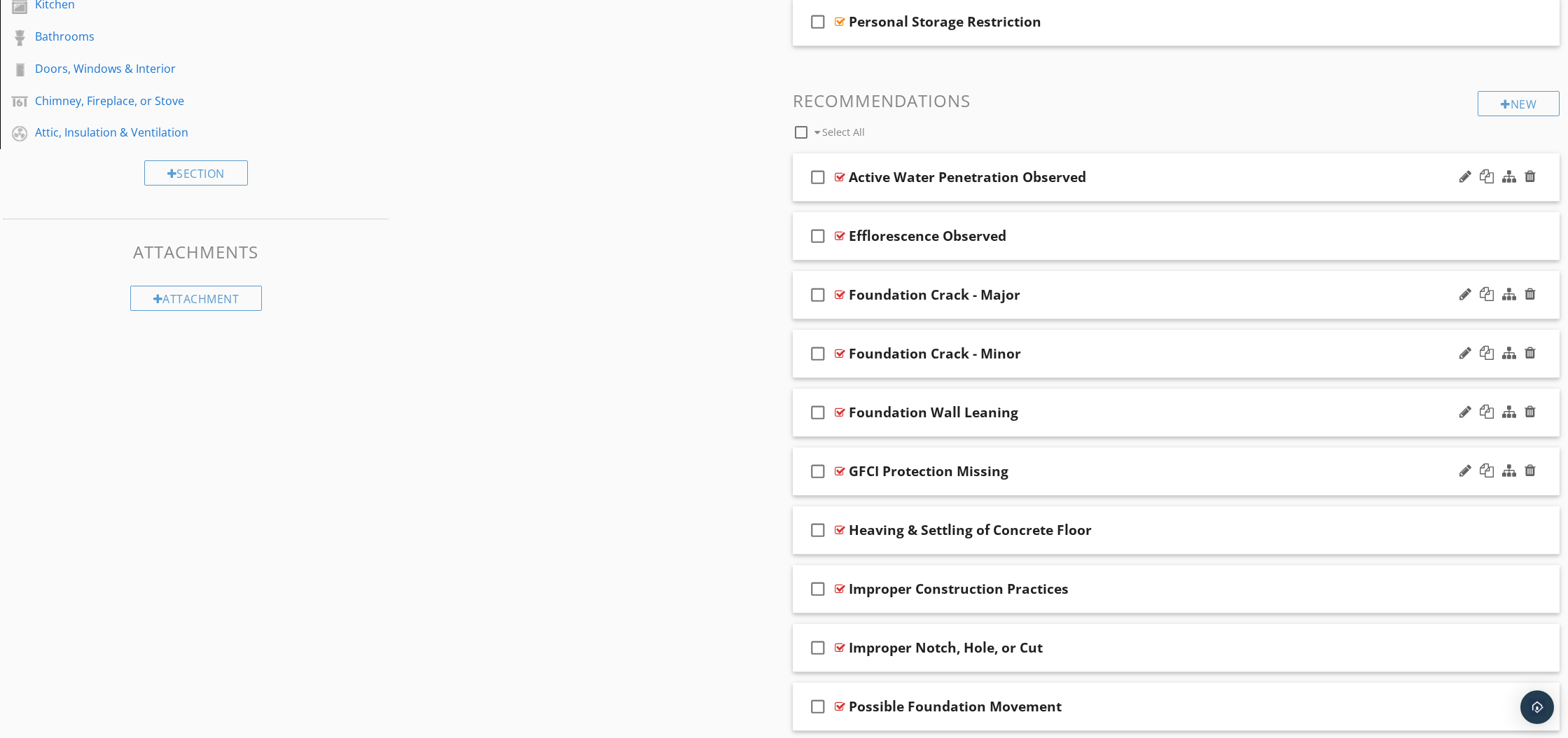
scroll to position [514, 0]
click at [818, 471] on icon "check_box_outline_blank" at bounding box center [818, 470] width 22 height 33
click at [817, 527] on icon "check_box_outline_blank" at bounding box center [818, 529] width 22 height 33
click at [819, 587] on icon "check_box_outline_blank" at bounding box center [818, 587] width 22 height 33
click at [820, 645] on icon "check_box_outline_blank" at bounding box center [818, 647] width 22 height 33
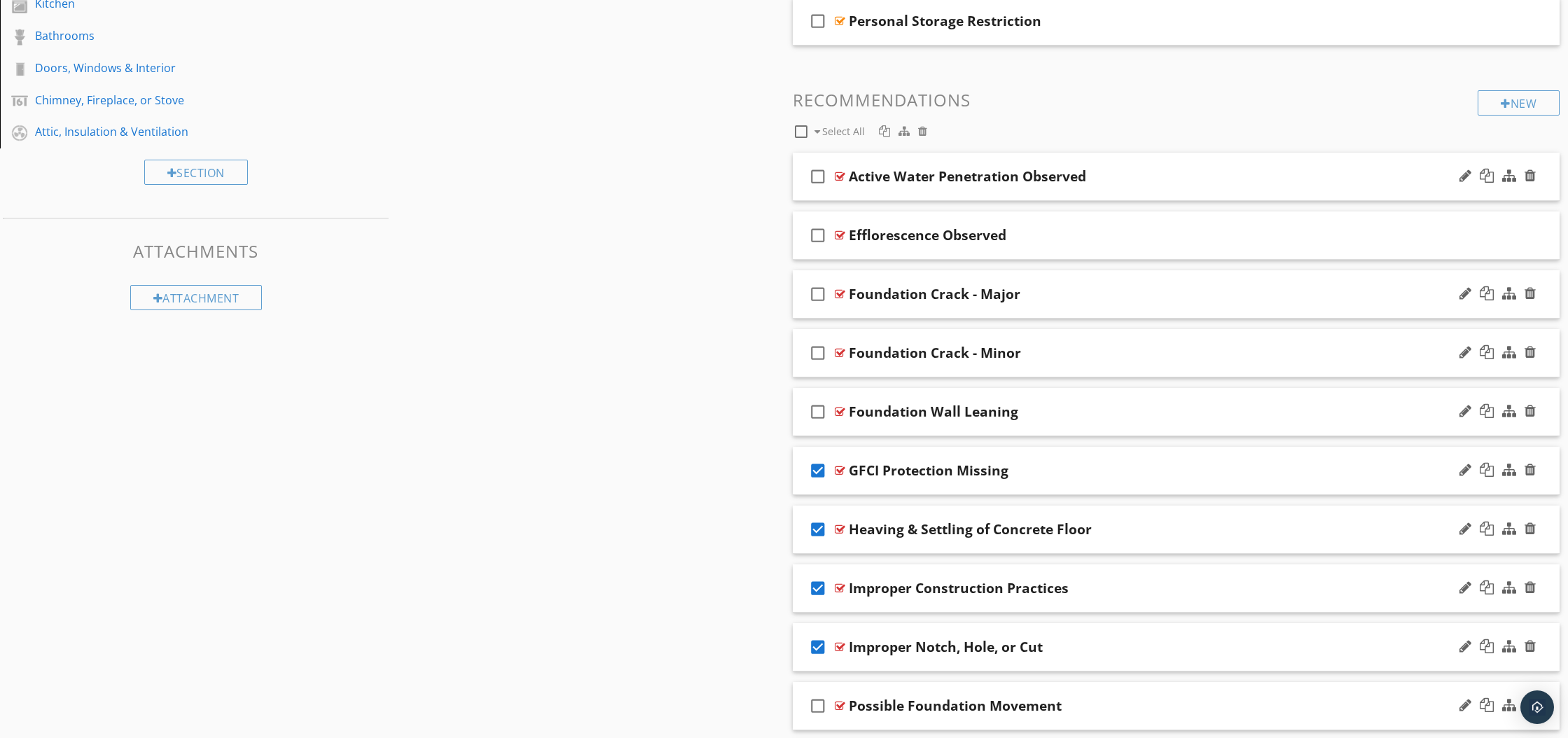
click at [820, 704] on icon "check_box_outline_blank" at bounding box center [818, 706] width 22 height 33
click at [885, 134] on div at bounding box center [884, 131] width 11 height 11
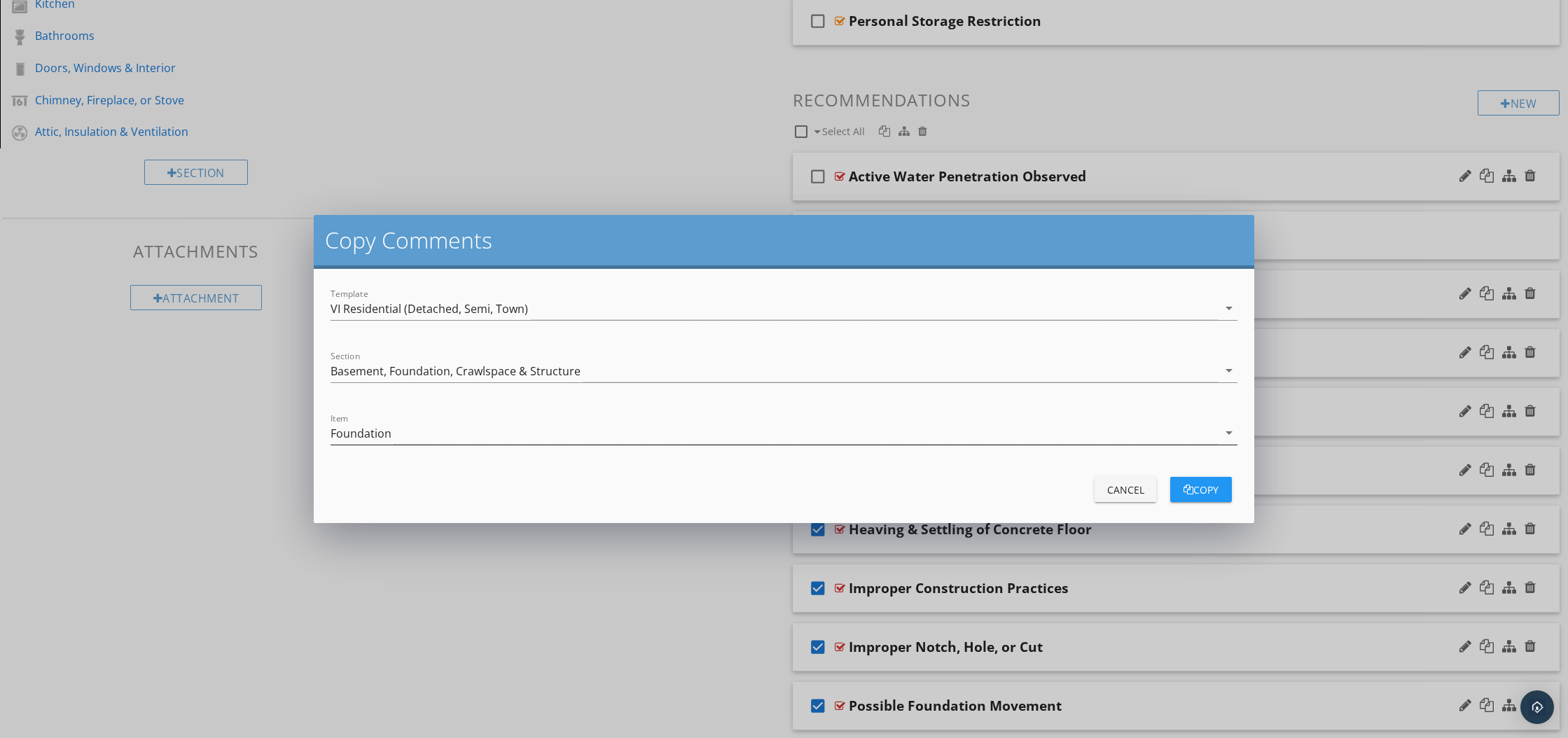
click at [1227, 435] on icon "arrow_drop_down" at bounding box center [1229, 432] width 17 height 17
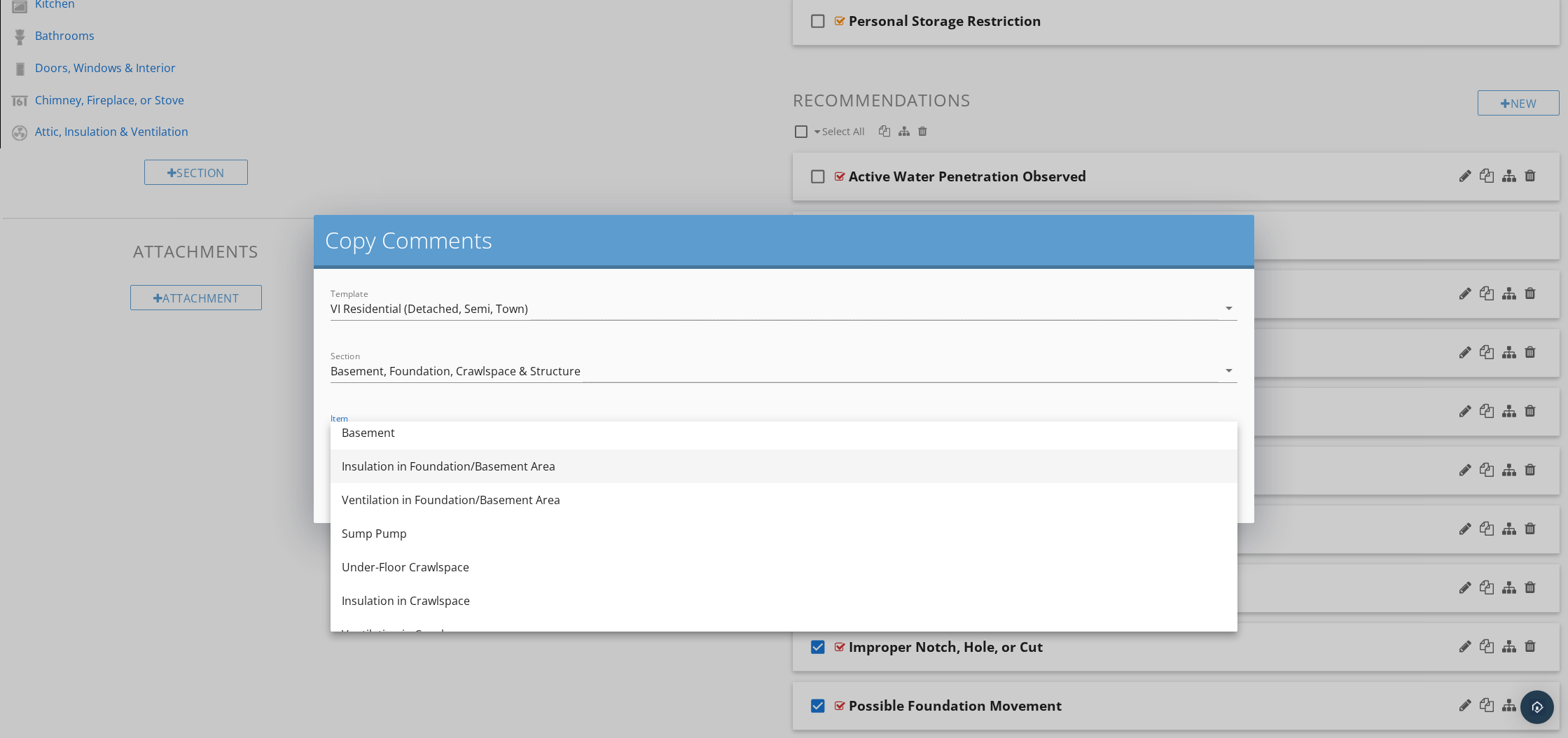
scroll to position [92, 0]
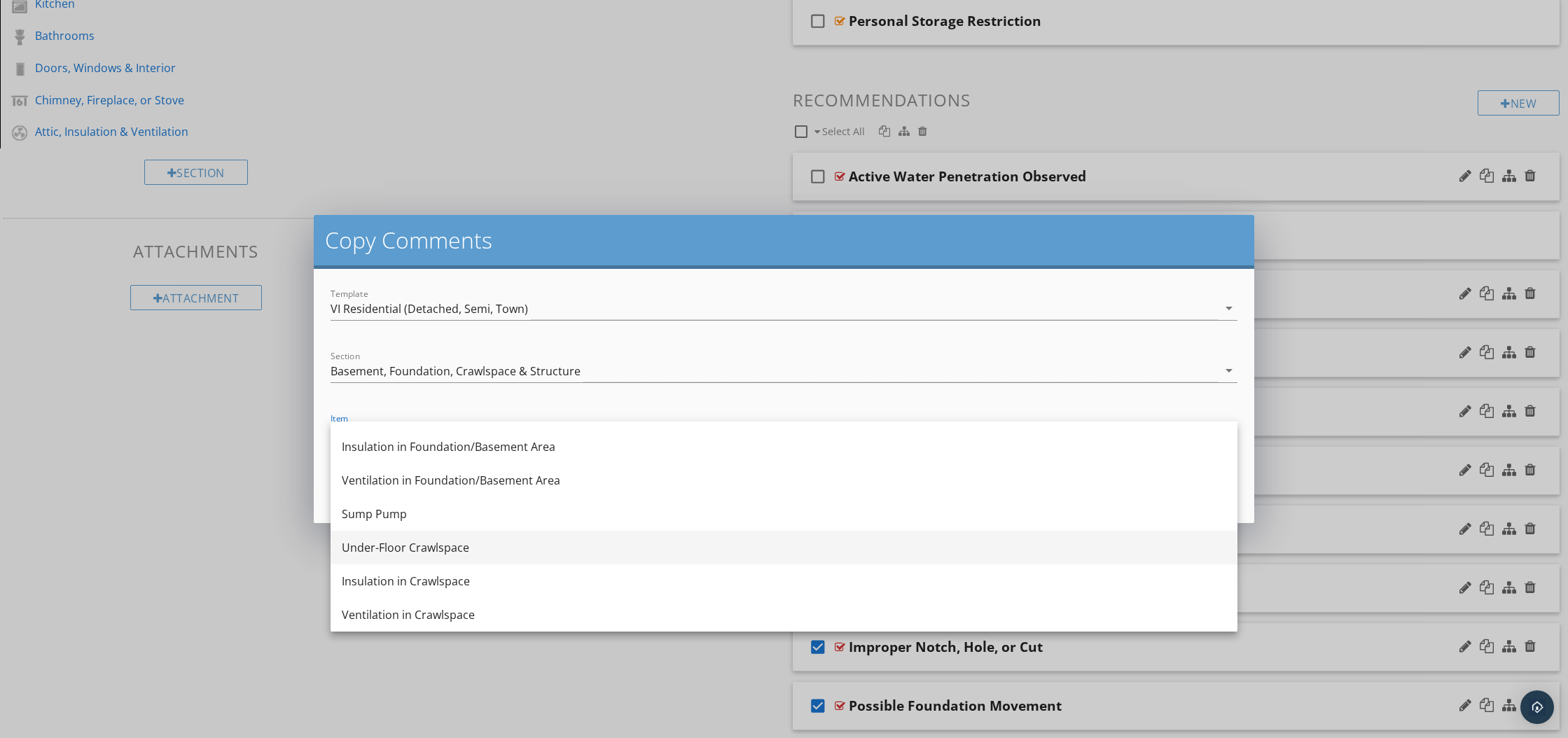
click at [462, 550] on div "Under-Floor Crawlspace" at bounding box center [784, 547] width 884 height 17
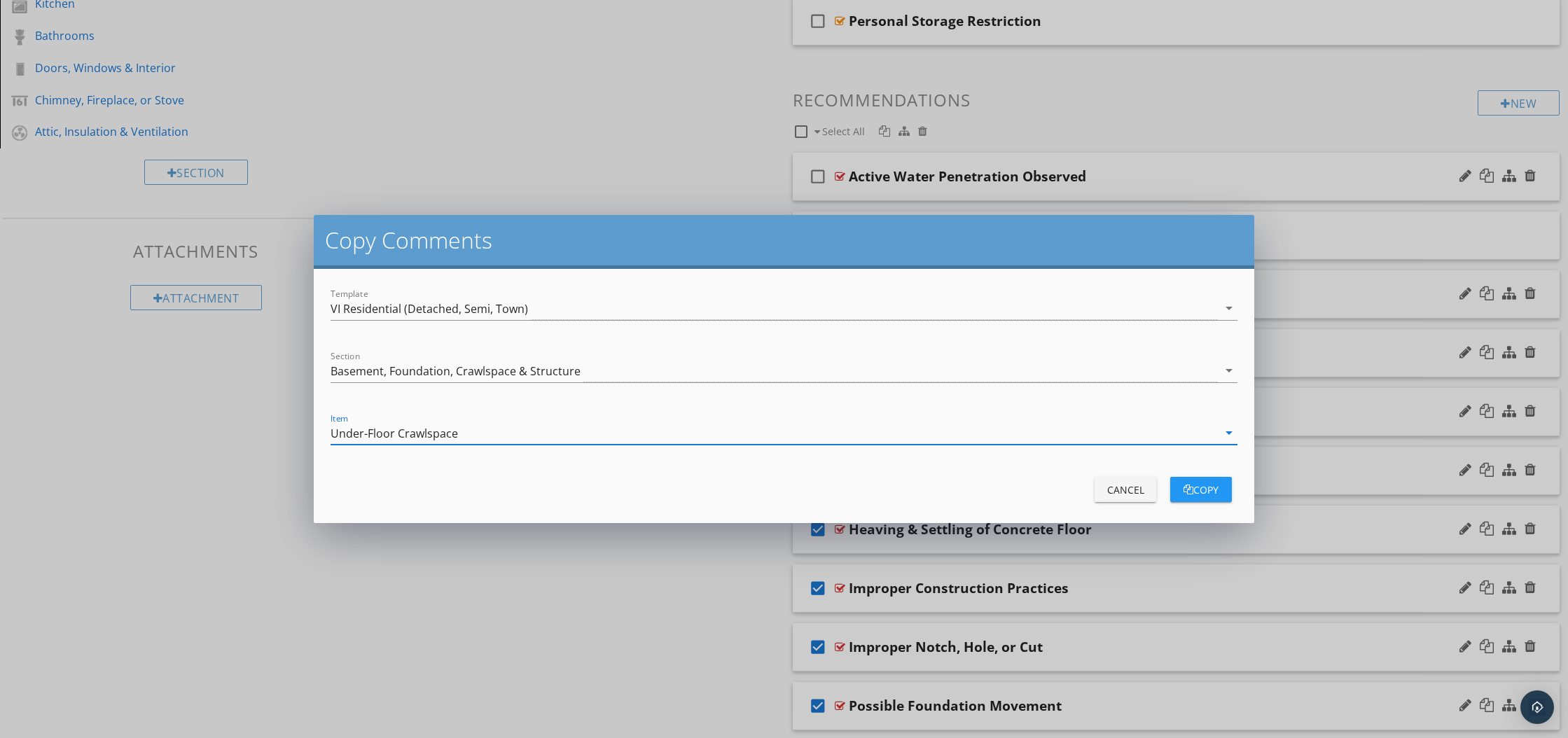
click at [1209, 490] on div "copy" at bounding box center [1200, 490] width 39 height 15
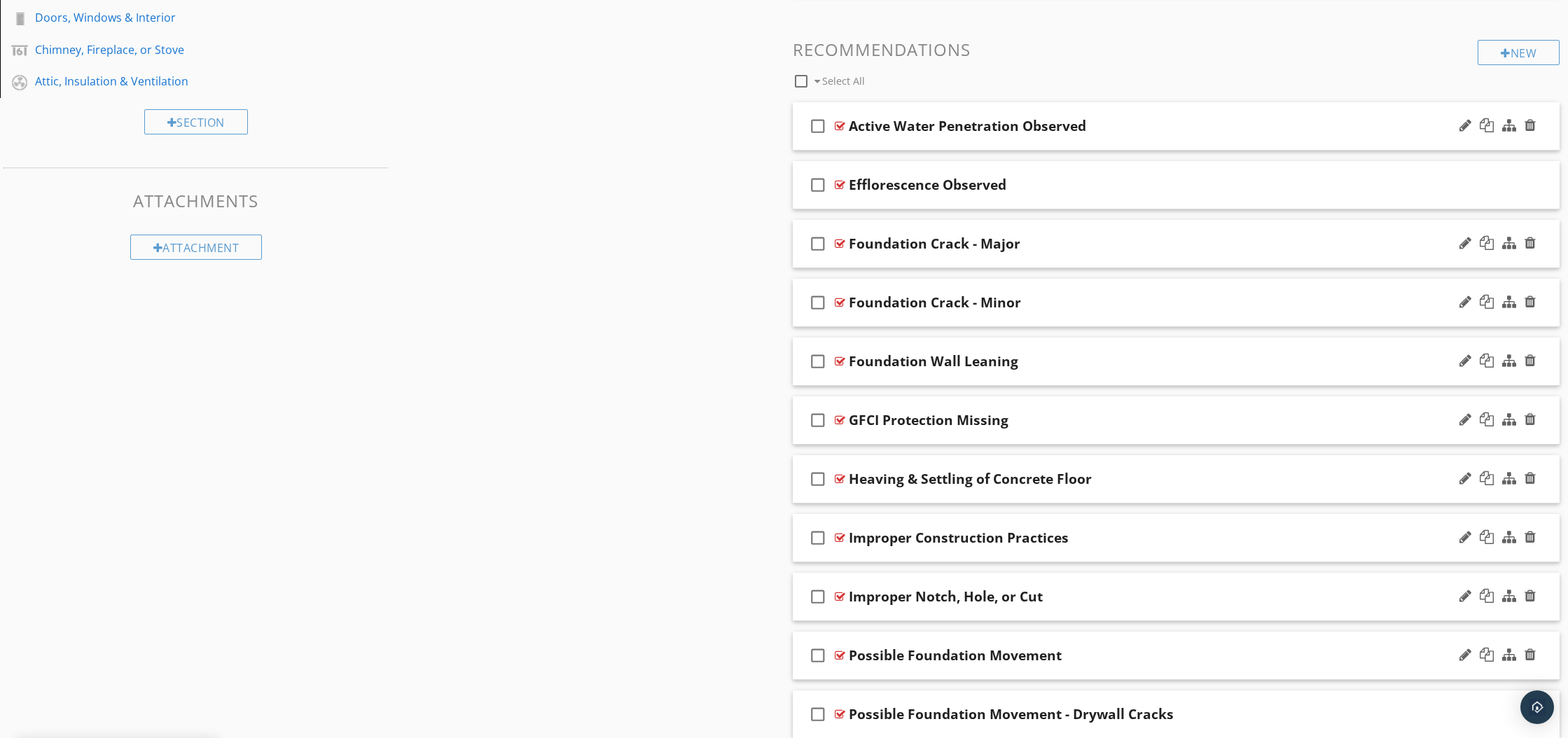
scroll to position [564, 0]
click at [816, 718] on icon "check_box_outline_blank" at bounding box center [818, 714] width 22 height 33
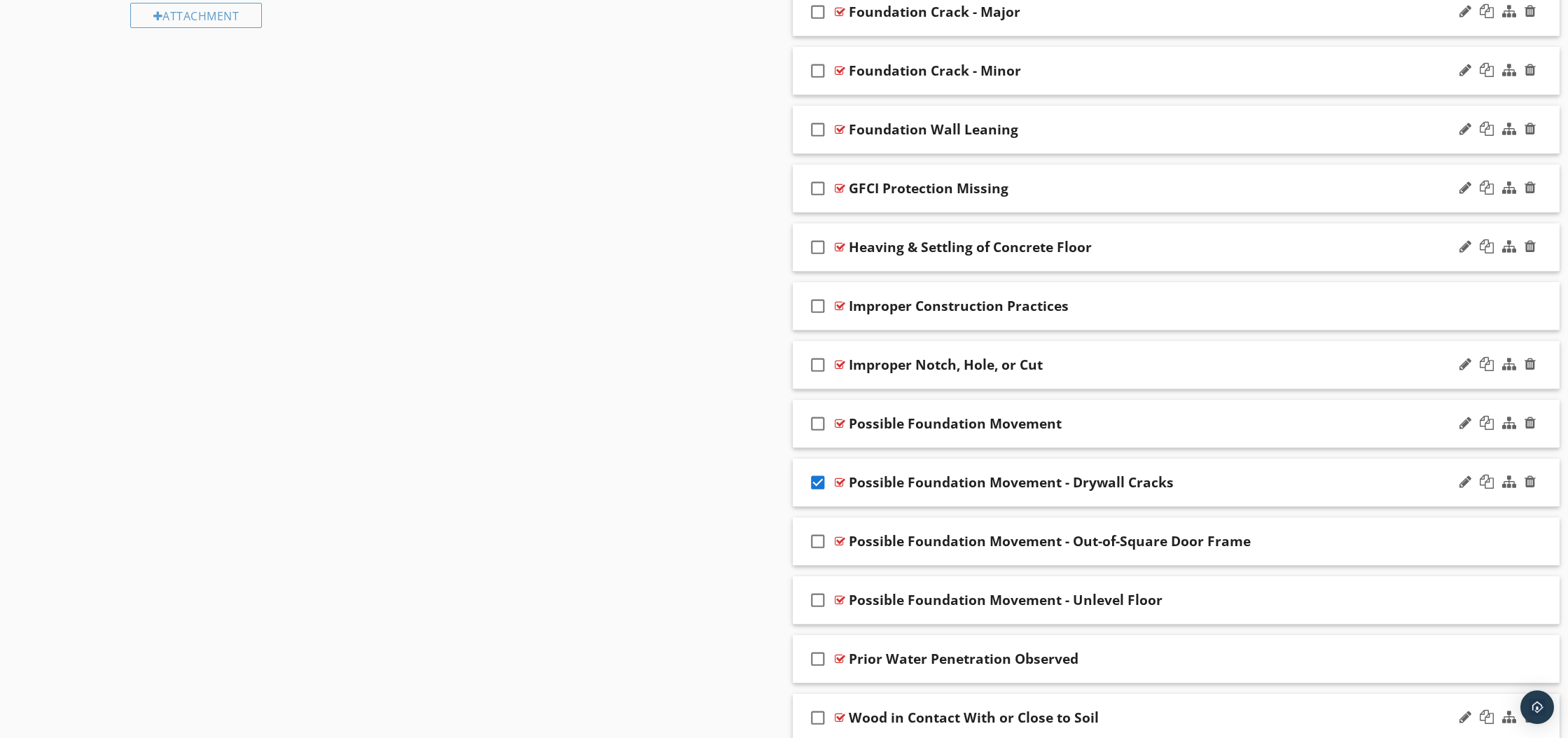
scroll to position [859, 0]
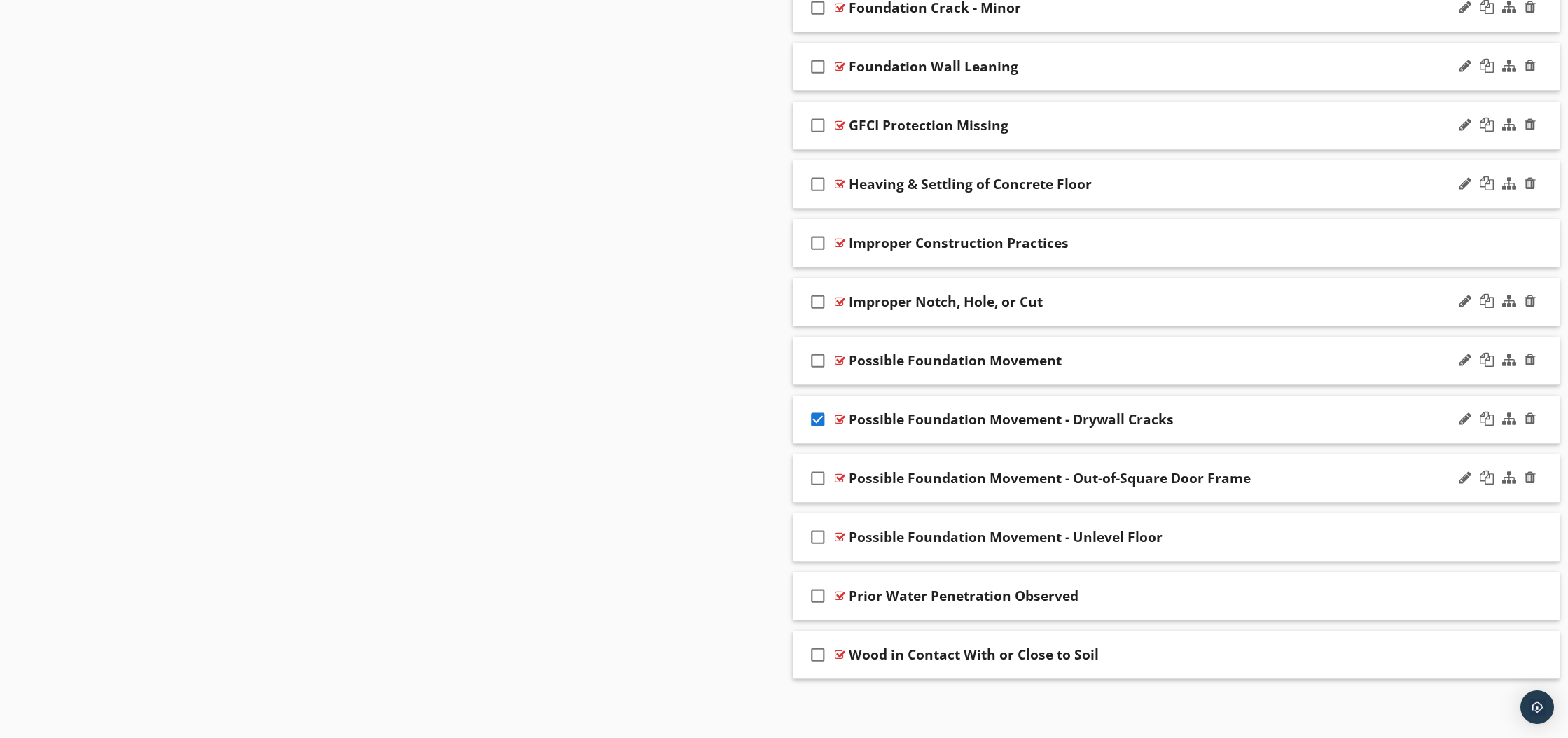
click at [820, 478] on icon "check_box_outline_blank" at bounding box center [818, 478] width 22 height 33
click at [820, 538] on icon "check_box_outline_blank" at bounding box center [818, 537] width 22 height 33
click at [820, 596] on icon "check_box_outline_blank" at bounding box center [818, 596] width 22 height 33
click at [815, 655] on icon "check_box_outline_blank" at bounding box center [818, 654] width 22 height 33
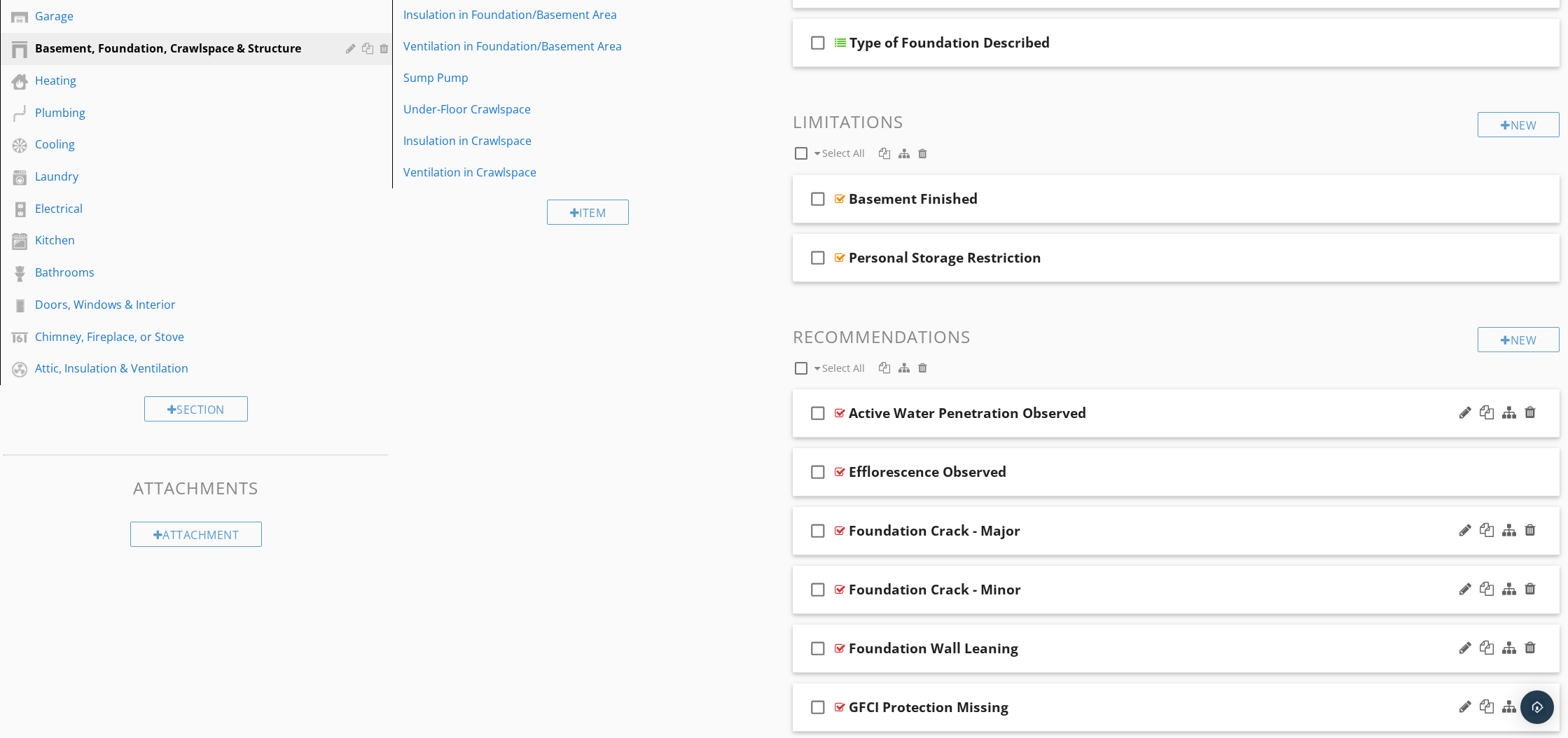
scroll to position [273, 0]
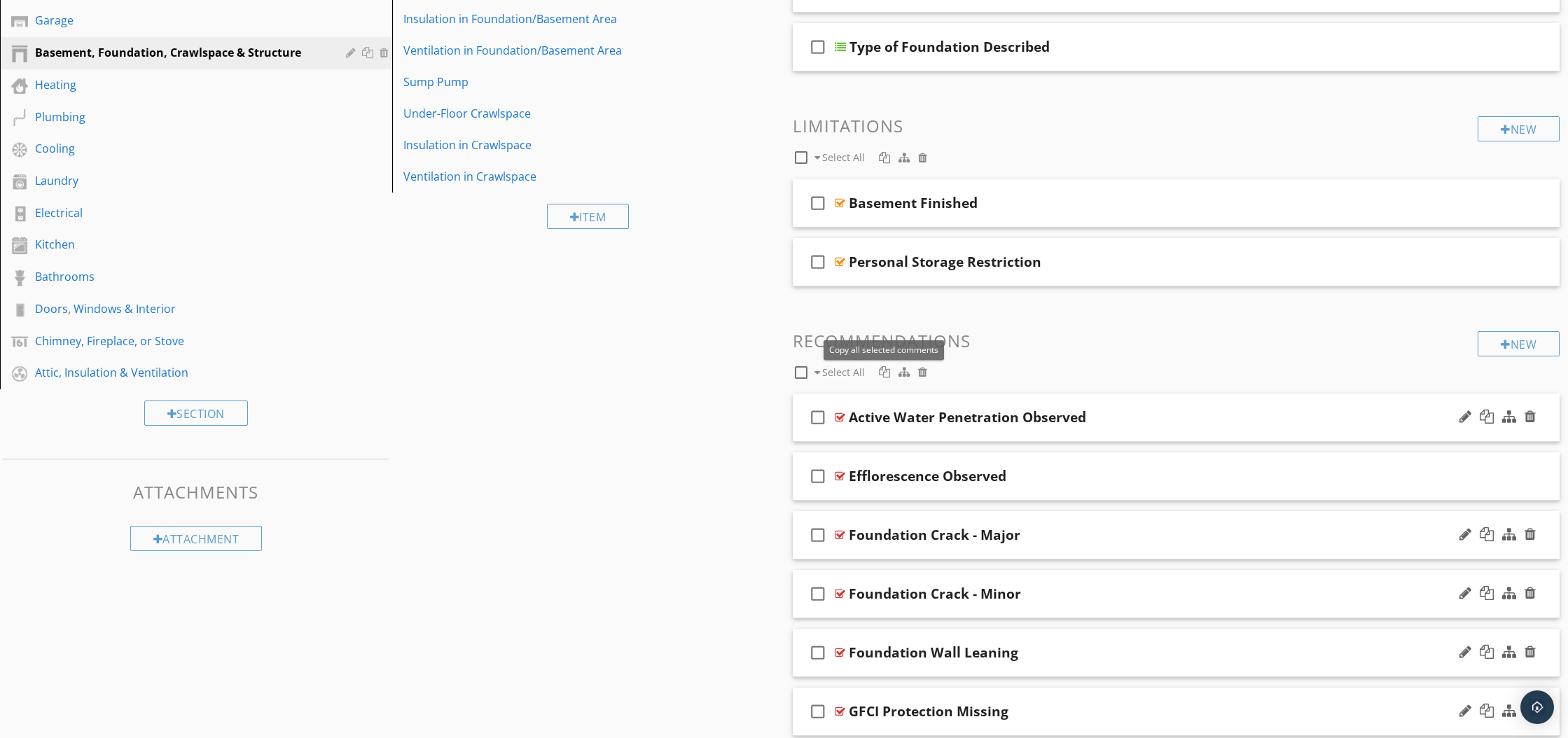
click at [883, 371] on div at bounding box center [884, 371] width 11 height 11
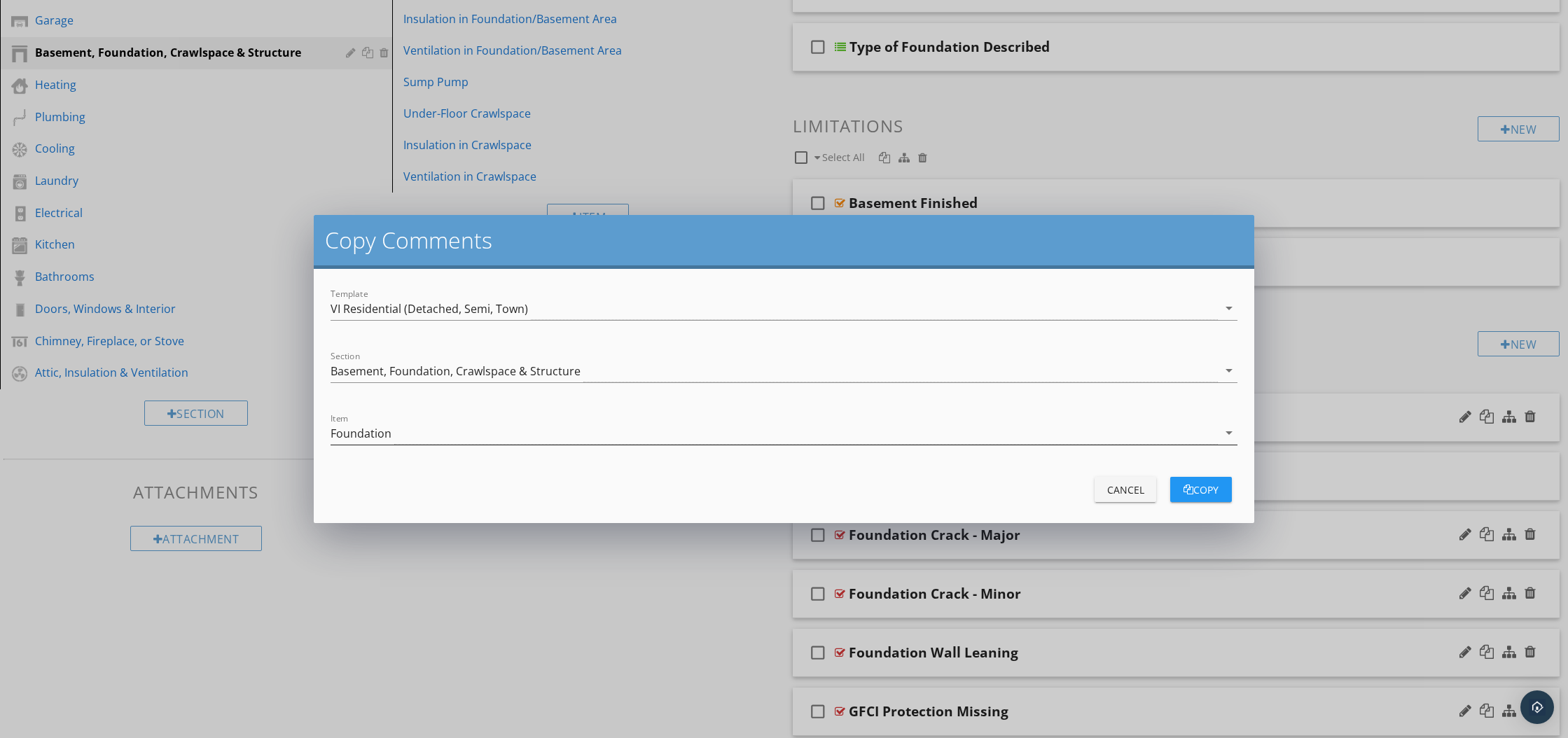
click at [1228, 432] on icon "arrow_drop_down" at bounding box center [1229, 432] width 17 height 17
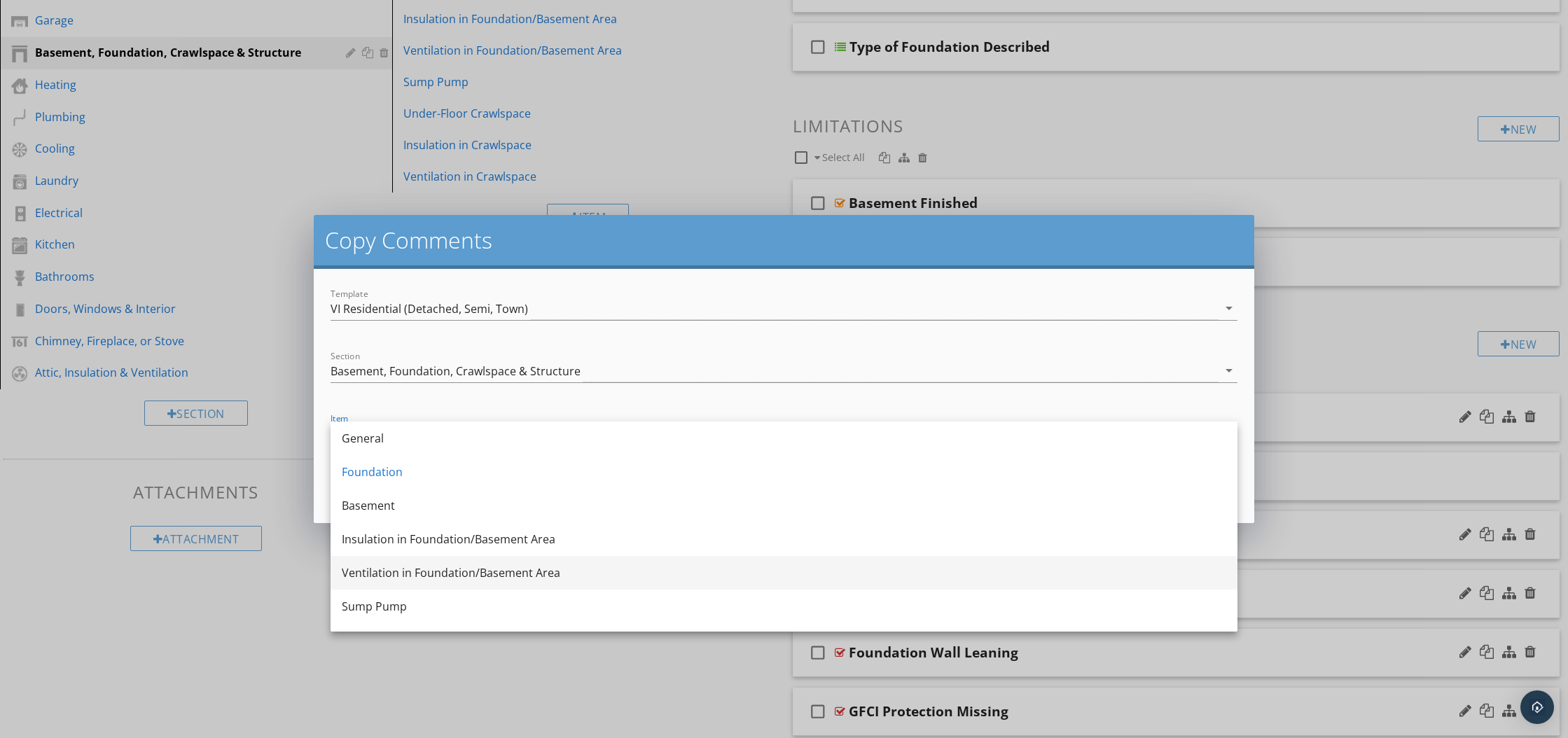
scroll to position [92, 0]
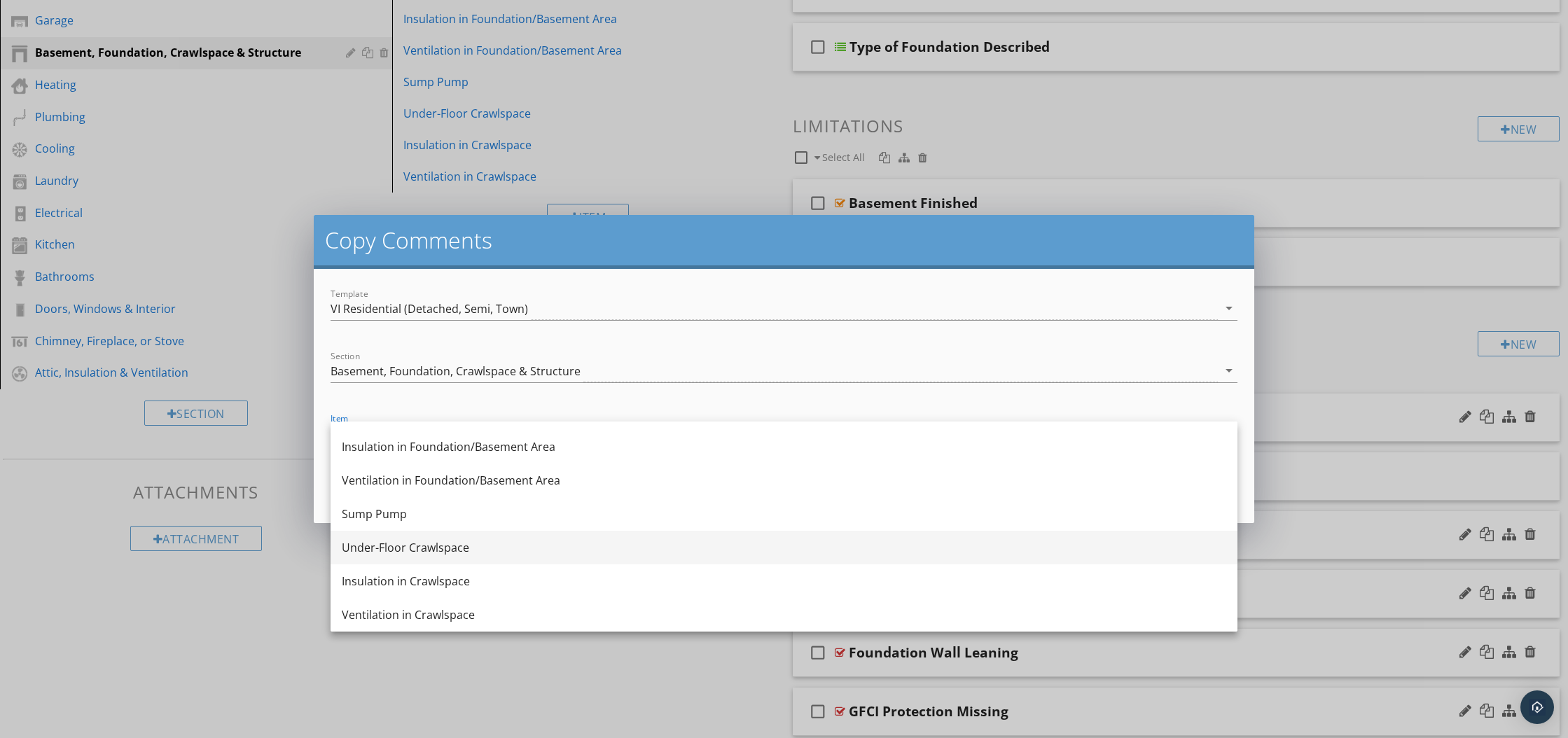
click at [1097, 550] on div "Under-Floor Crawlspace" at bounding box center [784, 547] width 884 height 17
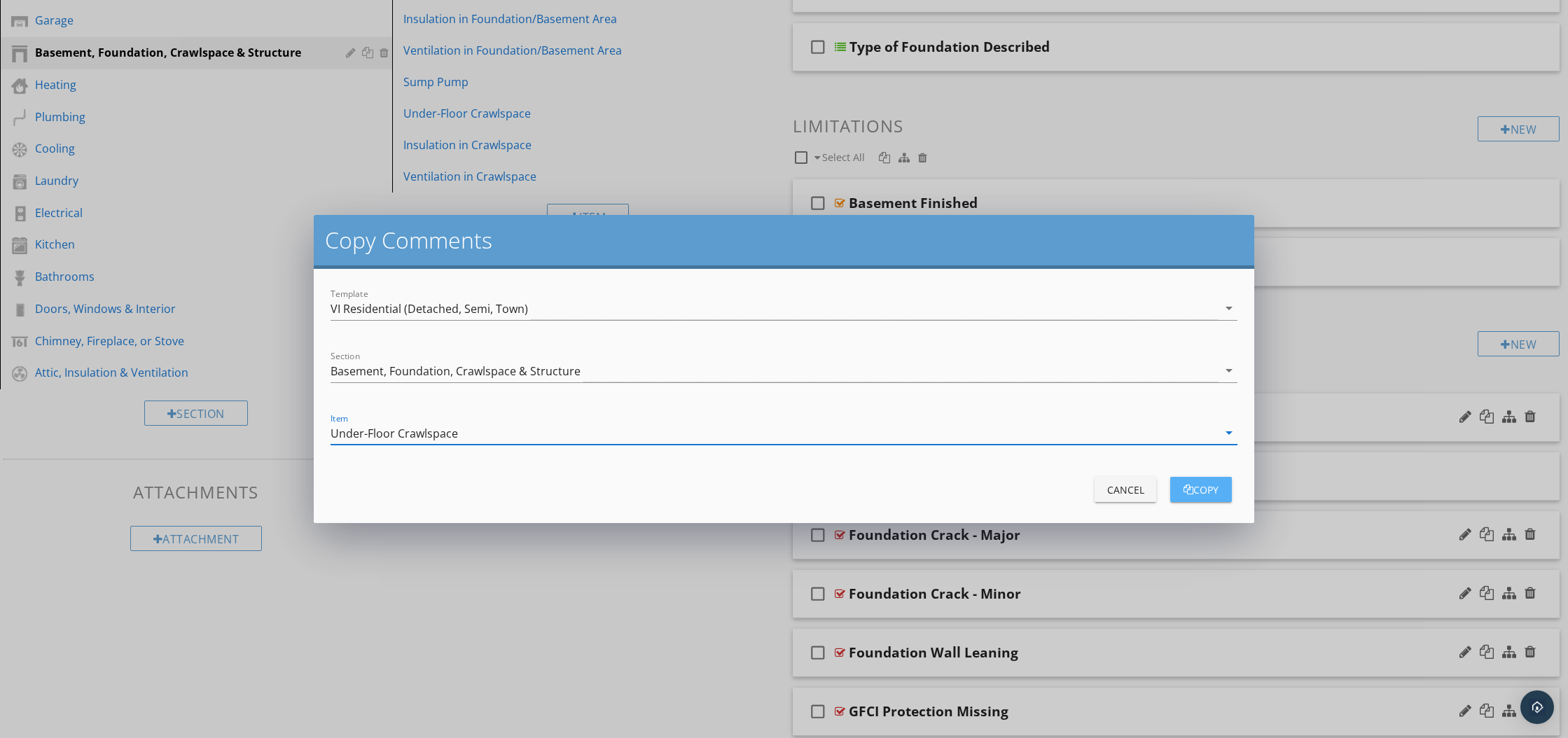
click at [1209, 490] on div "copy" at bounding box center [1200, 490] width 39 height 15
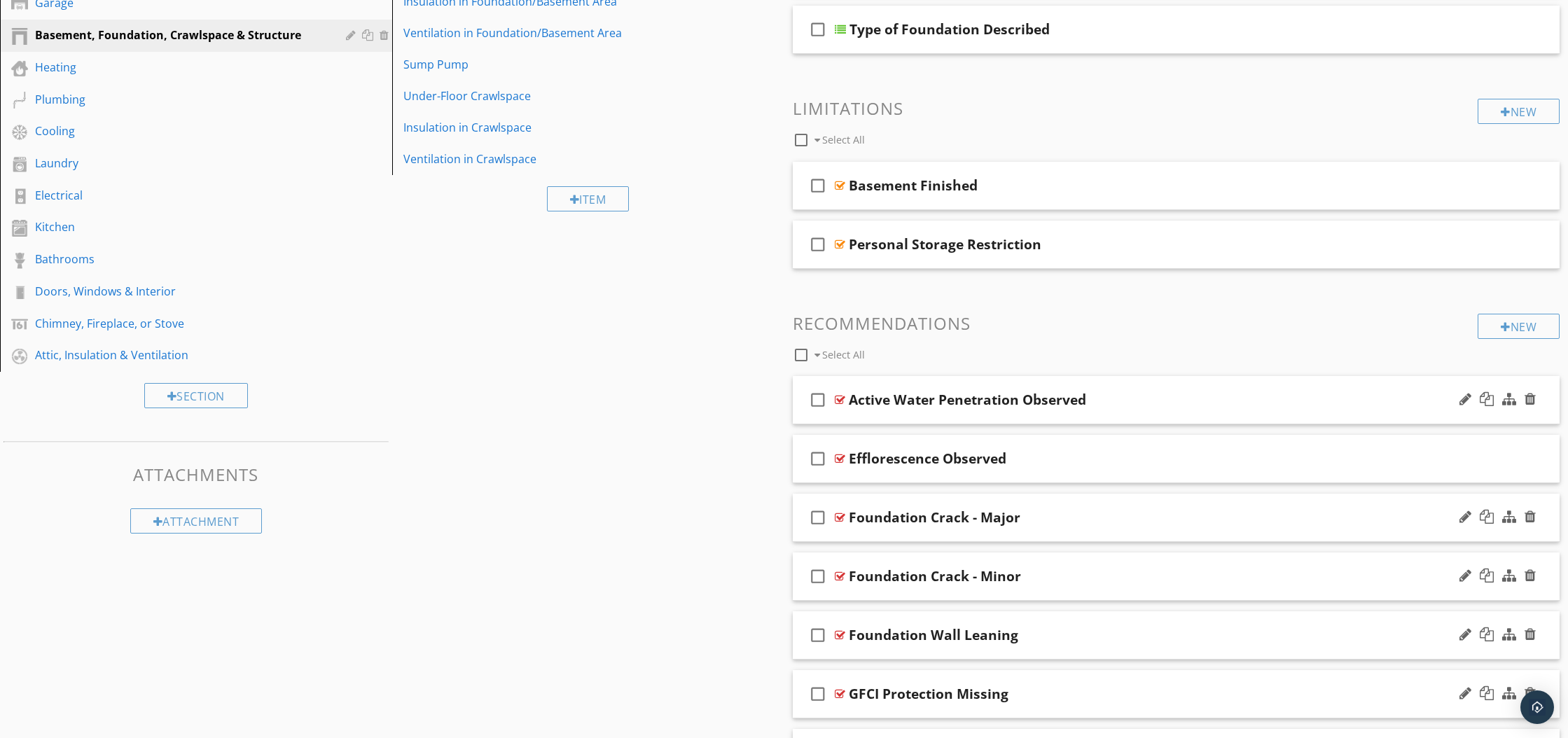
scroll to position [293, 0]
click at [437, 100] on div "Under-Floor Crawlspace" at bounding box center [564, 93] width 322 height 17
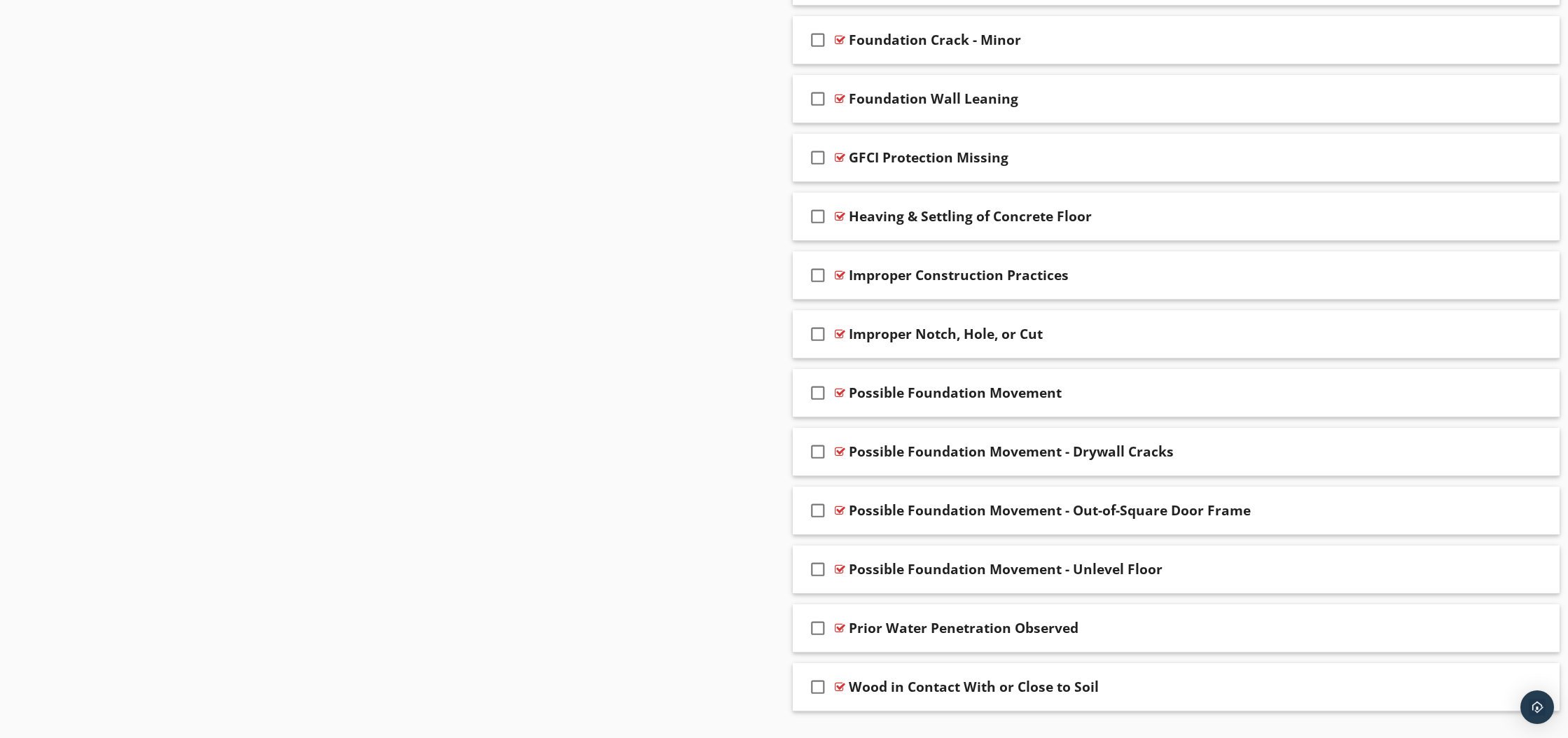
scroll to position [1070, 0]
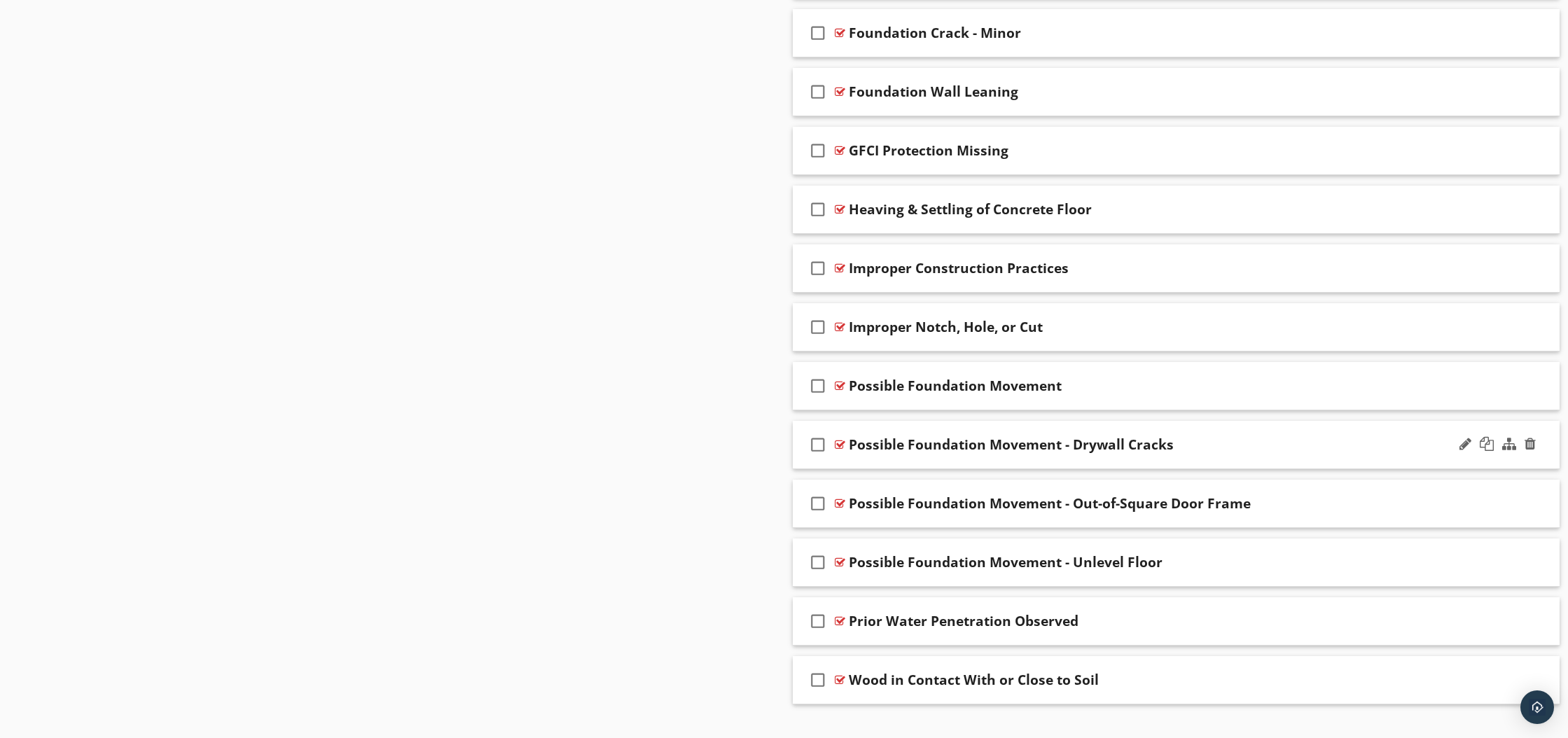
click at [841, 444] on div at bounding box center [839, 444] width 10 height 11
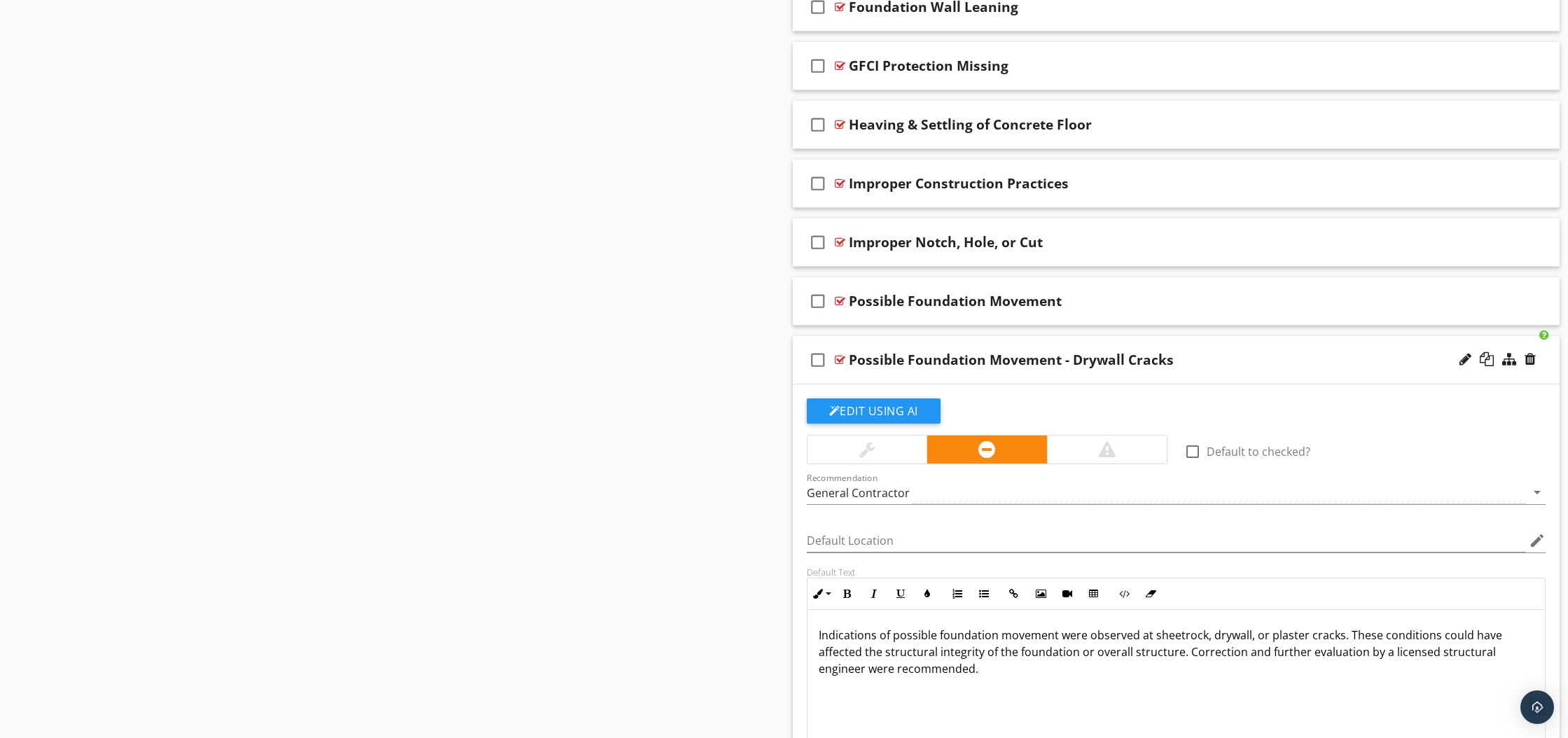
scroll to position [1152, 0]
click at [840, 360] on div at bounding box center [839, 362] width 10 height 11
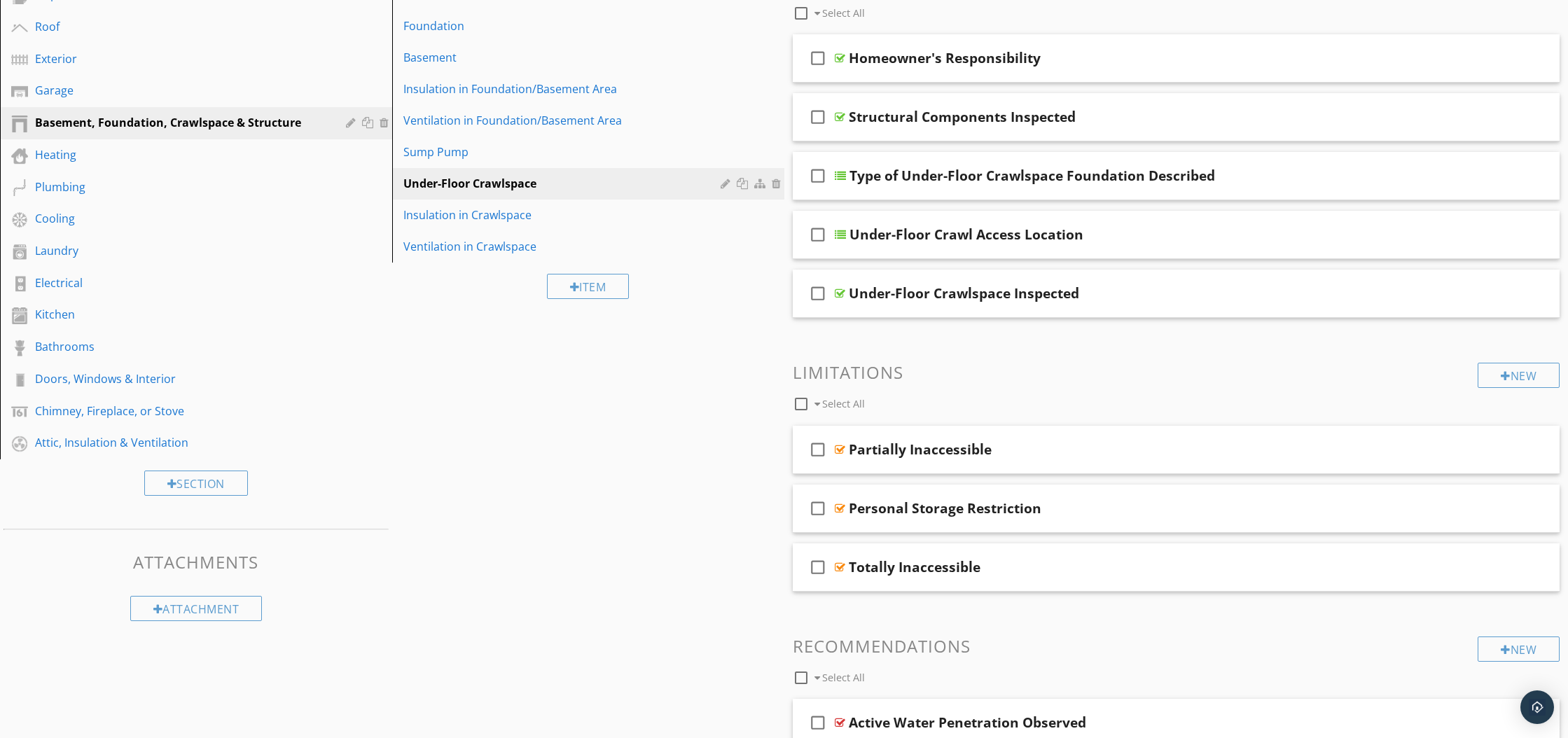
scroll to position [195, 0]
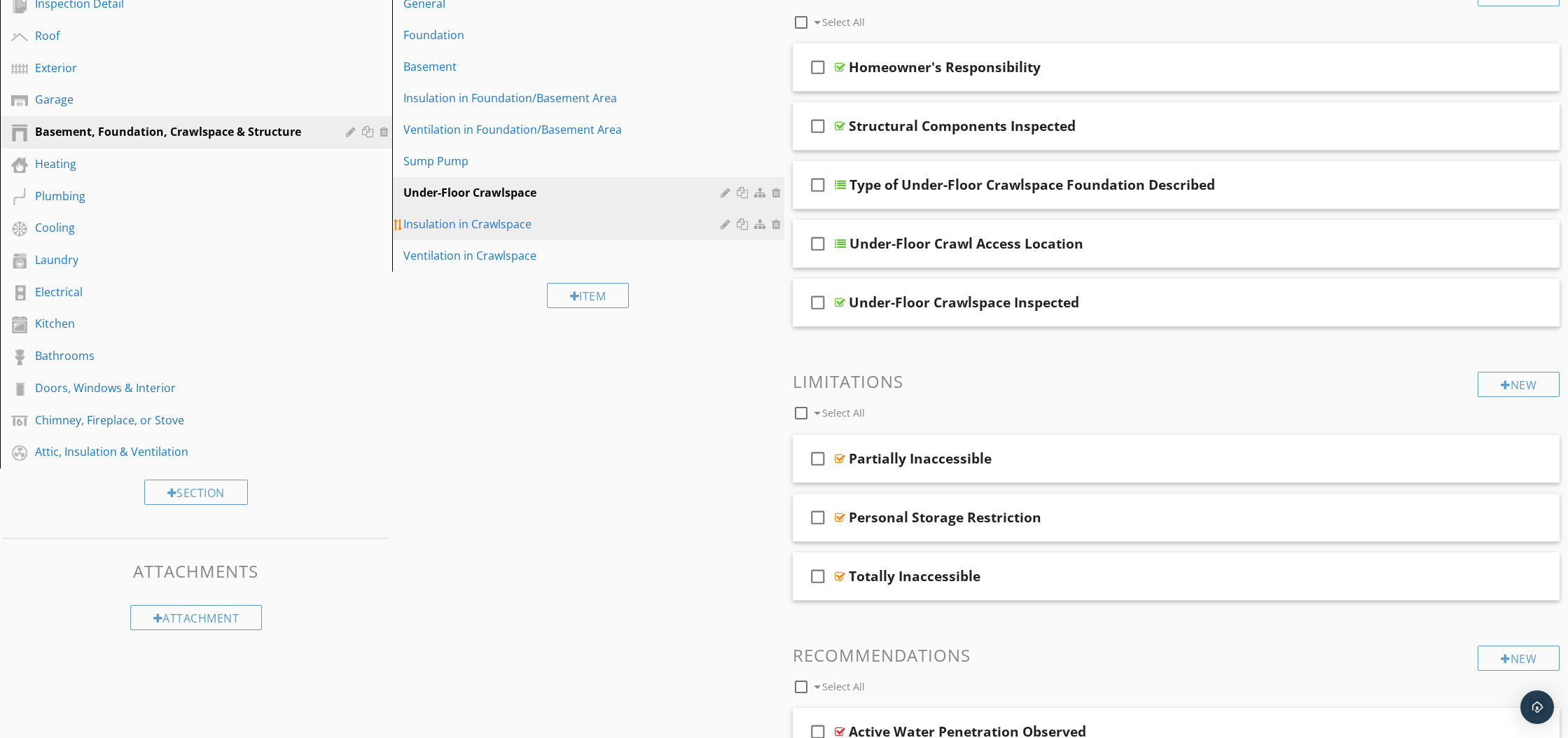
click at [490, 224] on div "Insulation in Crawlspace" at bounding box center [564, 224] width 322 height 17
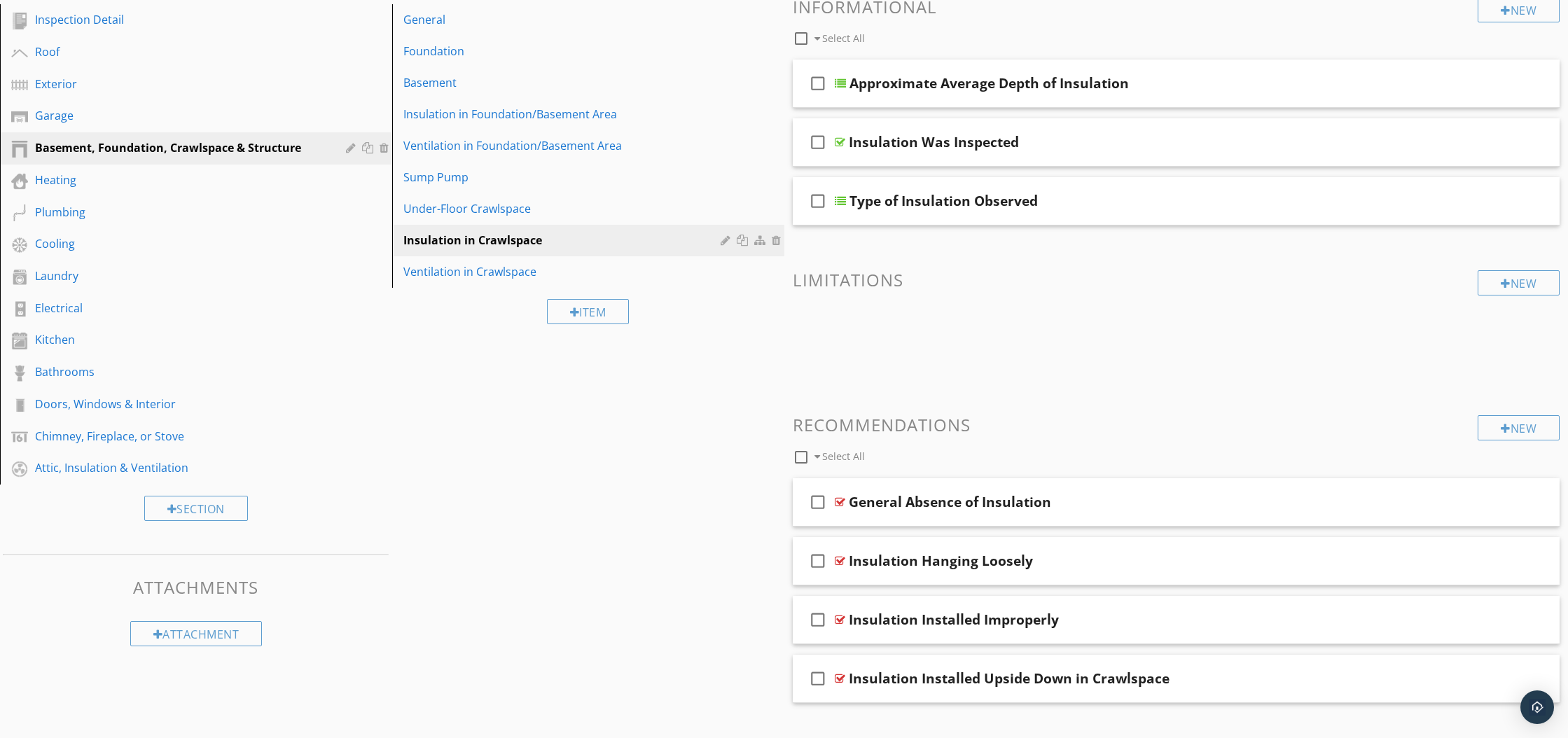
scroll to position [180, 0]
click at [1533, 83] on div at bounding box center [1530, 80] width 11 height 14
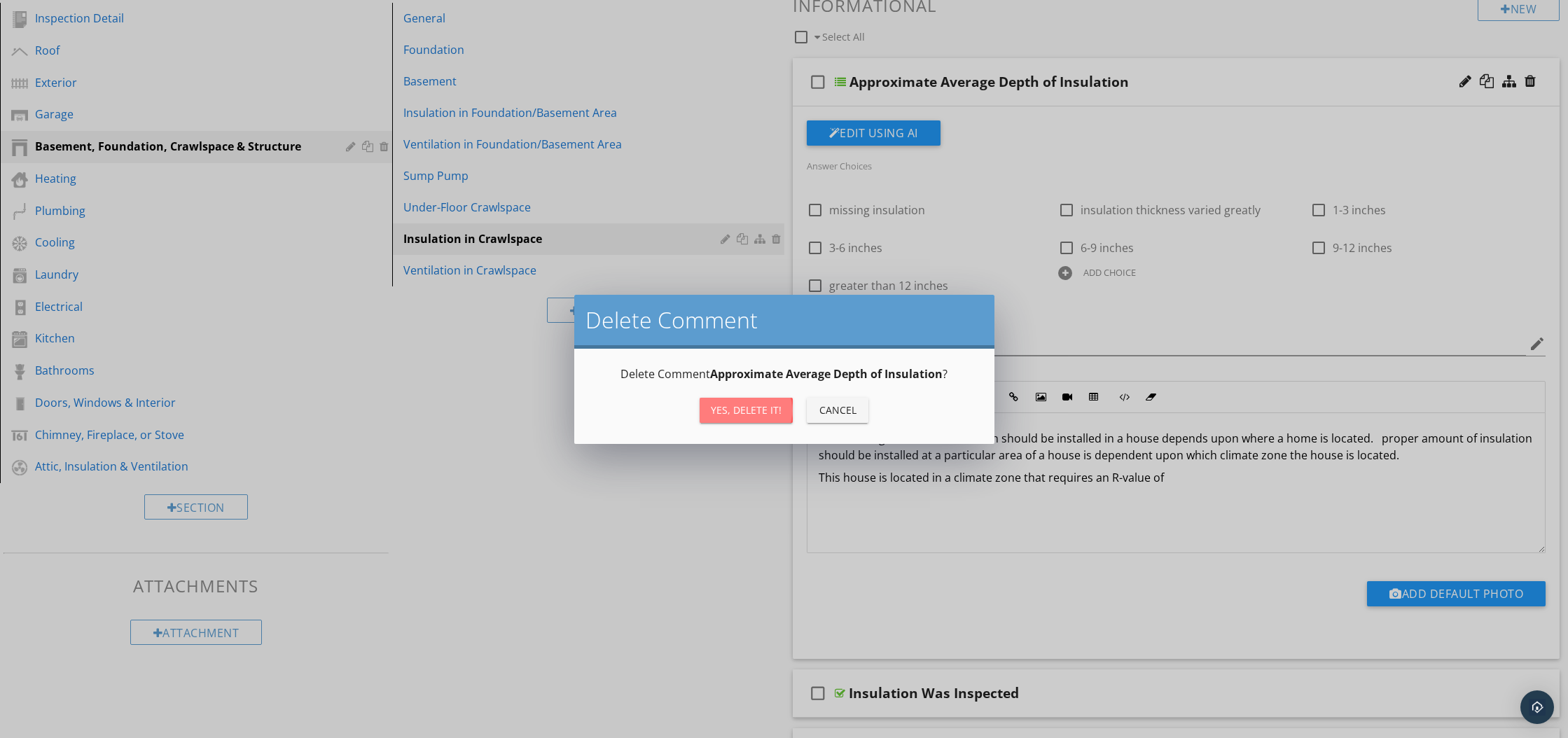
click at [731, 409] on div "Yes, Delete it!" at bounding box center [746, 410] width 71 height 15
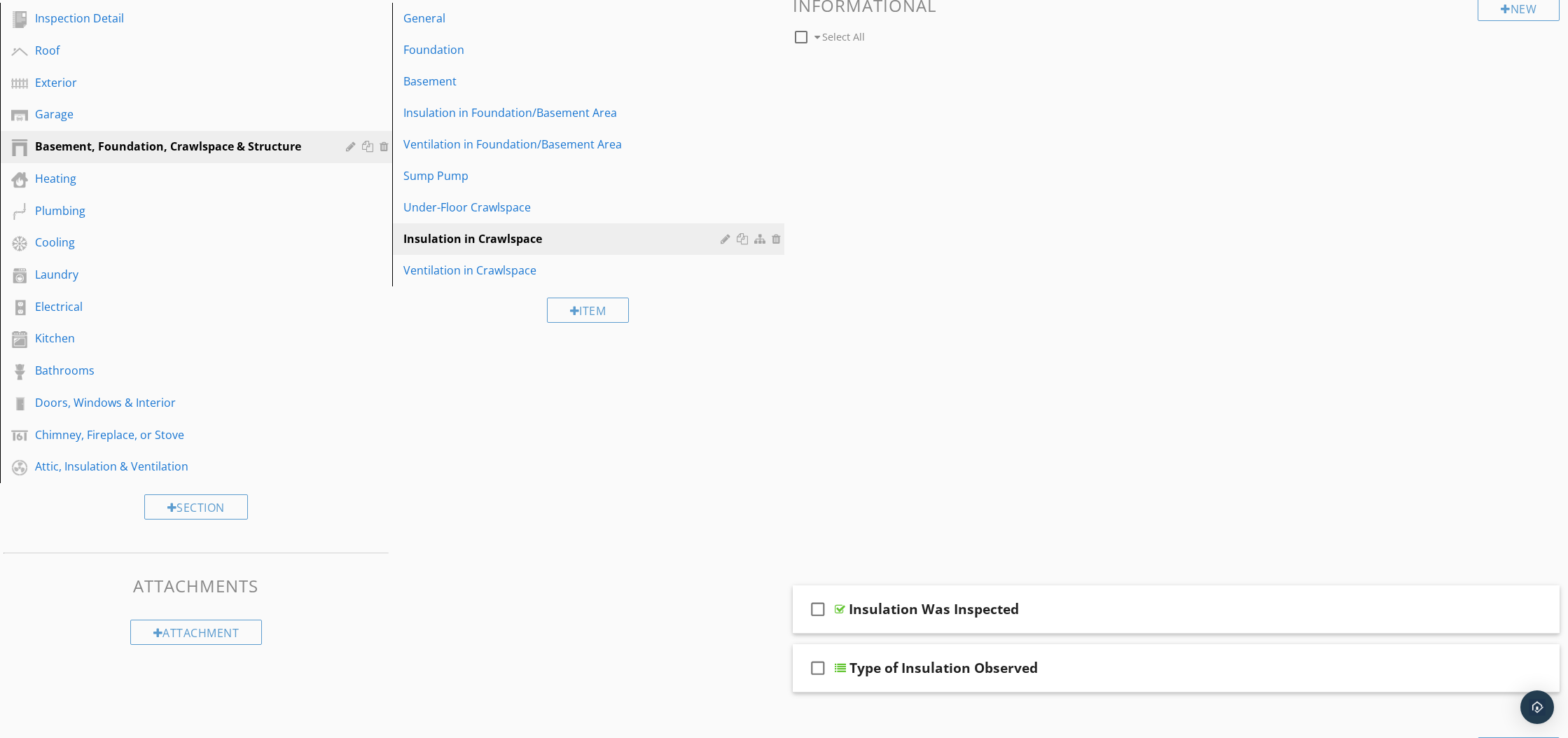
scroll to position [143, 0]
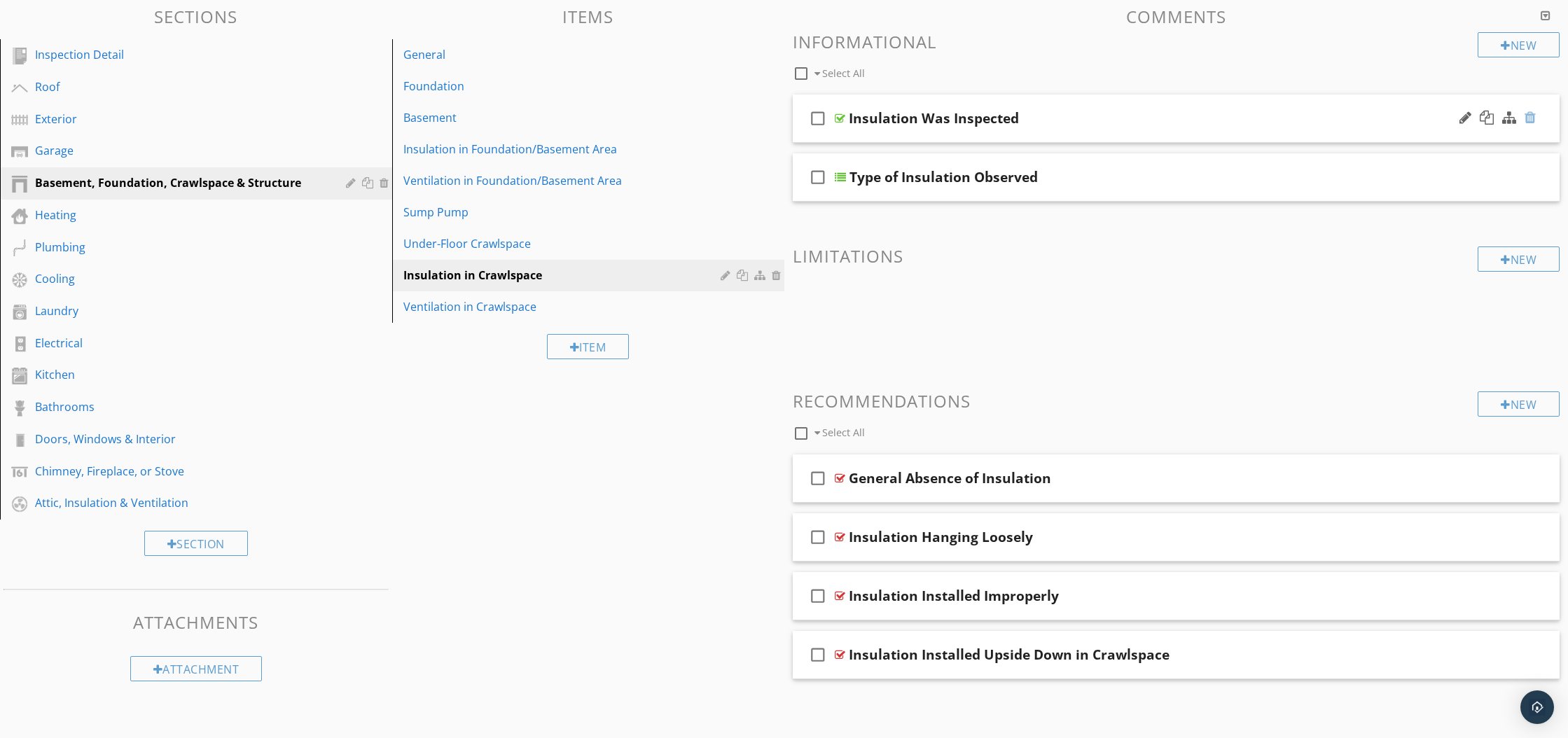
click at [1530, 119] on div at bounding box center [1530, 117] width 11 height 14
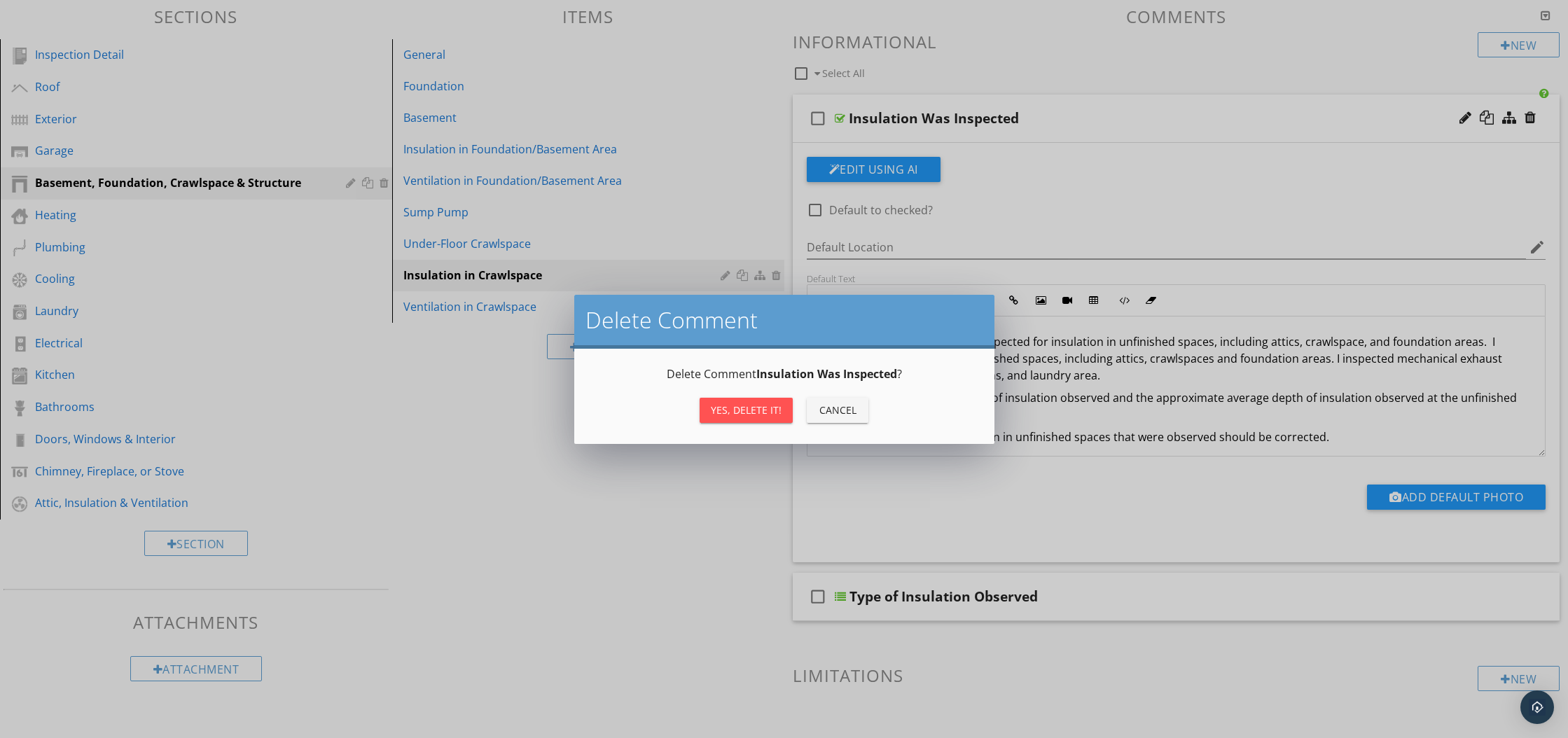
click at [746, 405] on div "Yes, Delete it!" at bounding box center [746, 410] width 71 height 15
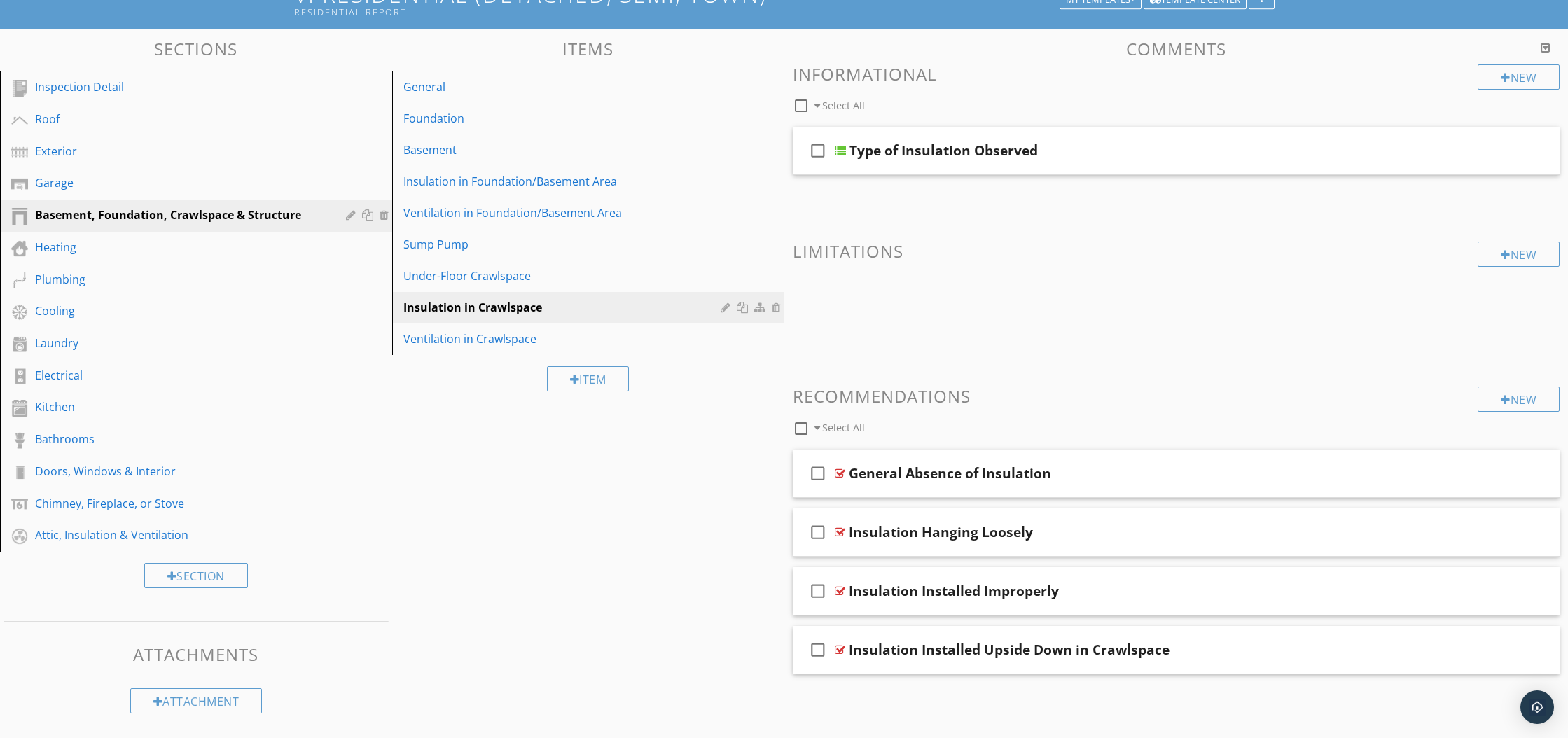
scroll to position [111, 0]
click at [1533, 151] on div at bounding box center [1530, 150] width 11 height 14
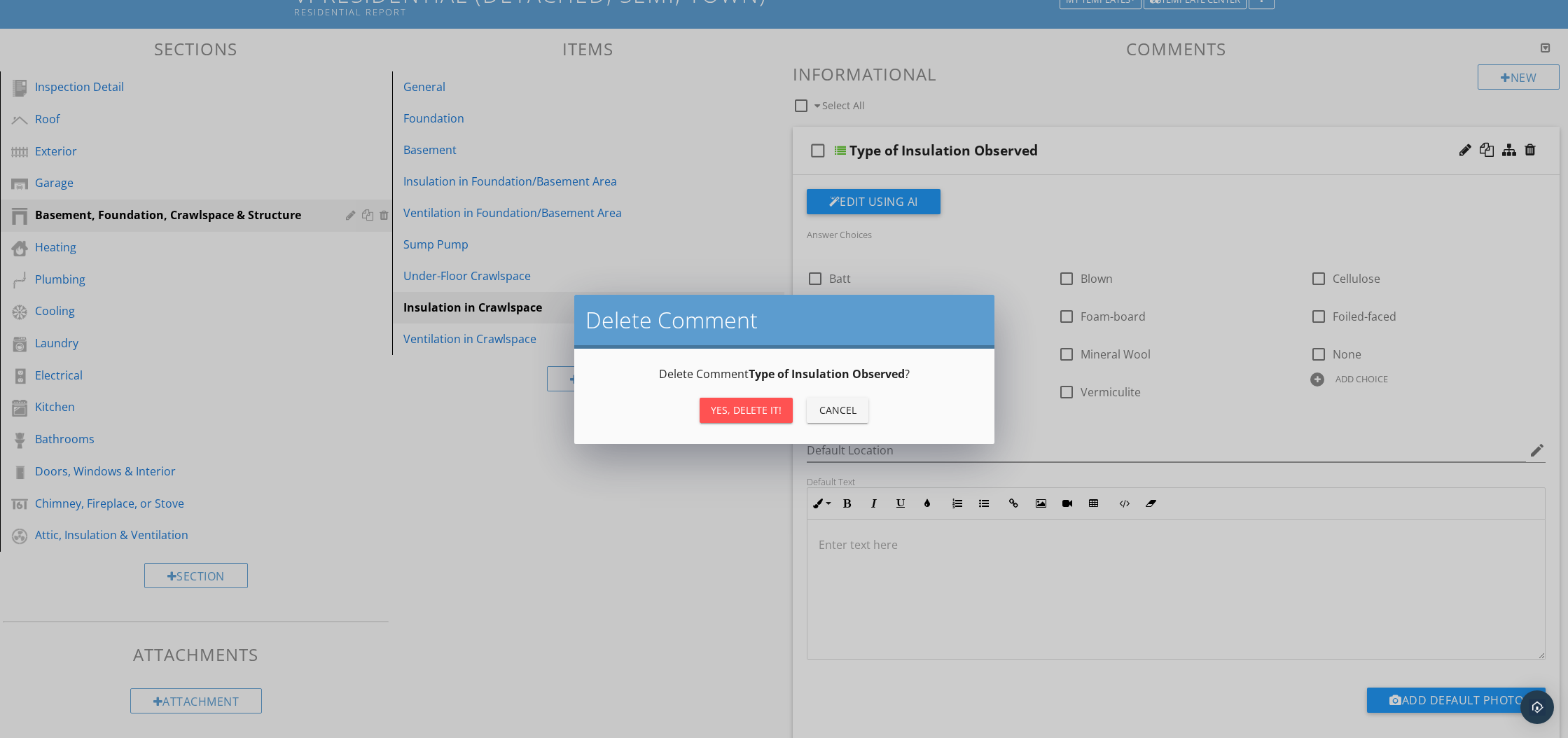
click at [770, 407] on div "Yes, Delete it!" at bounding box center [746, 410] width 71 height 15
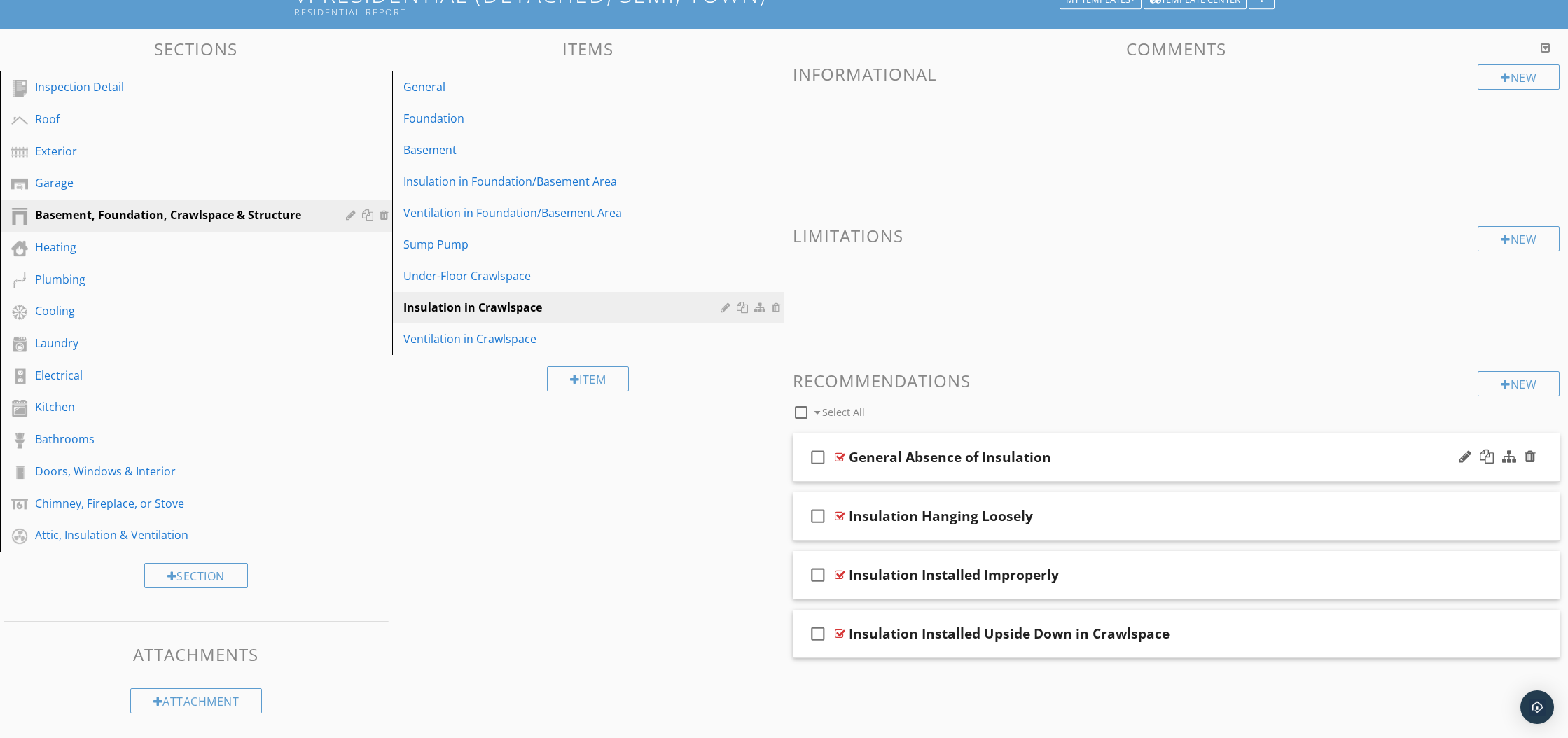
click at [839, 455] on div at bounding box center [839, 457] width 10 height 11
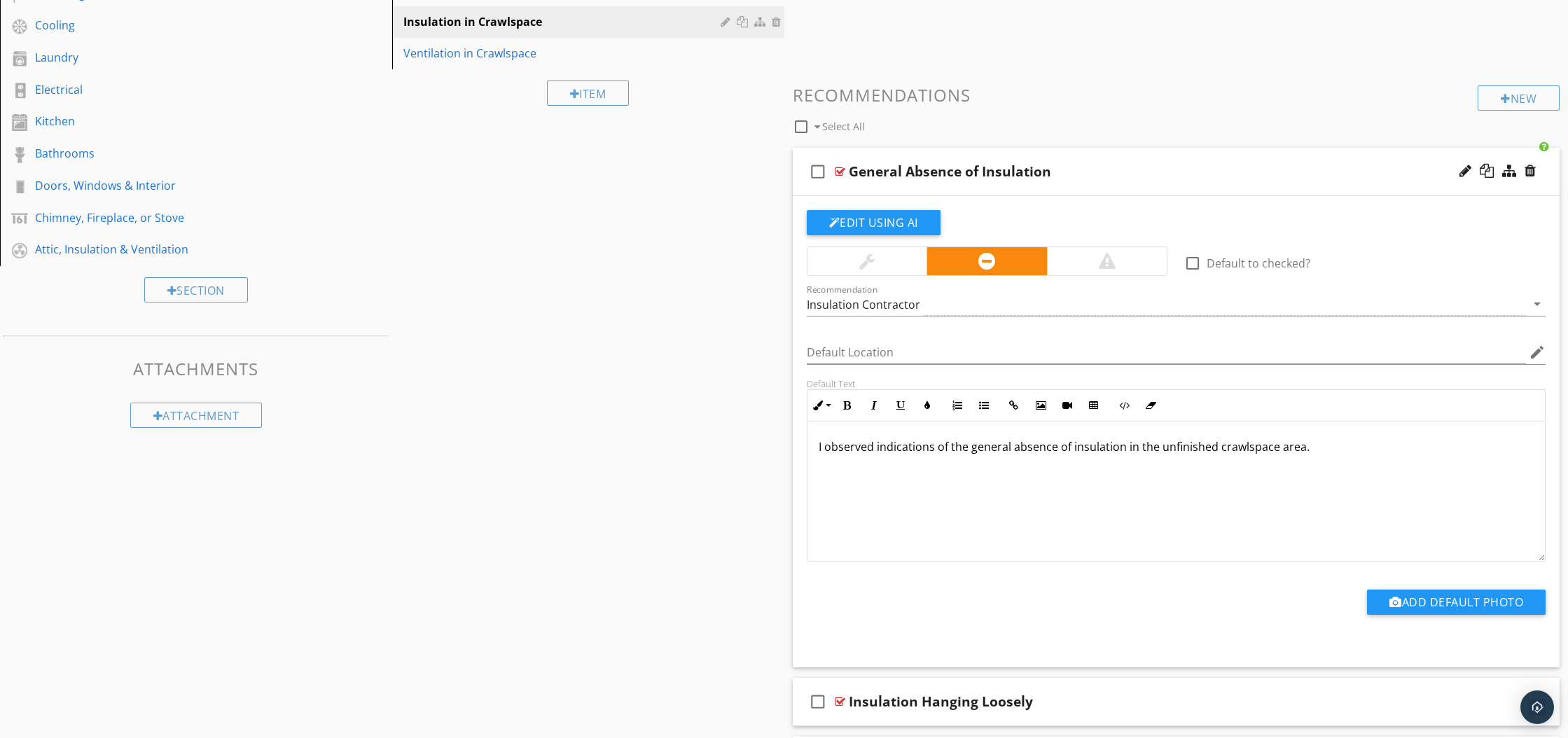
scroll to position [435, 0]
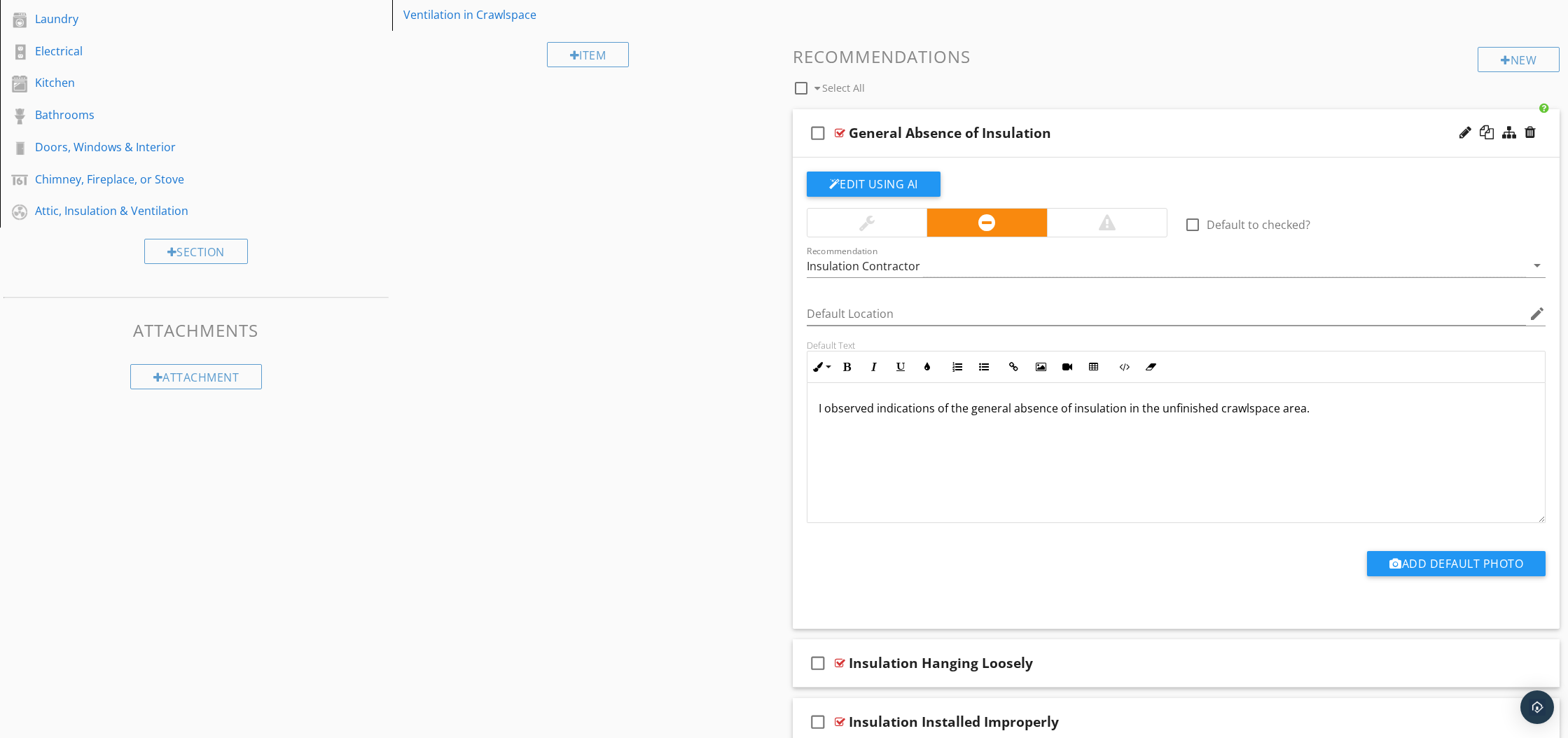
drag, startPoint x: 815, startPoint y: 409, endPoint x: 1455, endPoint y: 435, distance: 640.5
click at [1455, 435] on div "I observed indications of the general absence of insulation in the unfinished c…" at bounding box center [1176, 453] width 738 height 140
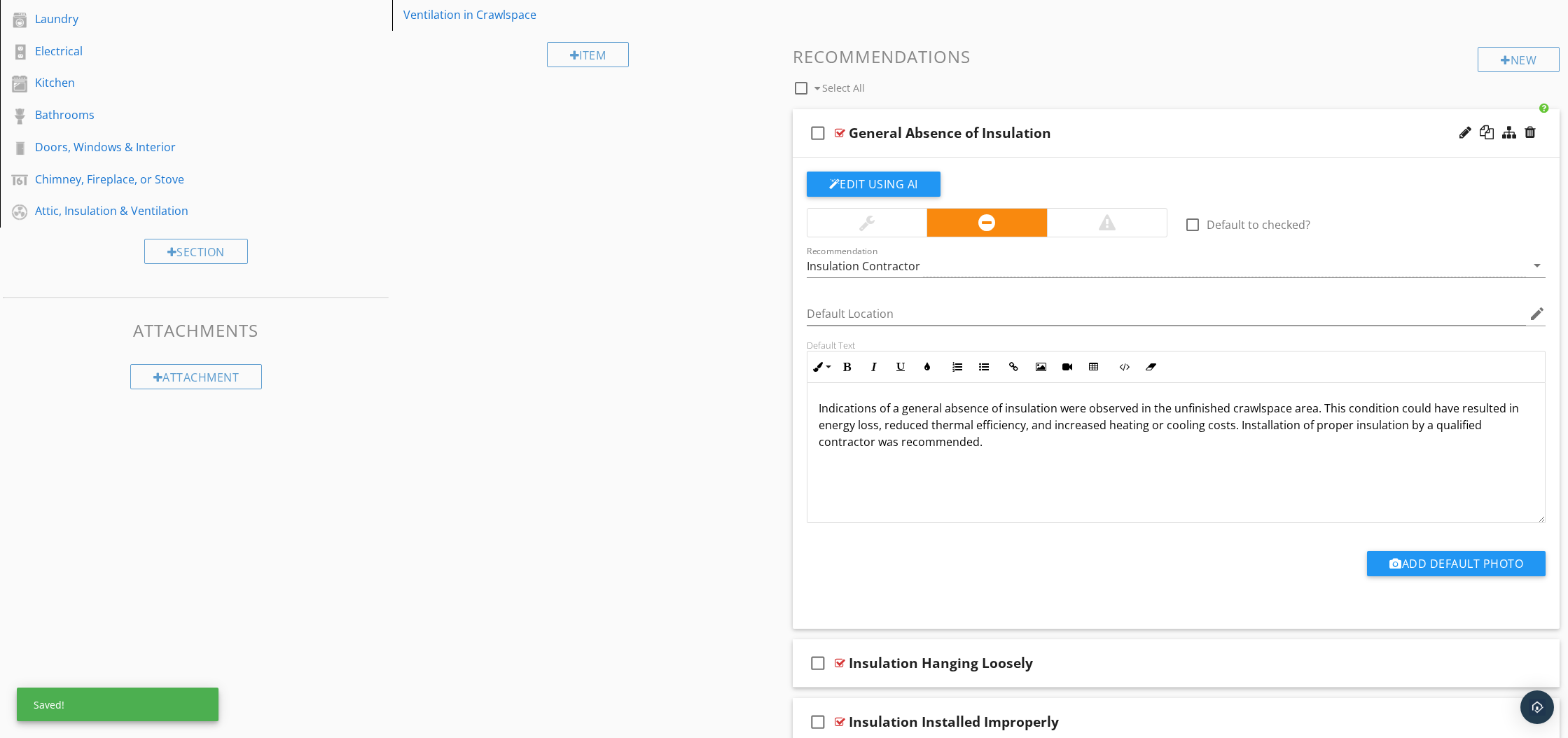
click at [838, 132] on div at bounding box center [839, 133] width 10 height 11
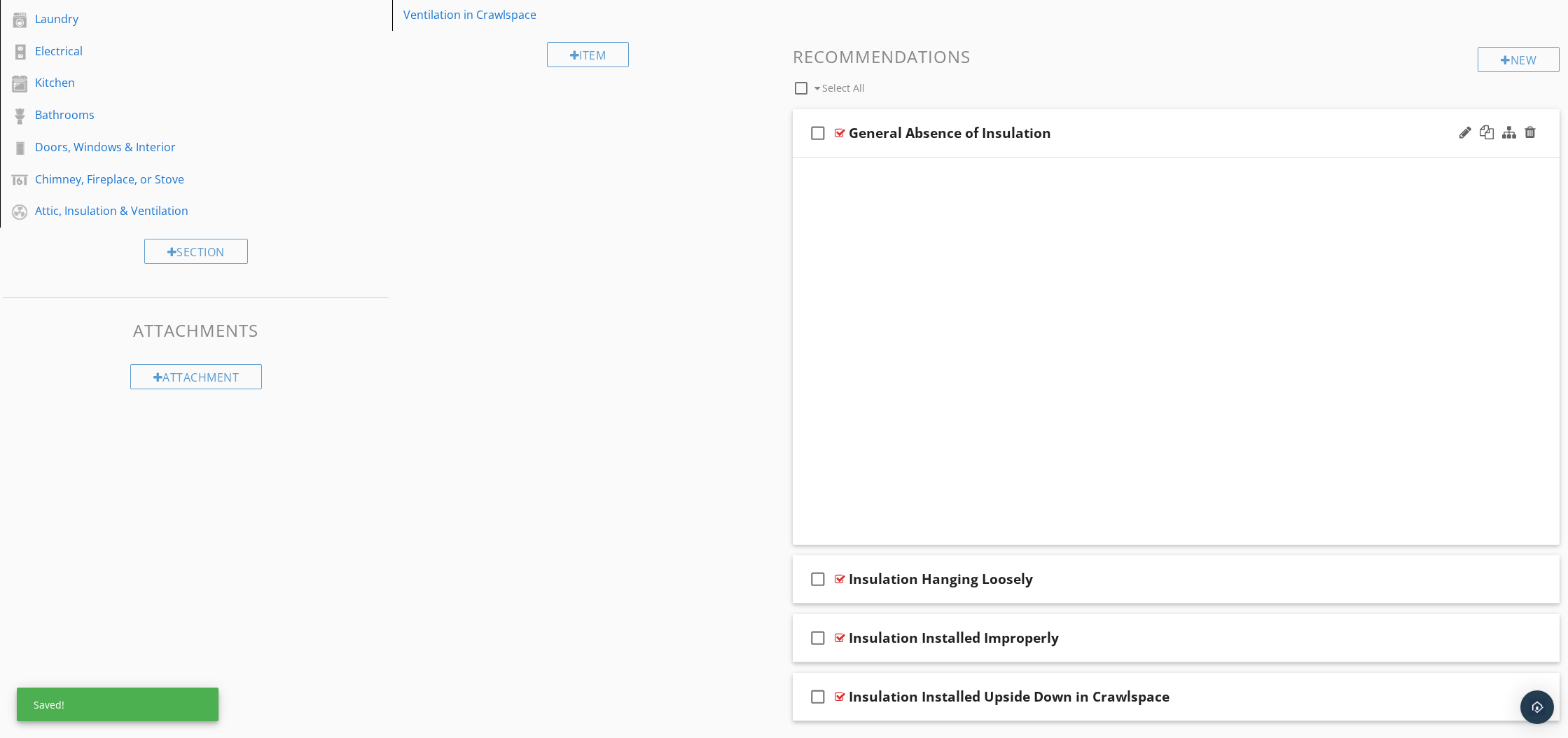
scroll to position [111, 0]
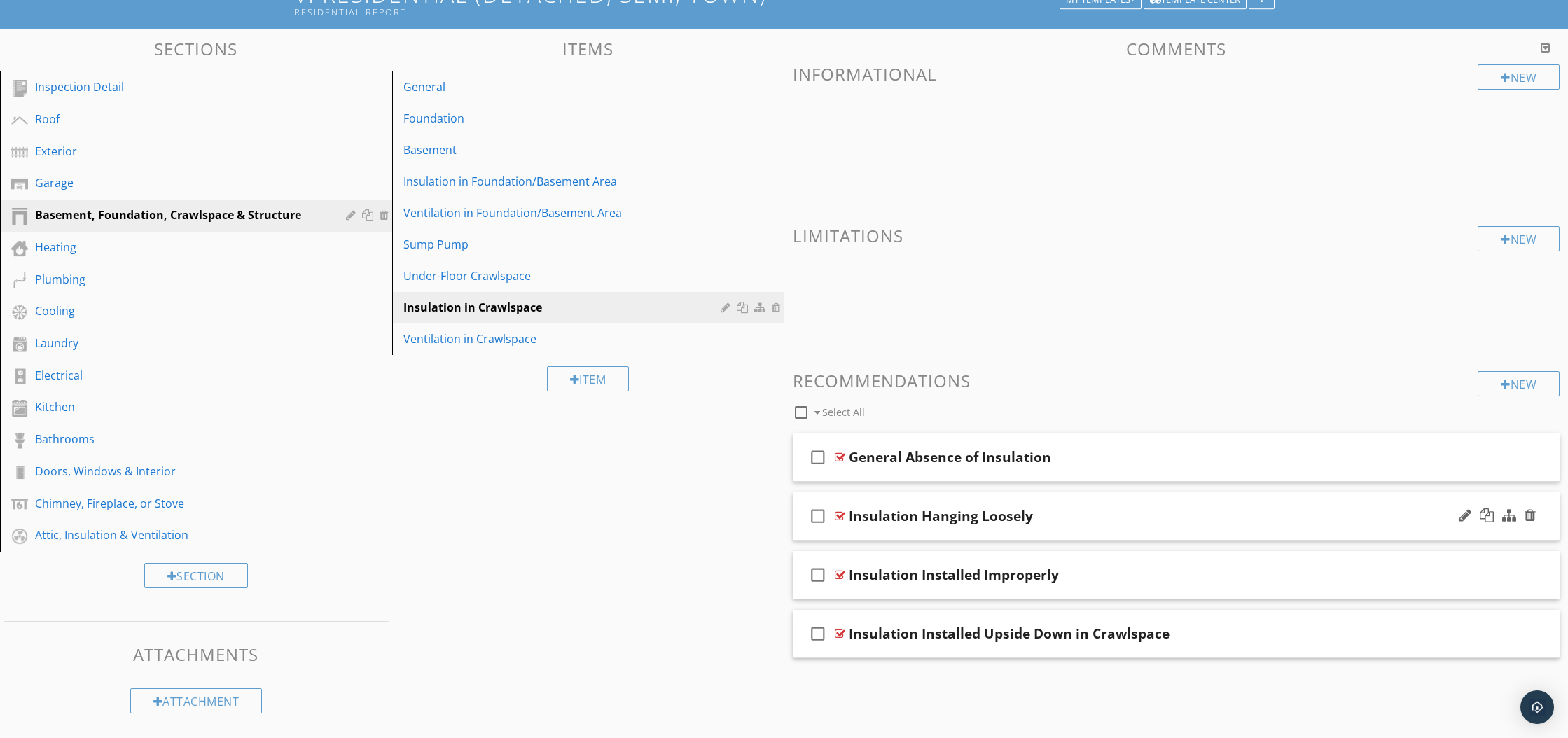
click at [844, 516] on div at bounding box center [839, 515] width 10 height 11
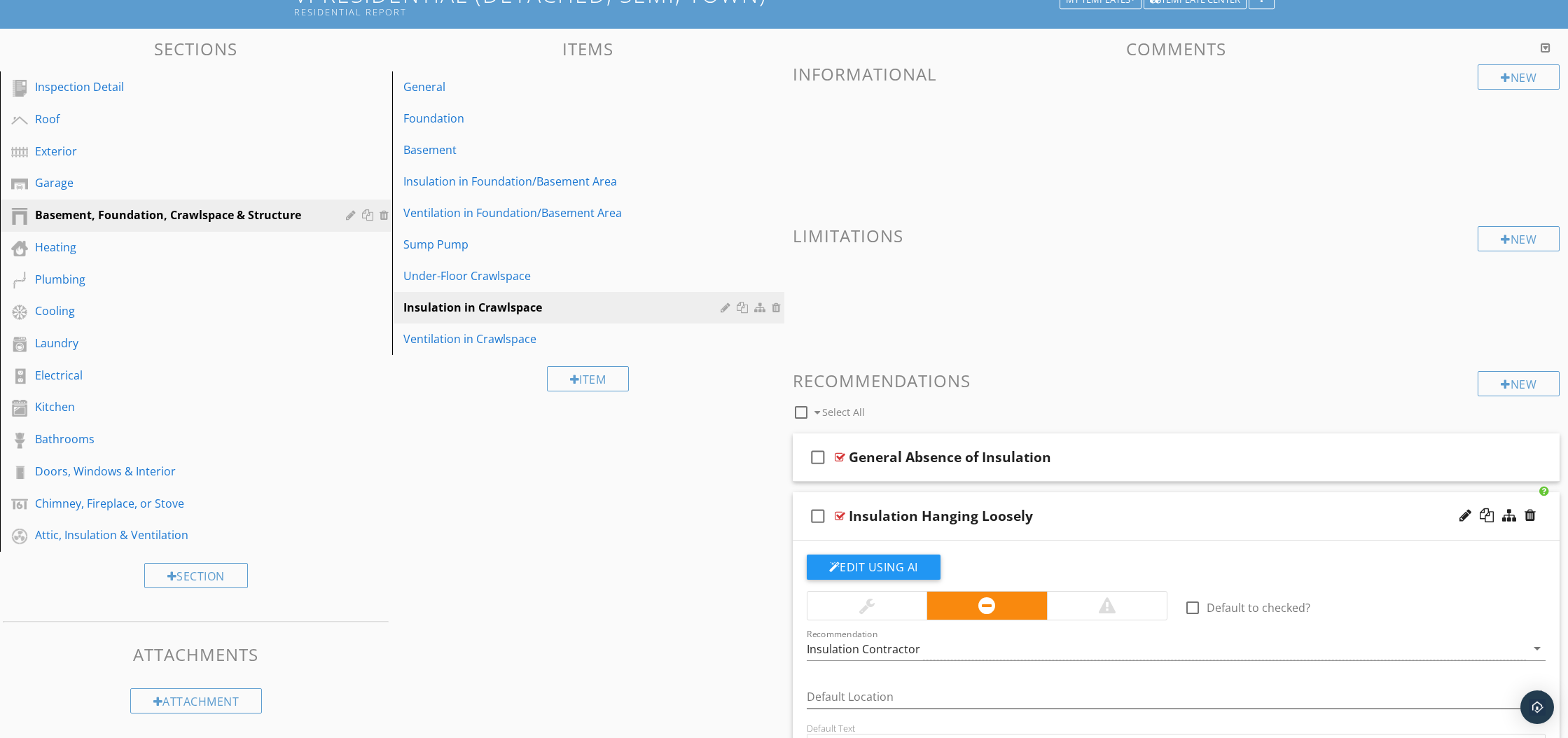
scroll to position [435, 0]
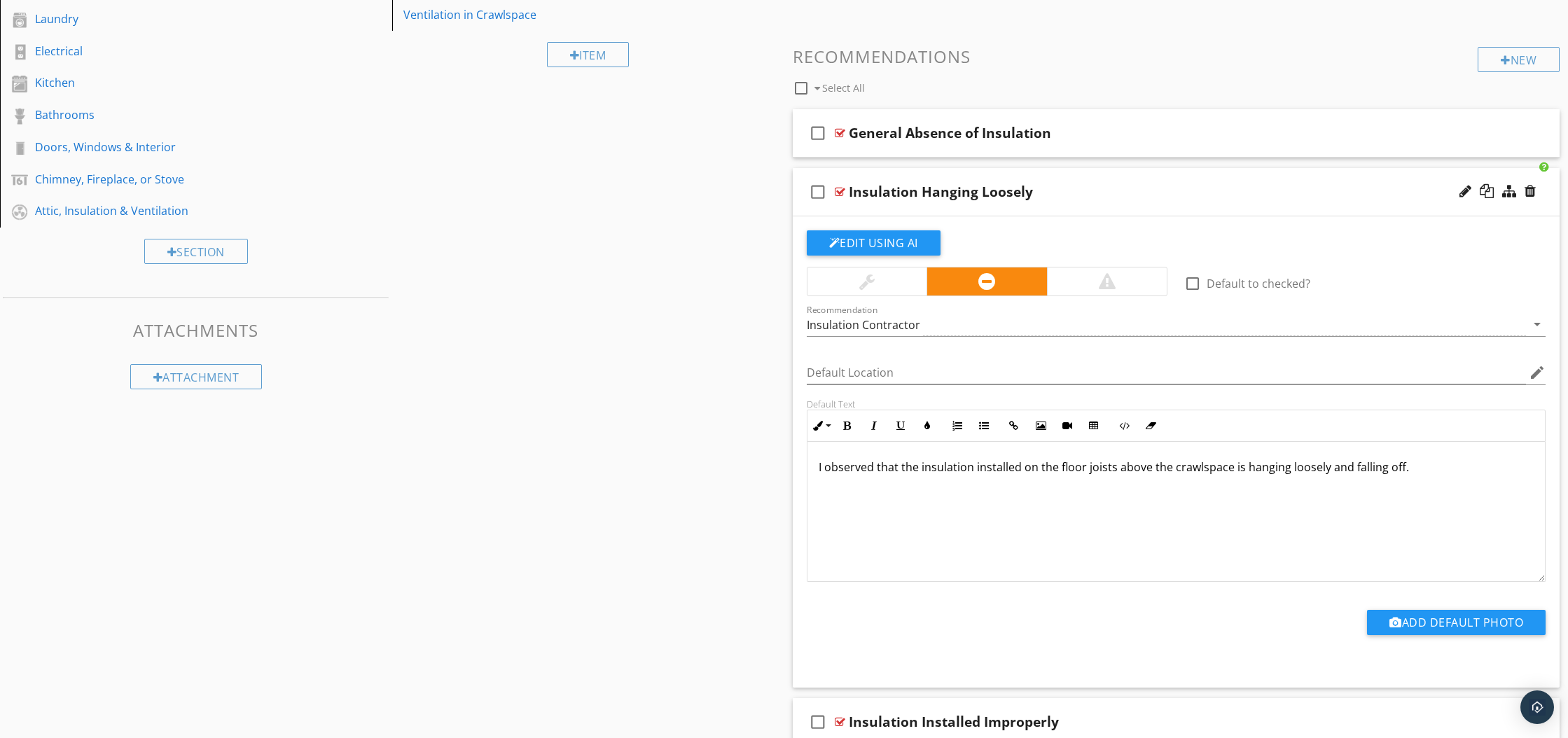
drag, startPoint x: 831, startPoint y: 466, endPoint x: 1485, endPoint y: 486, distance: 654.3
click at [1485, 486] on div "I observed that the insulation installed on the floor joists above the crawlspa…" at bounding box center [1176, 512] width 738 height 140
click at [840, 190] on div at bounding box center [839, 192] width 10 height 11
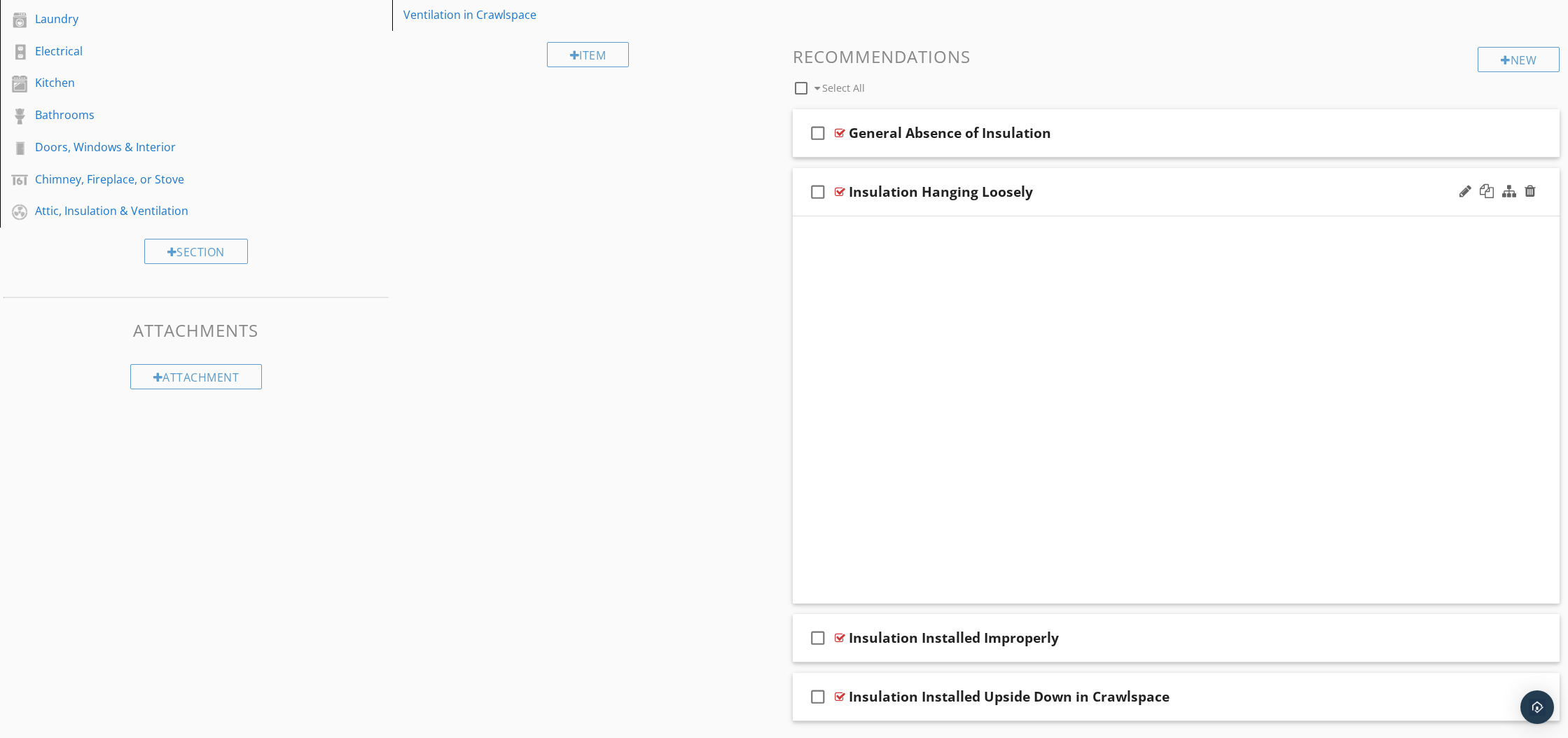
scroll to position [111, 0]
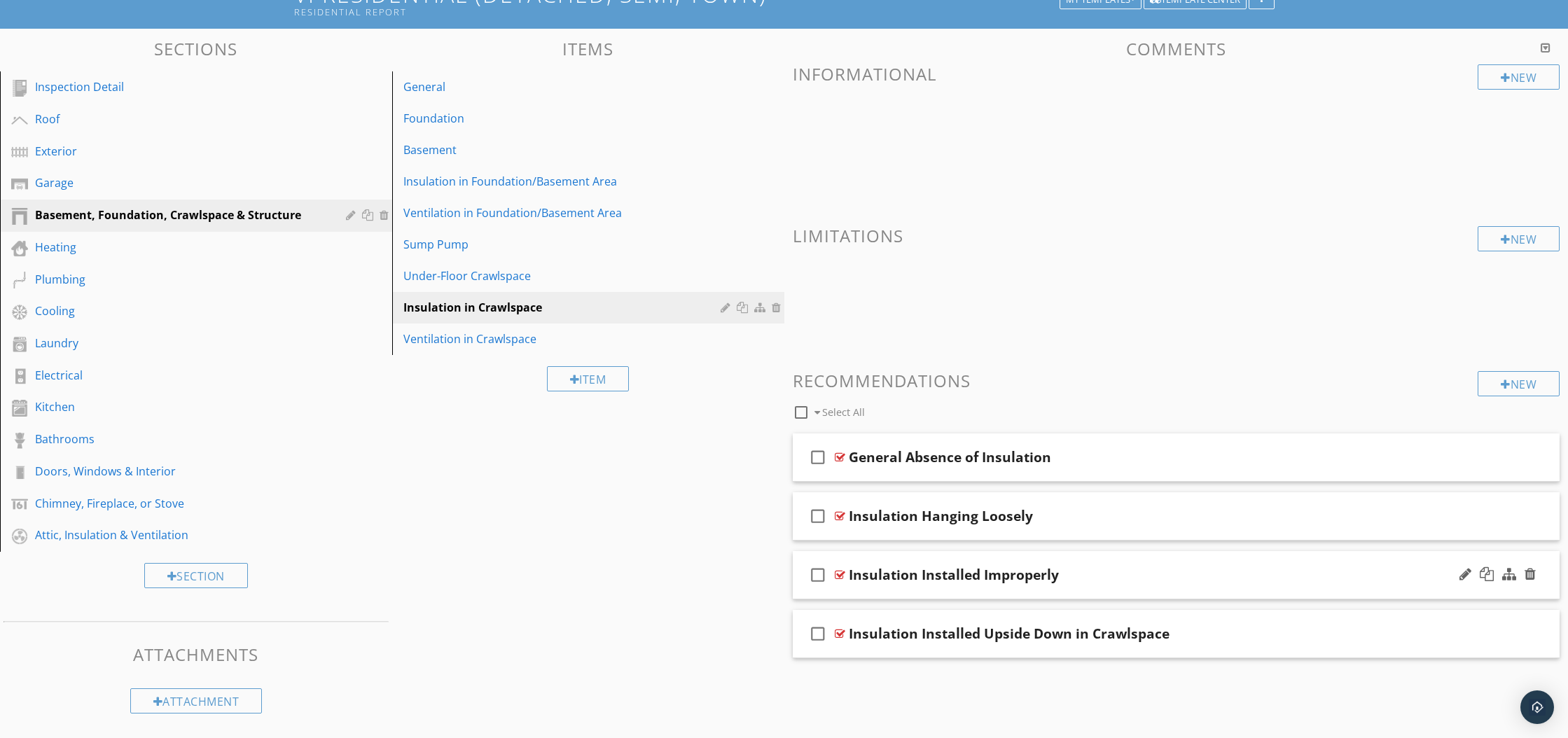
click at [836, 574] on div at bounding box center [839, 575] width 10 height 11
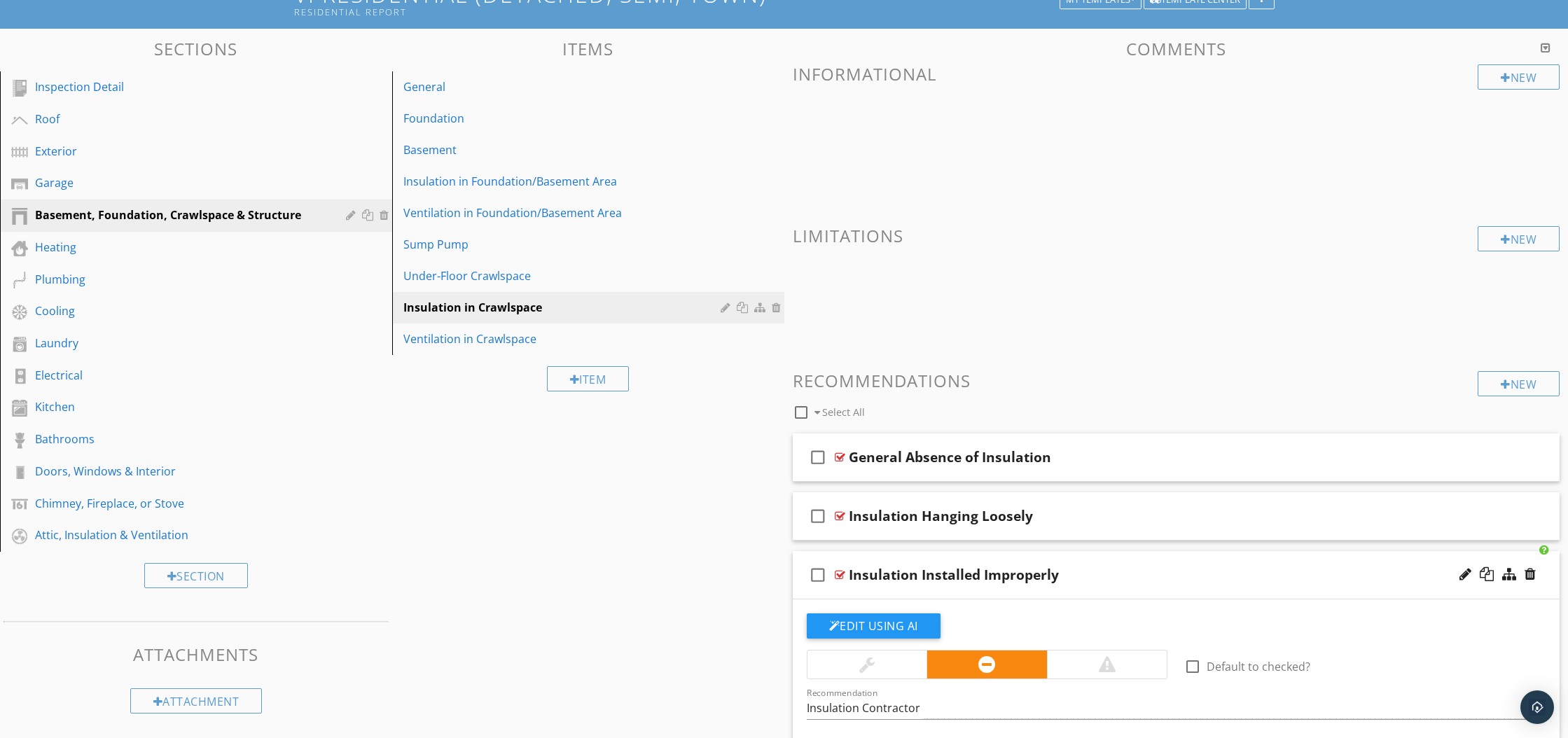
scroll to position [435, 0]
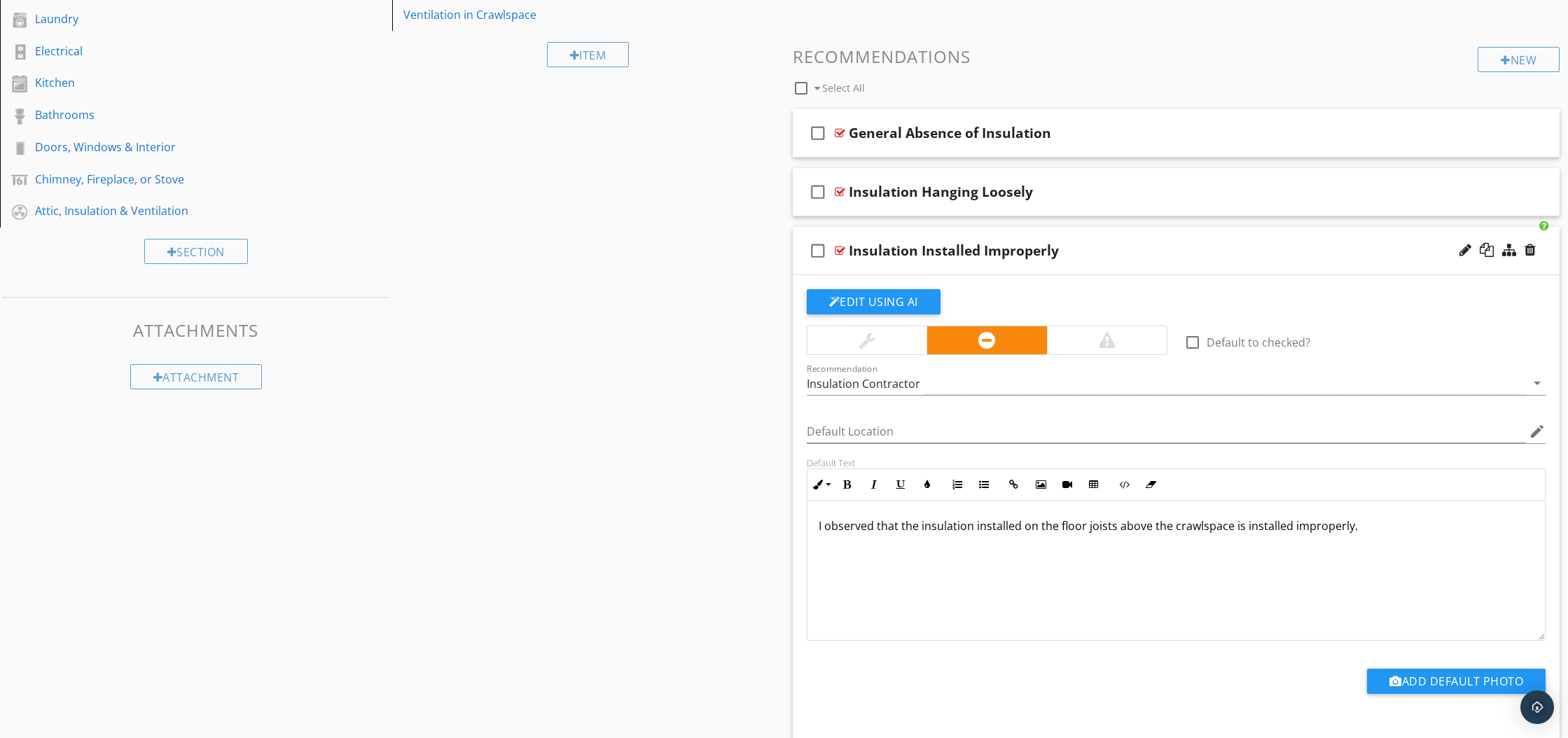
drag, startPoint x: 813, startPoint y: 526, endPoint x: 1374, endPoint y: 530, distance: 561.0
click at [1374, 530] on div "I observed that the insulation installed on the floor joists above the crawlspa…" at bounding box center [1176, 571] width 738 height 140
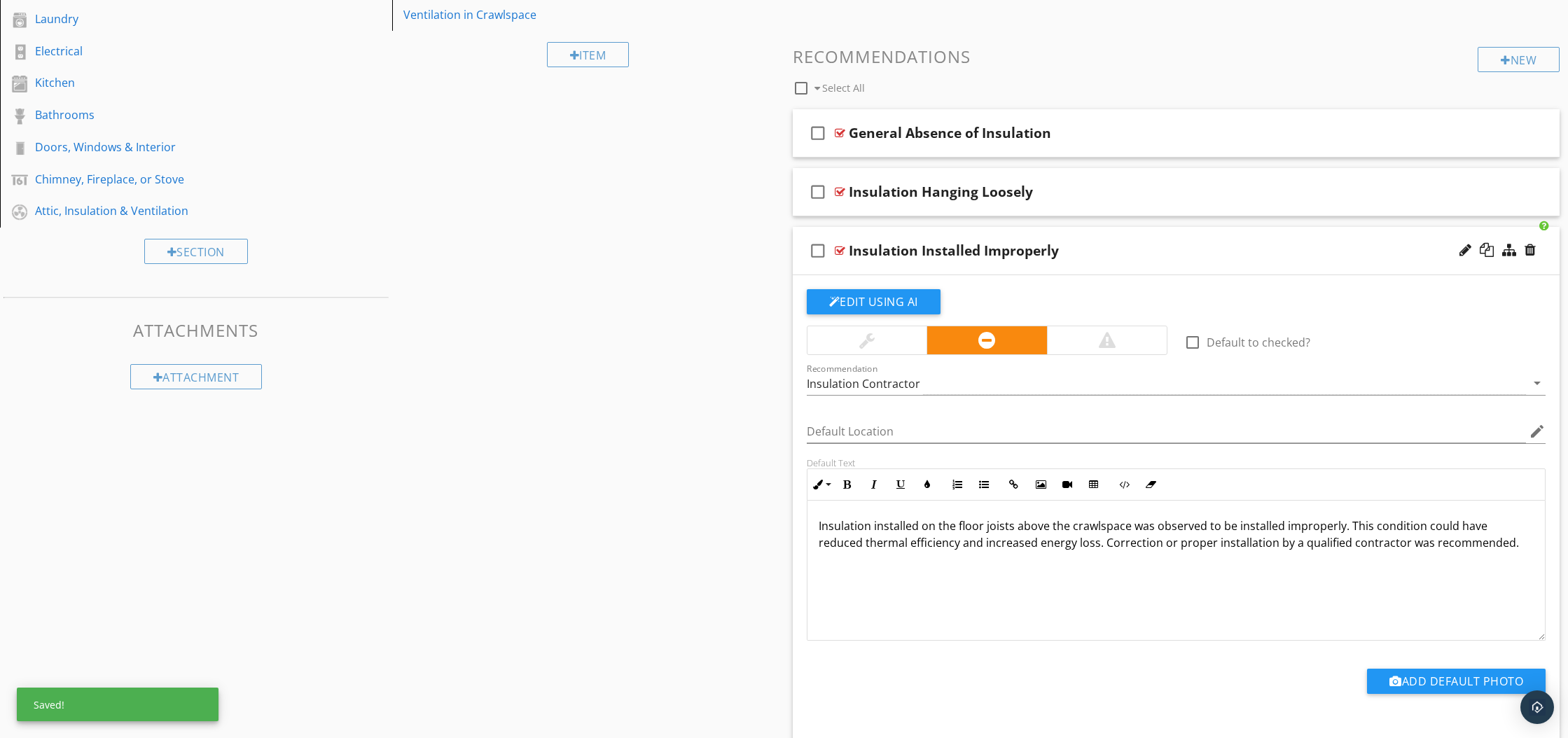
click at [841, 248] on div at bounding box center [839, 250] width 10 height 11
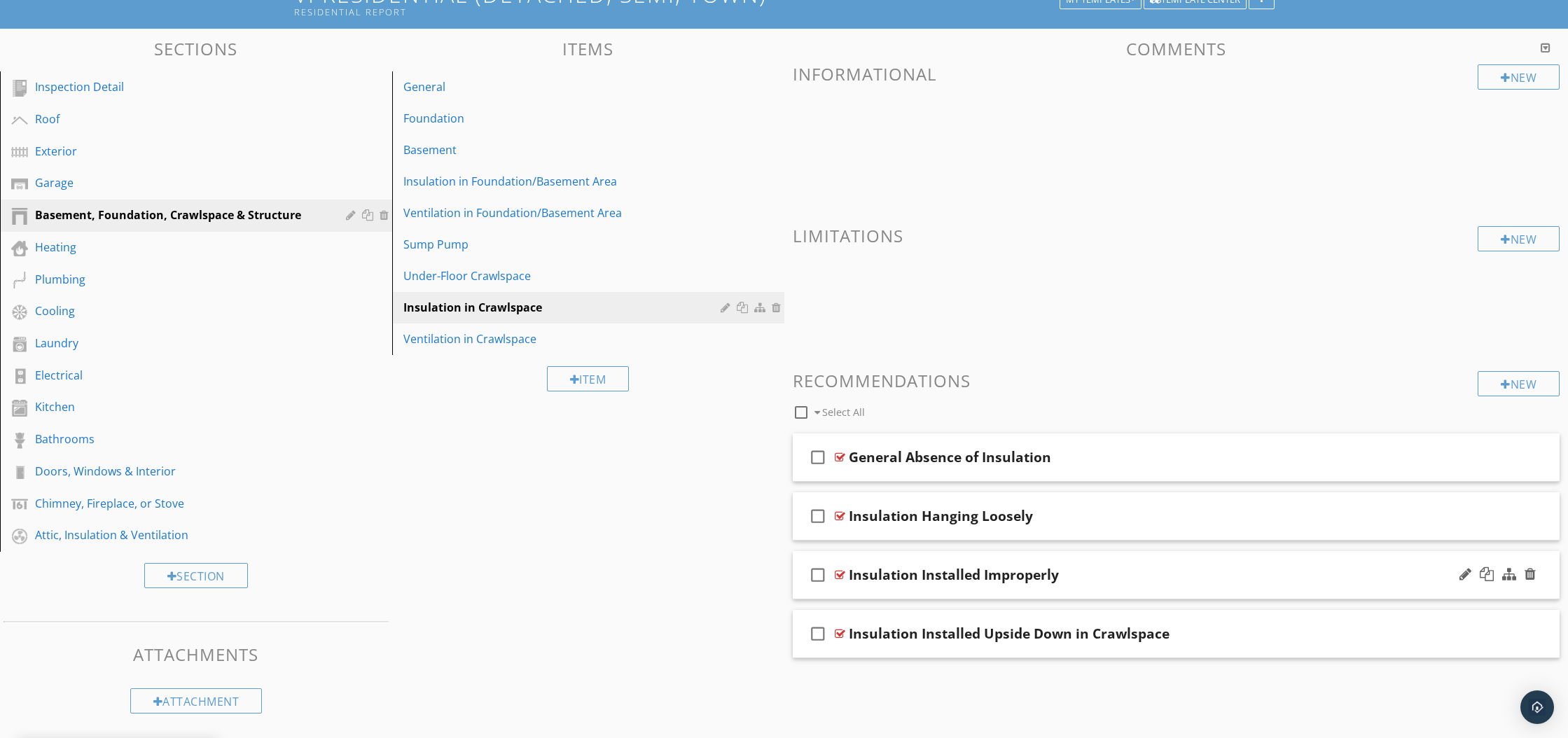
scroll to position [111, 0]
click at [1527, 632] on div at bounding box center [1530, 632] width 11 height 14
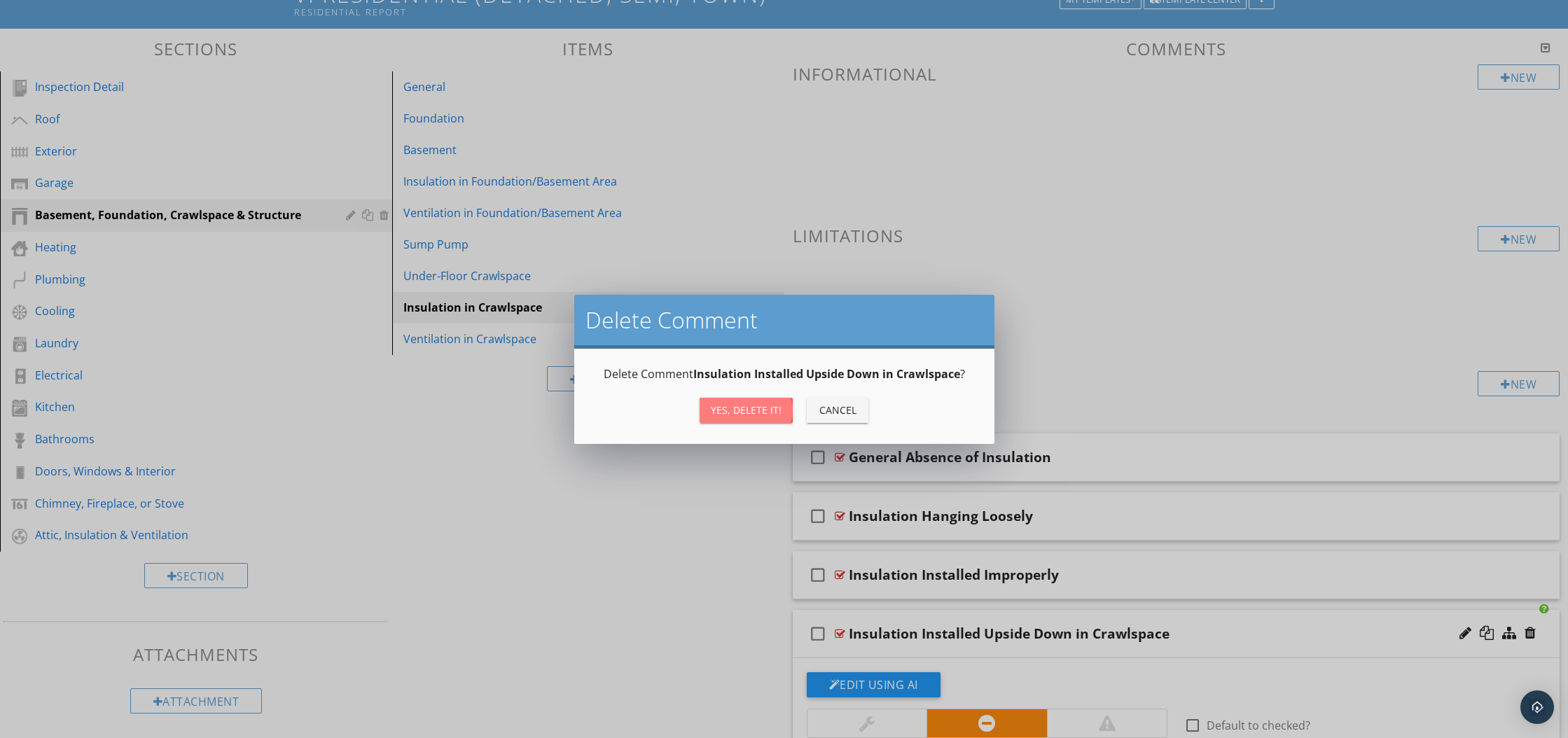
click at [744, 407] on div "Yes, Delete it!" at bounding box center [746, 410] width 71 height 15
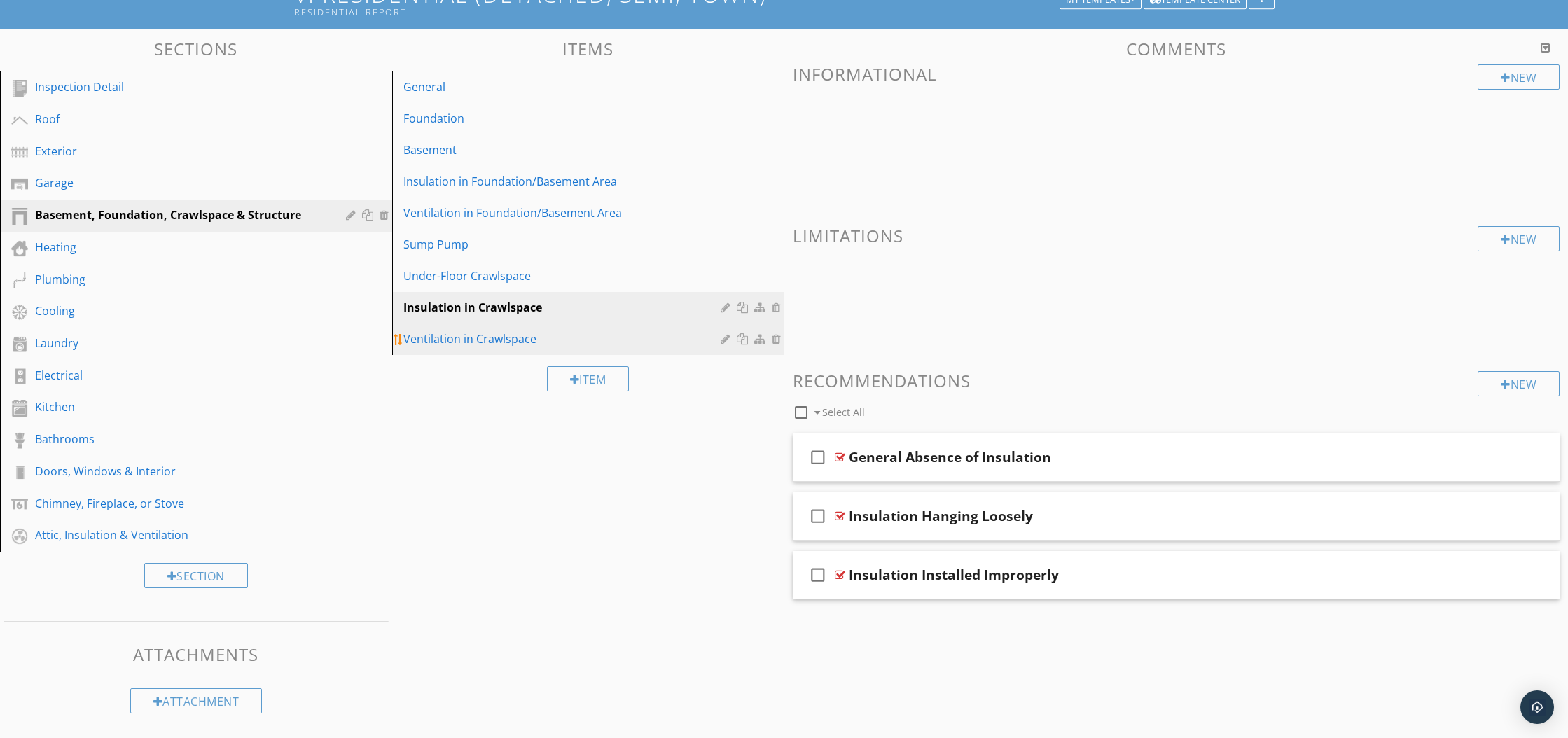
click at [446, 339] on div "Ventilation in Crawlspace" at bounding box center [564, 339] width 322 height 17
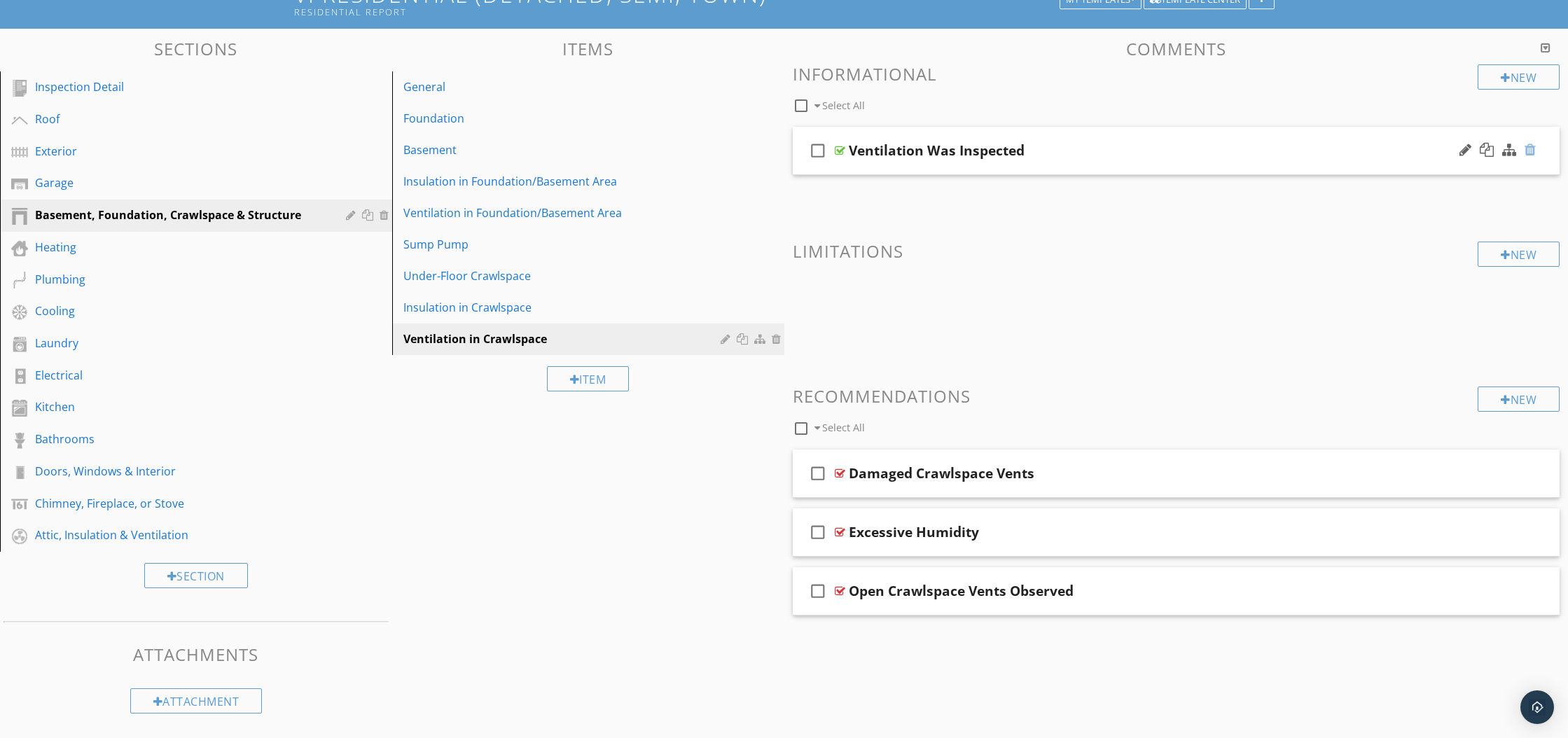
click at [1528, 151] on div at bounding box center [1530, 150] width 11 height 14
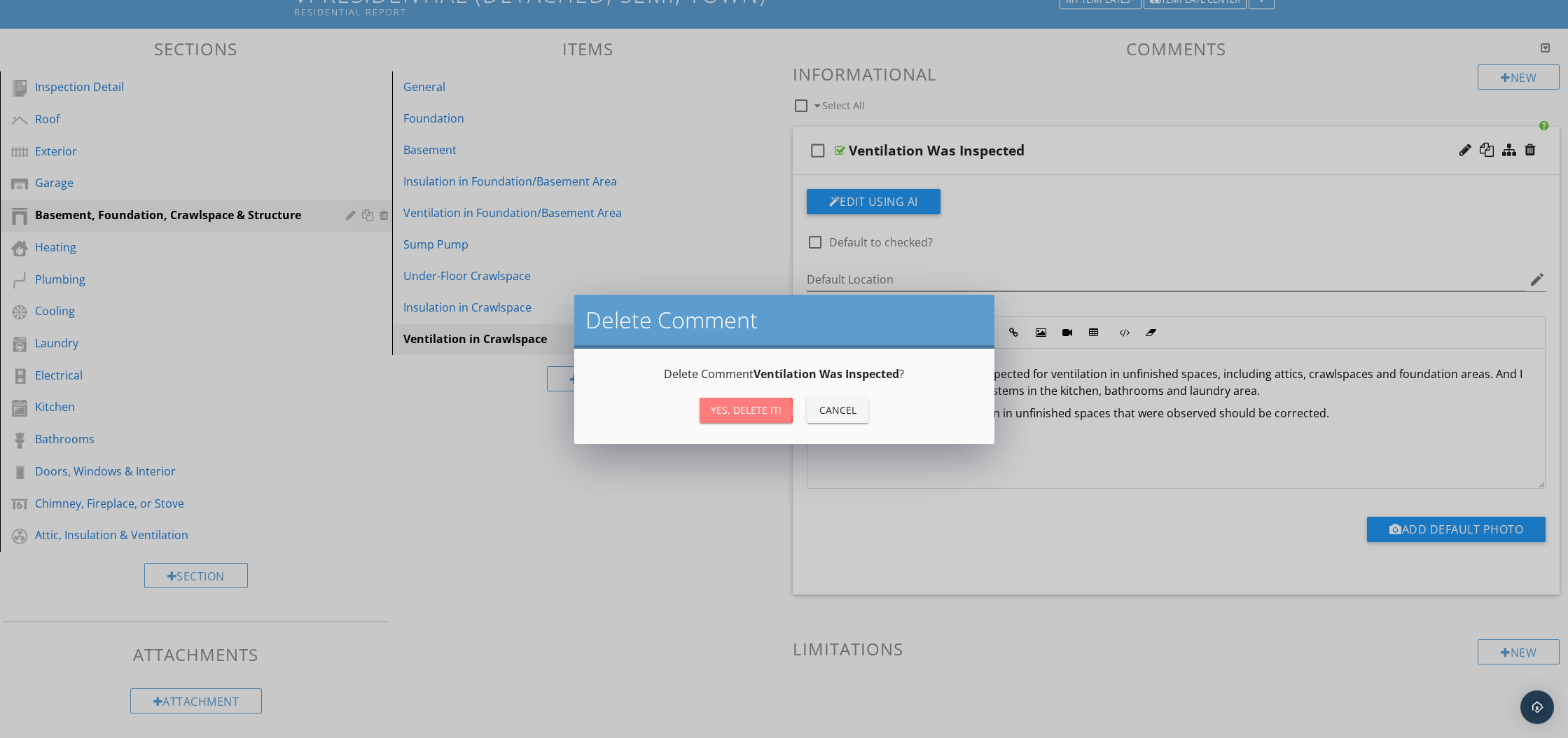
click at [737, 417] on div "Yes, Delete it!" at bounding box center [746, 410] width 71 height 15
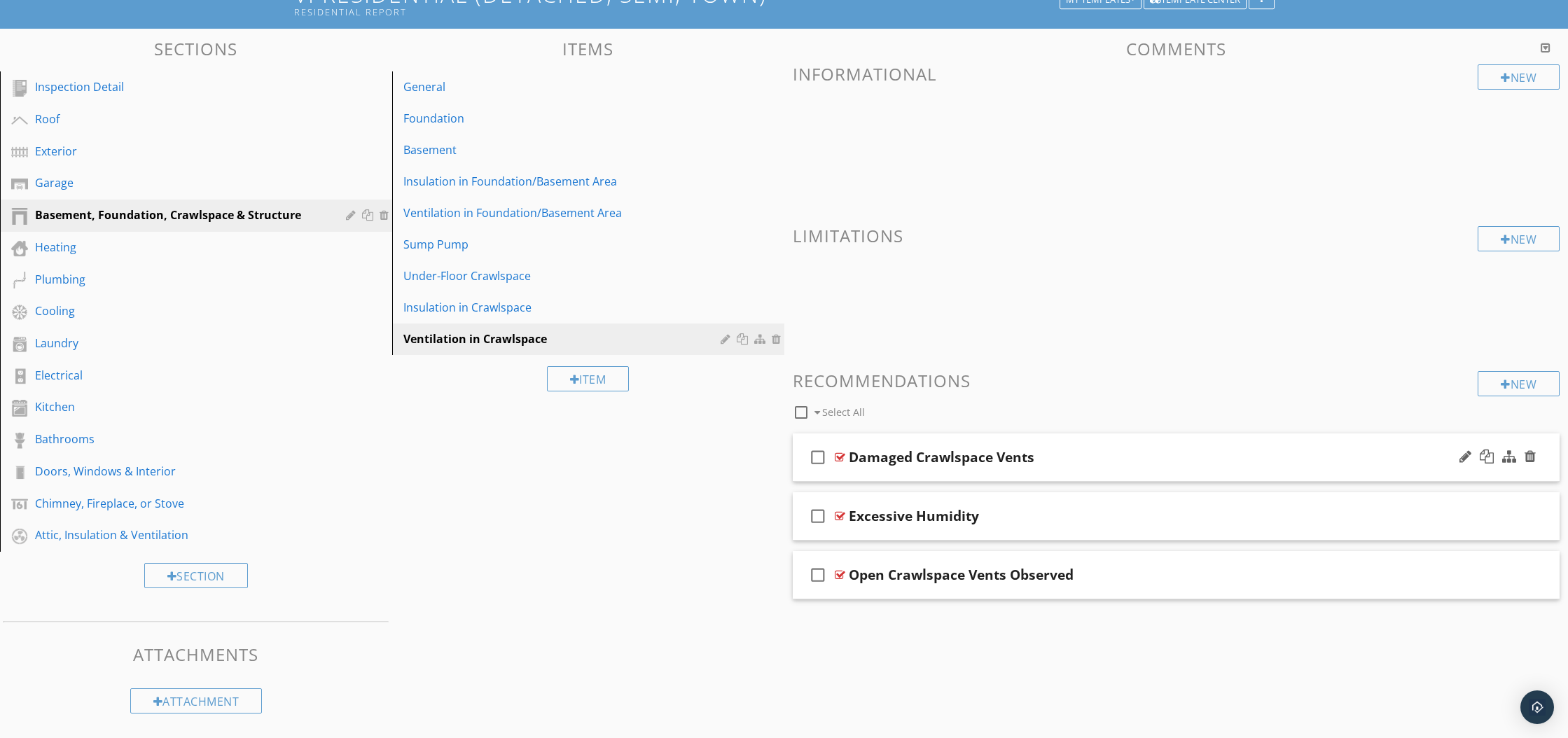
click at [838, 457] on div at bounding box center [839, 457] width 10 height 11
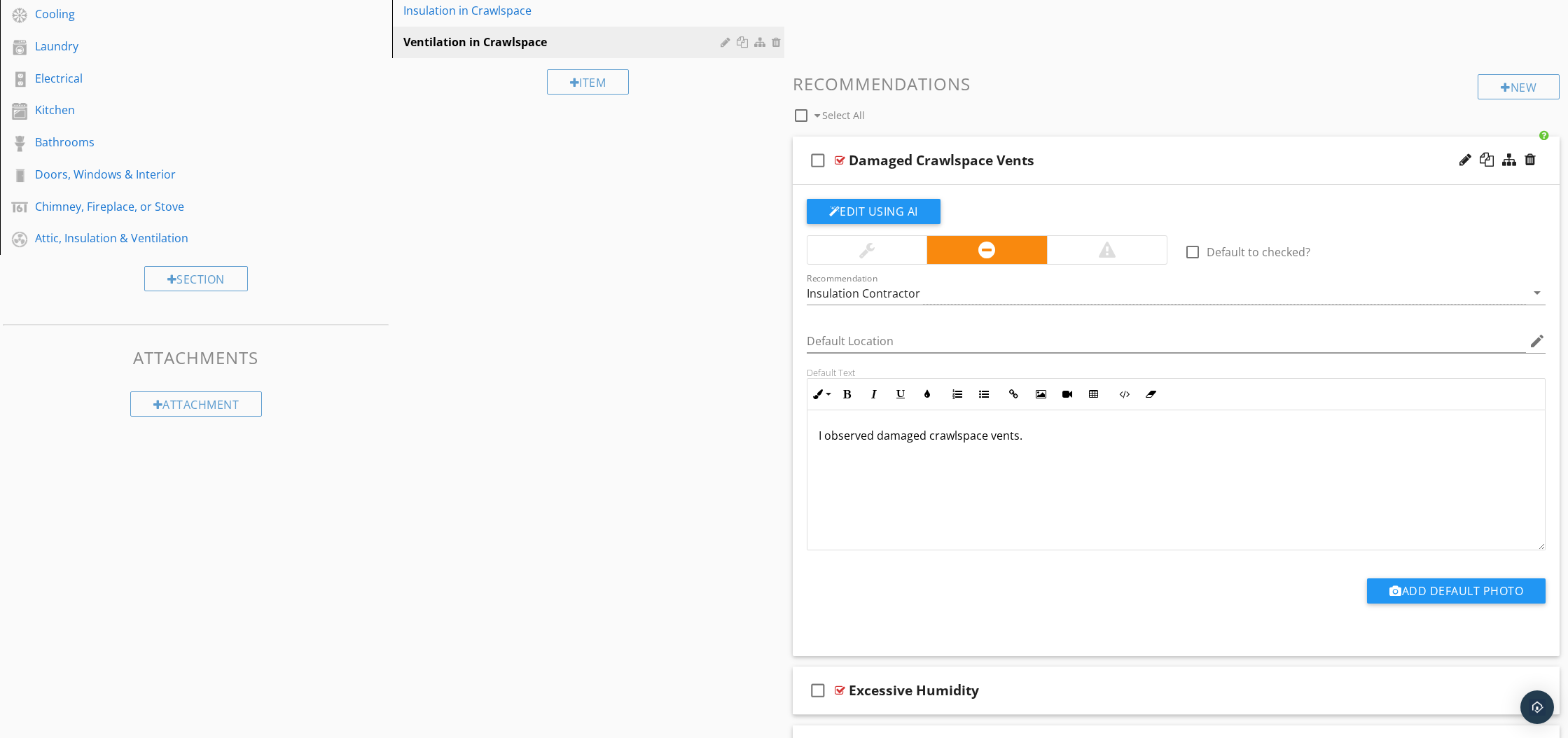
scroll to position [417, 0]
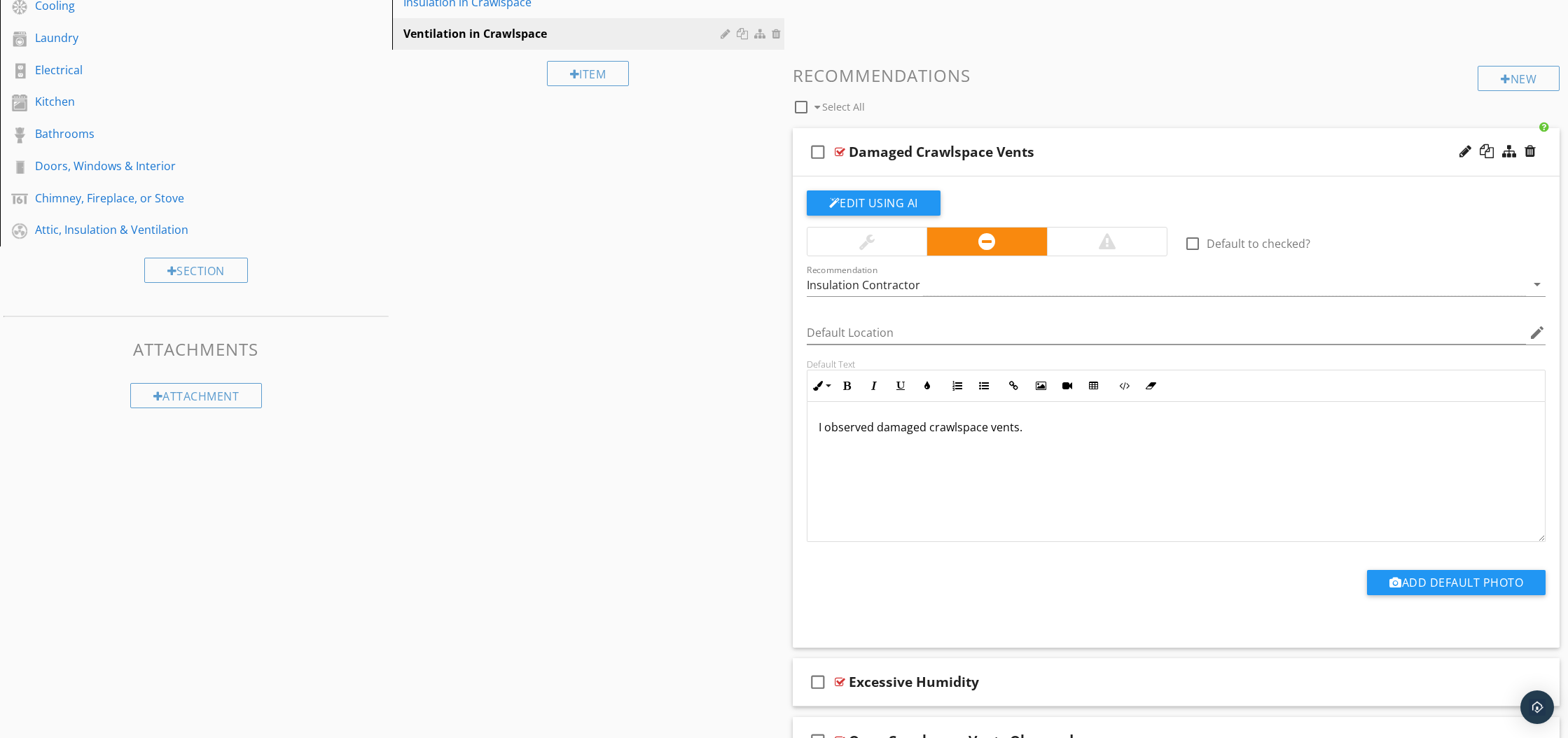
drag, startPoint x: 815, startPoint y: 429, endPoint x: 1088, endPoint y: 446, distance: 273.5
click at [1088, 446] on div "I observed damaged crawlspace vents." at bounding box center [1176, 472] width 738 height 140
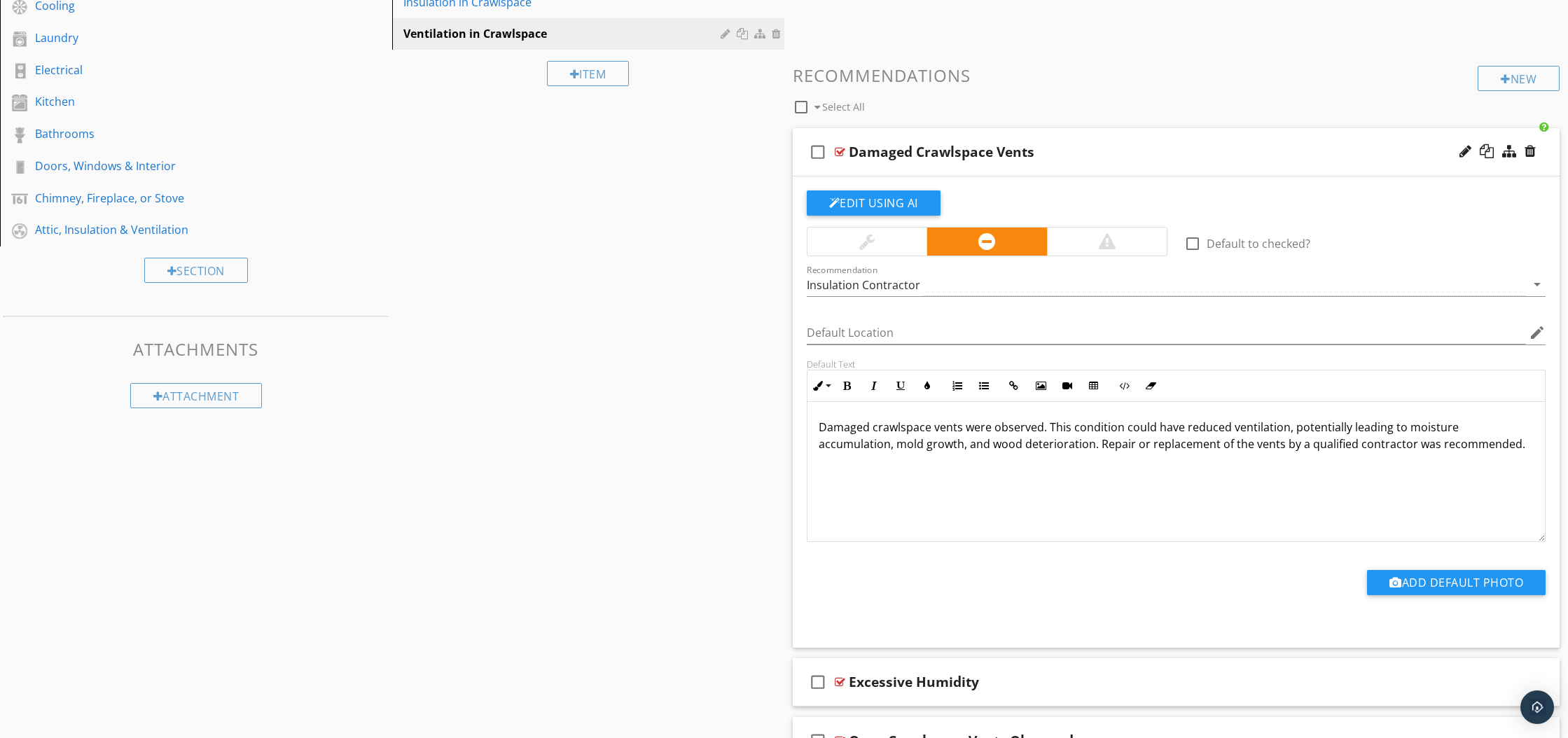
click at [840, 150] on div at bounding box center [839, 151] width 10 height 11
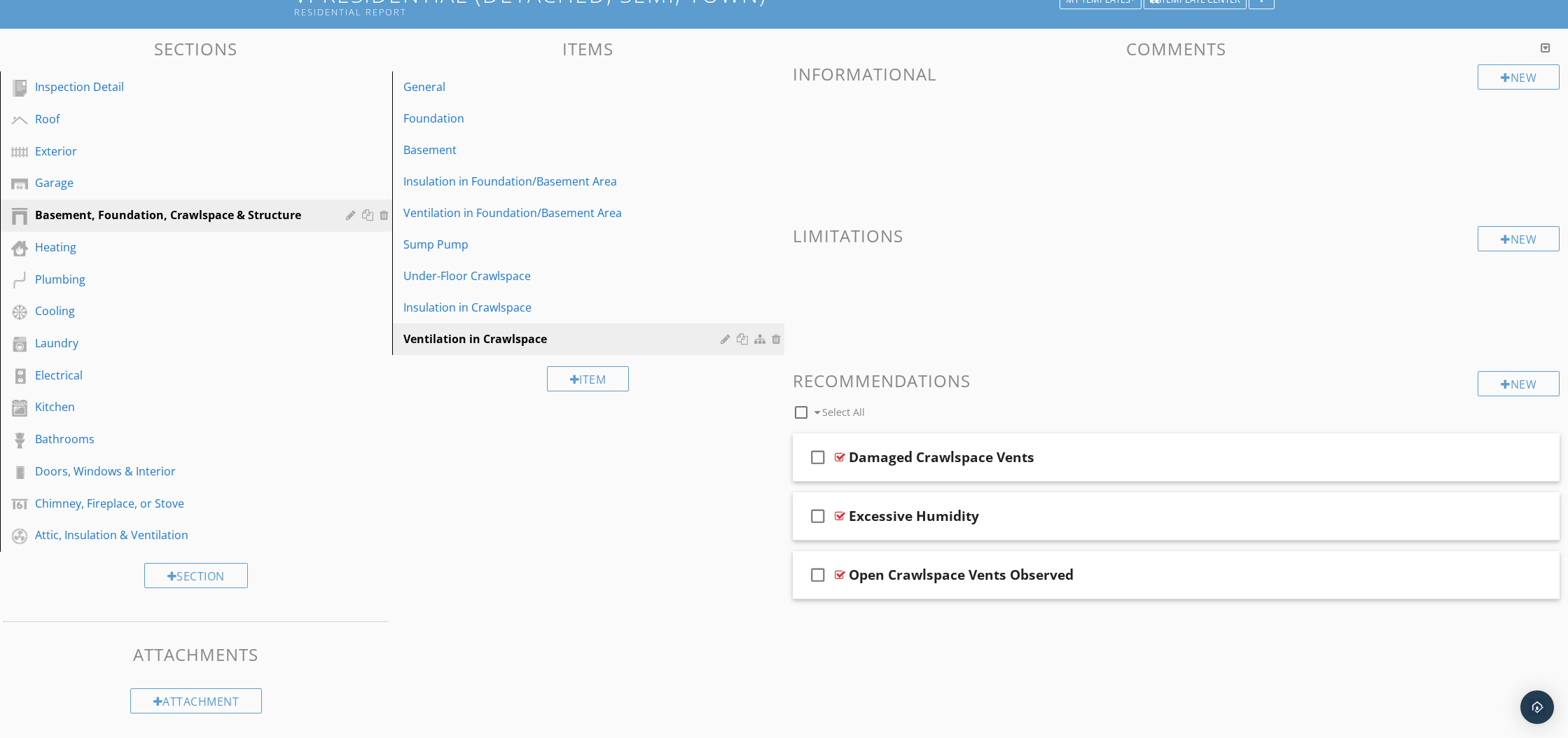
scroll to position [111, 0]
click at [834, 458] on div at bounding box center [839, 457] width 10 height 11
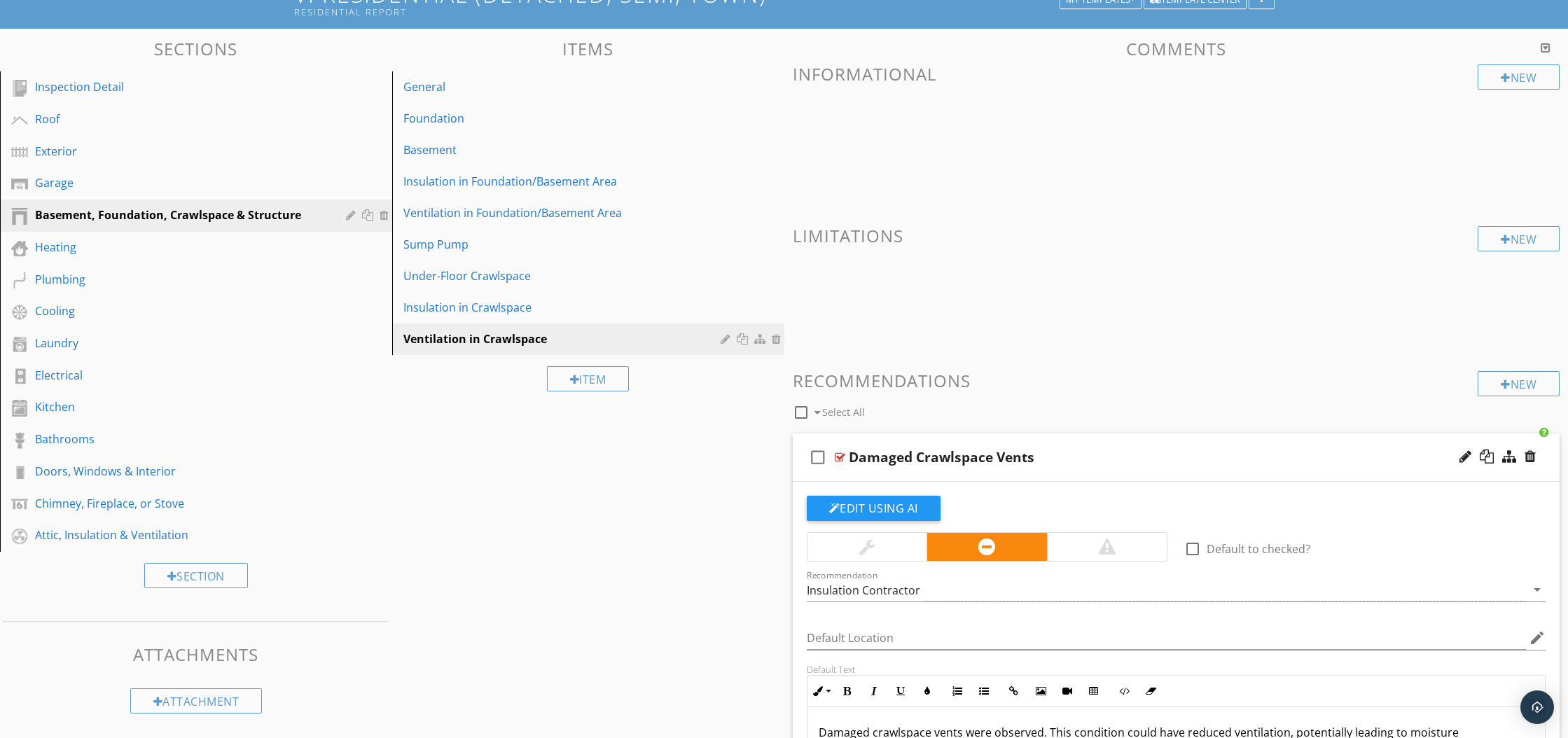
scroll to position [417, 0]
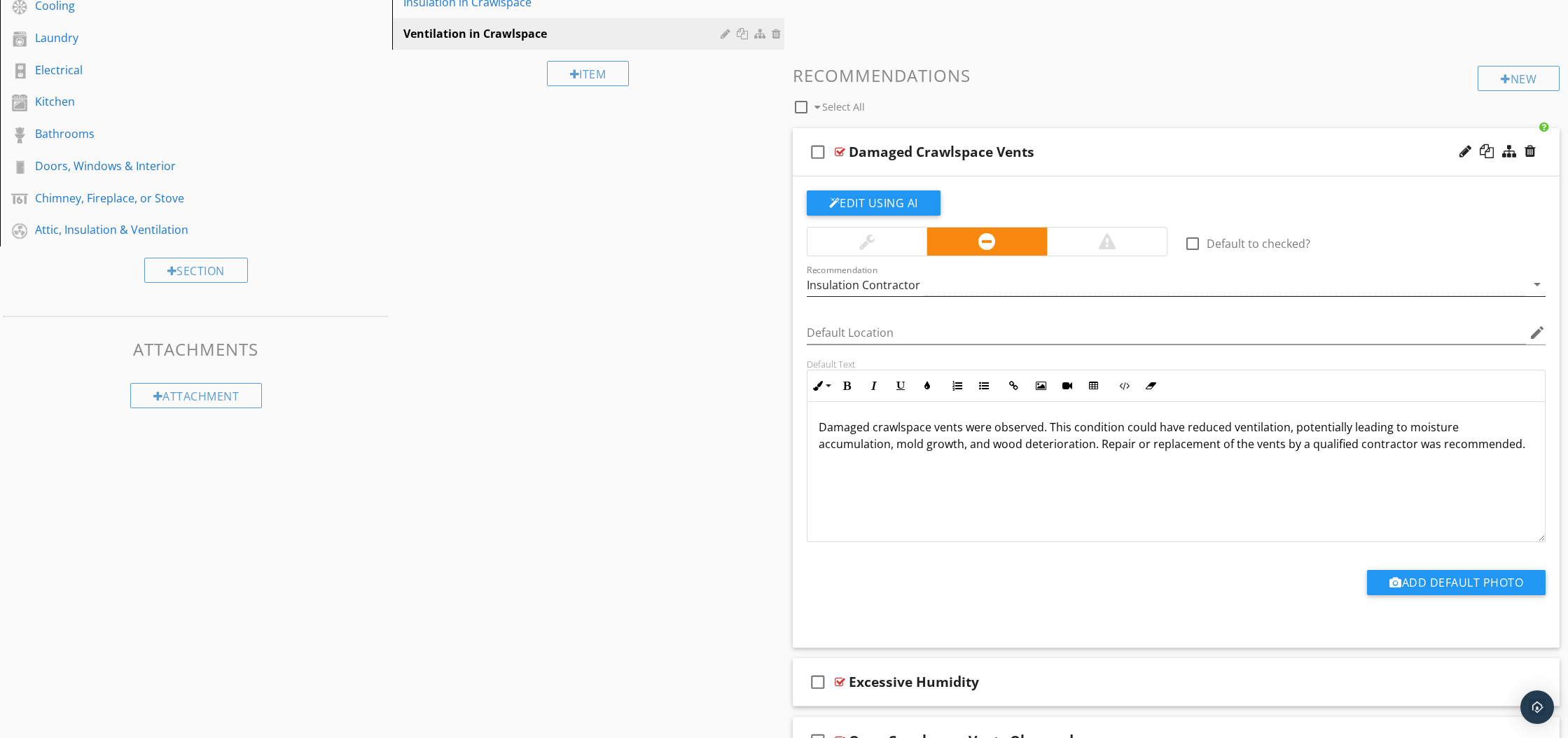
click at [863, 279] on div "Insulation Contractor" at bounding box center [863, 285] width 114 height 13
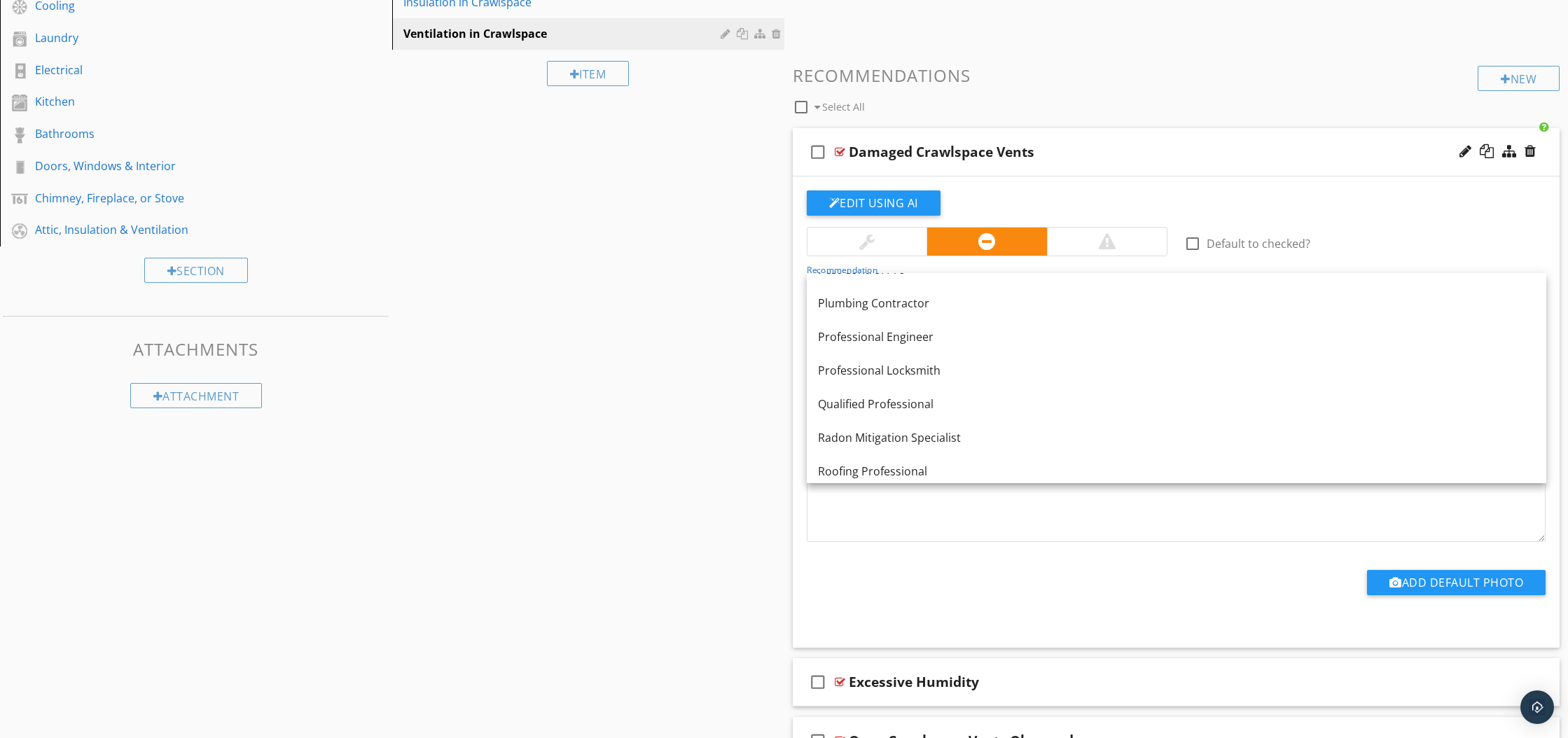
scroll to position [1501, 0]
click at [872, 411] on link "Qualified Professional" at bounding box center [1176, 401] width 739 height 33
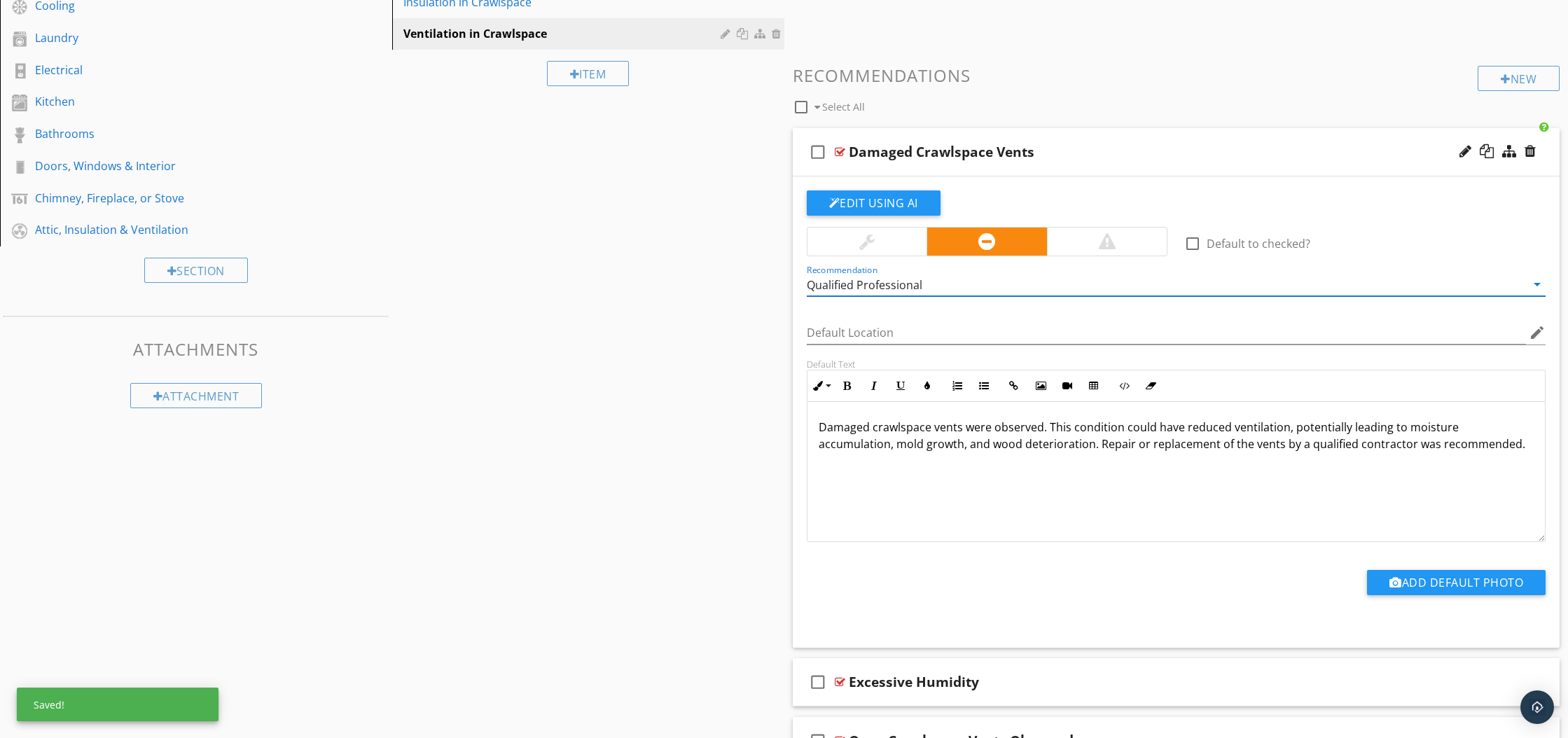
click at [840, 146] on div at bounding box center [839, 151] width 10 height 11
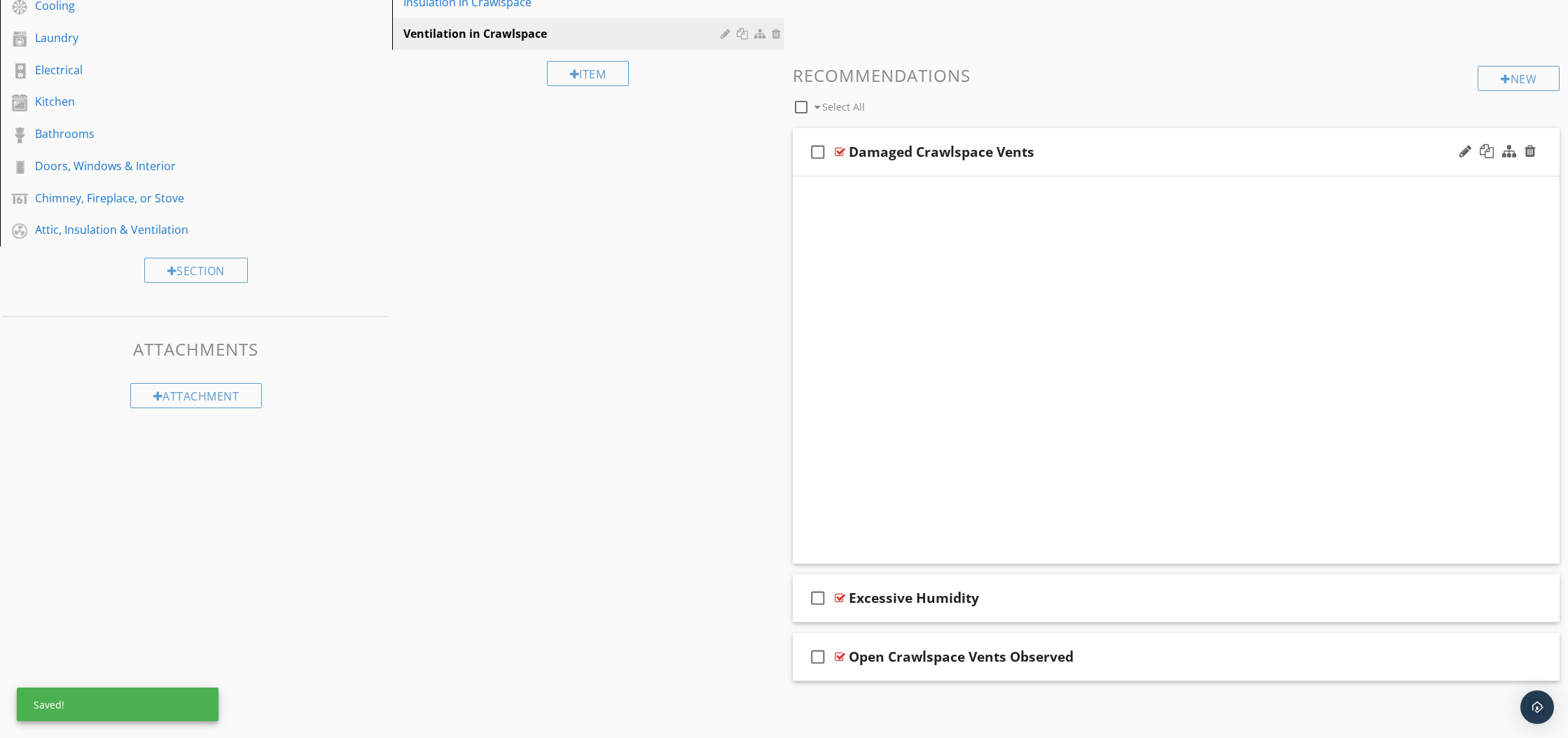
scroll to position [111, 0]
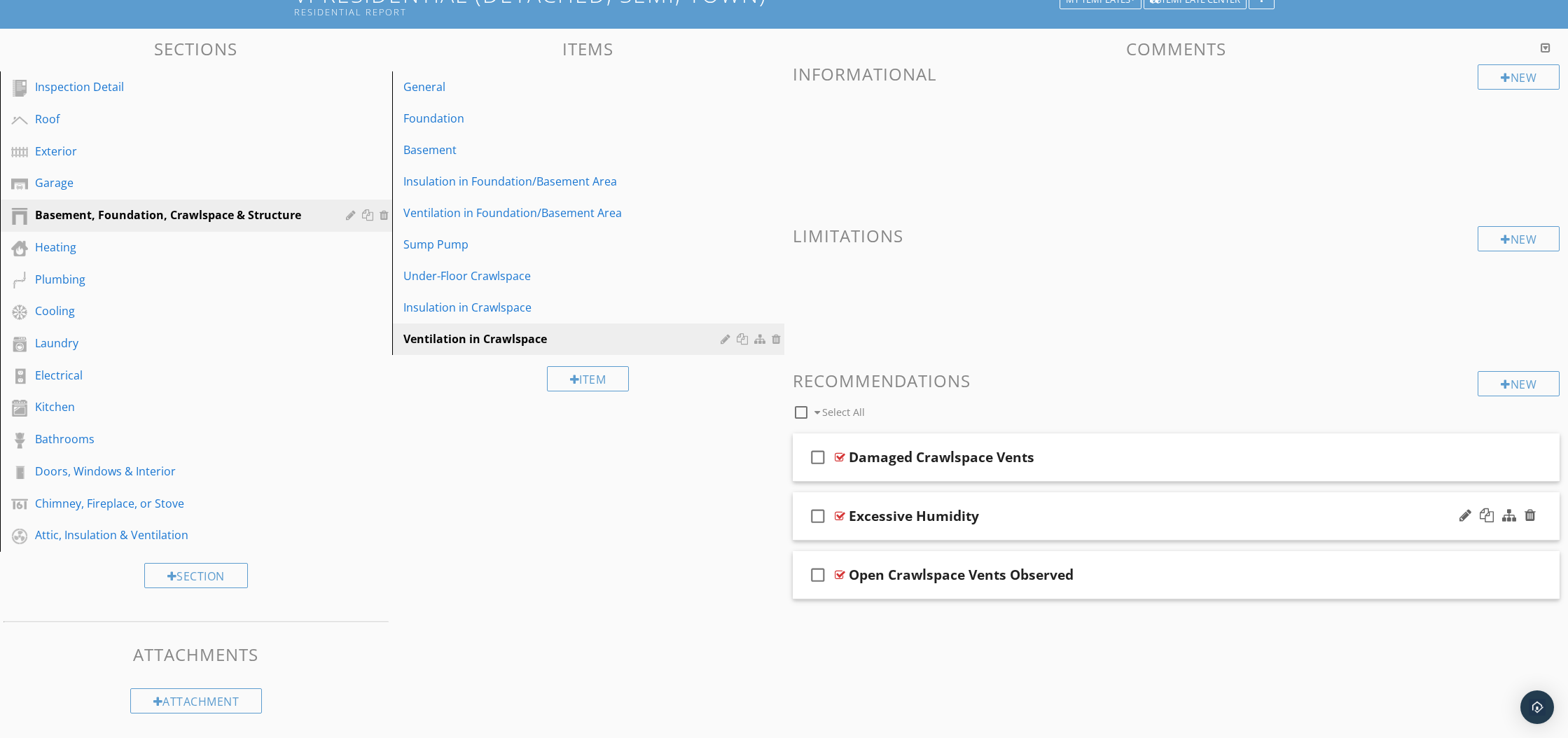
click at [839, 518] on div at bounding box center [839, 515] width 10 height 11
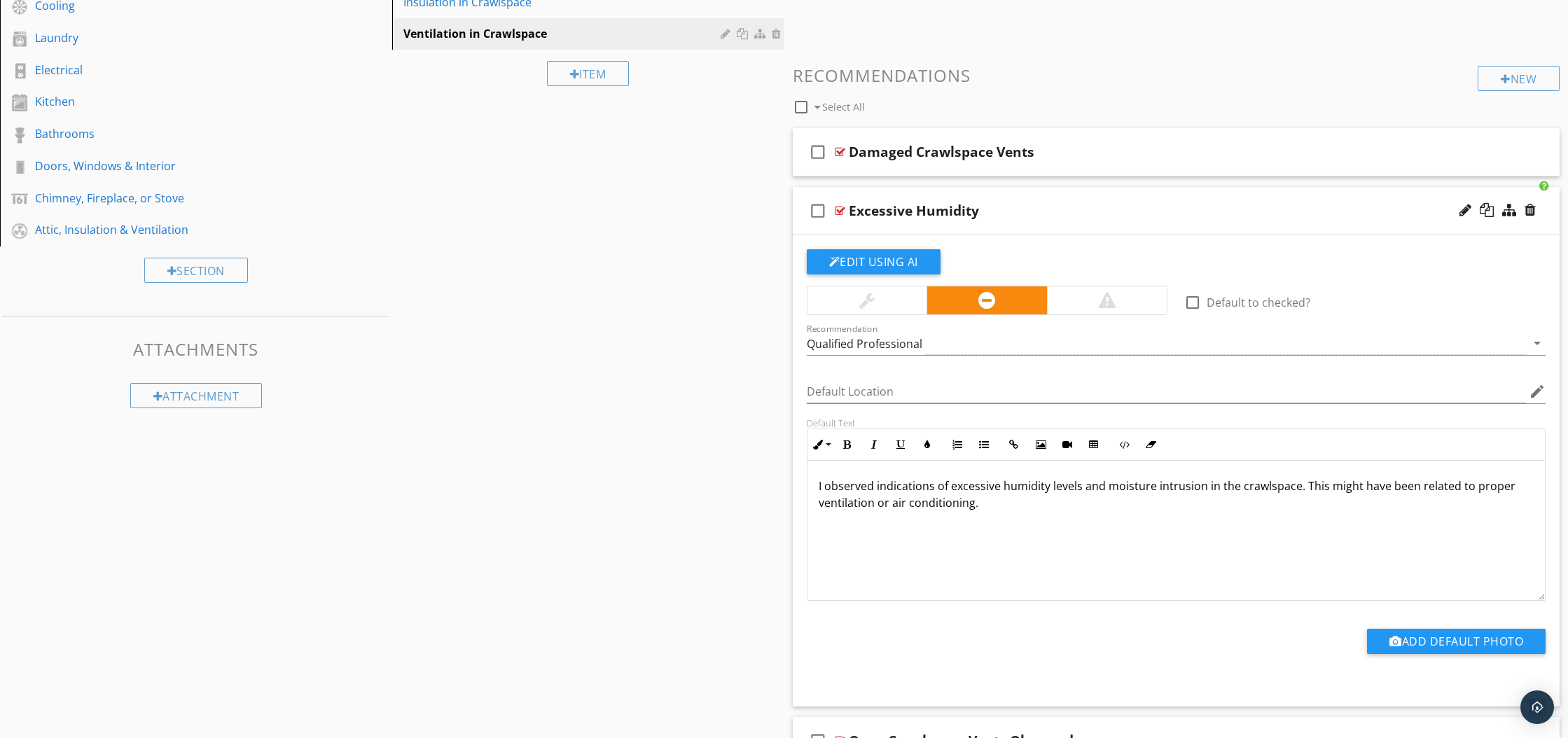
scroll to position [1, 0]
drag, startPoint x: 816, startPoint y: 481, endPoint x: 1006, endPoint y: 530, distance: 196.2
click at [1006, 530] on div "I observed indications of excessive humidity levels and moisture intrusion in t…" at bounding box center [1176, 530] width 738 height 140
click at [1179, 521] on p "Indications of excessive humidity levels and moisture intrusion were observed i…" at bounding box center [1176, 502] width 715 height 51
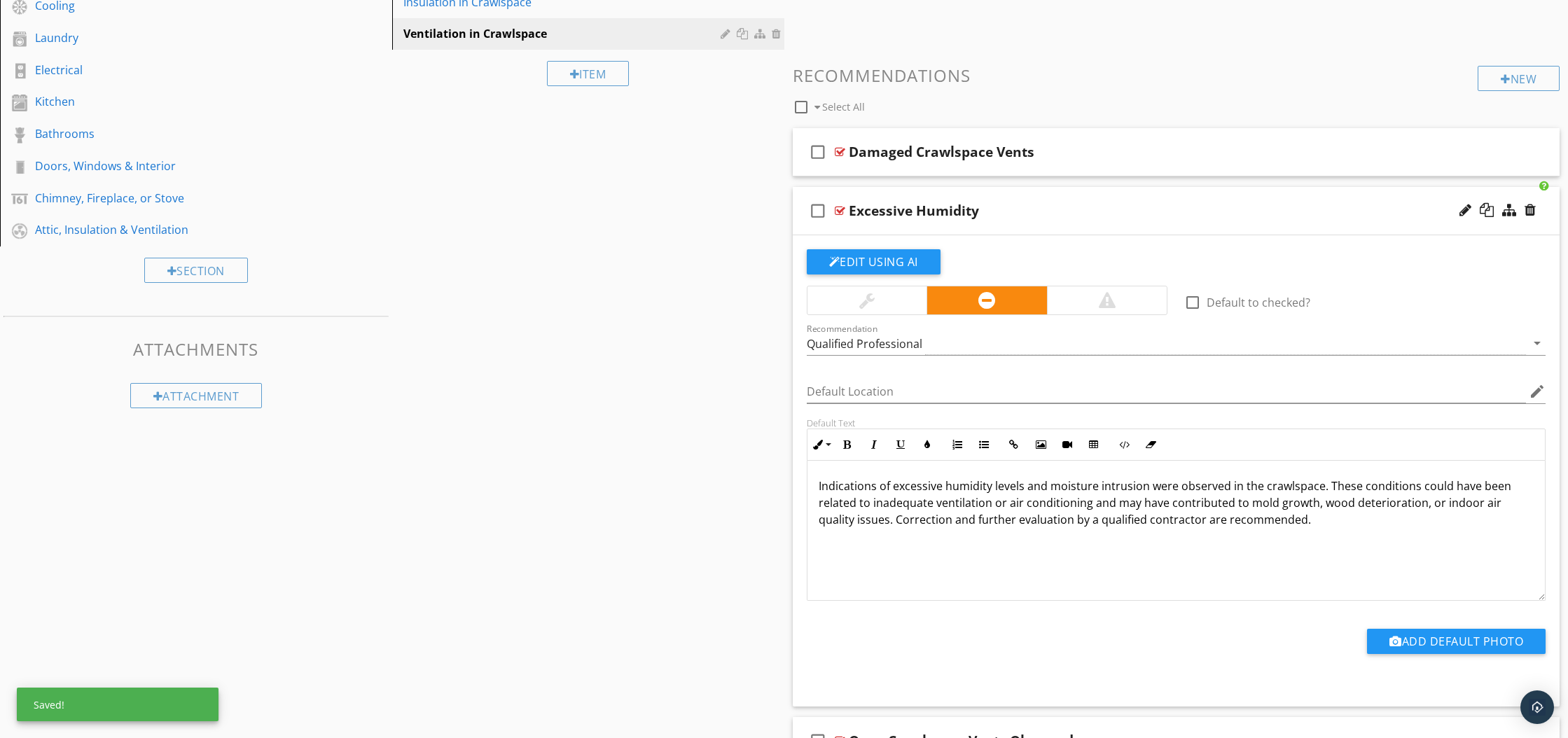
click at [839, 206] on div at bounding box center [839, 211] width 10 height 11
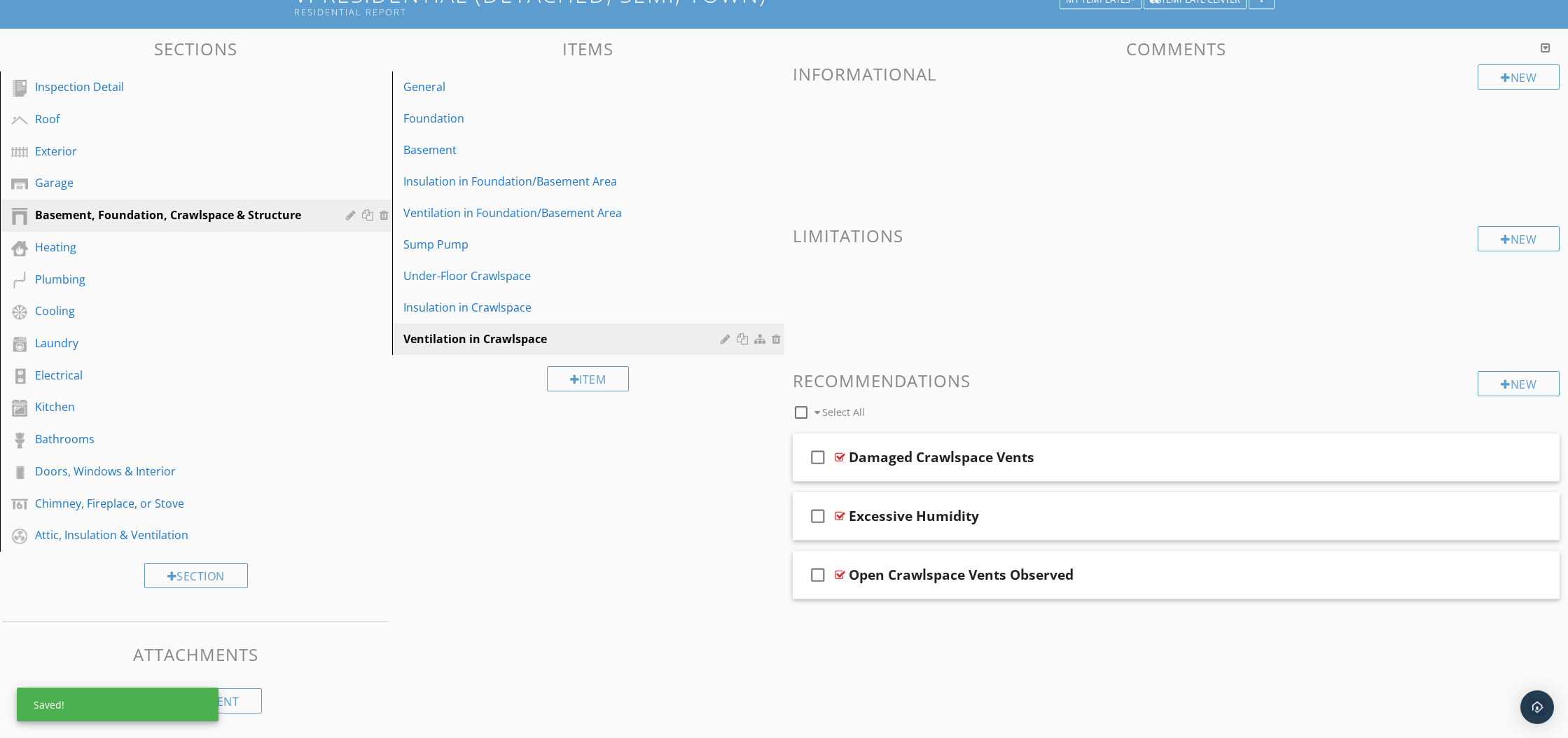
scroll to position [111, 0]
click at [838, 574] on div at bounding box center [839, 575] width 10 height 11
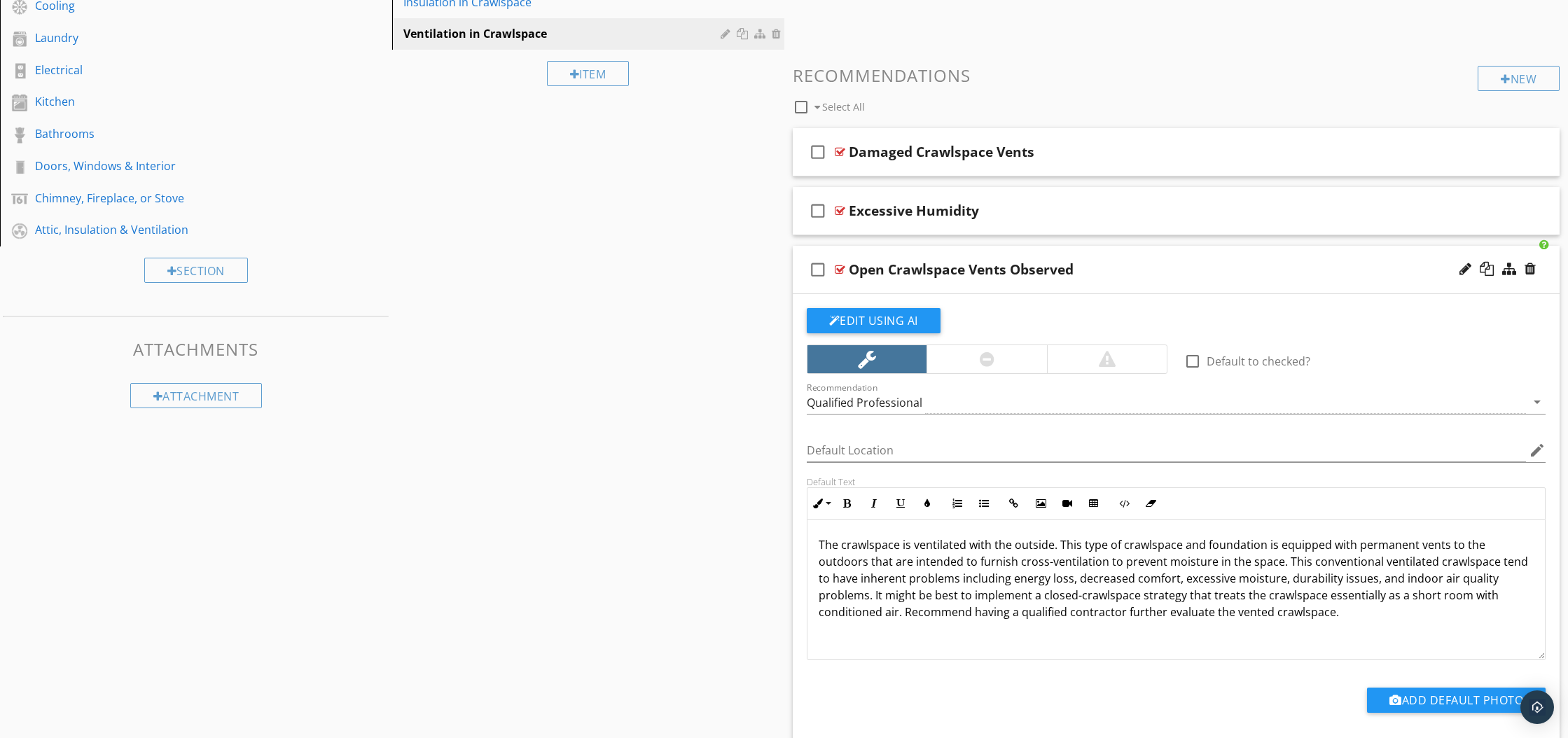
drag, startPoint x: 816, startPoint y: 541, endPoint x: 1286, endPoint y: 635, distance: 479.3
click at [1286, 635] on div "The crawlspace is ventilated with the outside. This type of crawlspace and foun…" at bounding box center [1176, 589] width 738 height 140
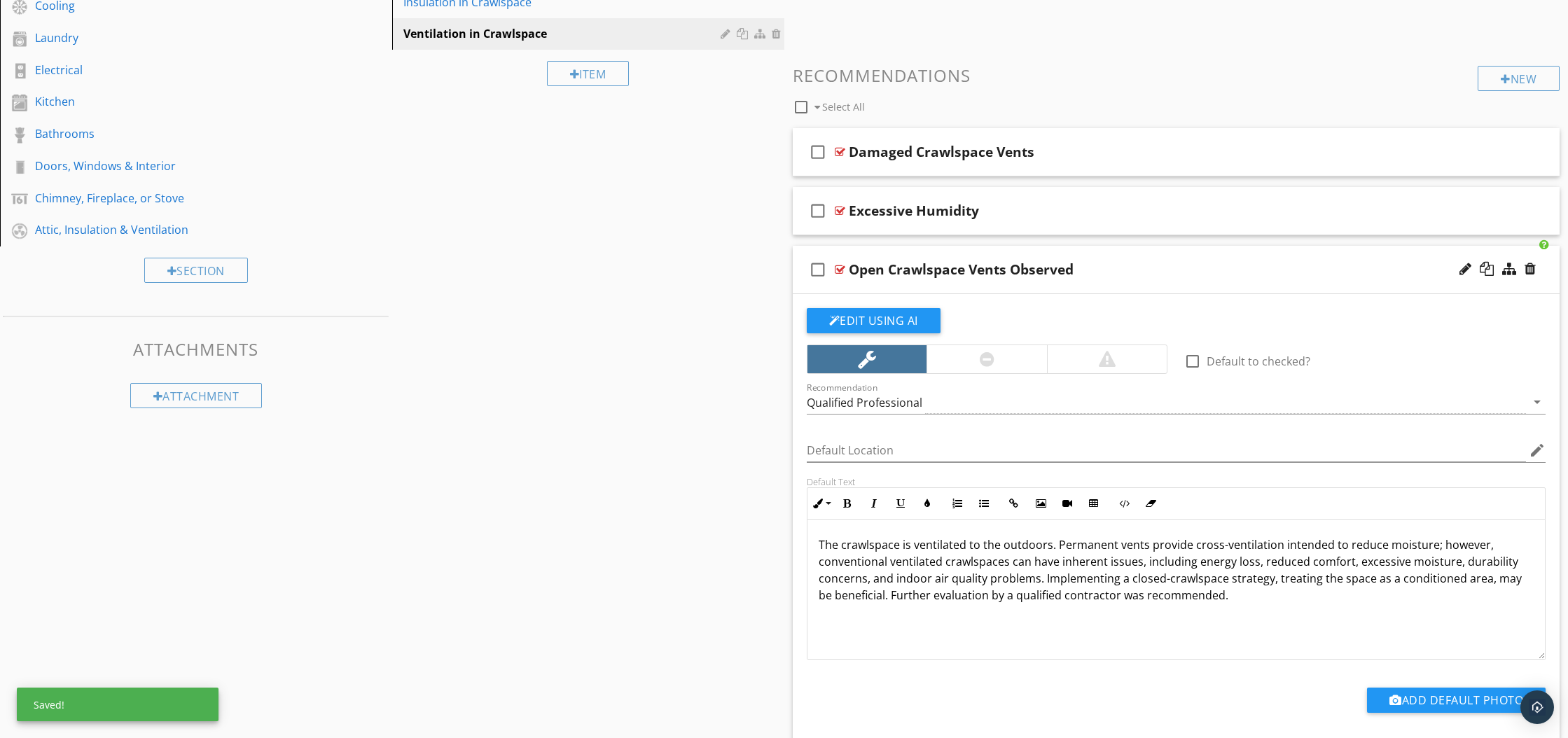
click at [1027, 628] on div "The crawlspace is ventilated to the outdoors. Permanent vents provide cross-ven…" at bounding box center [1176, 589] width 738 height 140
click at [836, 267] on div at bounding box center [839, 270] width 10 height 11
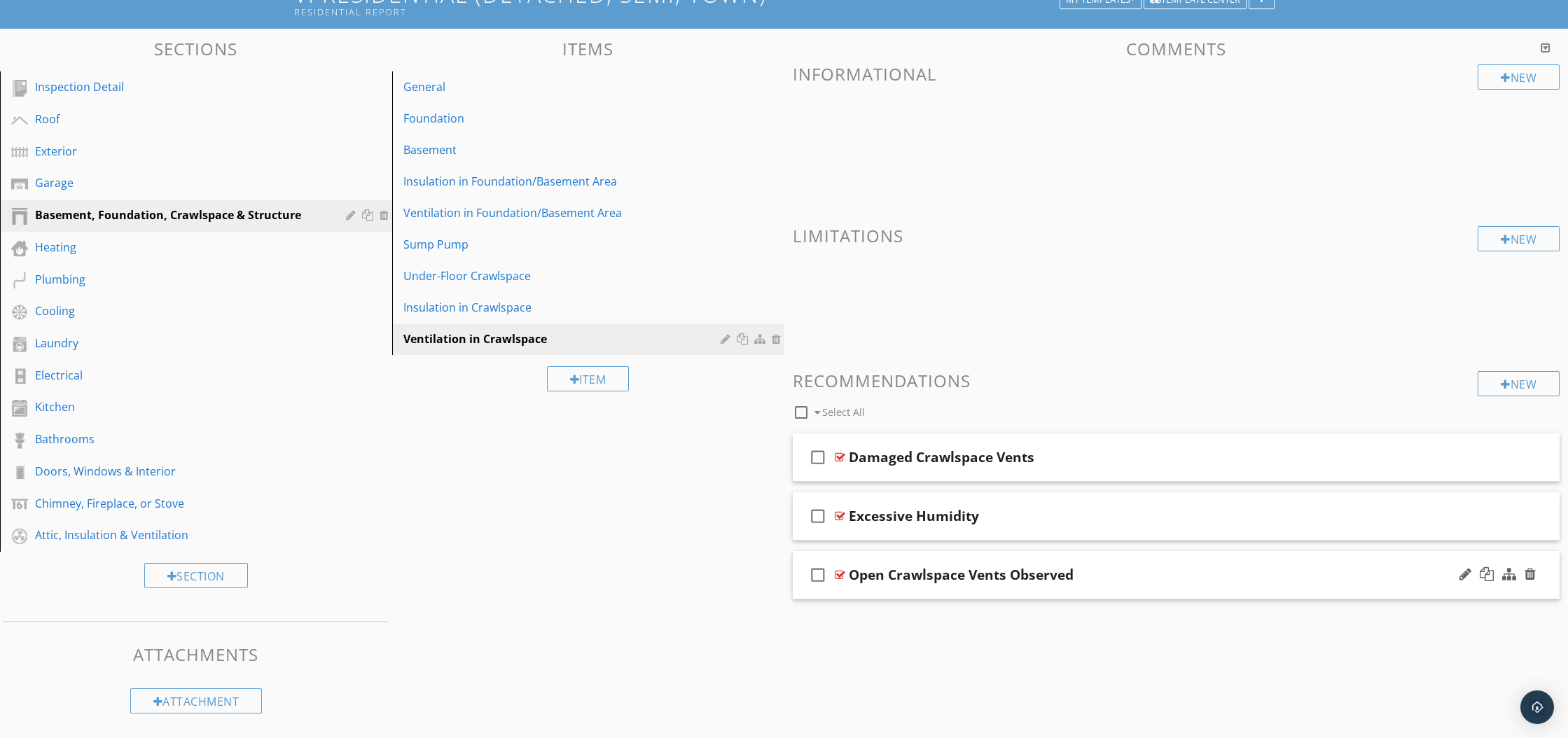
scroll to position [111, 0]
click at [606, 478] on div "Sections Inspection Detail Roof Exterior Garage Basement, Foundation, Crawlspac…" at bounding box center [784, 376] width 1568 height 695
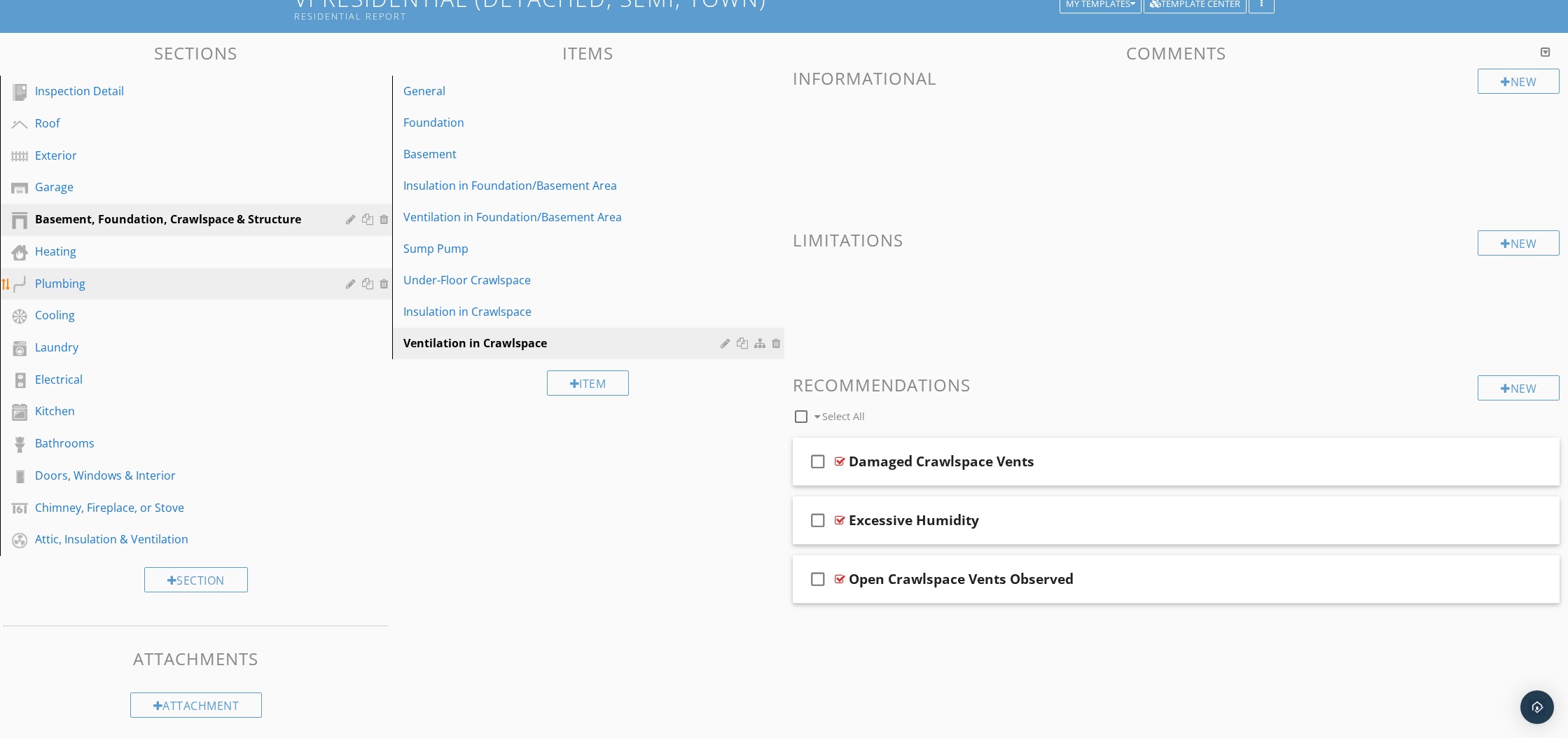
scroll to position [108, 0]
click at [112, 250] on div "Heating" at bounding box center [180, 250] width 290 height 17
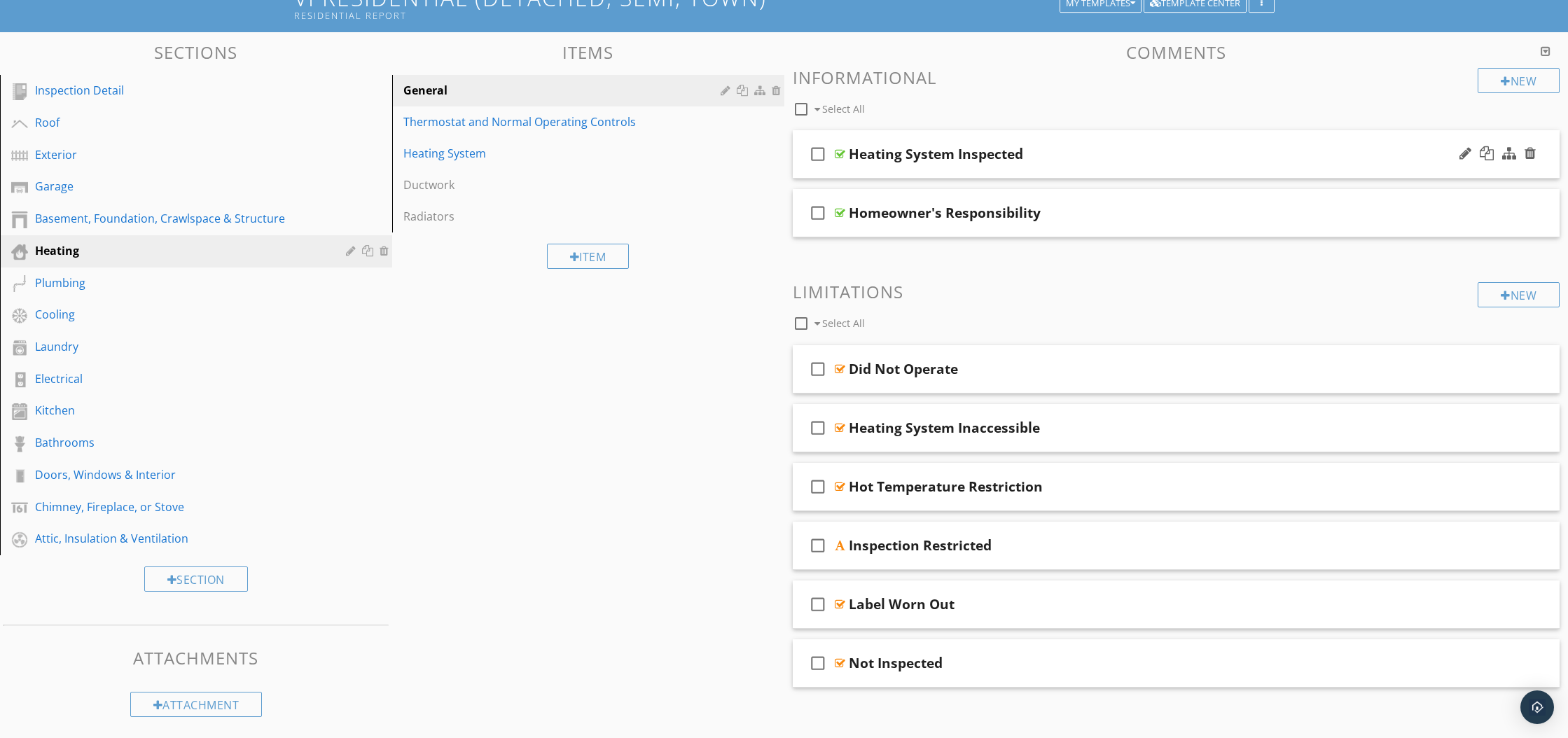
click at [840, 151] on div at bounding box center [839, 154] width 10 height 11
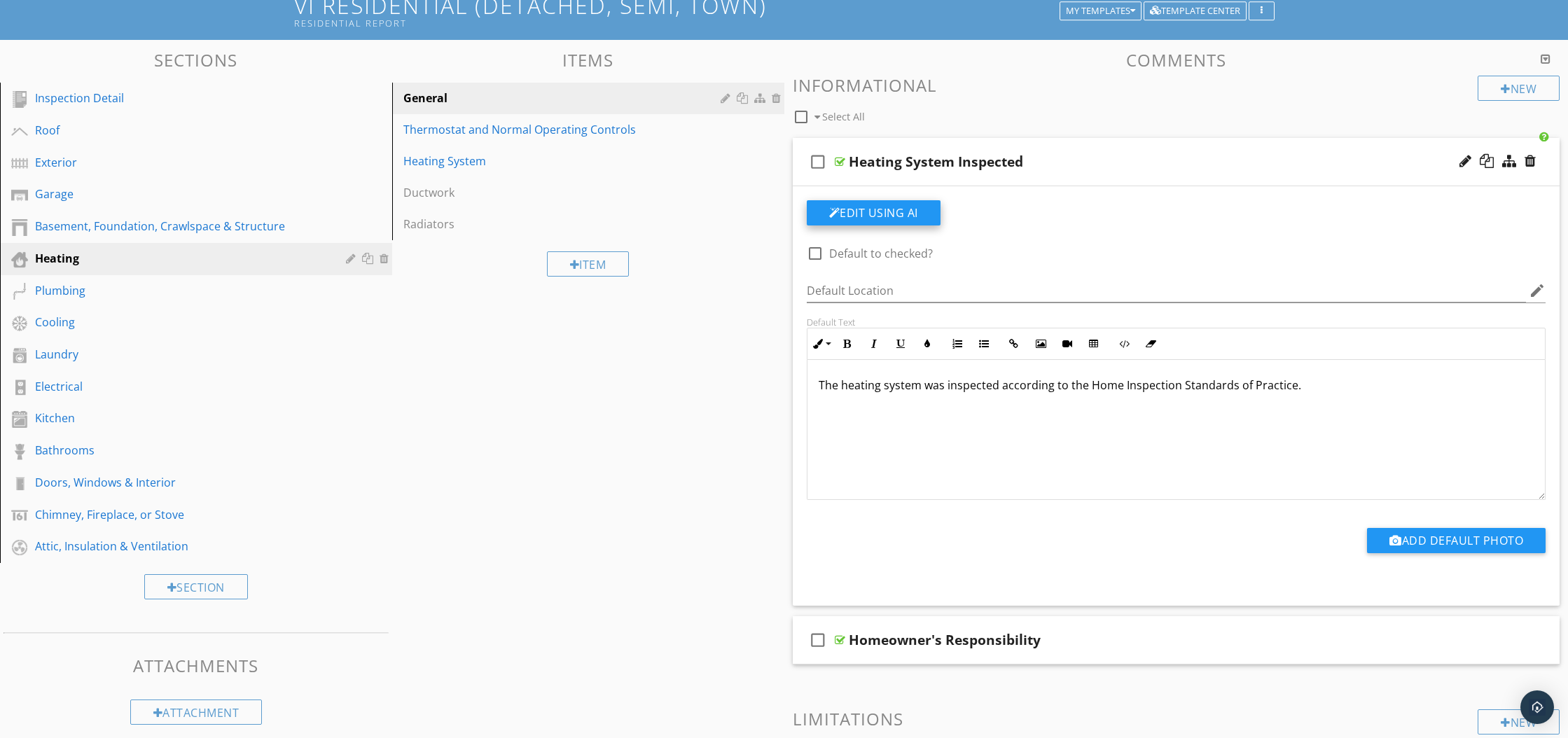
scroll to position [103, 0]
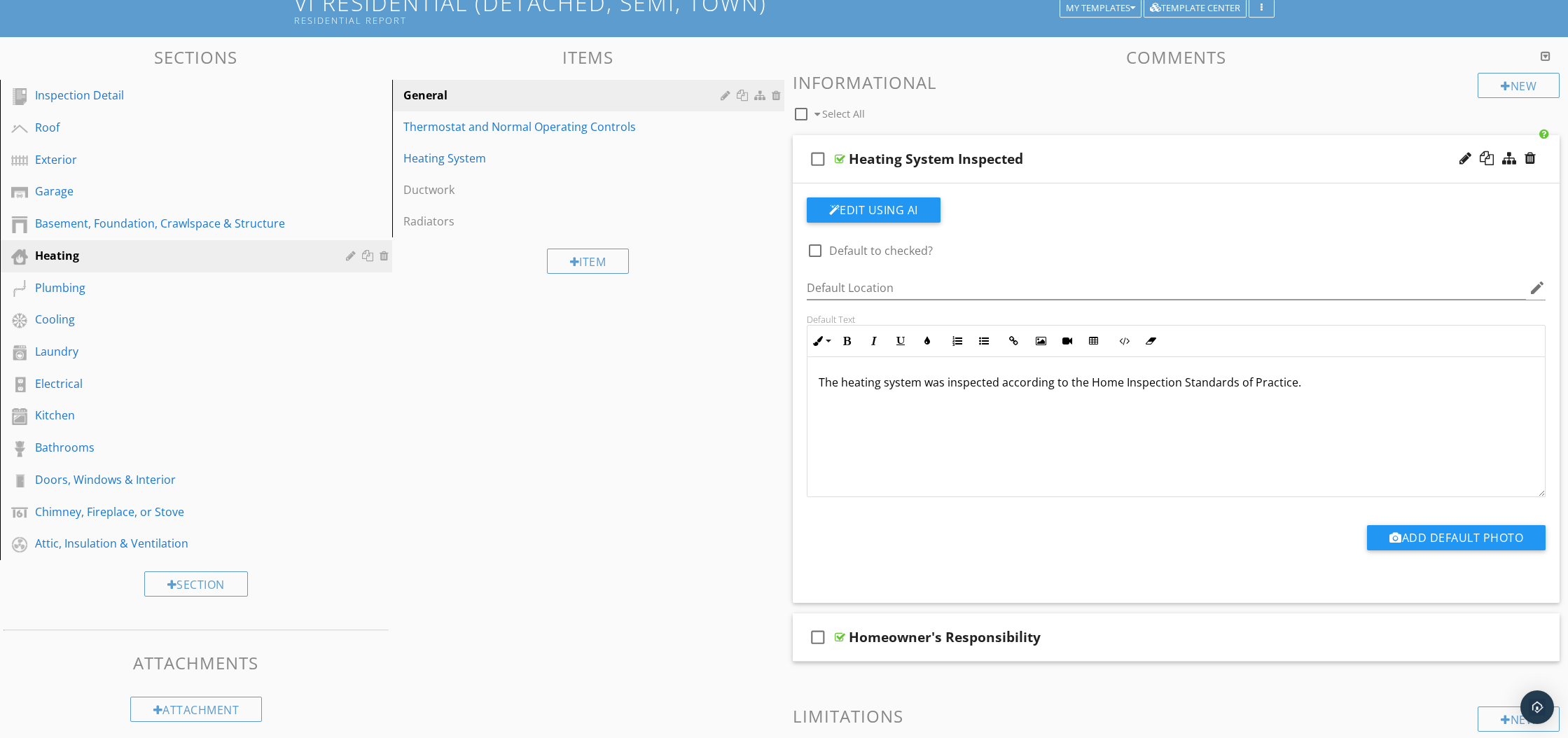
click at [842, 159] on div at bounding box center [839, 159] width 10 height 11
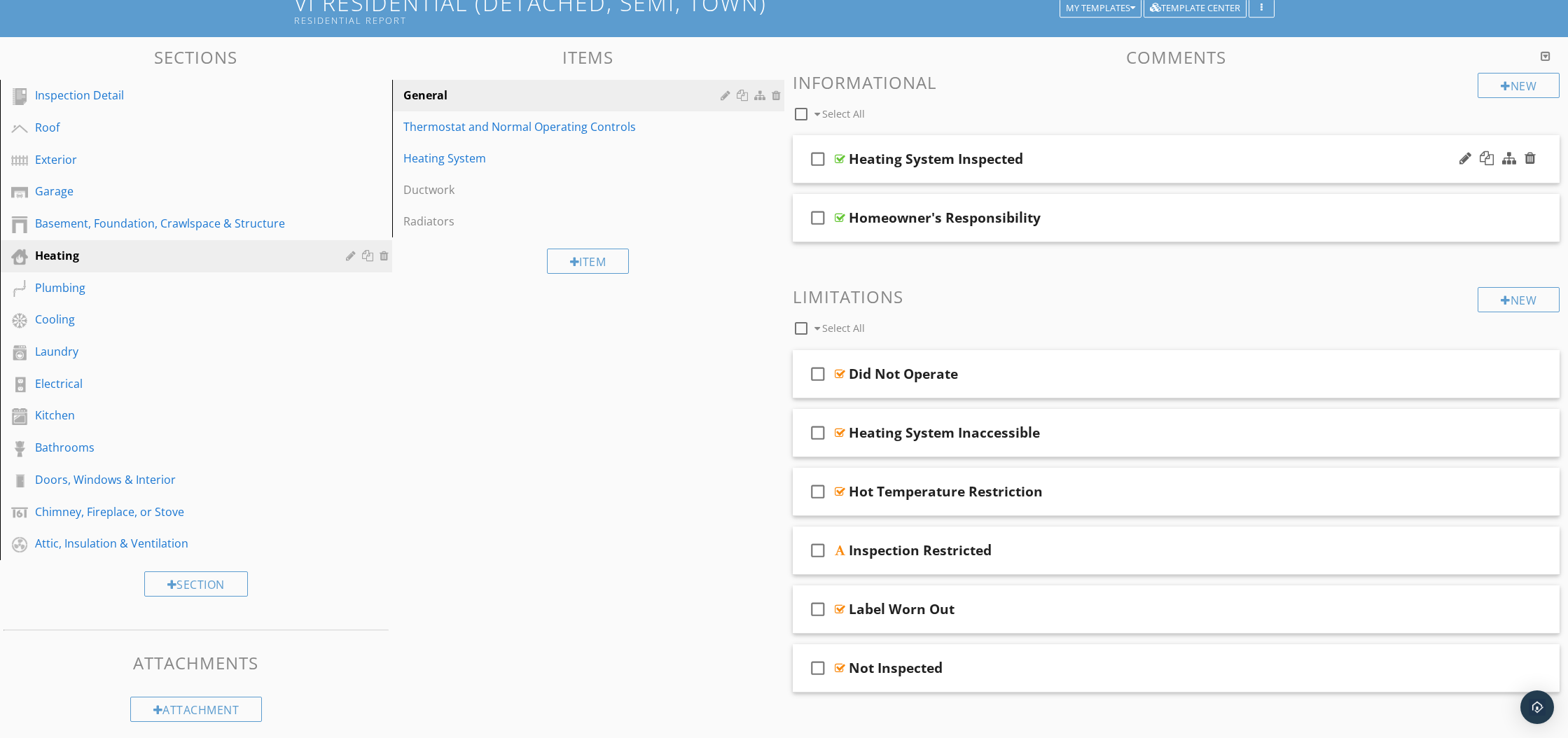
scroll to position [96, 0]
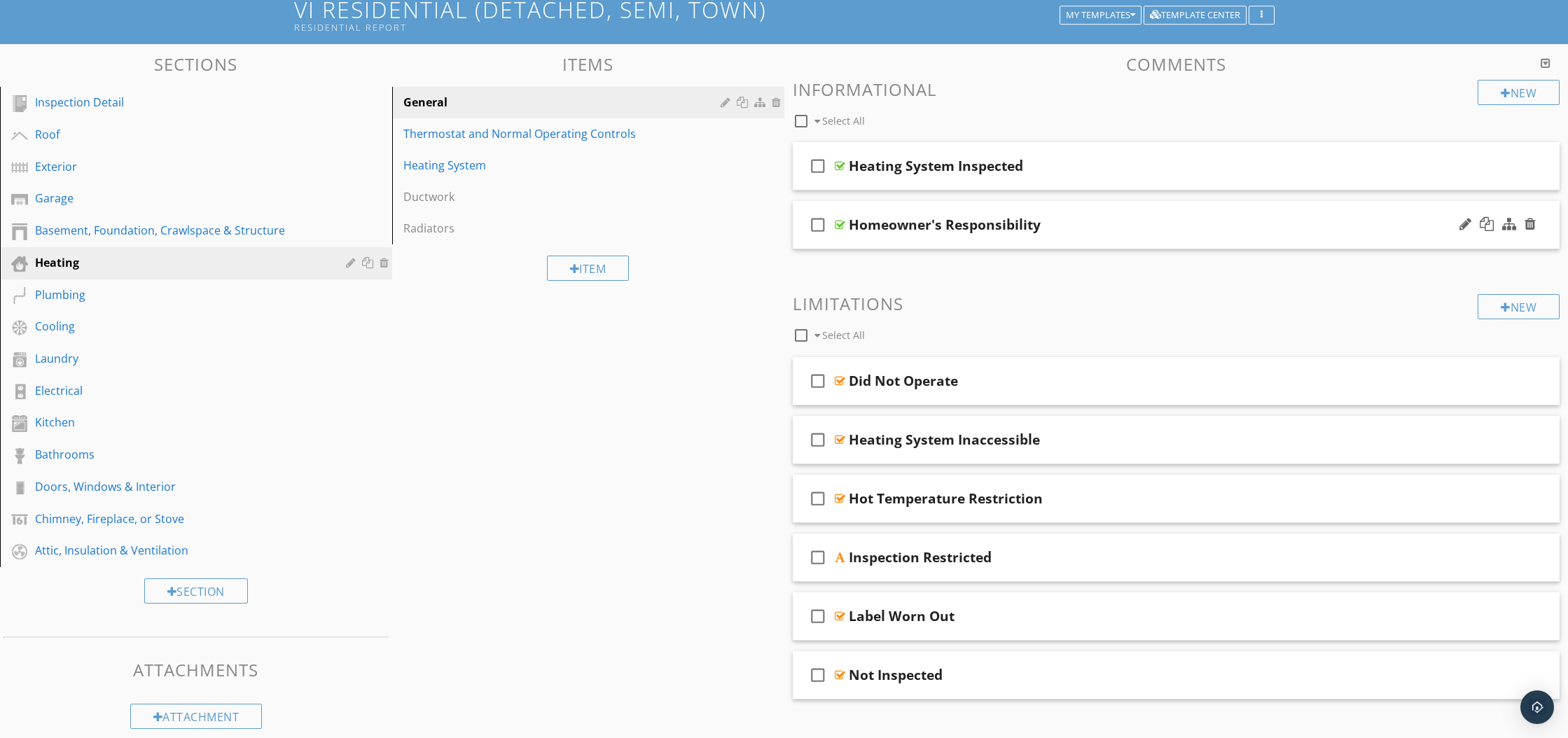
click at [839, 223] on div at bounding box center [839, 224] width 10 height 11
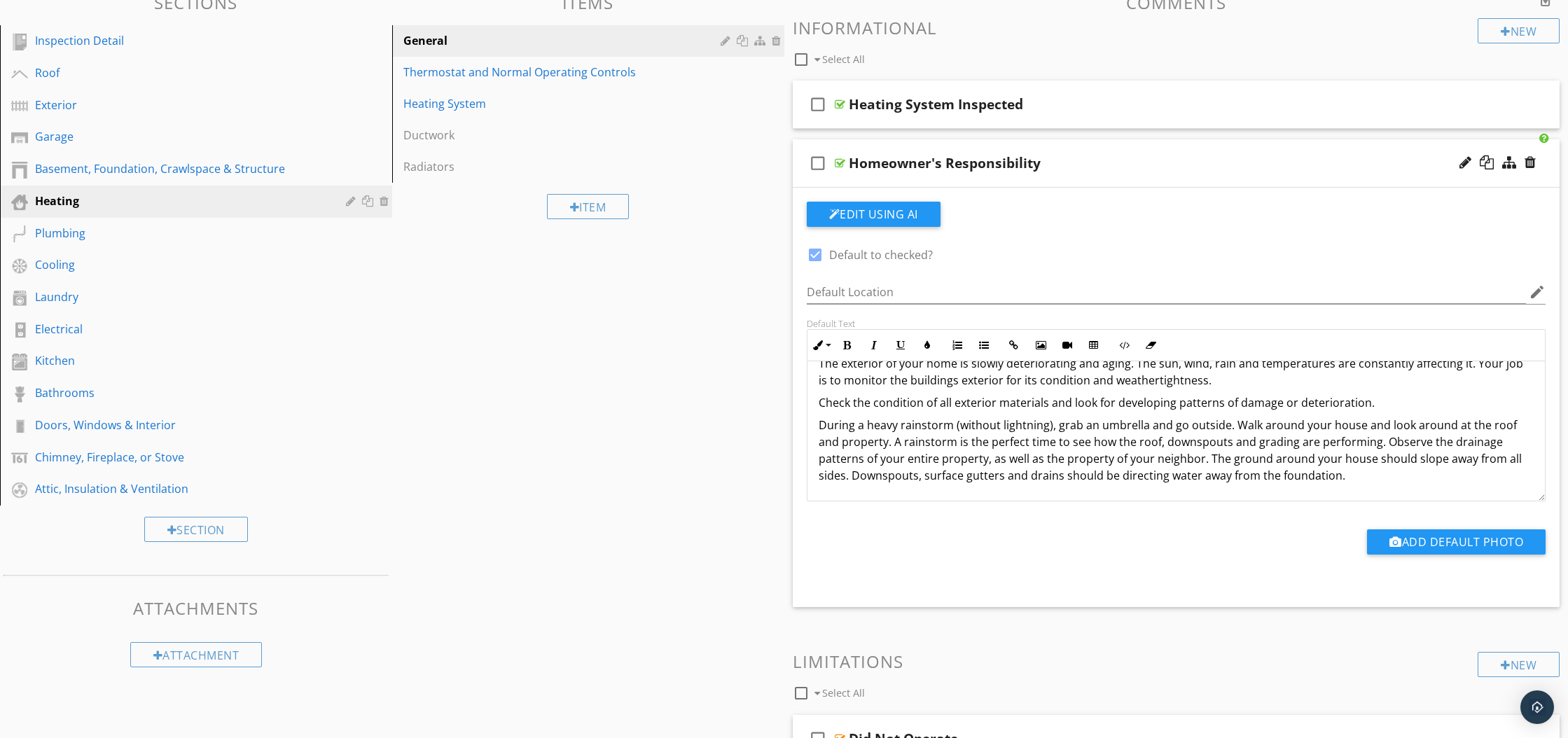
scroll to position [0, 0]
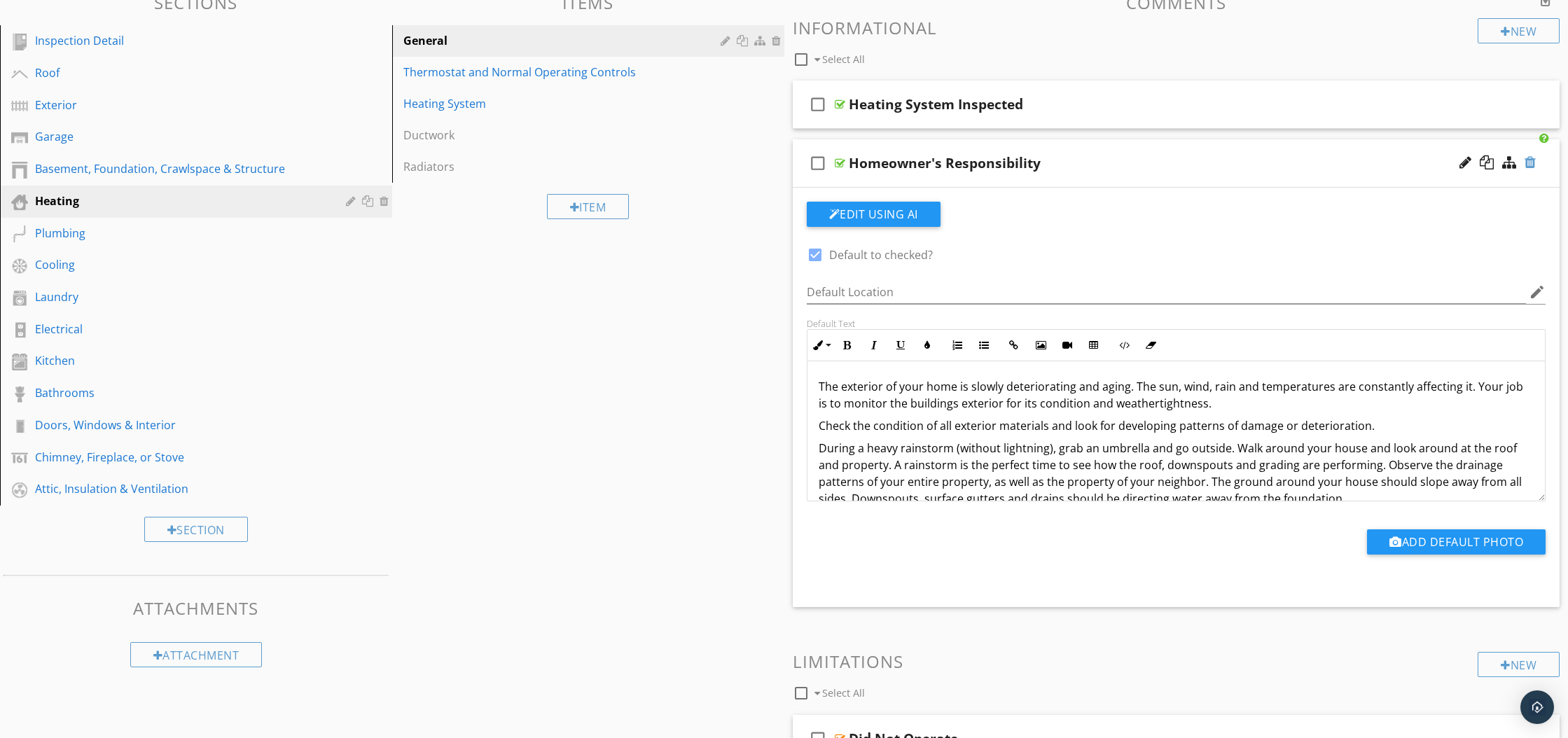
click at [1531, 161] on div at bounding box center [1530, 162] width 11 height 14
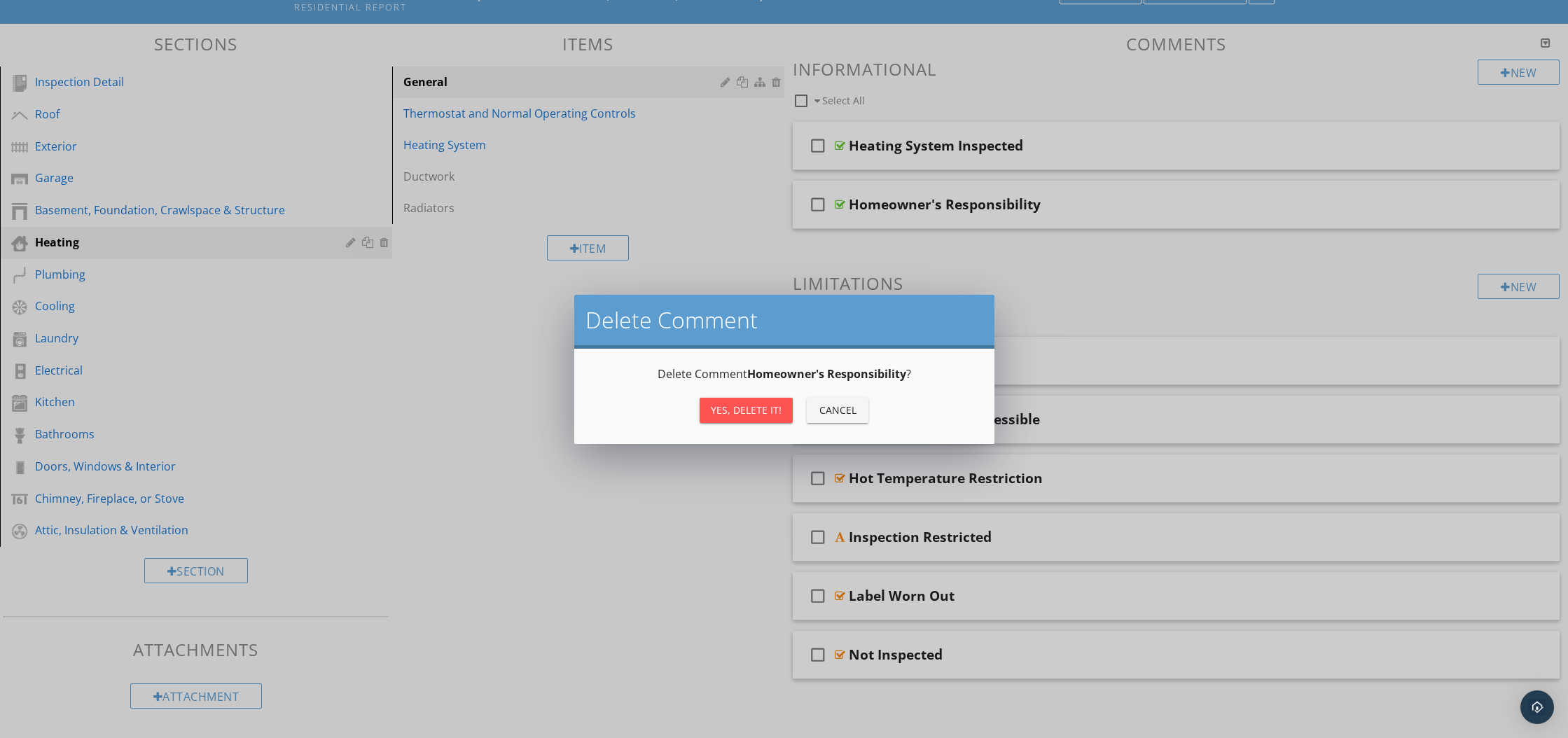
scroll to position [115, 0]
click at [764, 414] on div "Yes, Delete it!" at bounding box center [746, 410] width 71 height 15
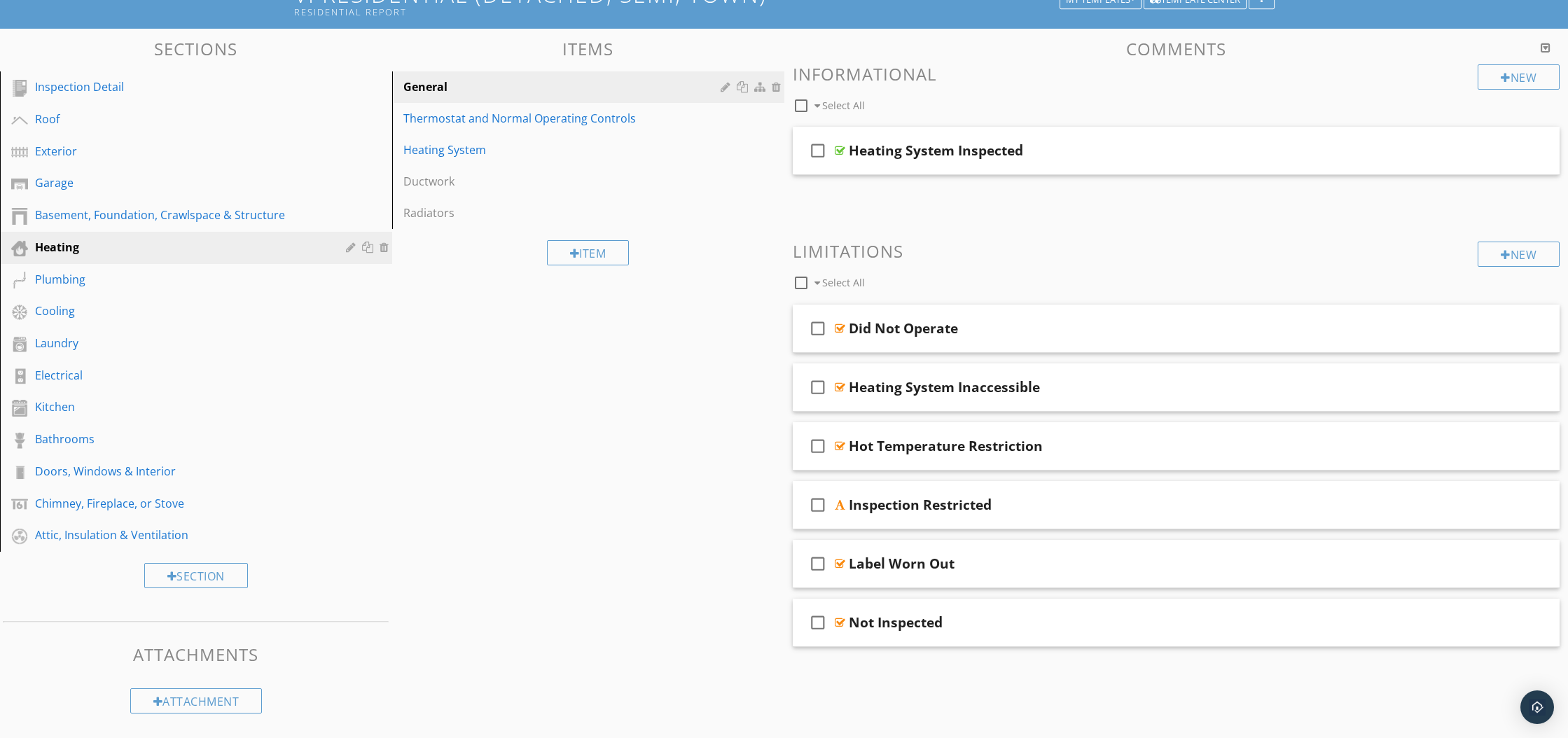
scroll to position [111, 0]
click at [839, 327] on div at bounding box center [839, 328] width 10 height 11
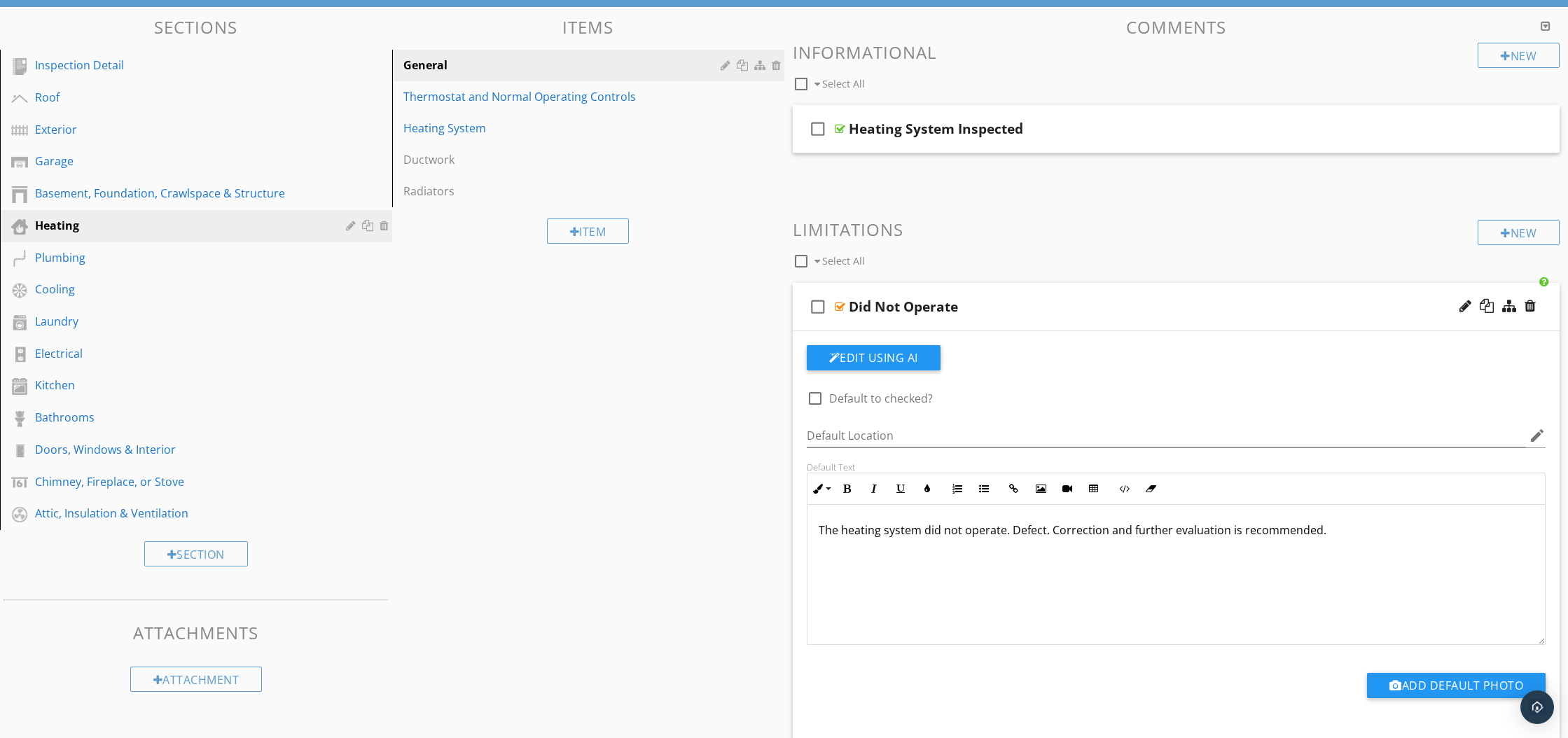
scroll to position [134, 0]
drag, startPoint x: 818, startPoint y: 528, endPoint x: 1328, endPoint y: 526, distance: 510.0
click at [1328, 526] on p "The heating system did not operate. Defect. Correction and further evaluation i…" at bounding box center [1176, 529] width 715 height 17
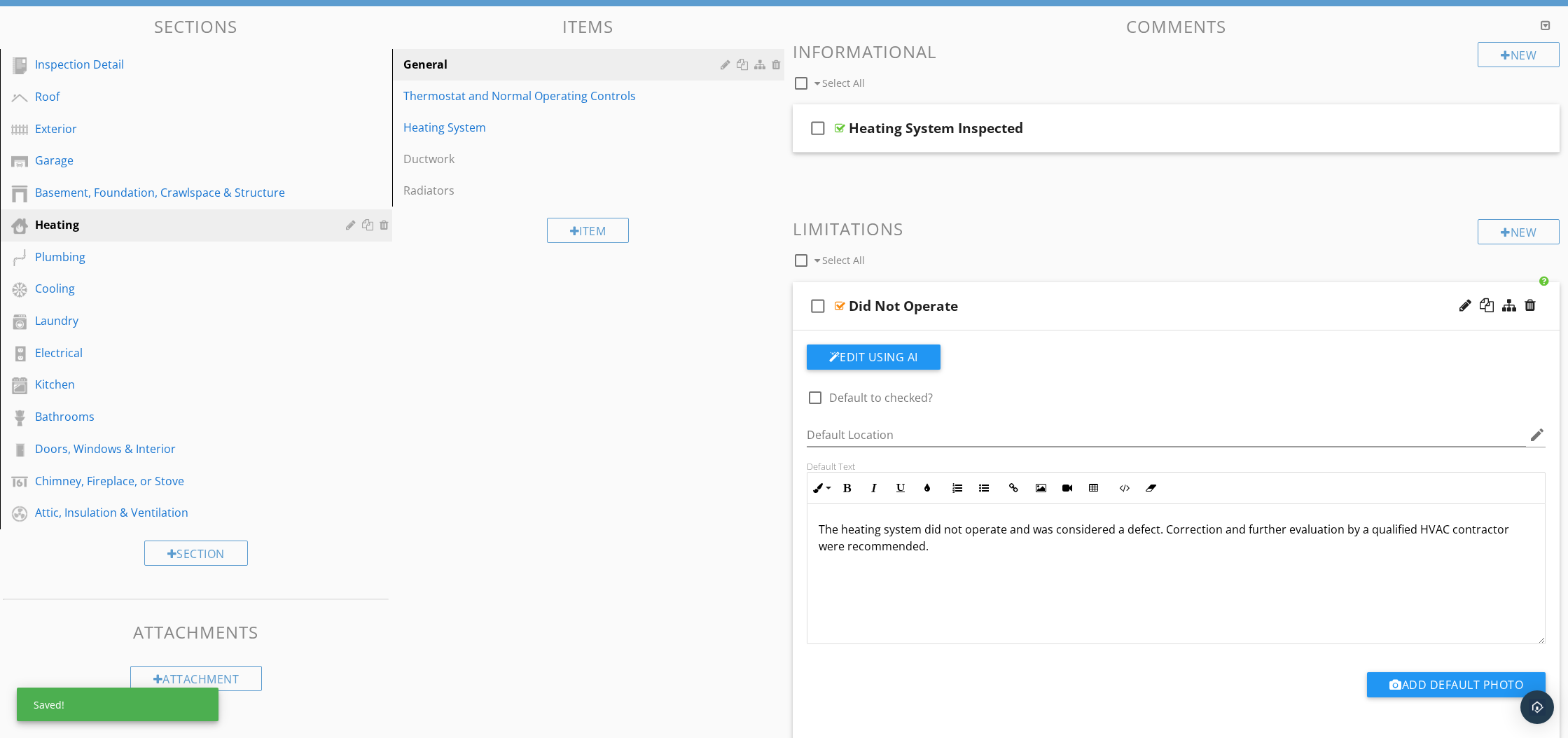
click at [842, 308] on div at bounding box center [839, 306] width 10 height 11
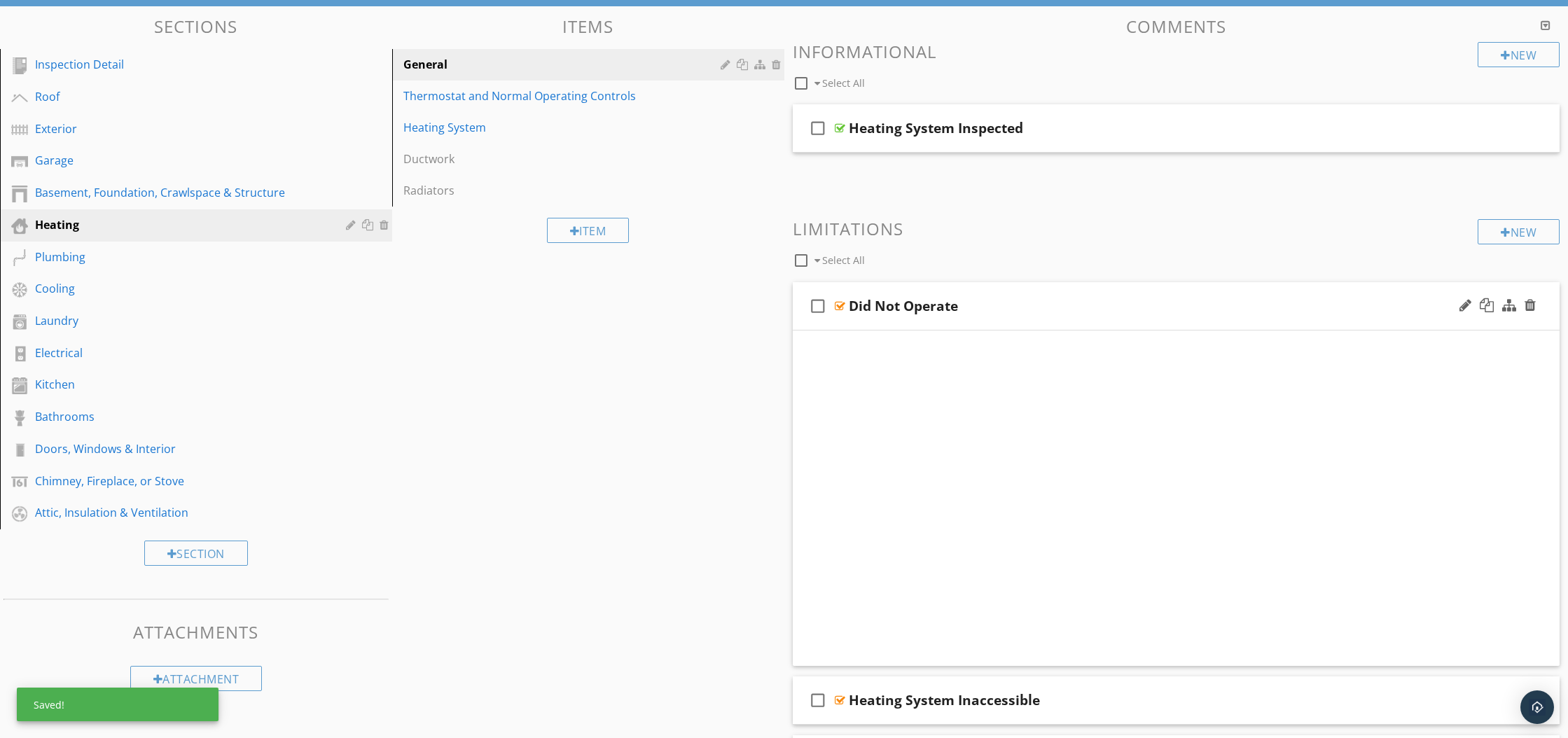
scroll to position [111, 0]
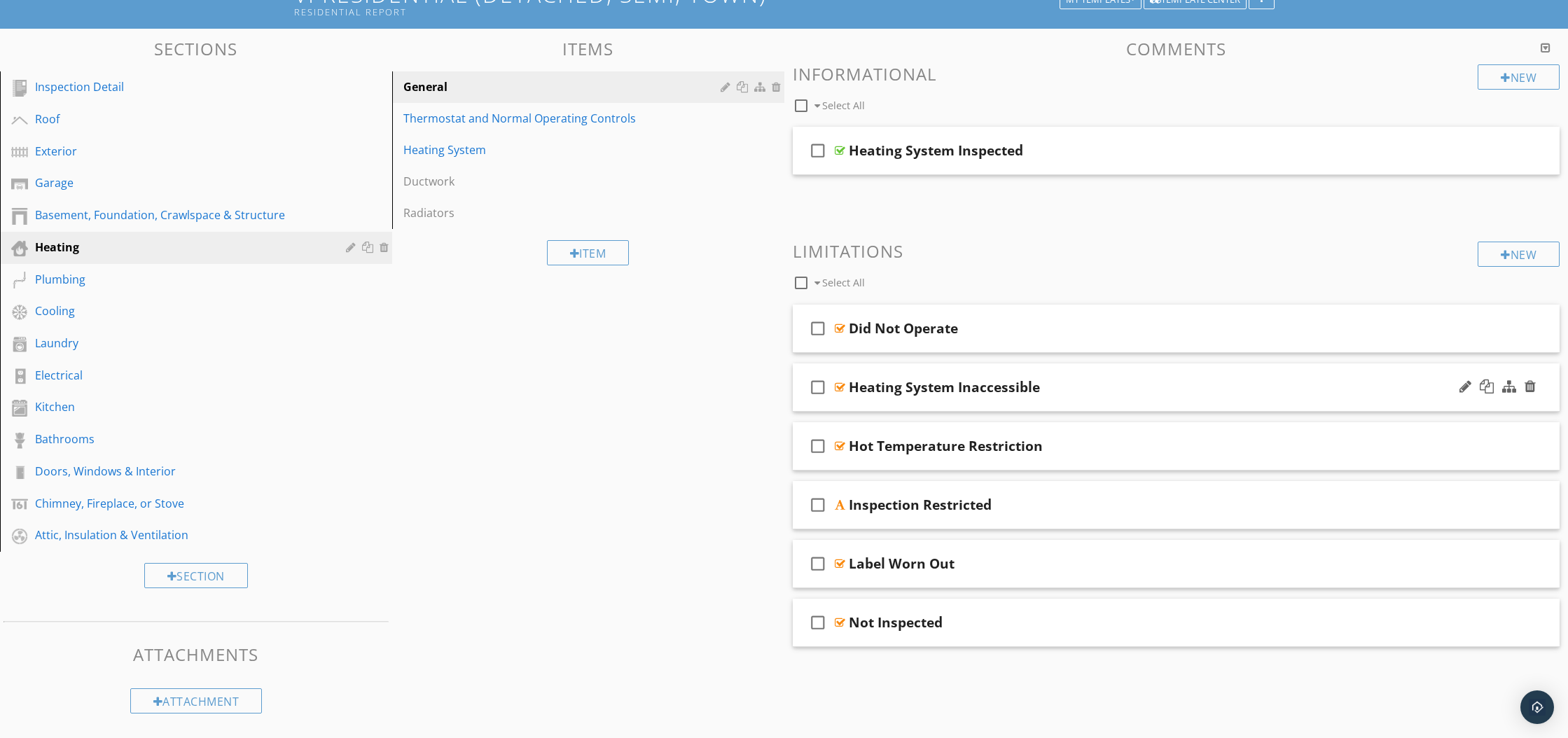
click at [834, 384] on div at bounding box center [839, 387] width 10 height 11
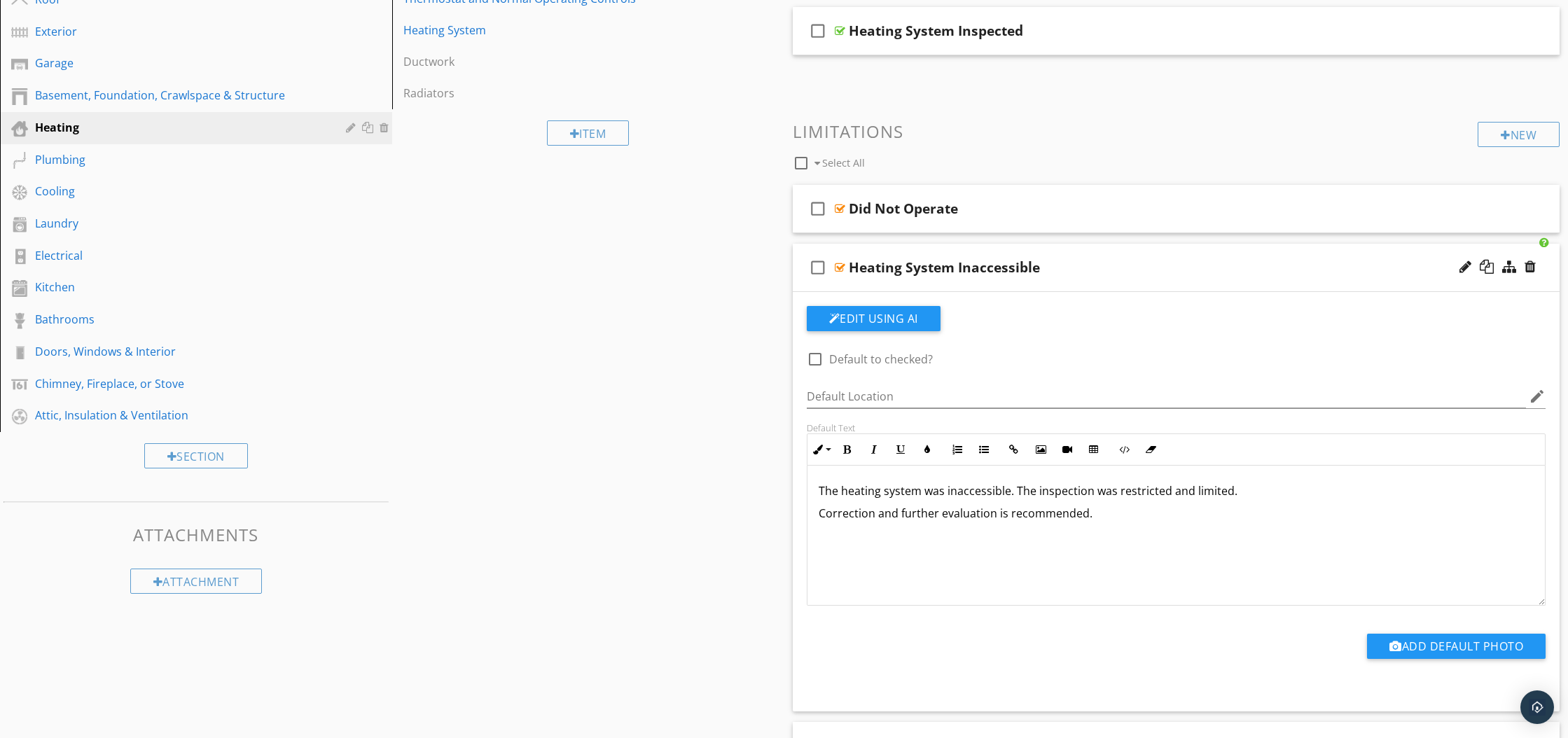
scroll to position [233, 0]
drag, startPoint x: 816, startPoint y: 484, endPoint x: 1071, endPoint y: 538, distance: 260.7
click at [1071, 538] on div "The heating system was inaccessible. The inspection was restricted and limited.…" at bounding box center [1176, 534] width 738 height 140
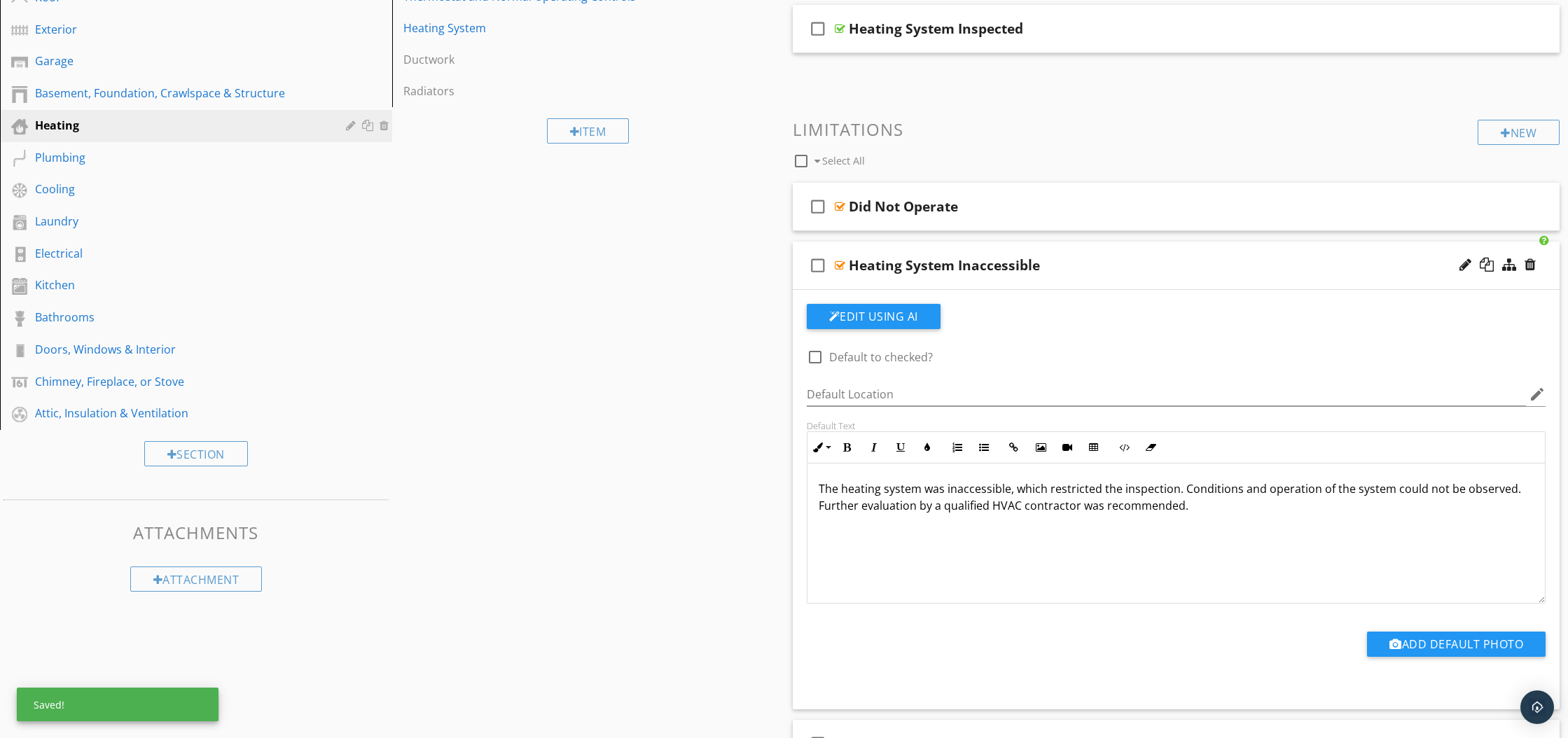
click at [842, 264] on div at bounding box center [839, 265] width 10 height 11
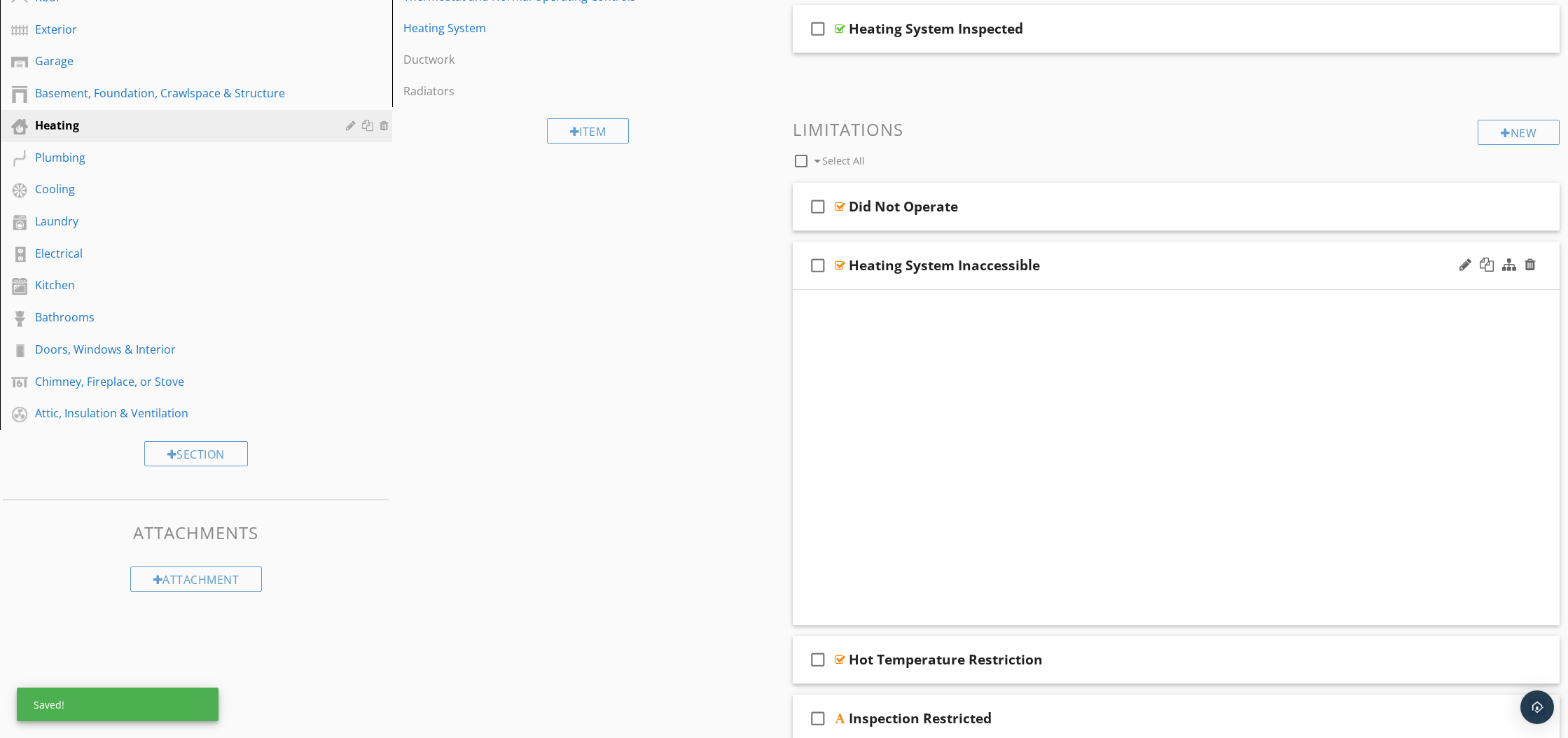
scroll to position [111, 0]
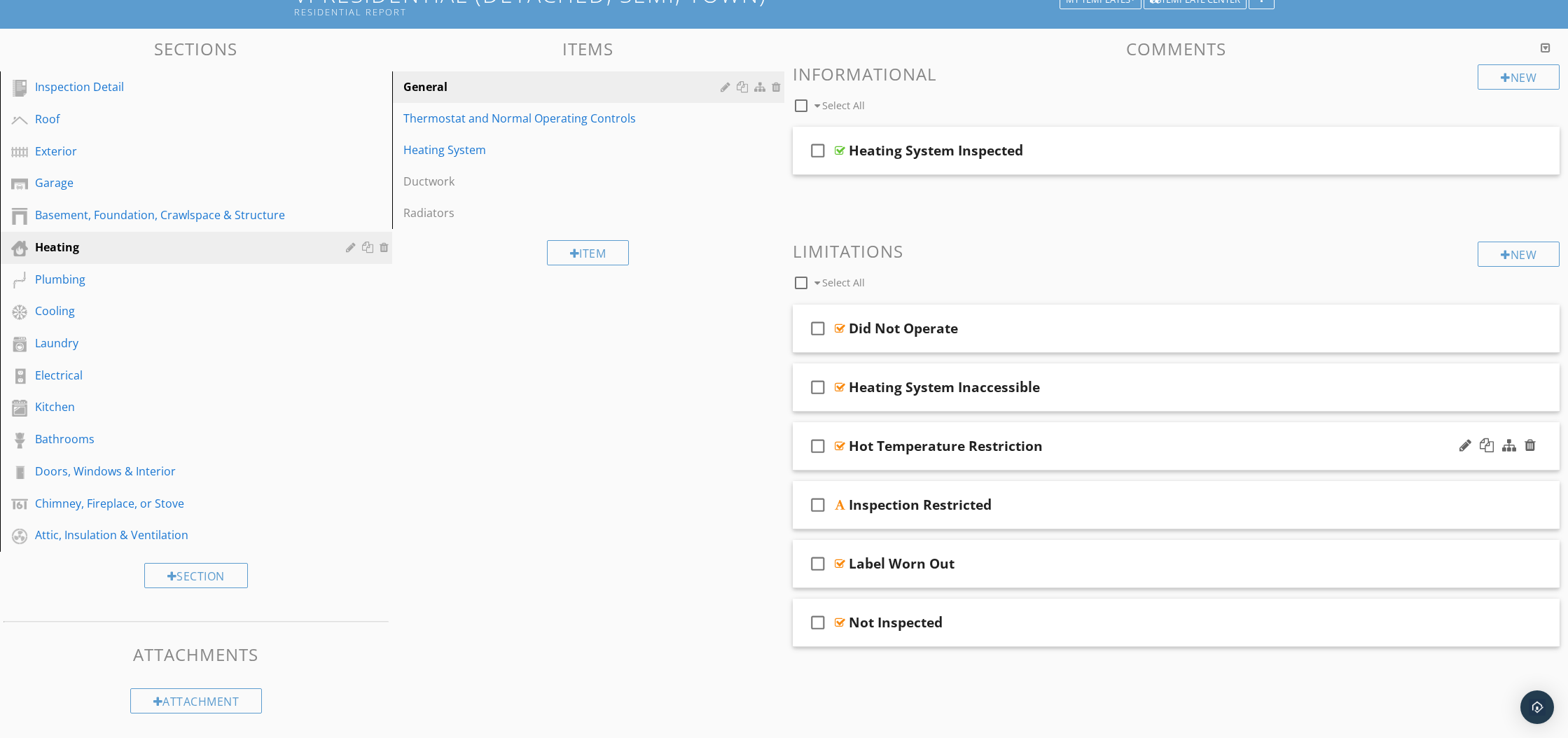
click at [839, 443] on div at bounding box center [839, 446] width 10 height 11
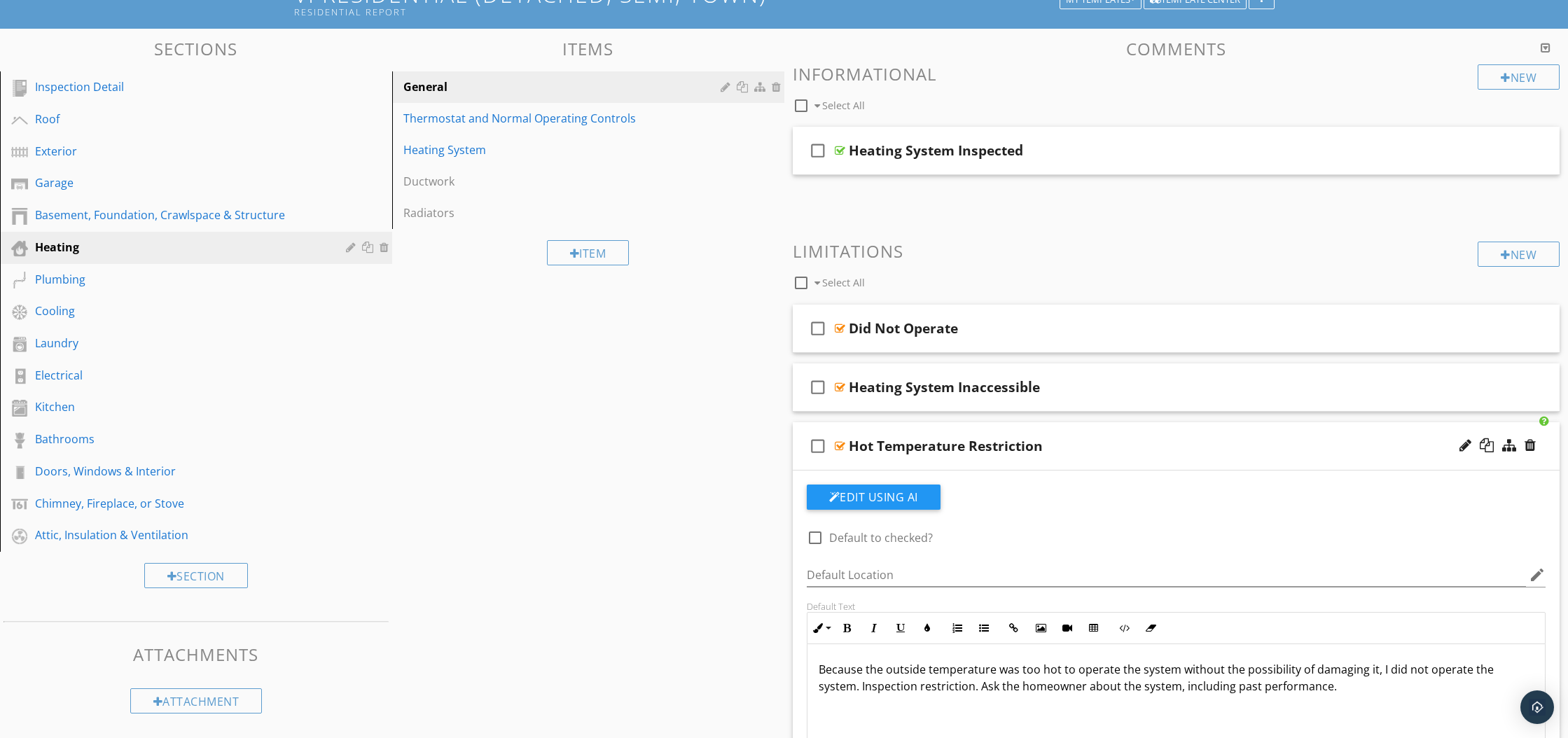
scroll to position [233, 0]
